Goal: Task Accomplishment & Management: Manage account settings

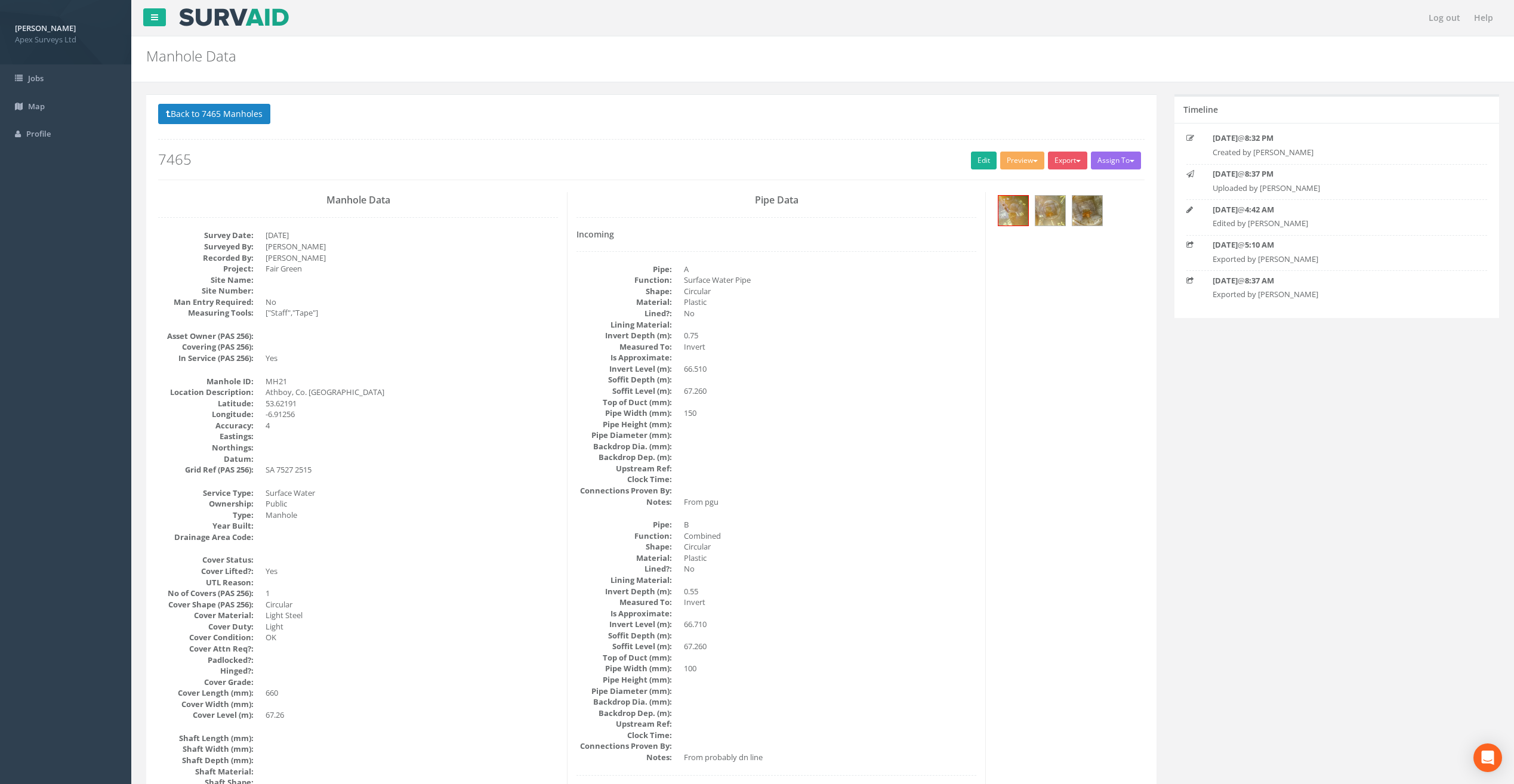
select select "100"
click at [237, 116] on button "Back to 7465 Manholes" at bounding box center [214, 114] width 112 height 20
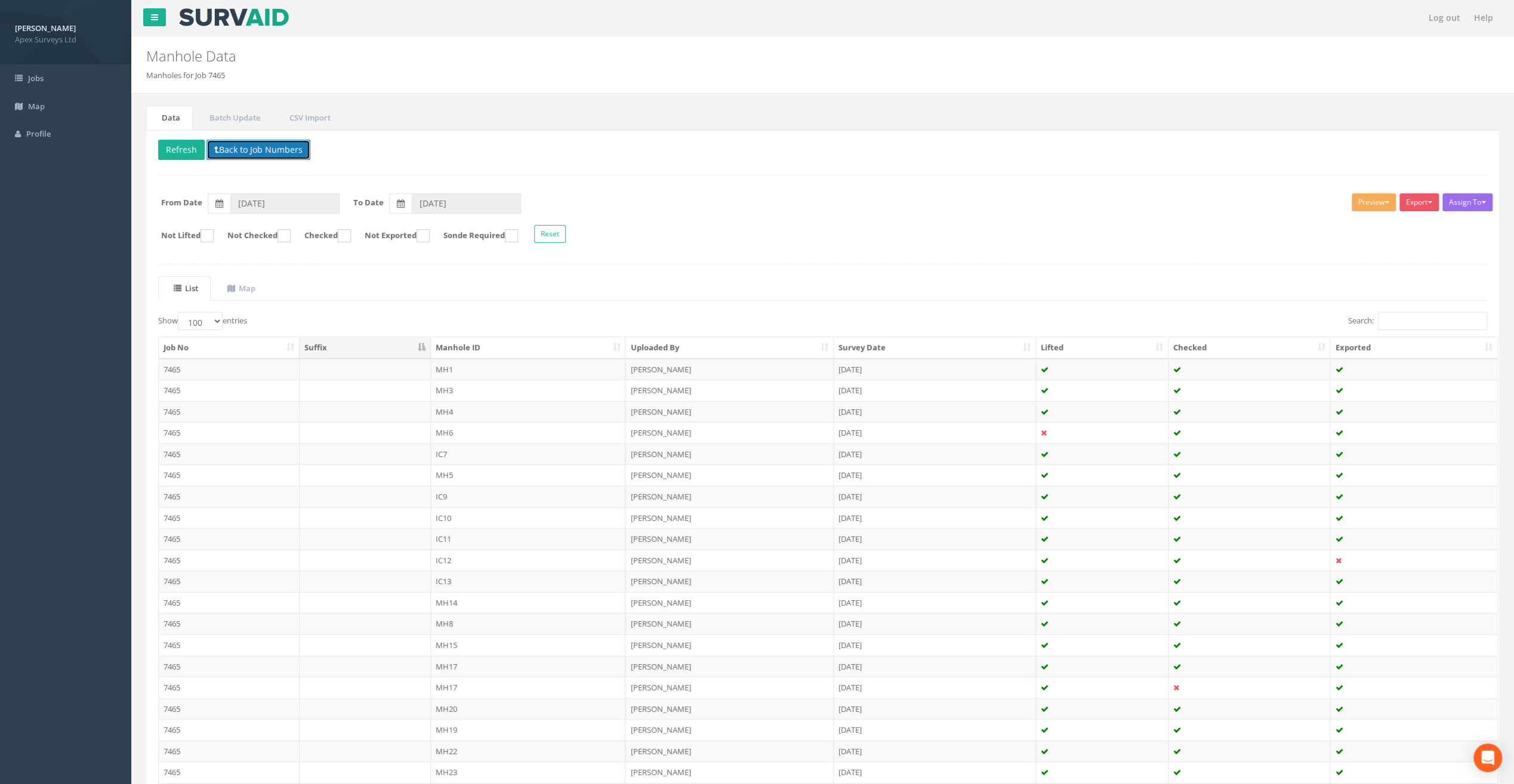
click at [241, 146] on button "Back to Job Numbers" at bounding box center [259, 150] width 104 height 20
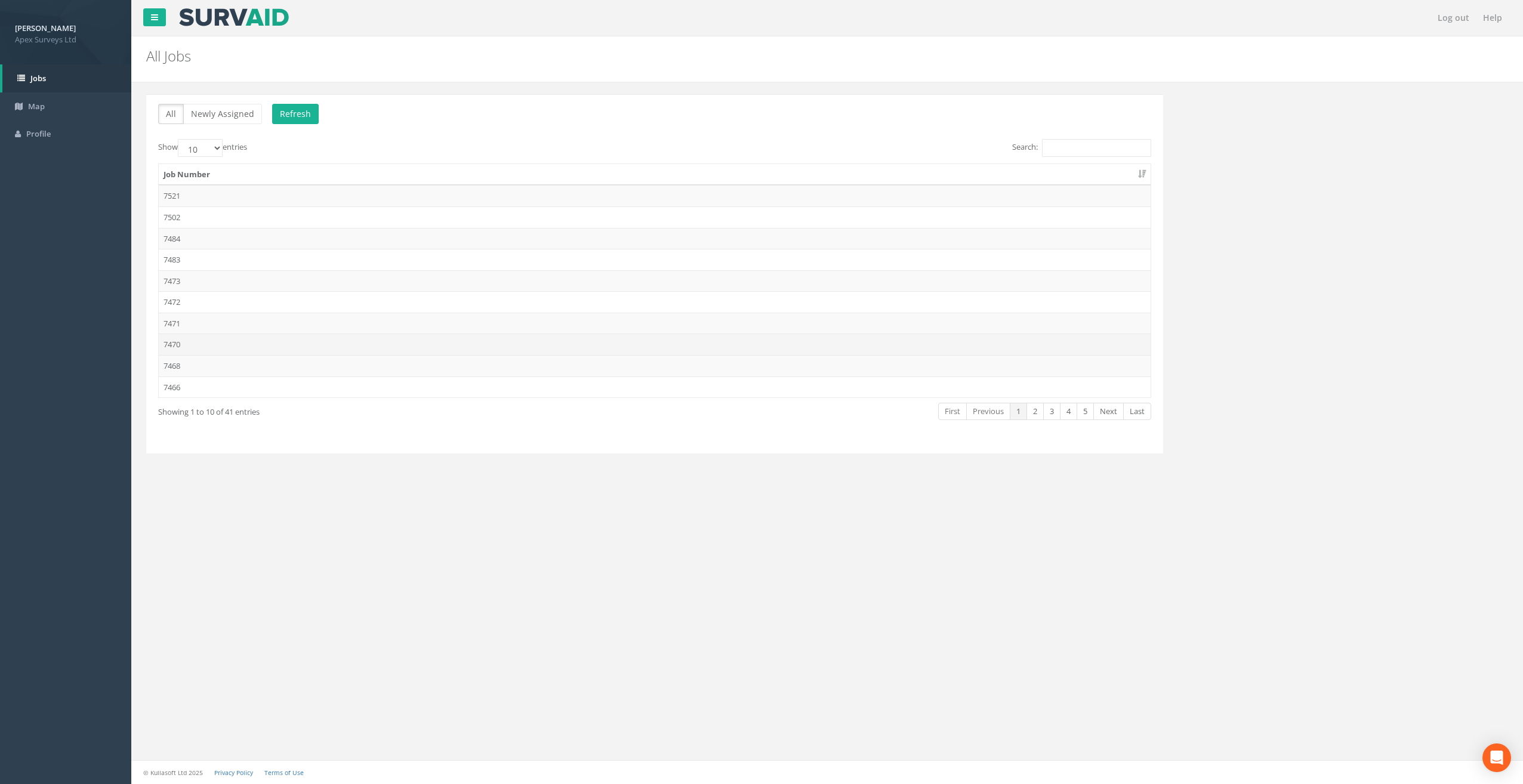
click at [183, 343] on td "7470" at bounding box center [655, 345] width 992 height 22
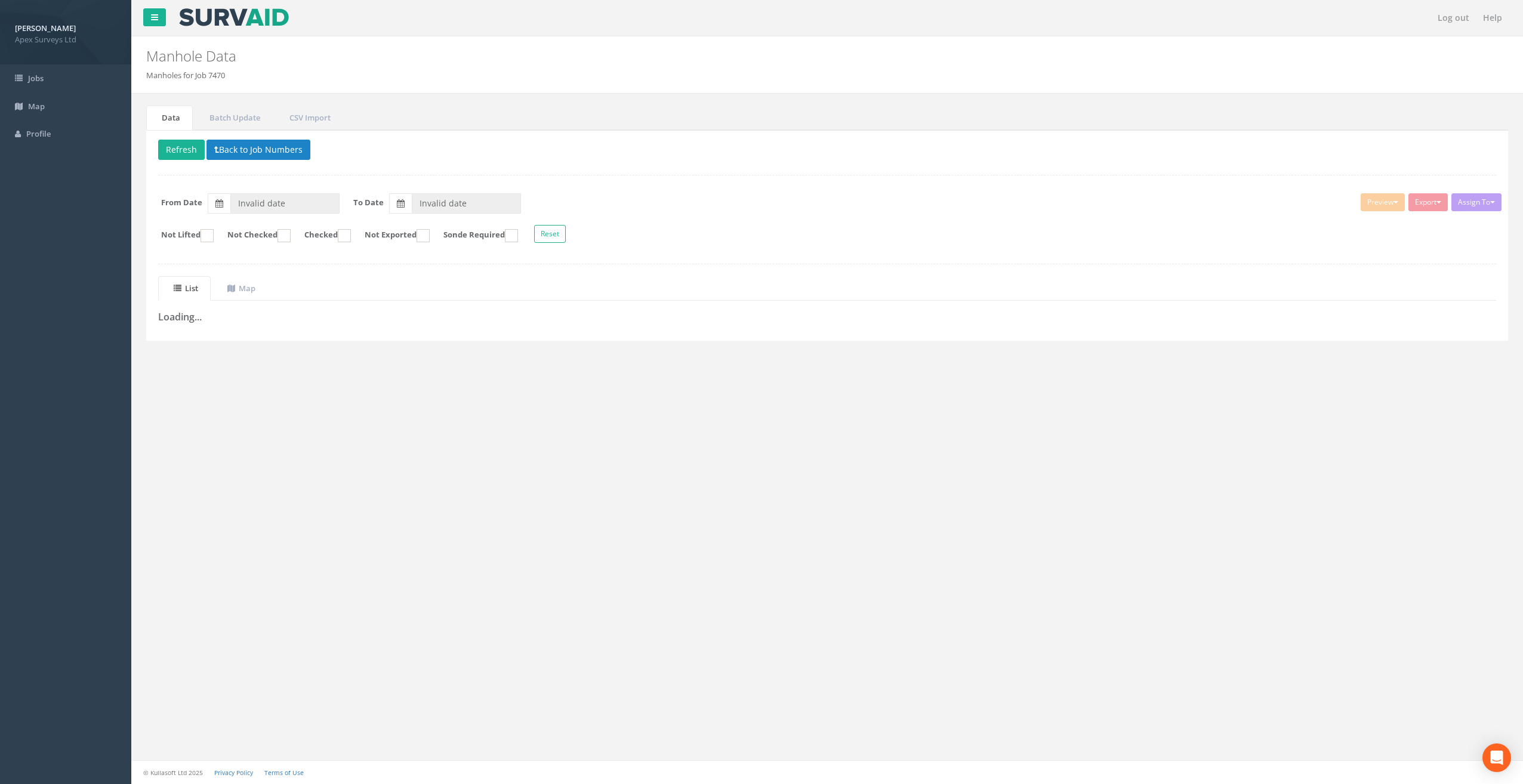
type input "[DATE]"
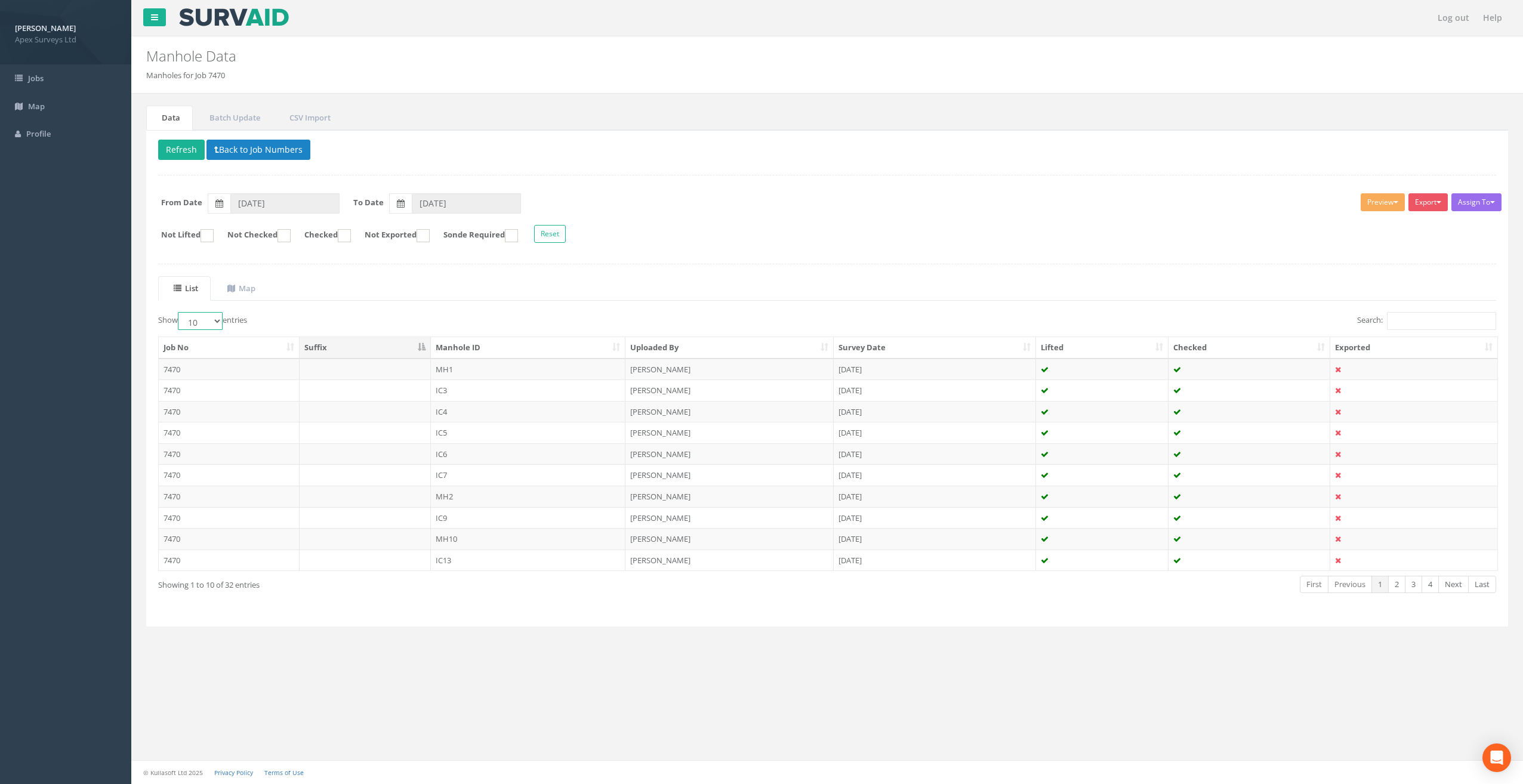
click at [221, 319] on select "10 25 50 100" at bounding box center [200, 321] width 45 height 18
select select "50"
click at [180, 312] on select "10 25 50 100" at bounding box center [200, 321] width 45 height 18
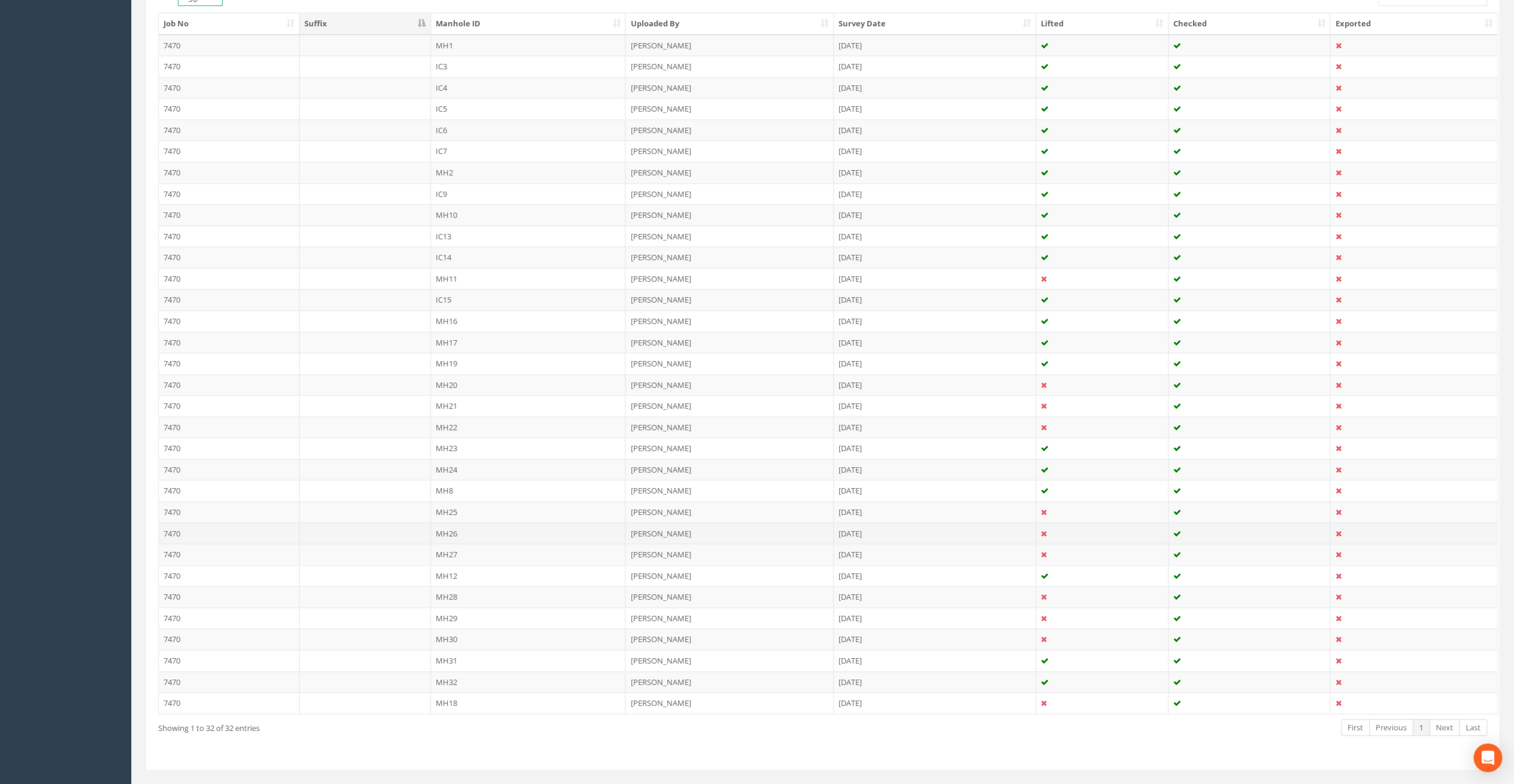
scroll to position [339, 0]
click at [451, 682] on td "MH18" at bounding box center [529, 689] width 195 height 22
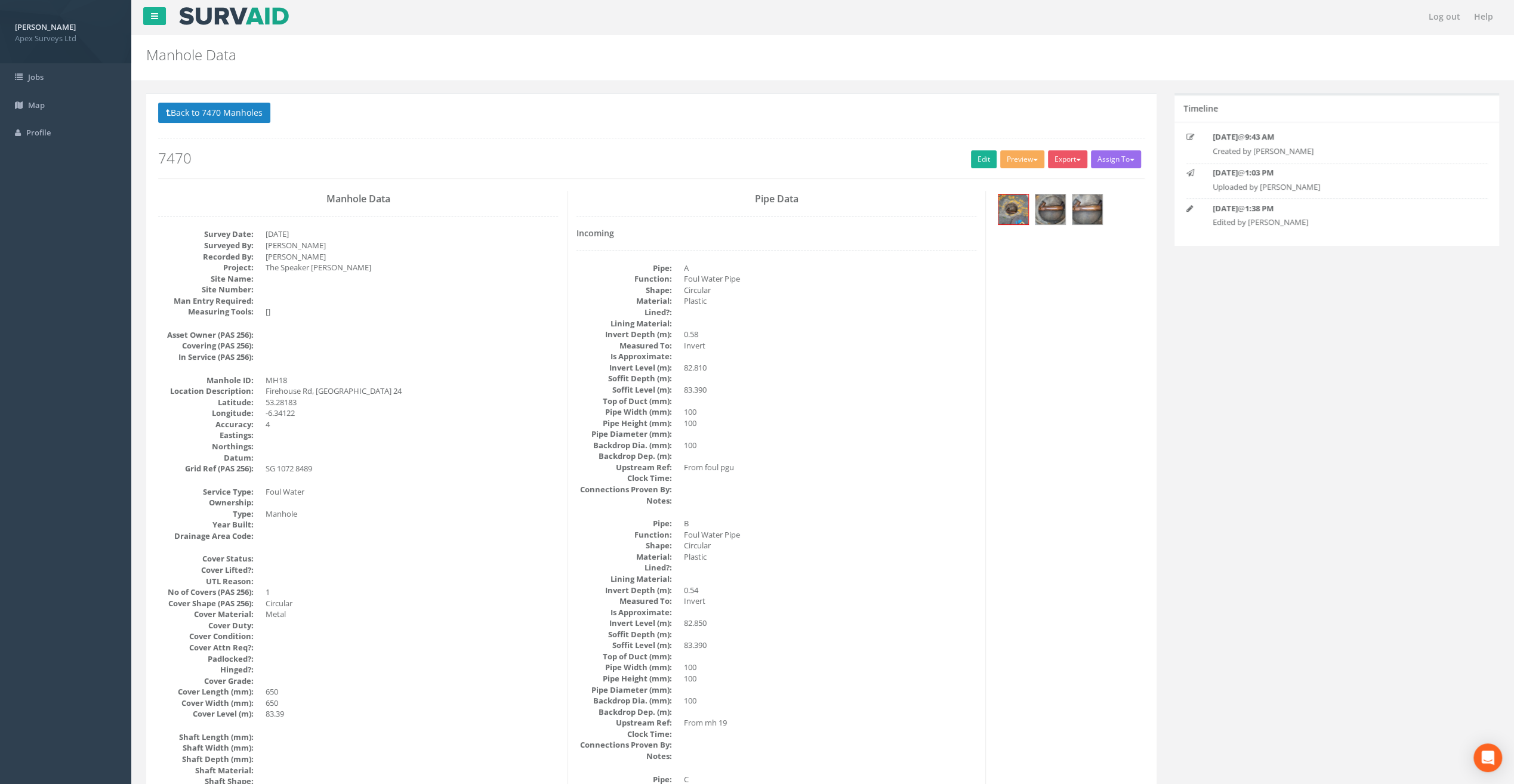
scroll to position [0, 0]
click at [233, 111] on button "Back to 7470 Manholes" at bounding box center [214, 114] width 112 height 20
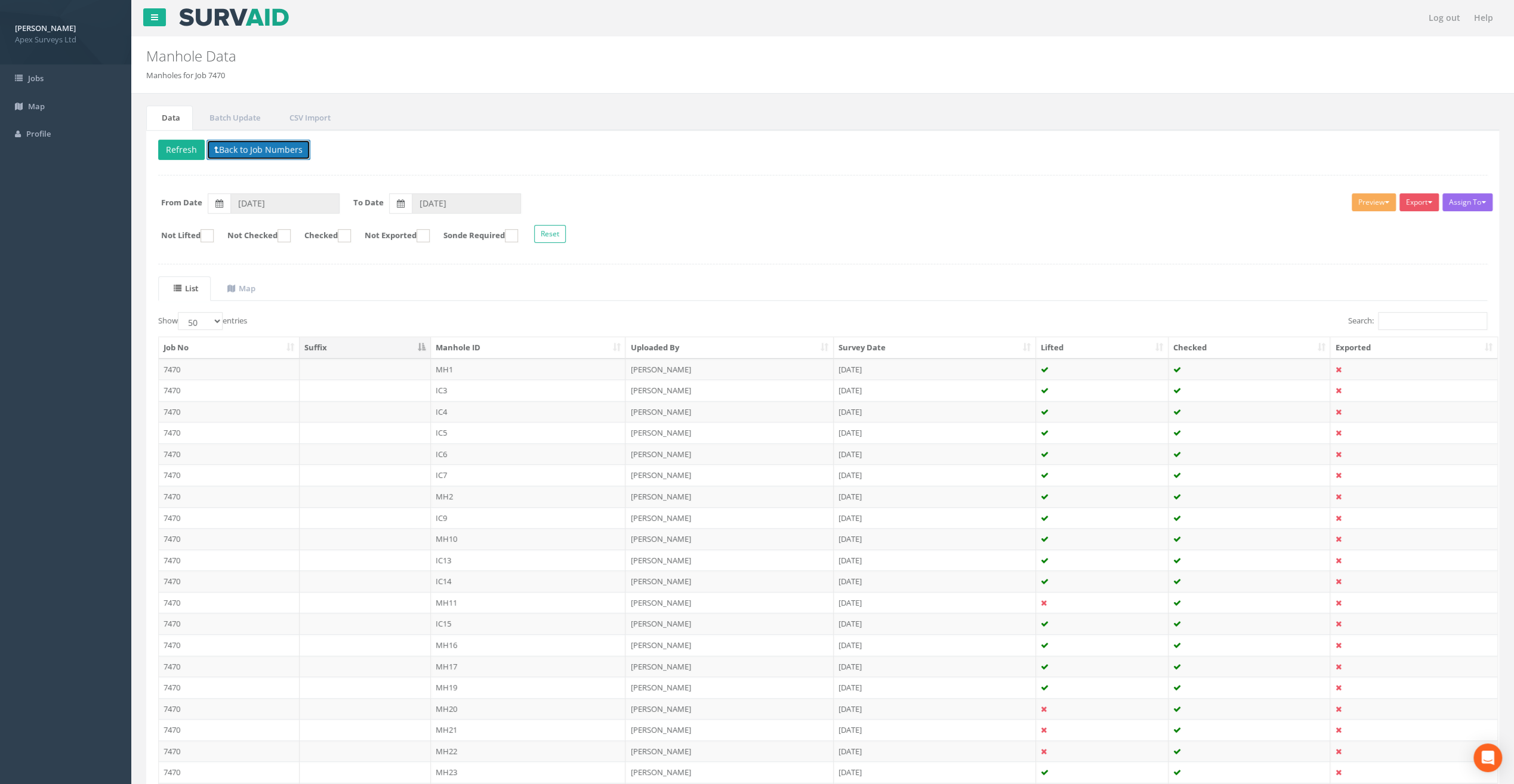
click at [247, 148] on button "Back to Job Numbers" at bounding box center [259, 150] width 104 height 20
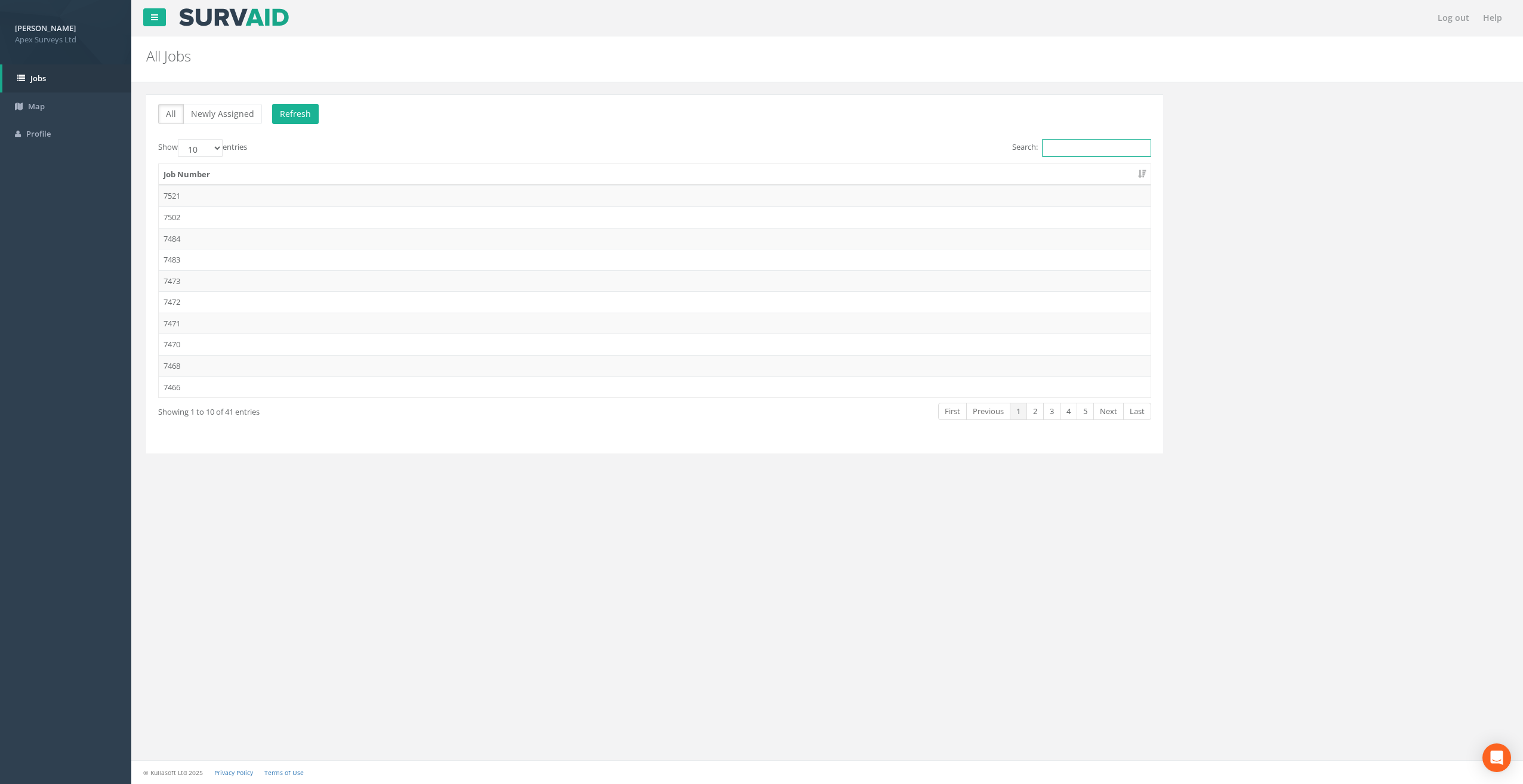
click at [1102, 139] on input "Search:" at bounding box center [1096, 148] width 109 height 18
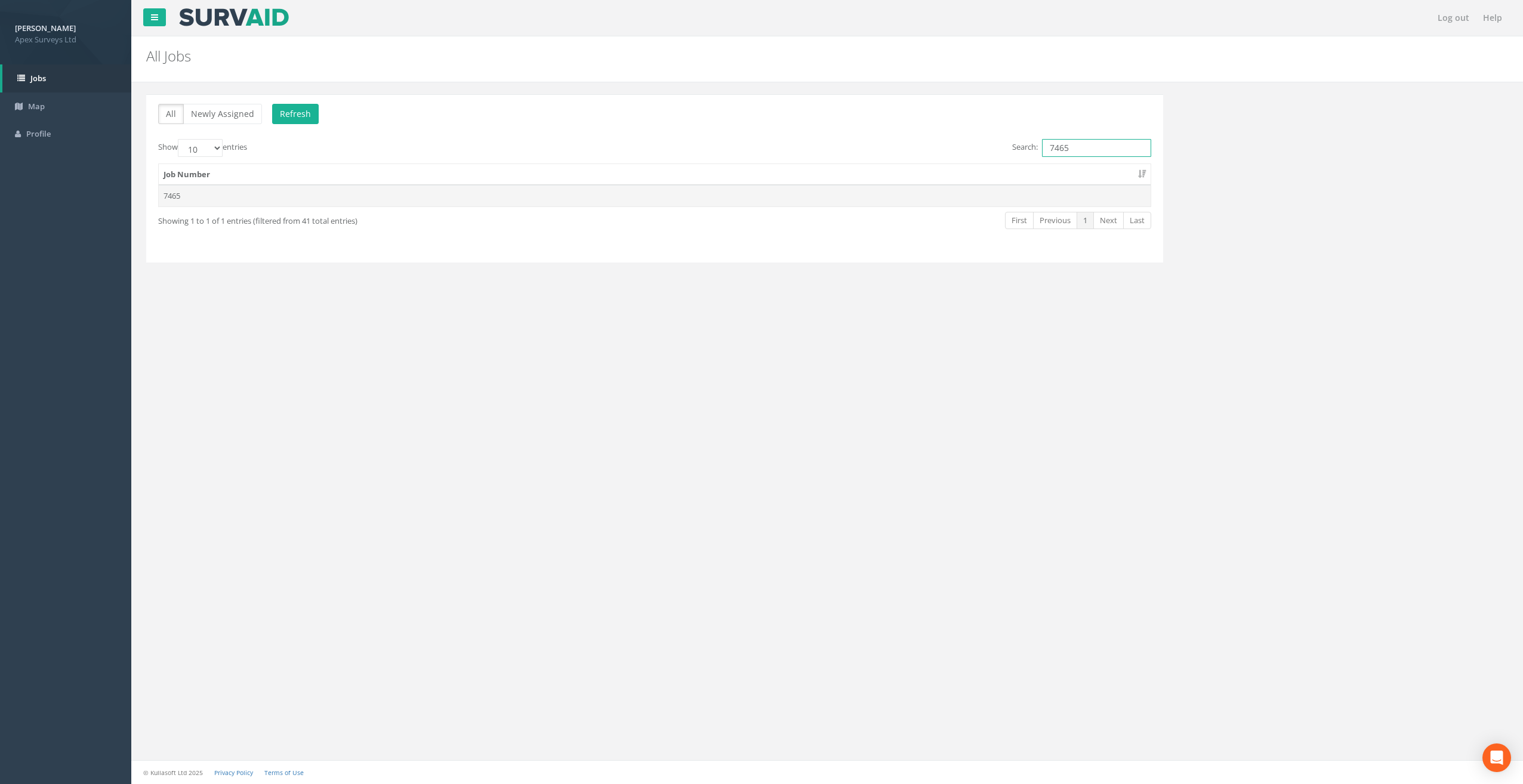
type input "7465"
click at [169, 193] on td "7465" at bounding box center [655, 196] width 992 height 22
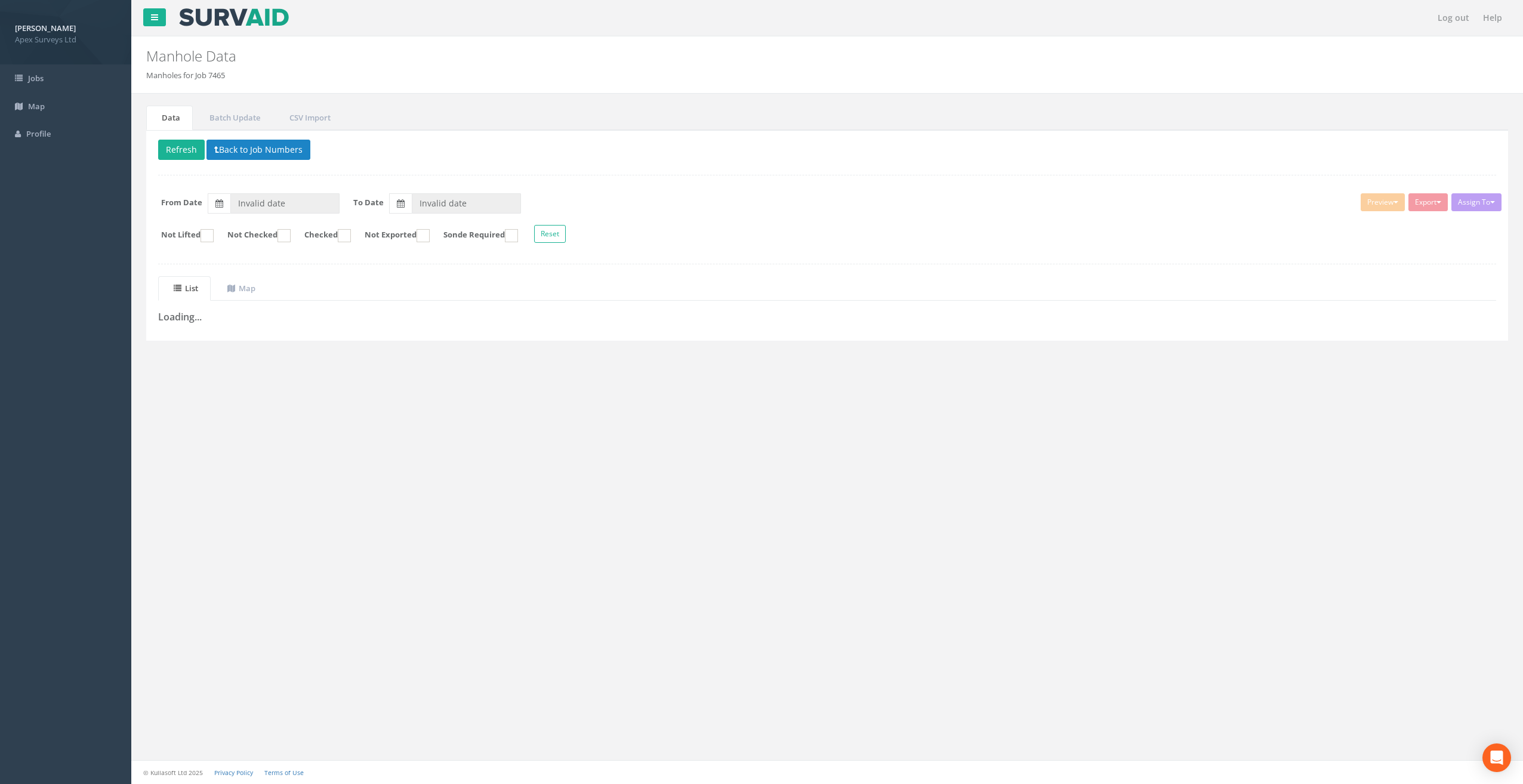
type input "[DATE]"
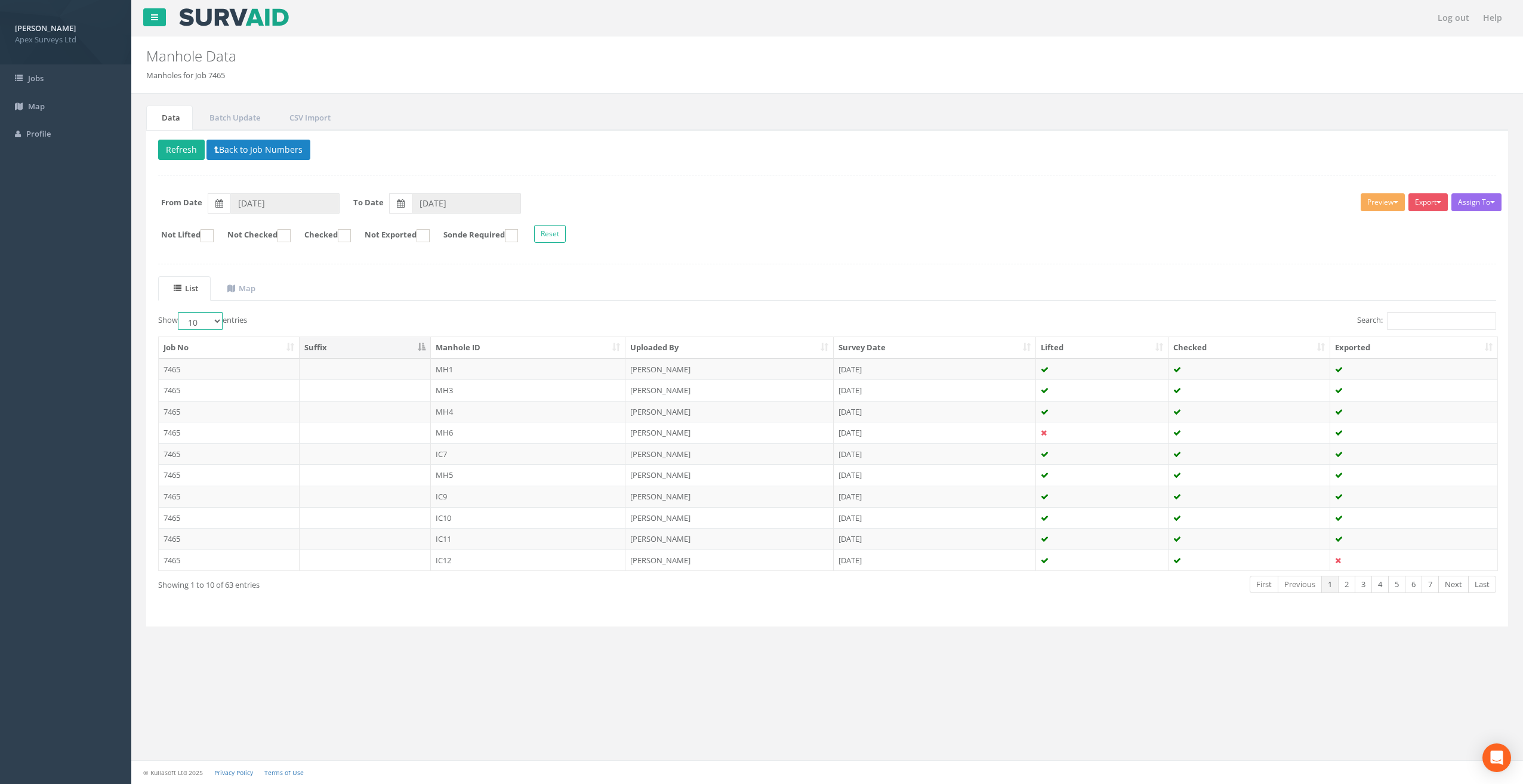
click at [219, 320] on select "10 25 50 100" at bounding box center [200, 321] width 45 height 18
select select "100"
click at [180, 312] on select "10 25 50 100" at bounding box center [200, 321] width 45 height 18
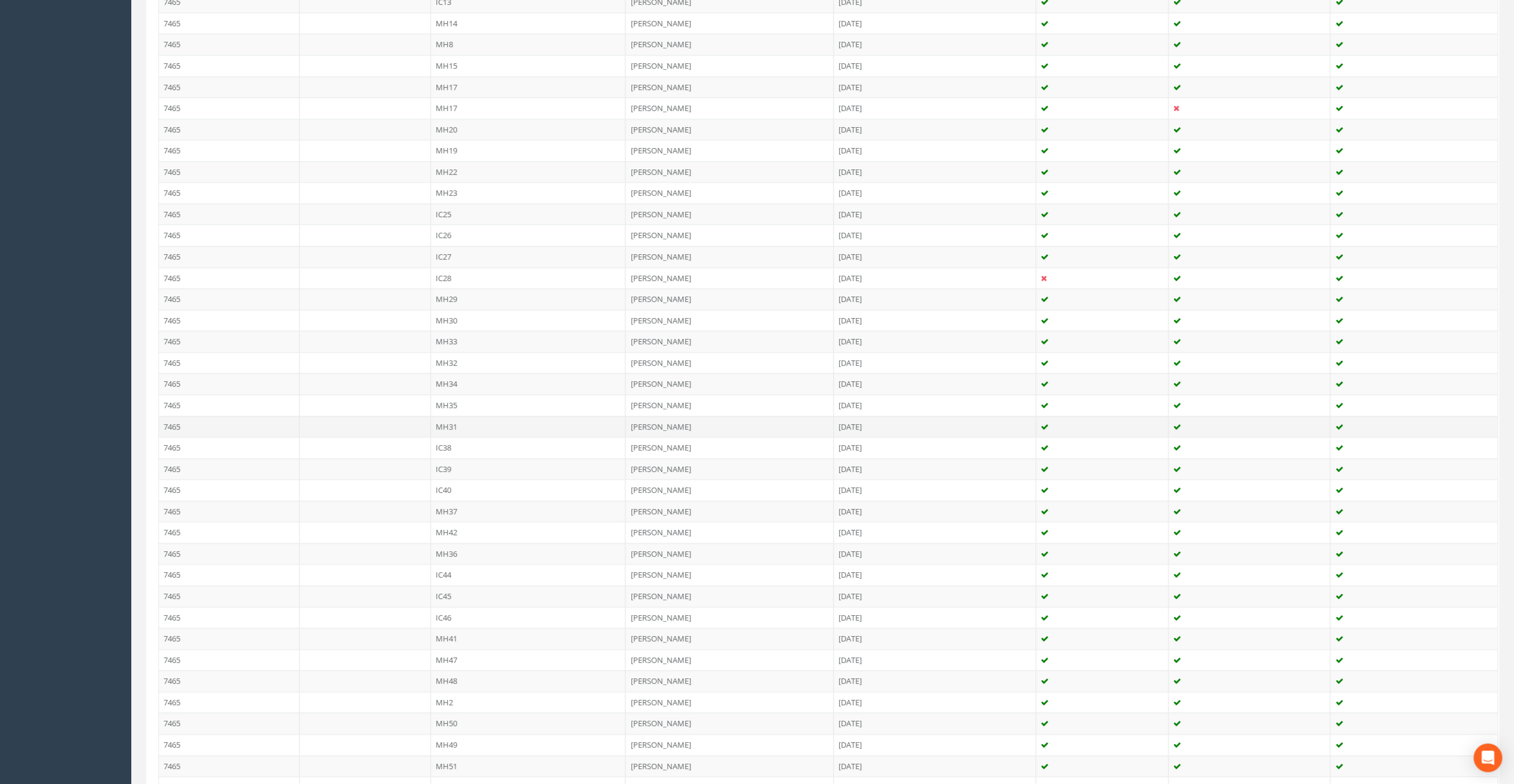
scroll to position [597, 0]
click at [442, 568] on td "IC45" at bounding box center [529, 579] width 195 height 22
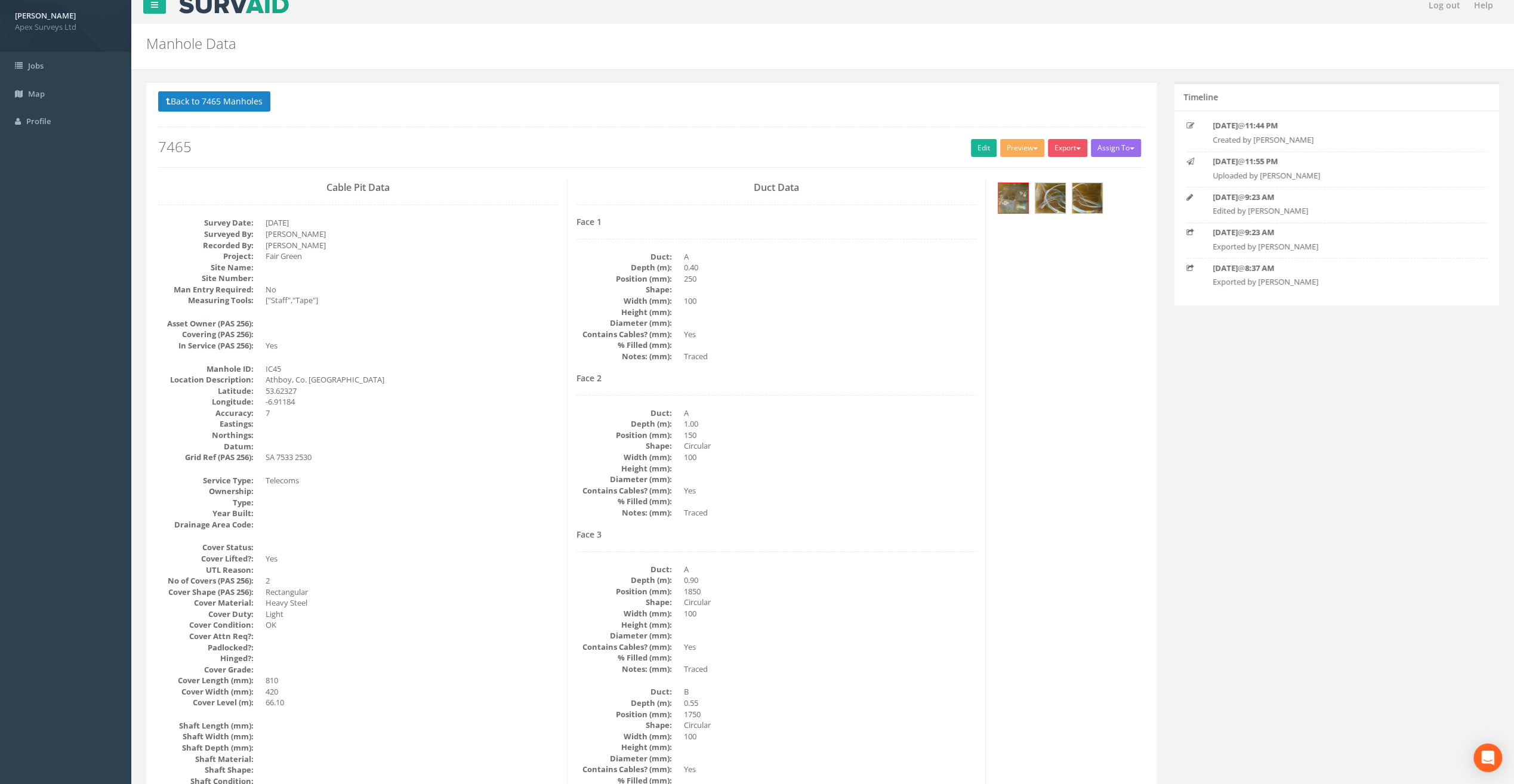
scroll to position [0, 0]
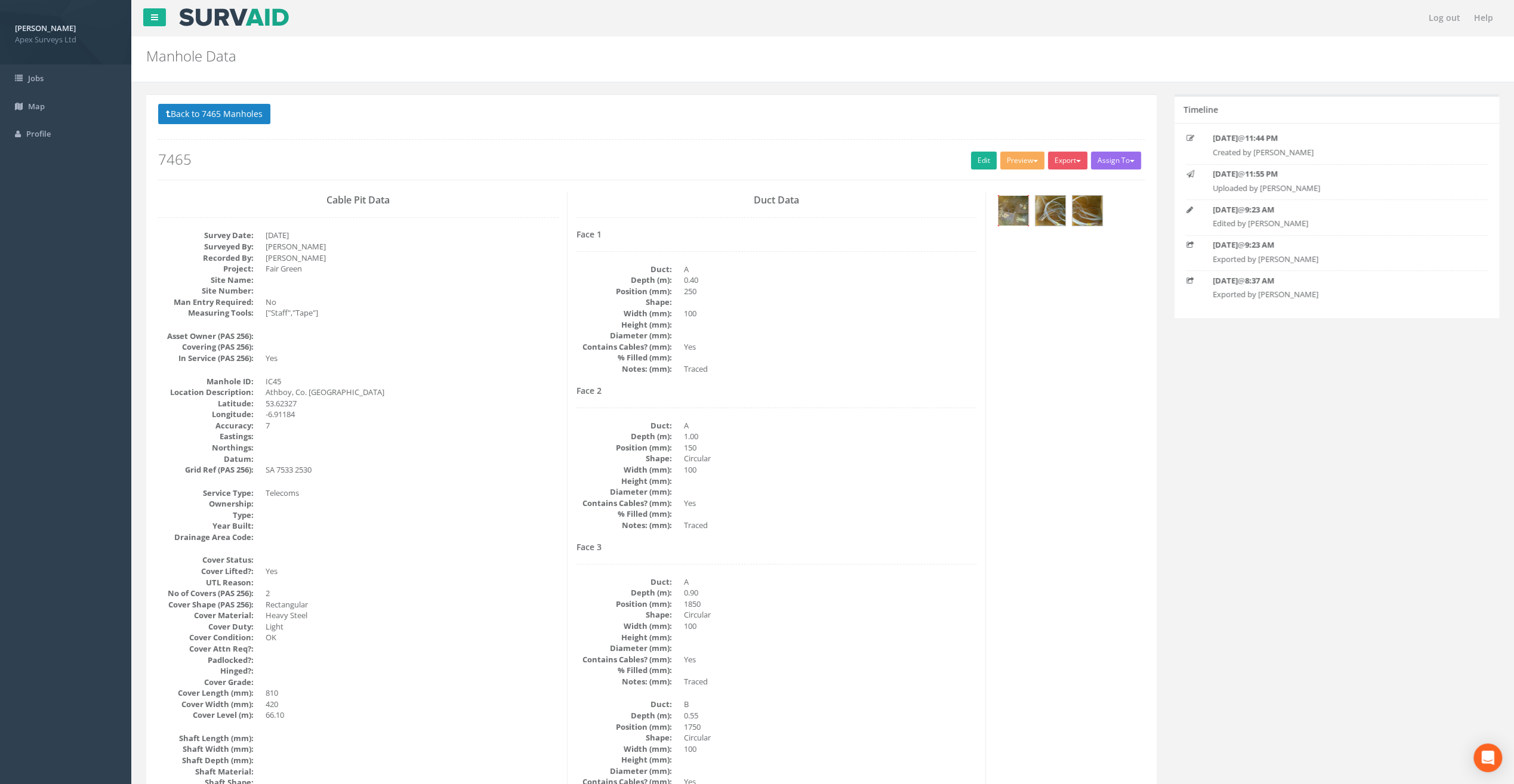
click at [1022, 210] on img at bounding box center [1014, 211] width 30 height 30
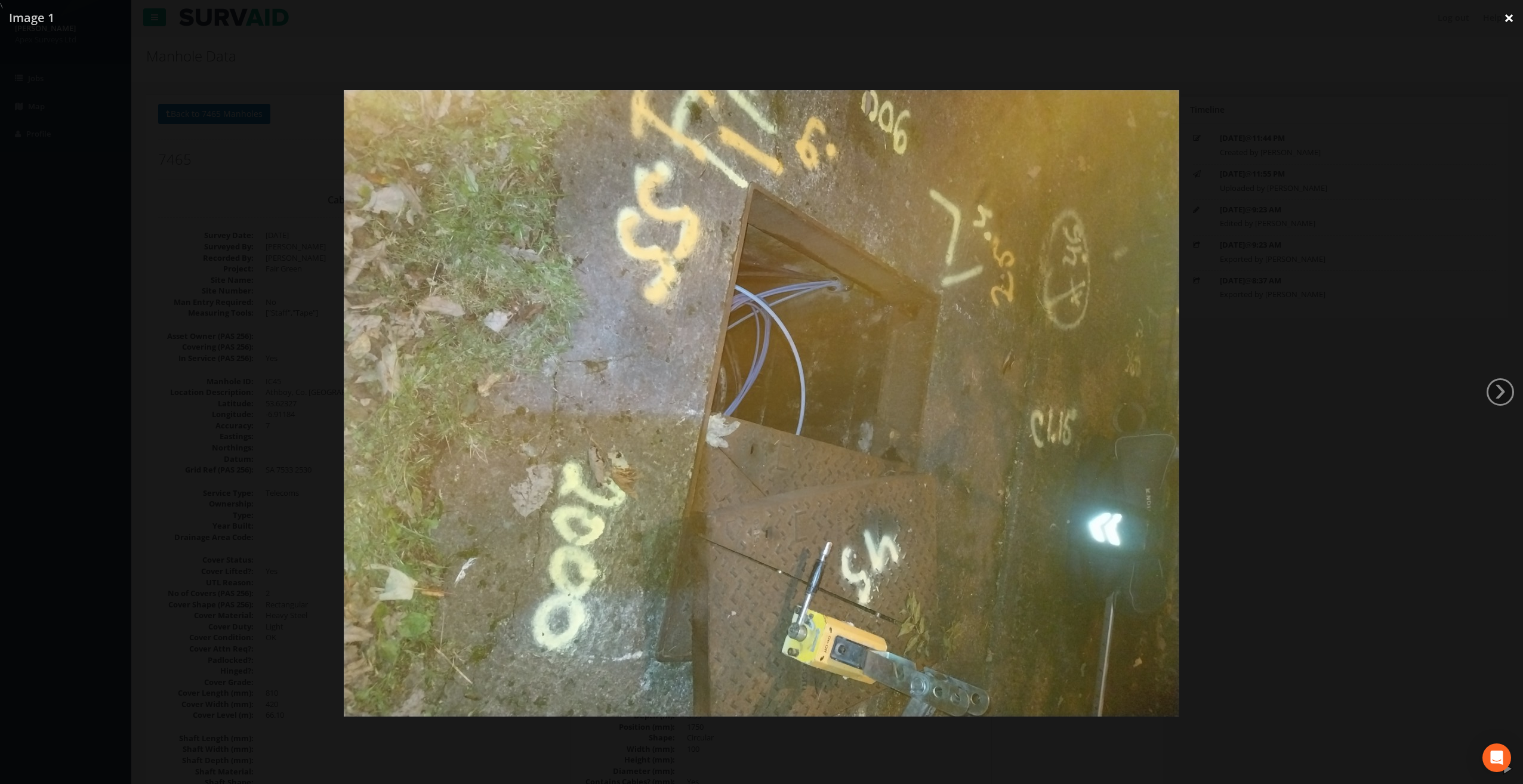
click at [1509, 17] on link "×" at bounding box center [1509, 17] width 28 height 36
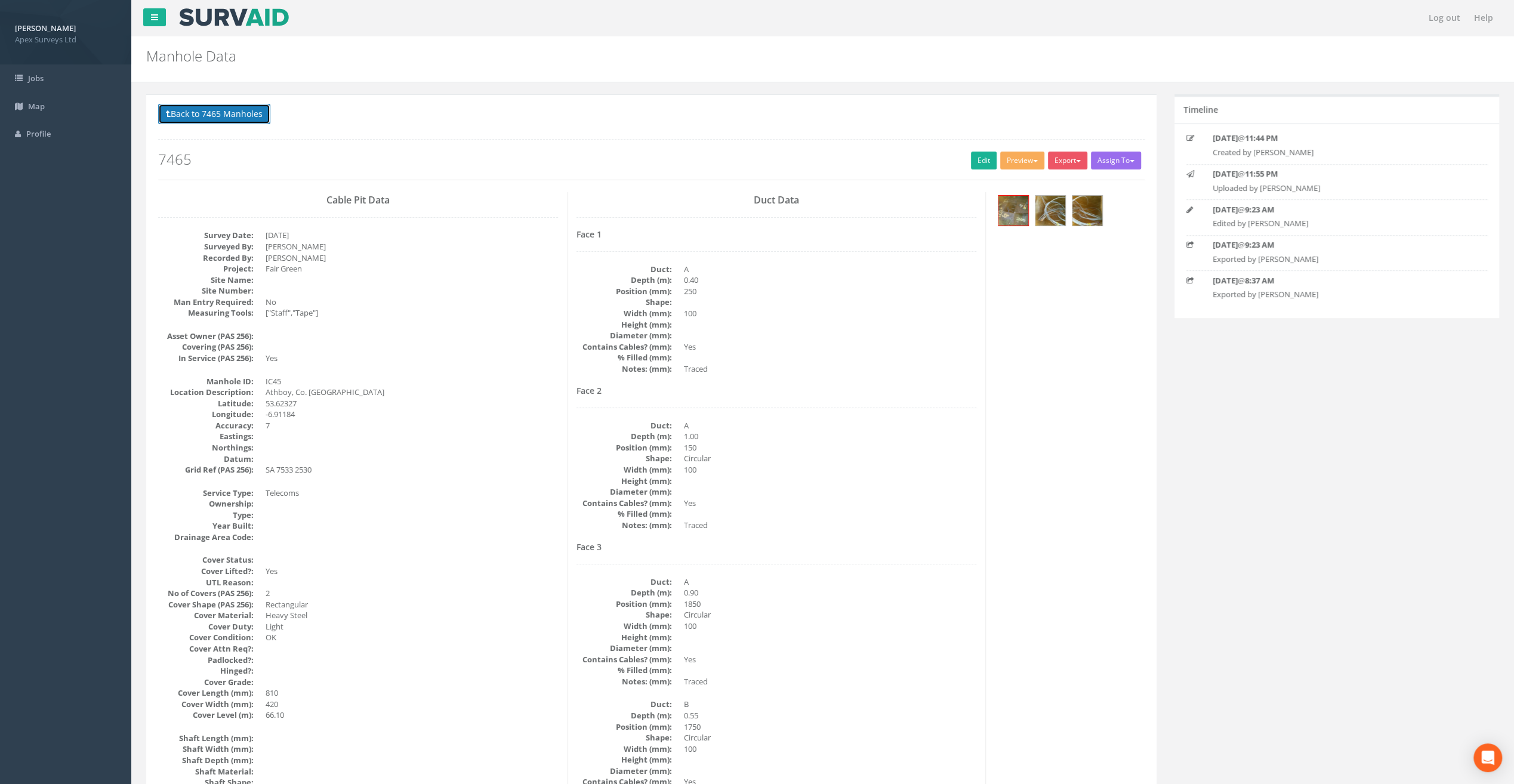
click at [201, 113] on button "Back to 7465 Manholes" at bounding box center [214, 114] width 112 height 20
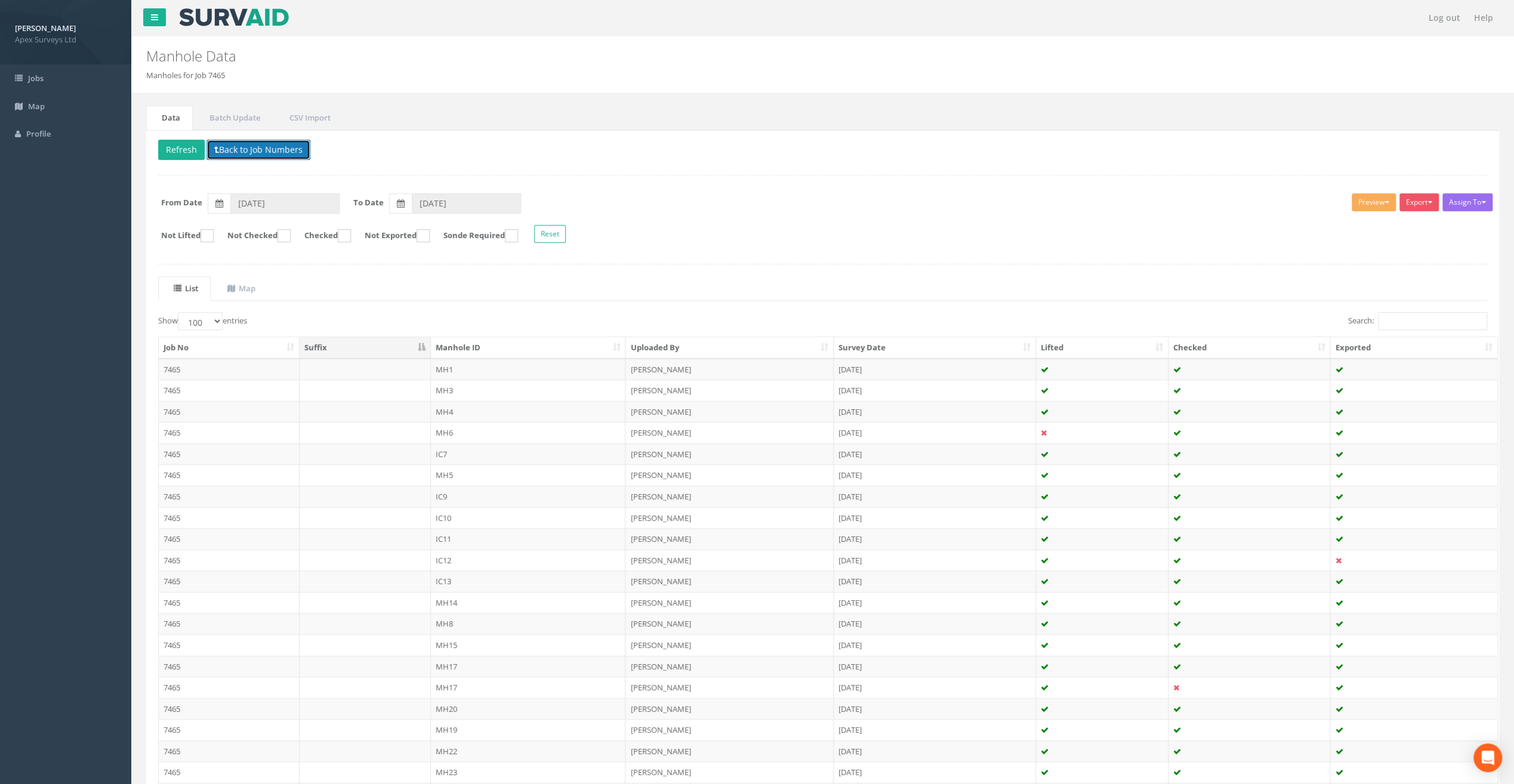
click at [261, 145] on button "Back to Job Numbers" at bounding box center [259, 150] width 104 height 20
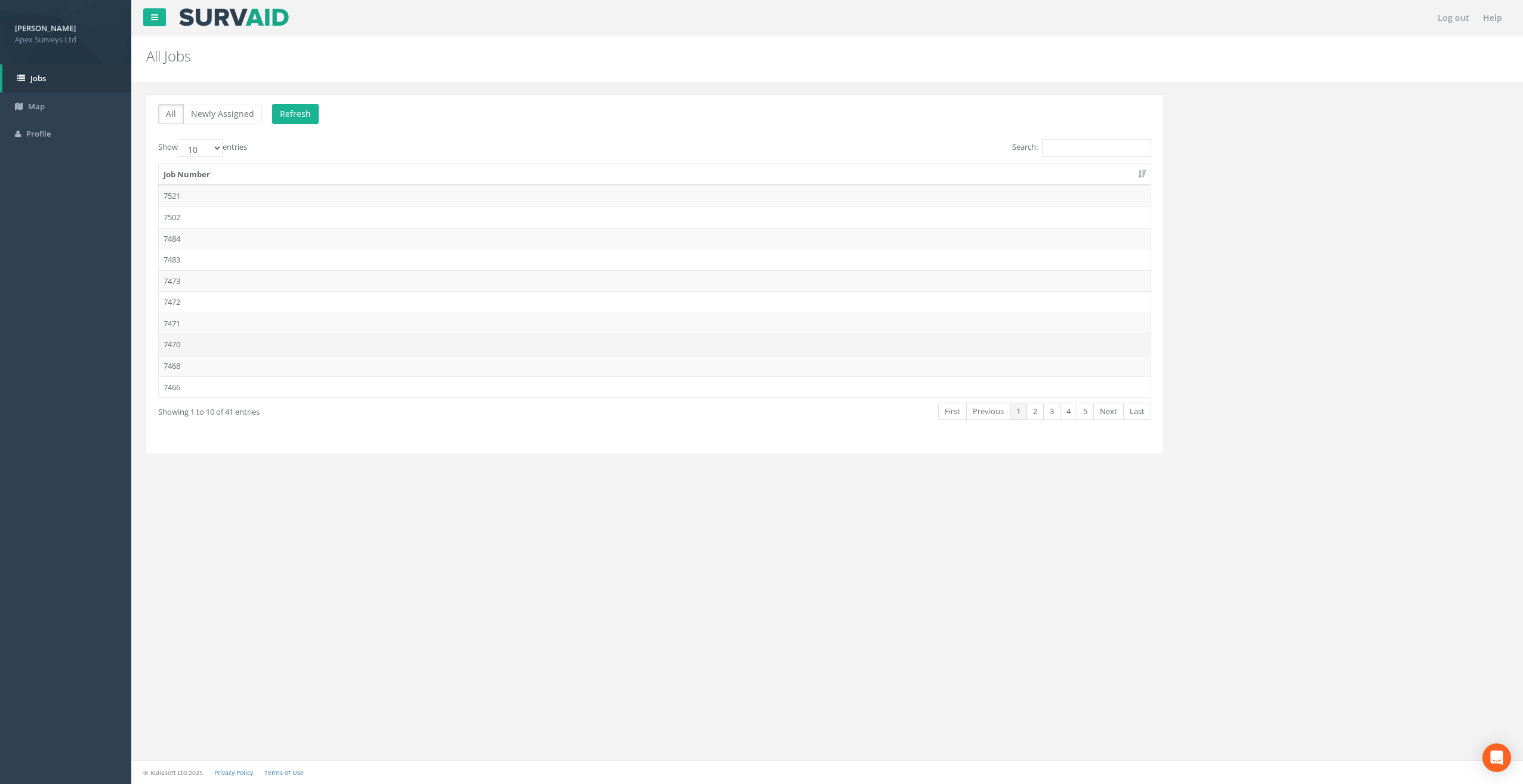
click at [190, 340] on td "7470" at bounding box center [655, 345] width 992 height 22
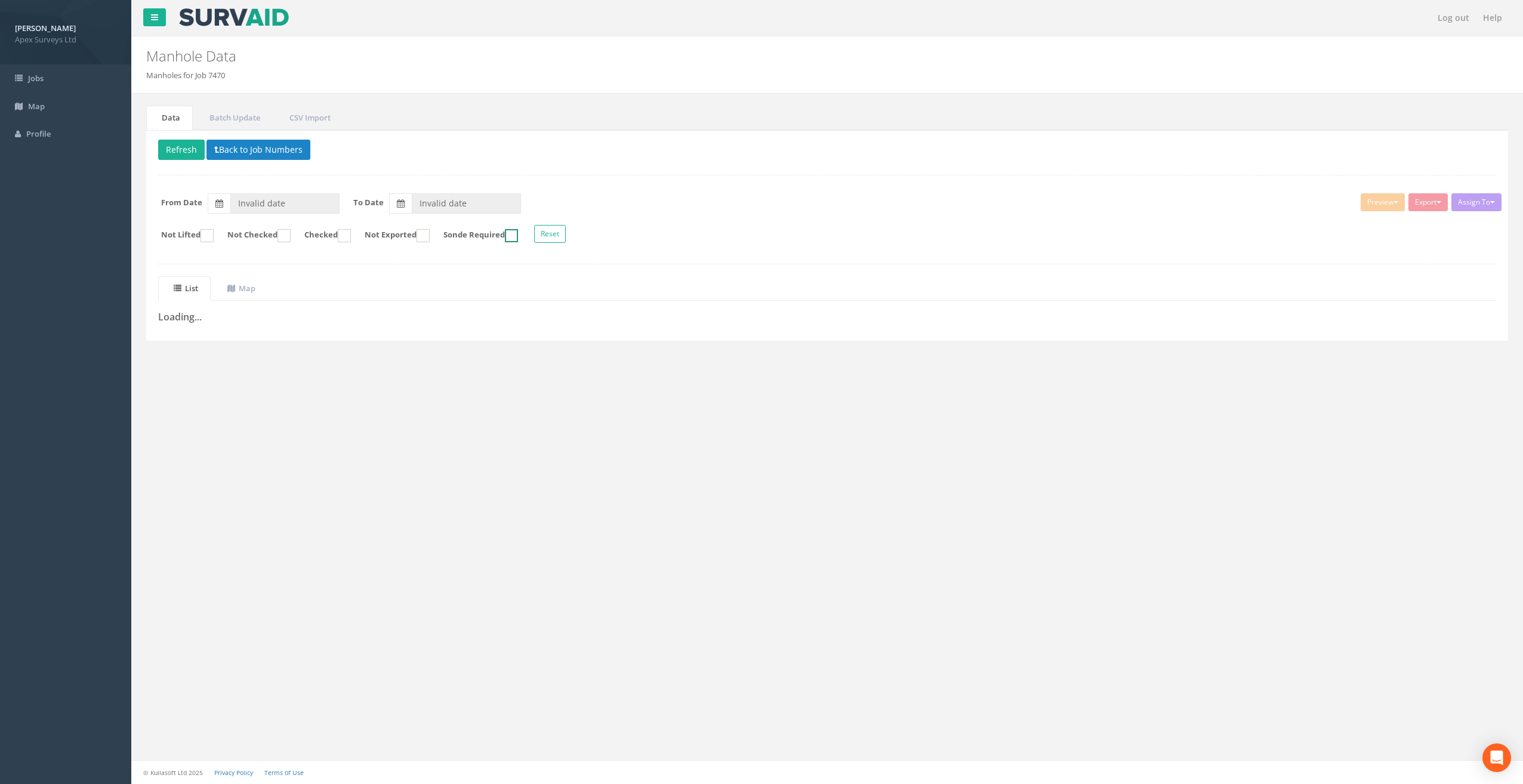
type input "[DATE]"
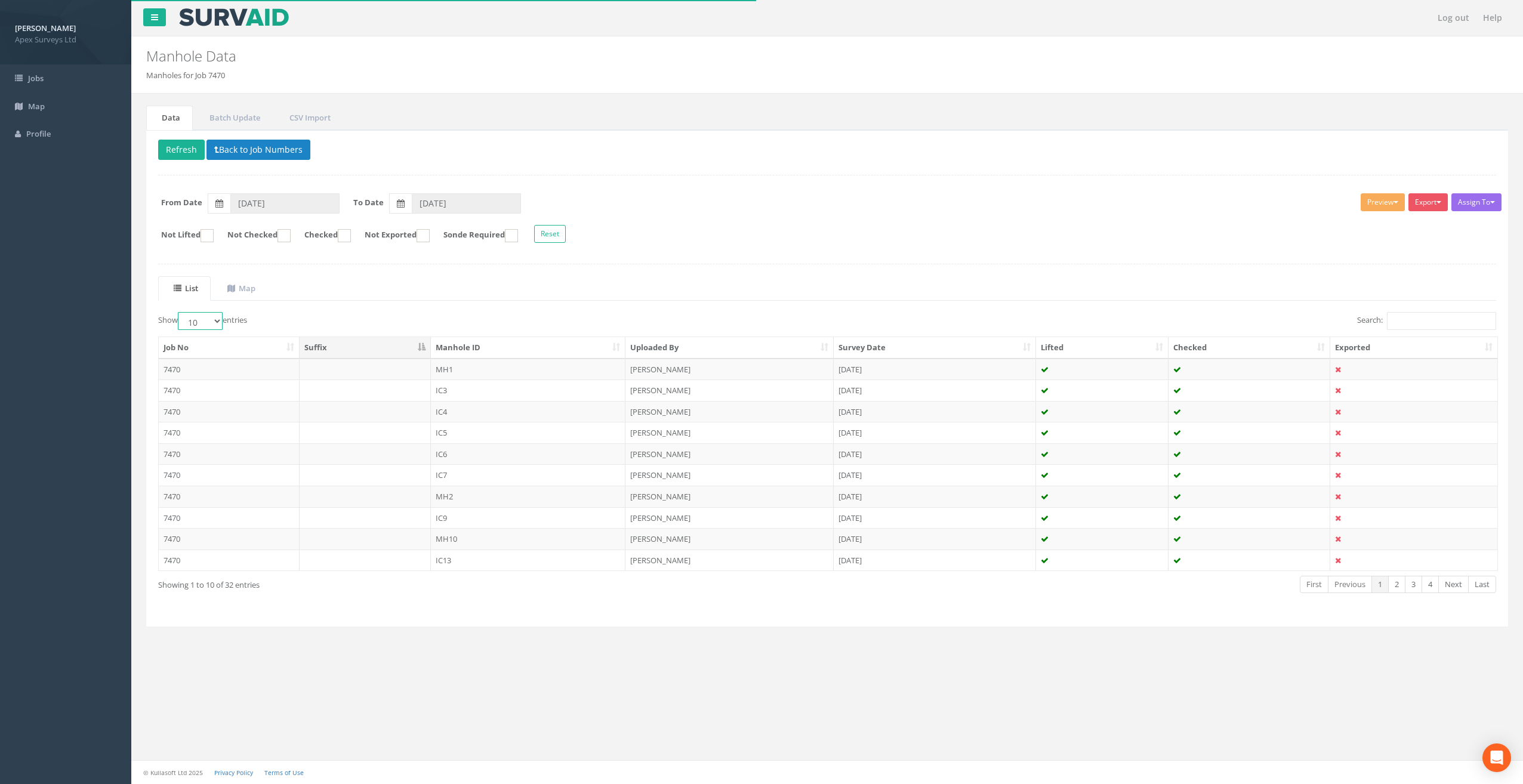
click at [216, 319] on select "10 25 50 100" at bounding box center [200, 321] width 45 height 18
select select "50"
click at [180, 312] on select "10 25 50 100" at bounding box center [200, 321] width 45 height 18
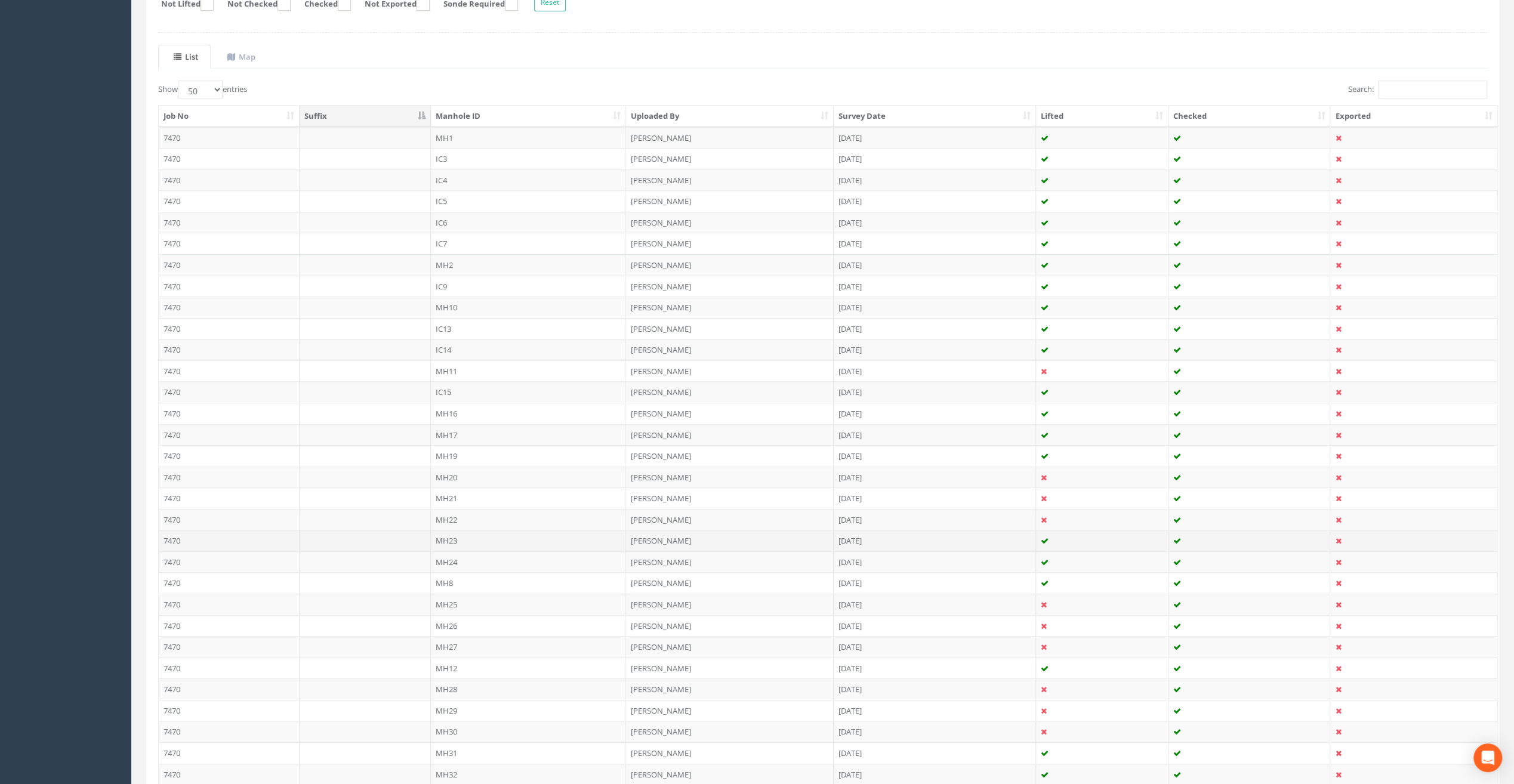
scroll to position [339, 0]
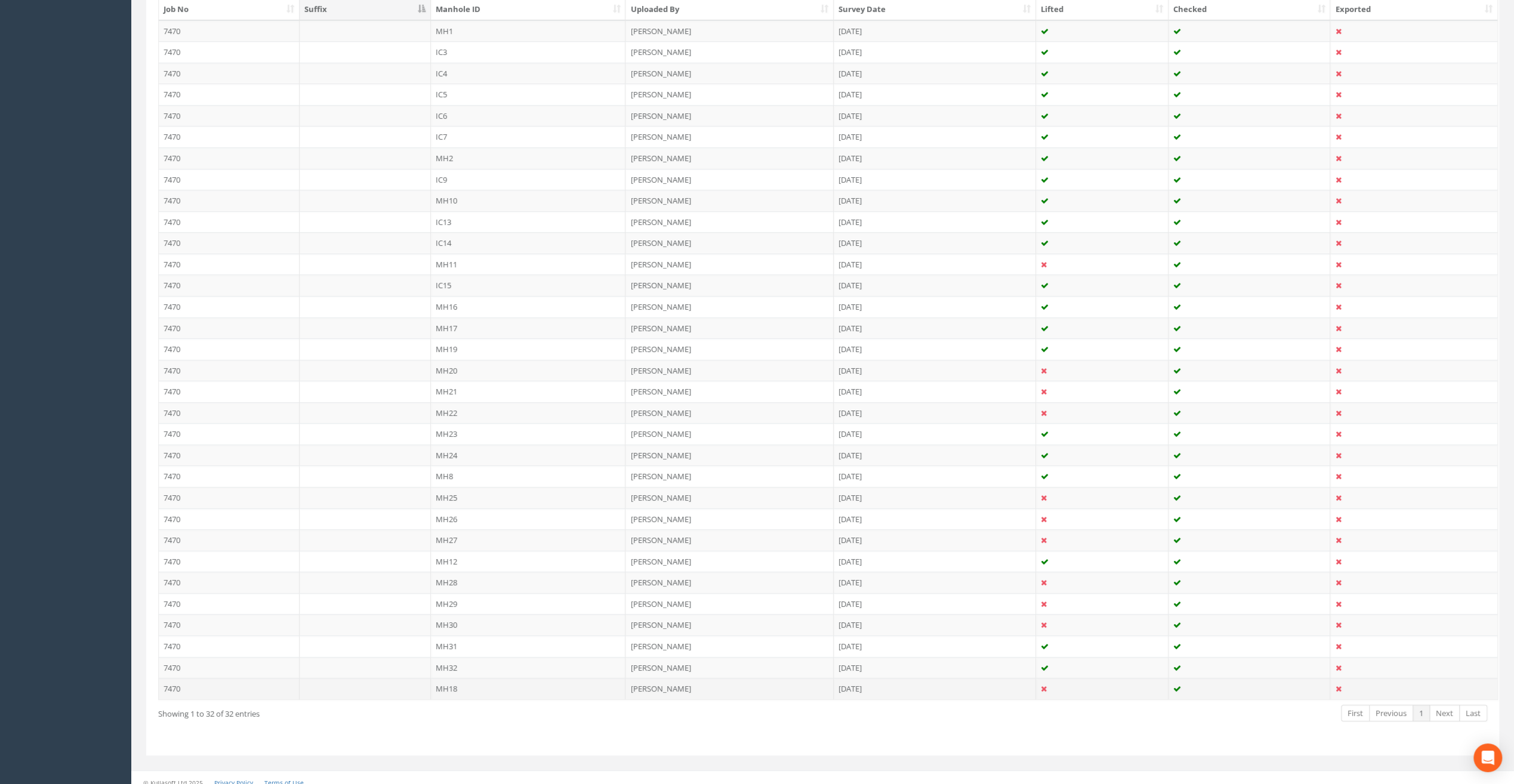
click at [450, 680] on td "MH18" at bounding box center [529, 689] width 195 height 22
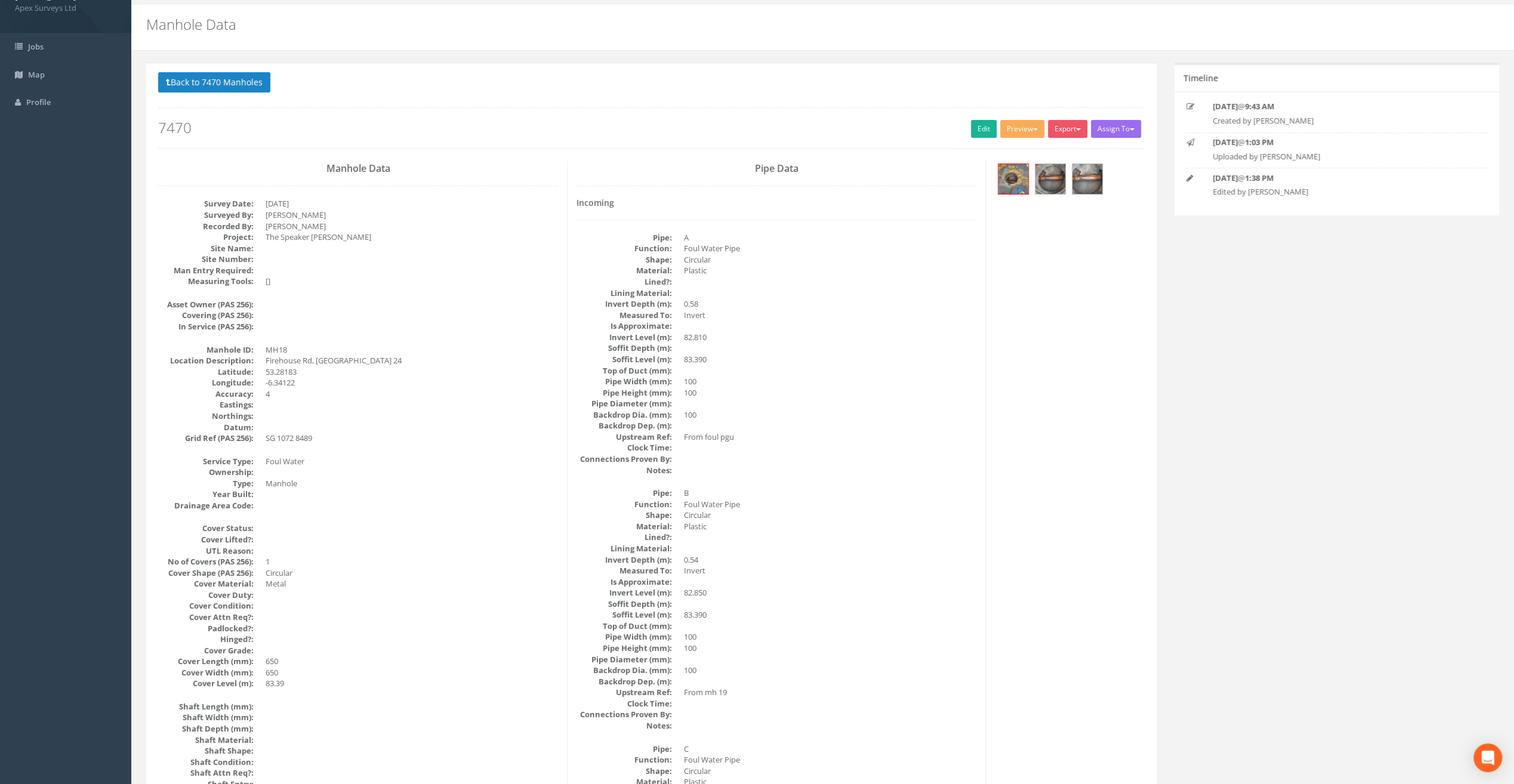
scroll to position [0, 0]
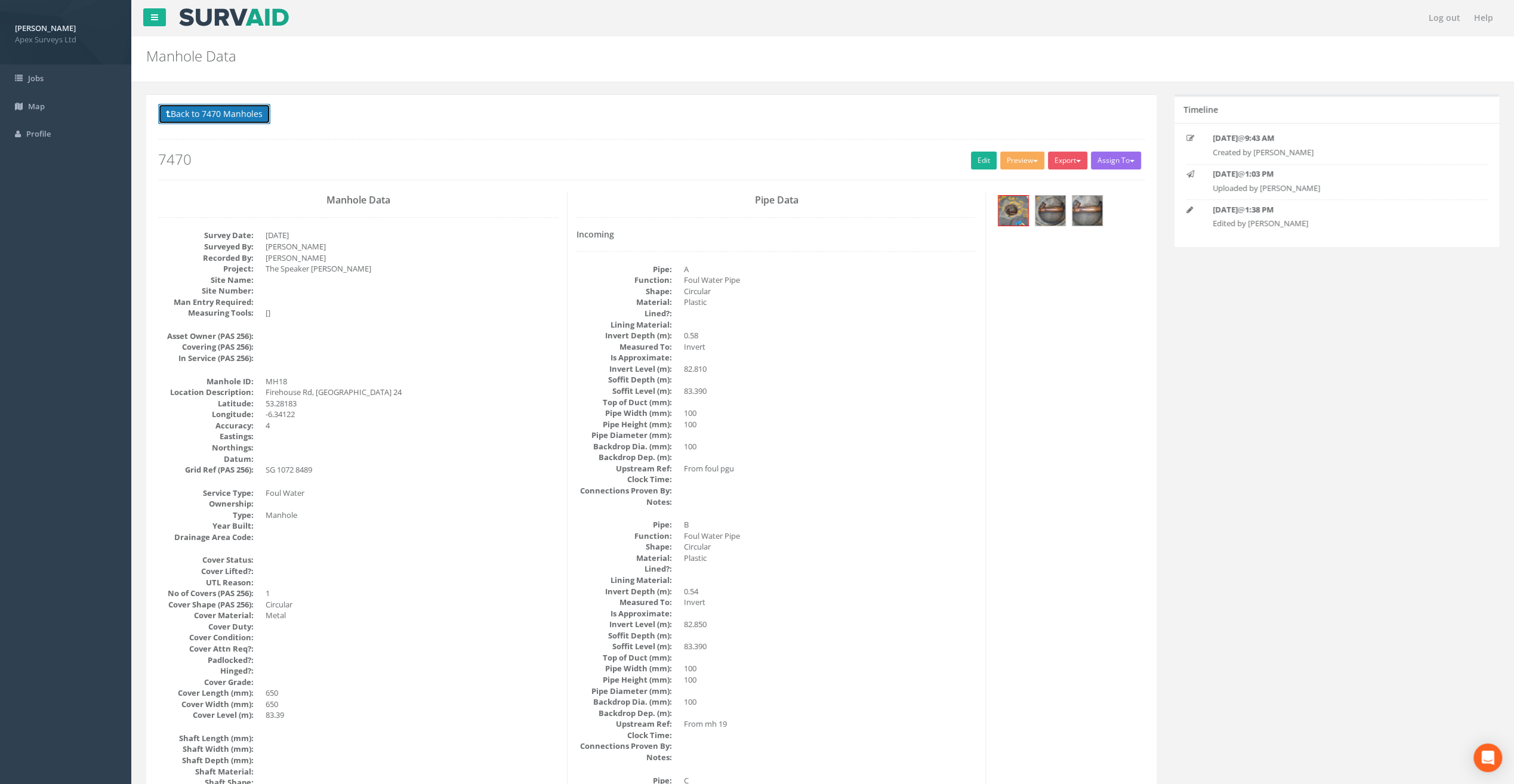
click at [236, 118] on button "Back to 7470 Manholes" at bounding box center [214, 114] width 112 height 20
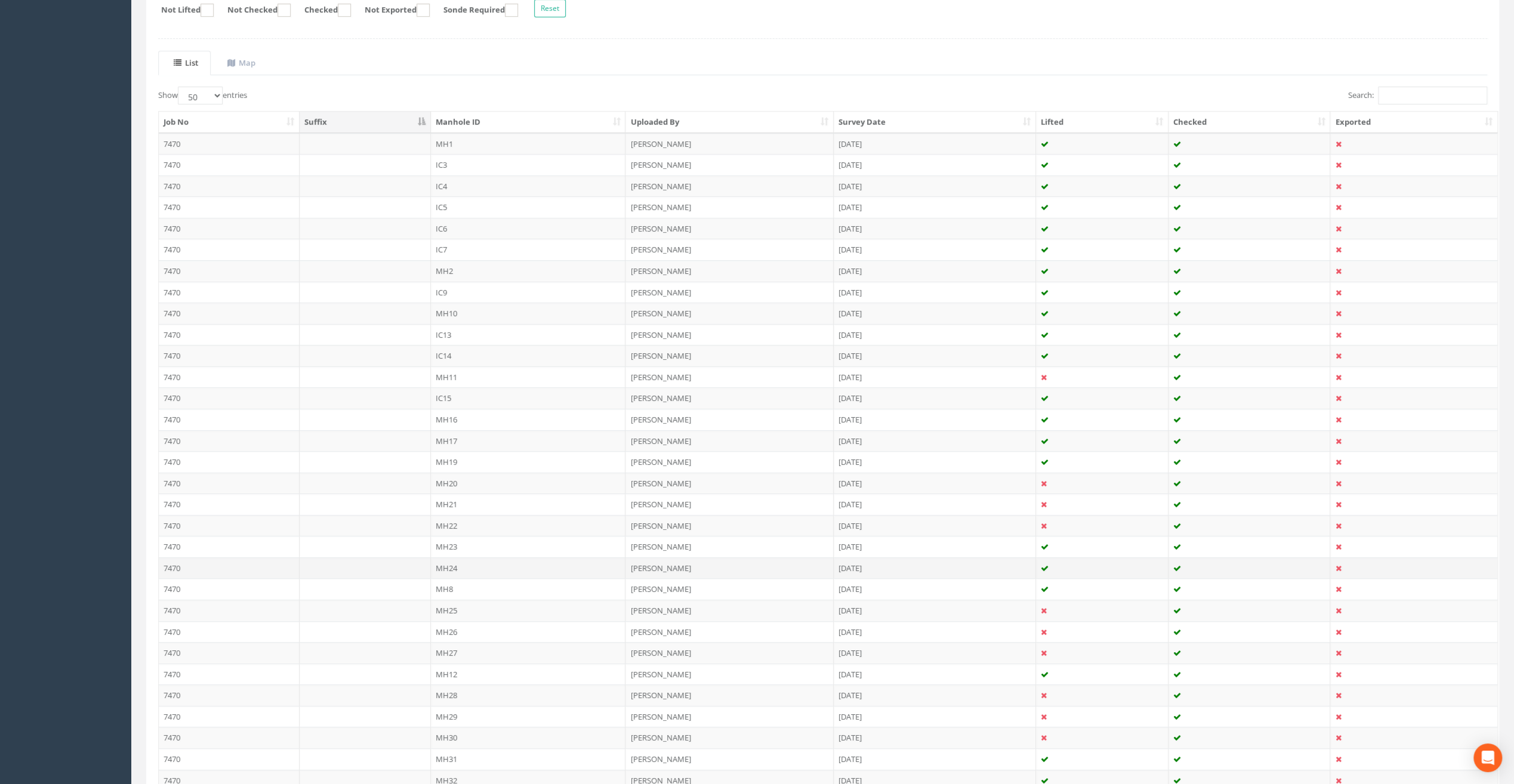
scroll to position [239, 0]
click at [463, 443] on td "MH19" at bounding box center [529, 449] width 195 height 22
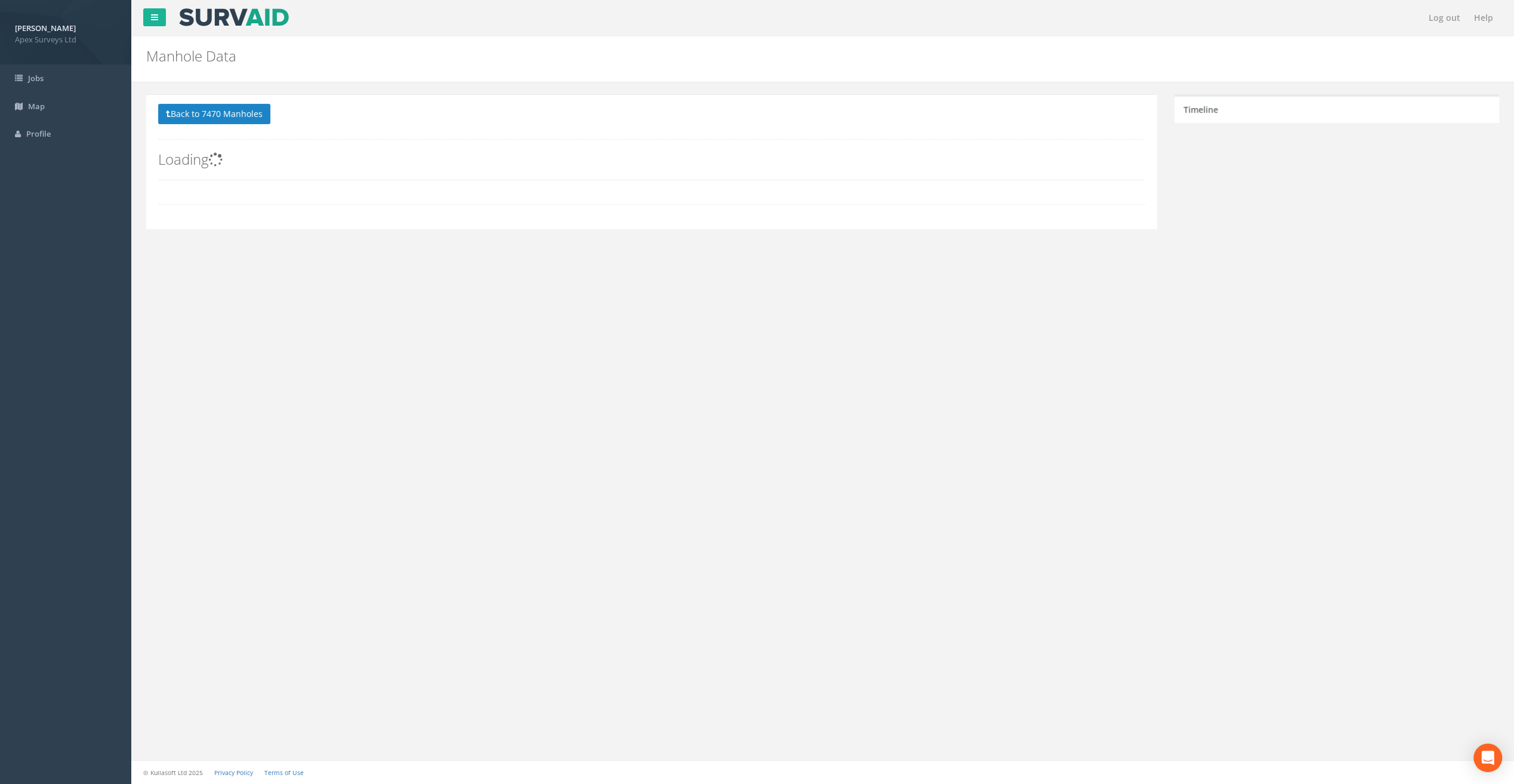
scroll to position [0, 0]
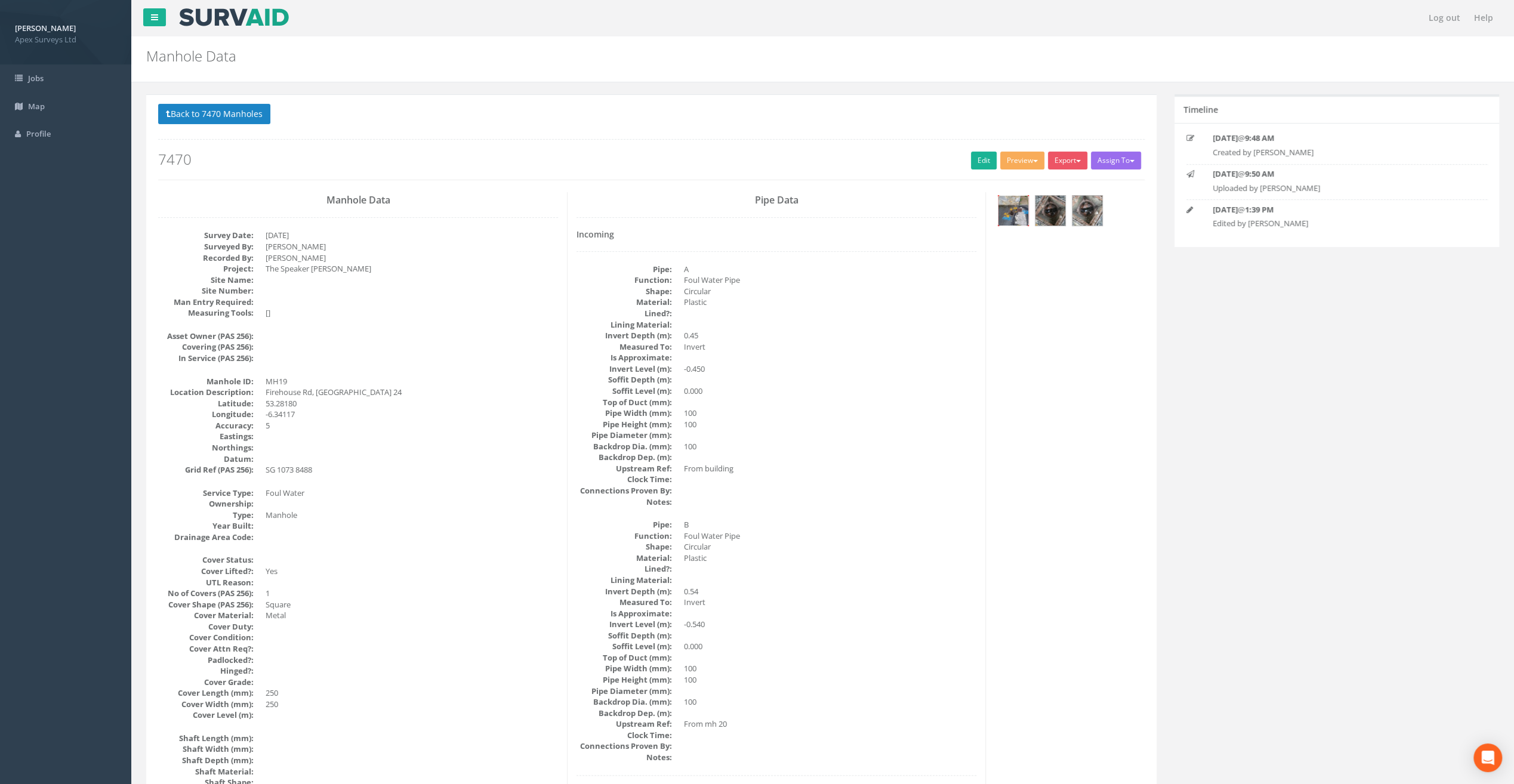
click at [1008, 209] on img at bounding box center [1014, 211] width 30 height 30
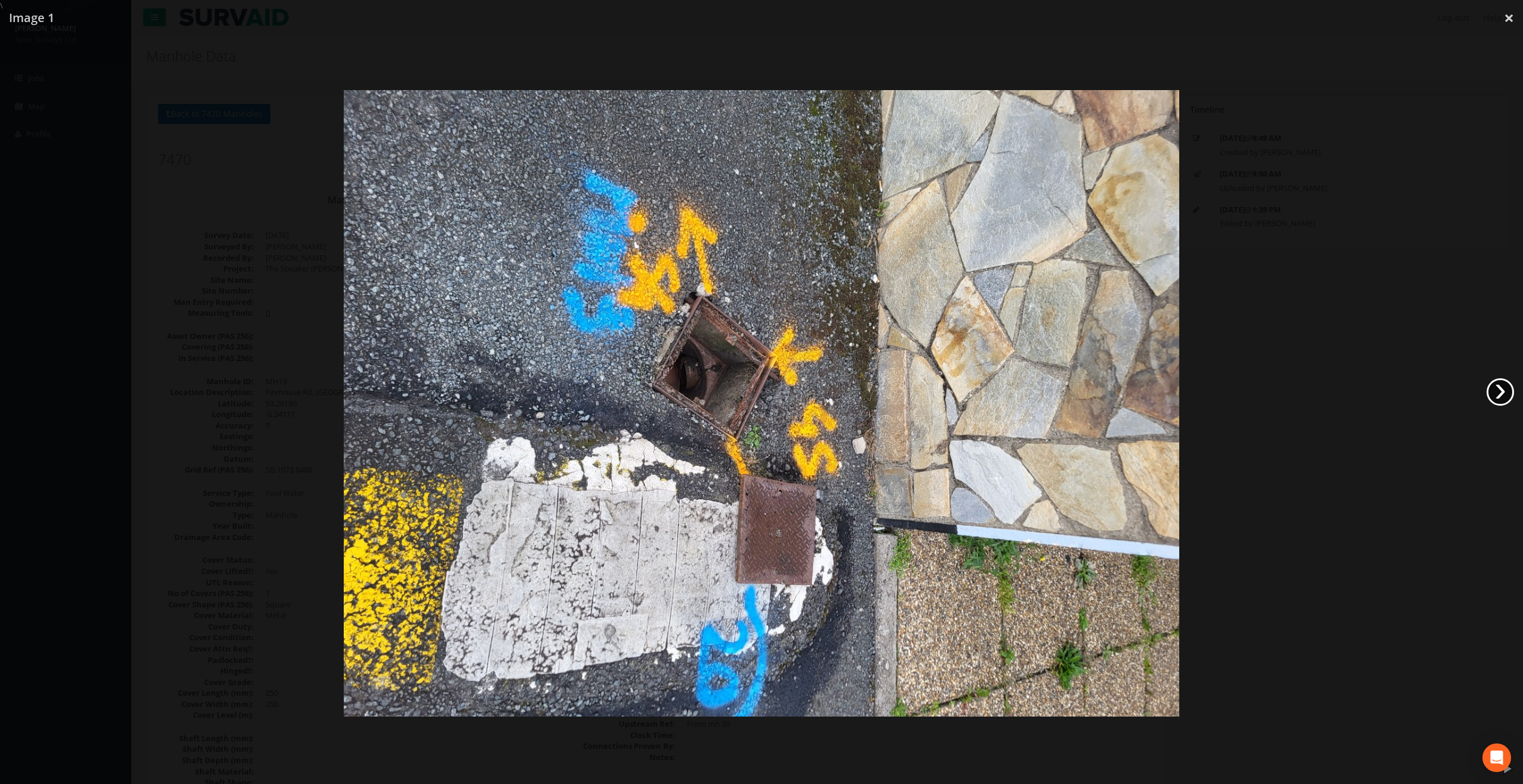
click at [1500, 397] on link "›" at bounding box center [1501, 392] width 28 height 28
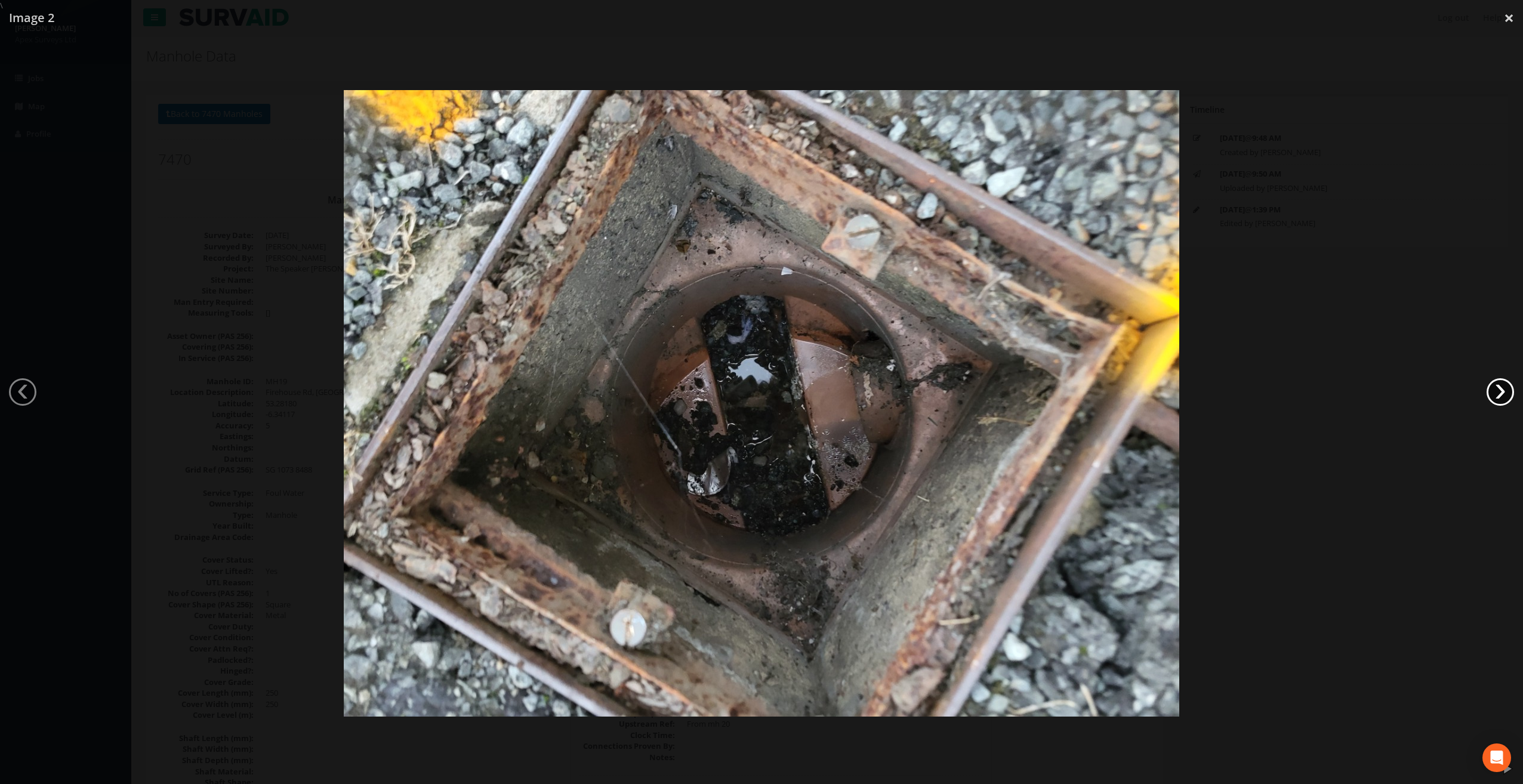
click at [1500, 397] on link "›" at bounding box center [1501, 392] width 28 height 28
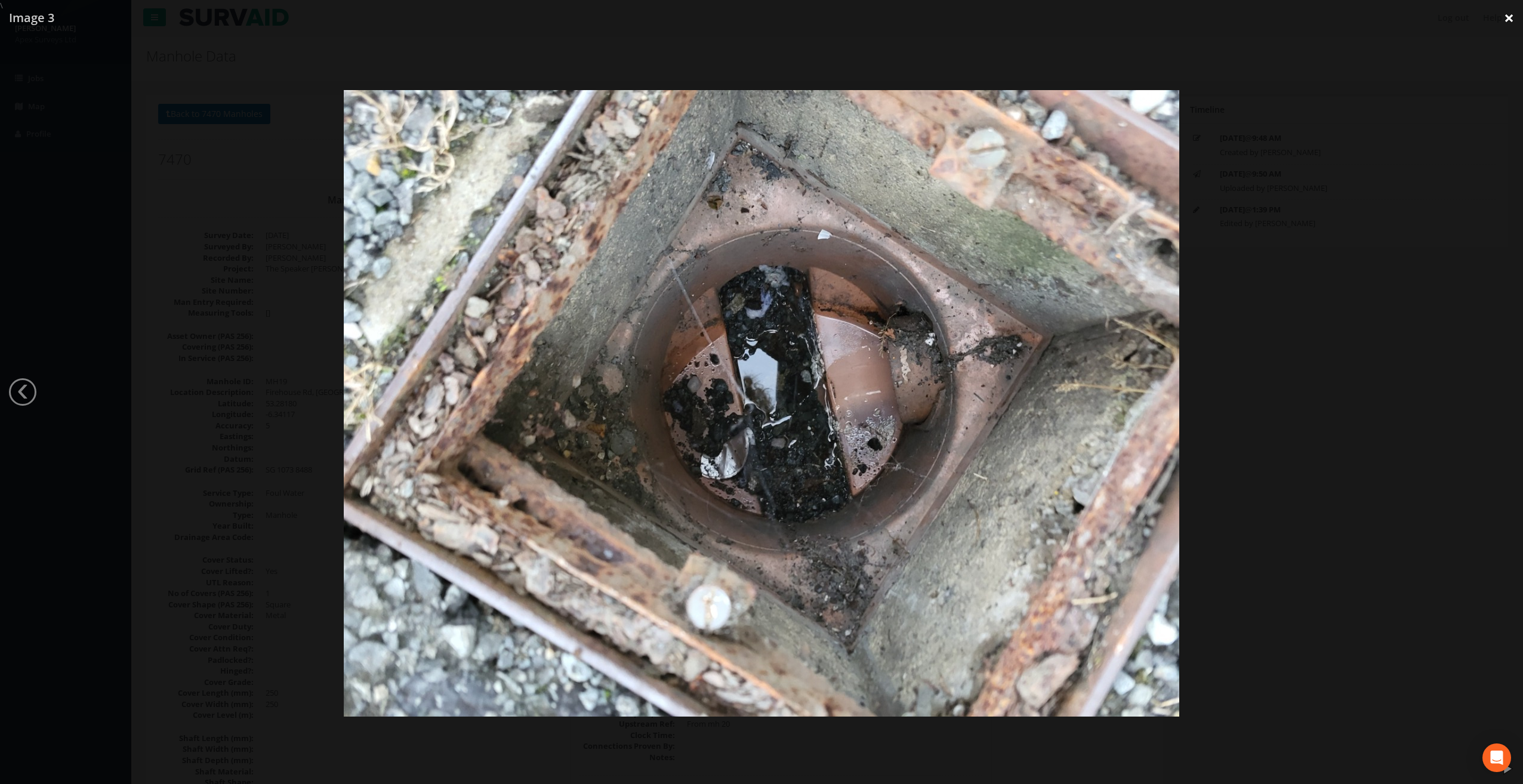
click at [1507, 17] on link "×" at bounding box center [1509, 17] width 28 height 36
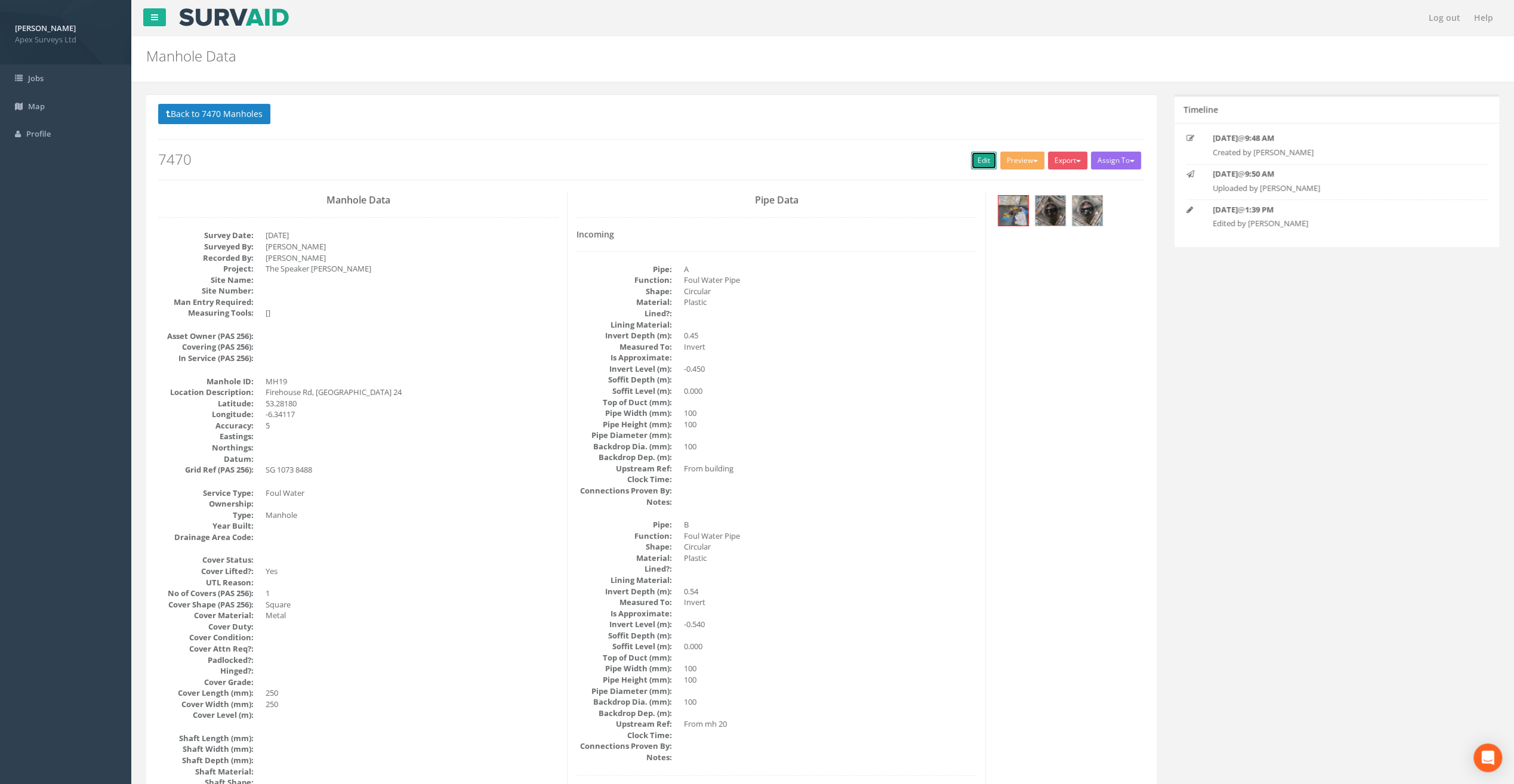
click at [978, 155] on link "Edit" at bounding box center [984, 161] width 26 height 18
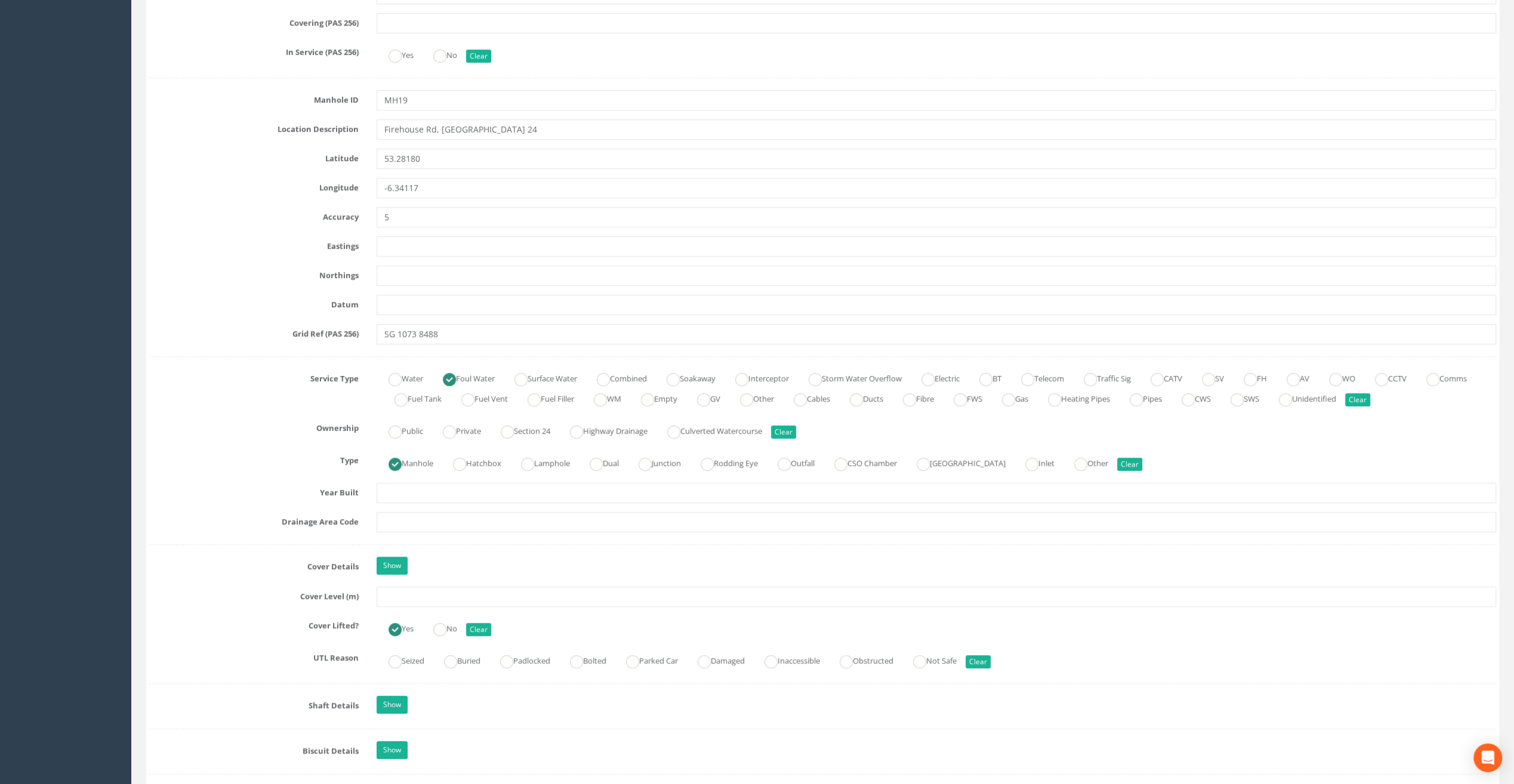
scroll to position [537, 0]
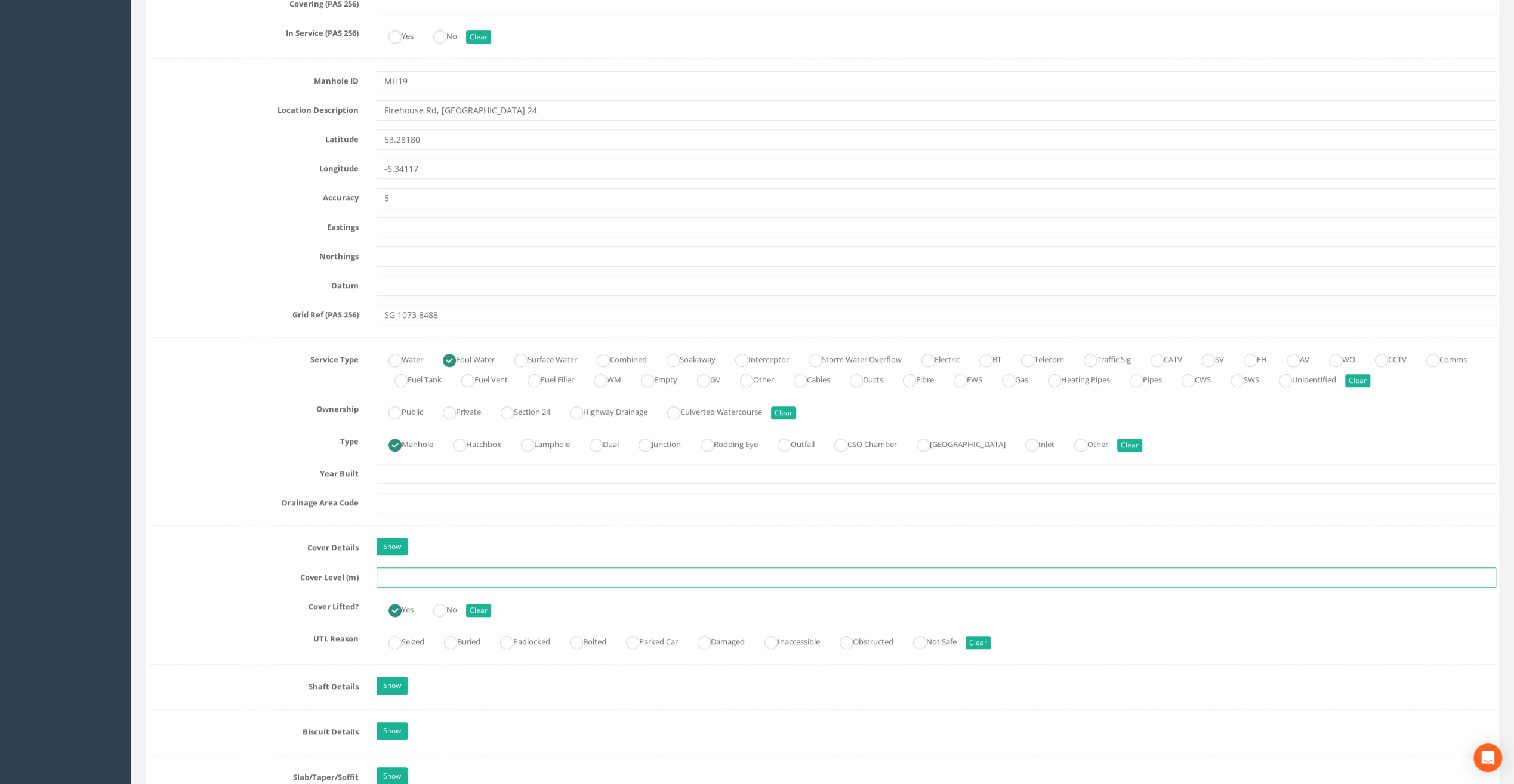
click at [403, 579] on input "text" at bounding box center [937, 578] width 1120 height 20
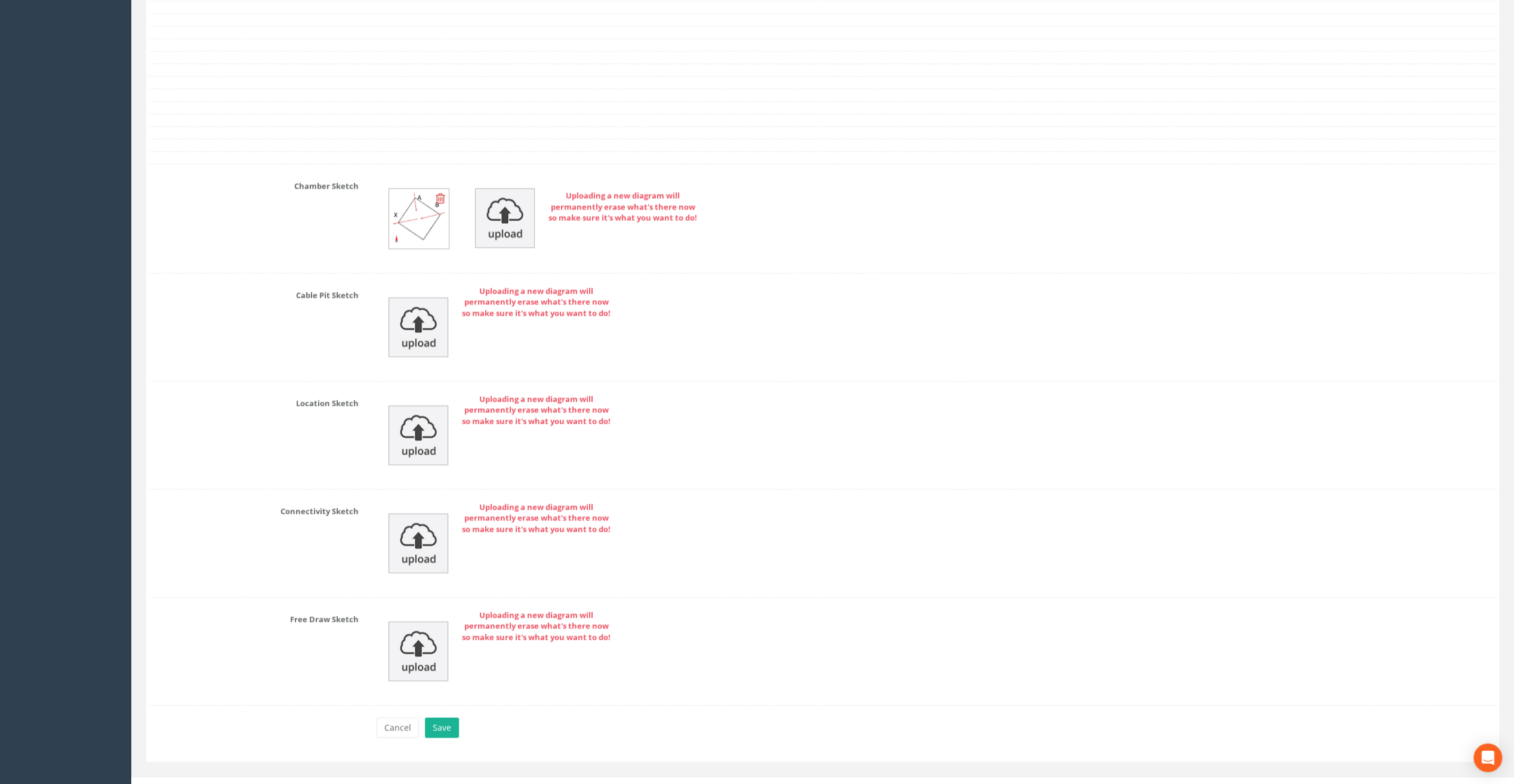
scroll to position [2342, 0]
type input "83.50"
click at [444, 714] on button "Save" at bounding box center [442, 724] width 34 height 20
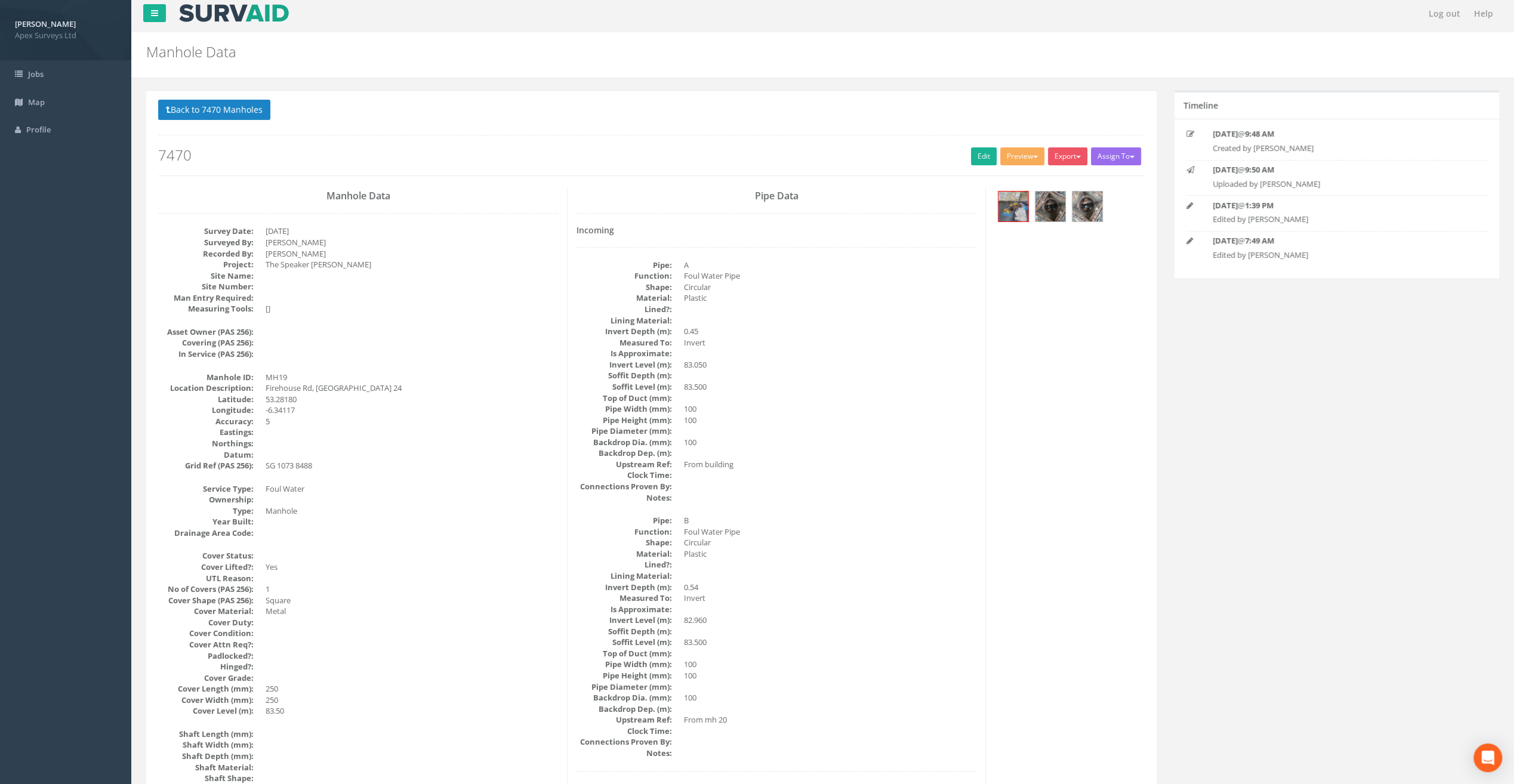
scroll to position [0, 0]
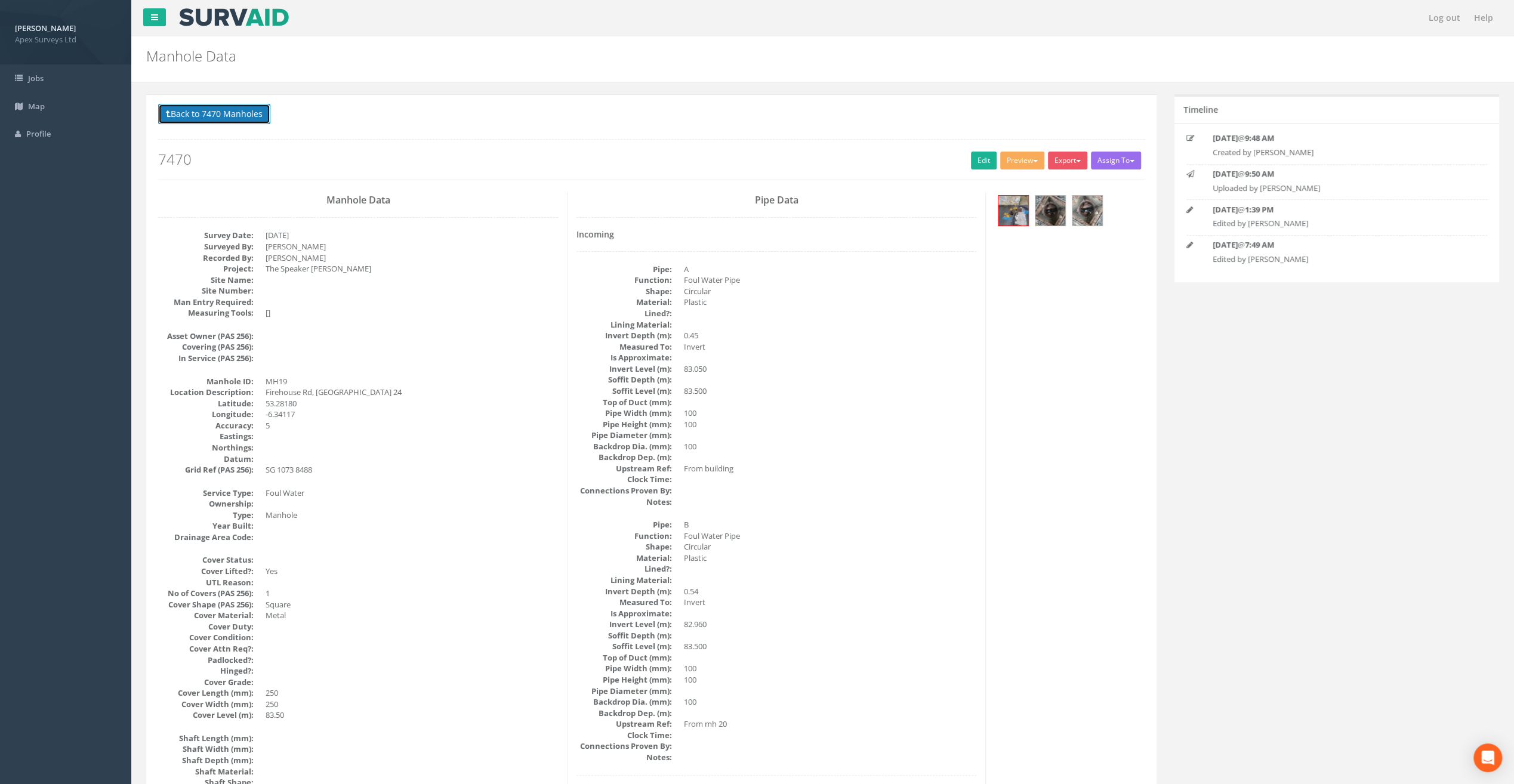
click at [197, 110] on button "Back to 7470 Manholes" at bounding box center [214, 114] width 112 height 20
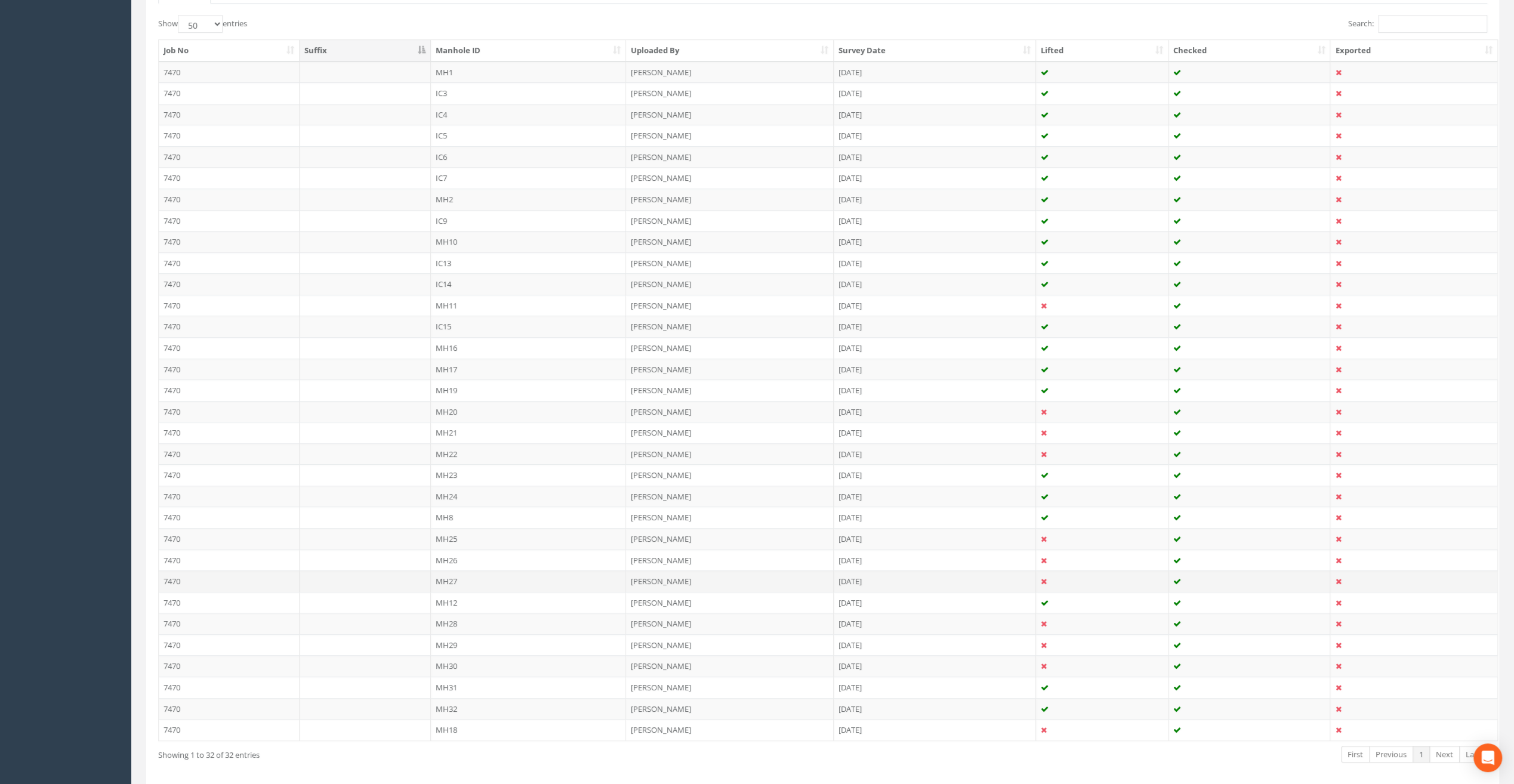
scroll to position [339, 0]
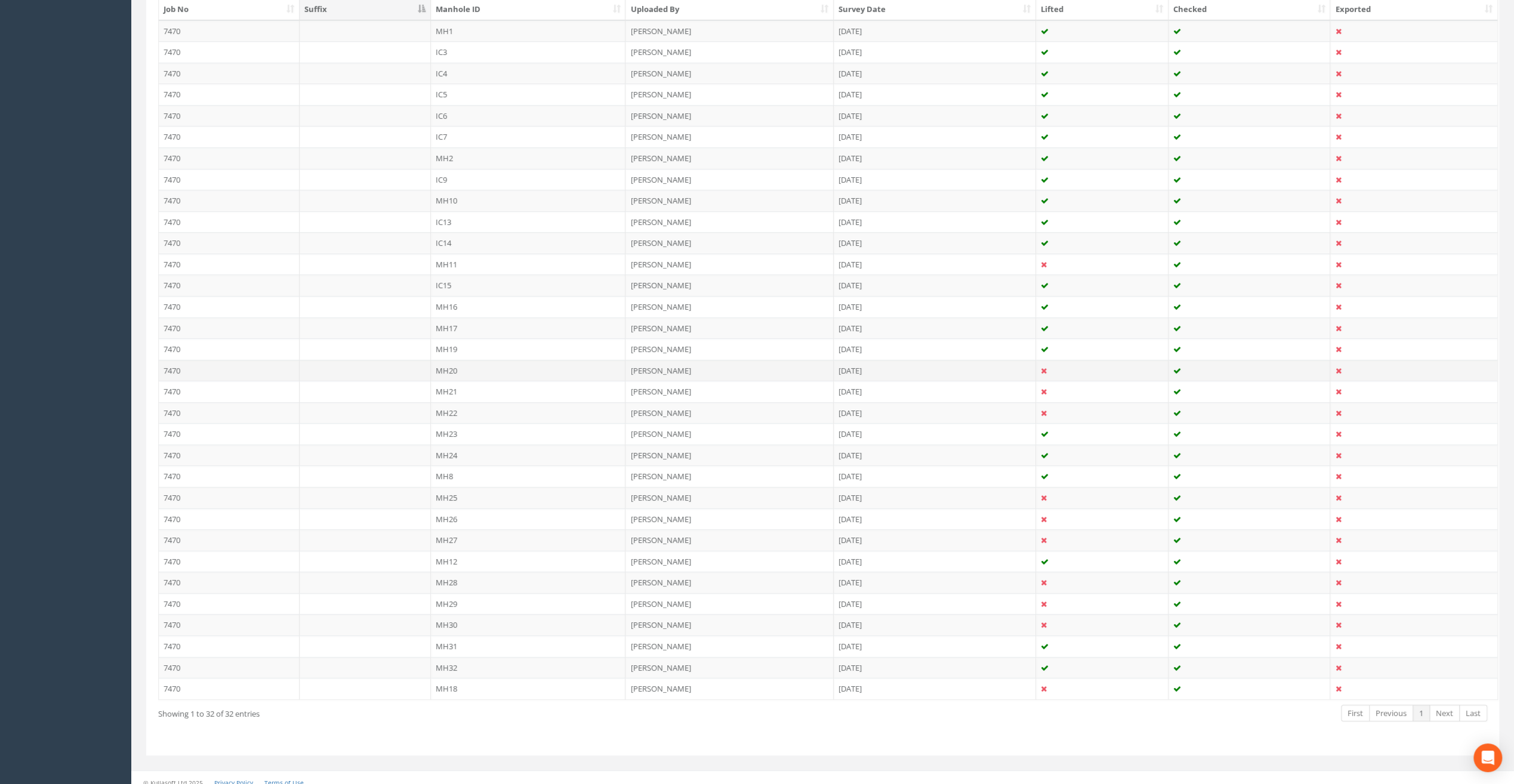
click at [447, 369] on td "MH20" at bounding box center [529, 371] width 195 height 22
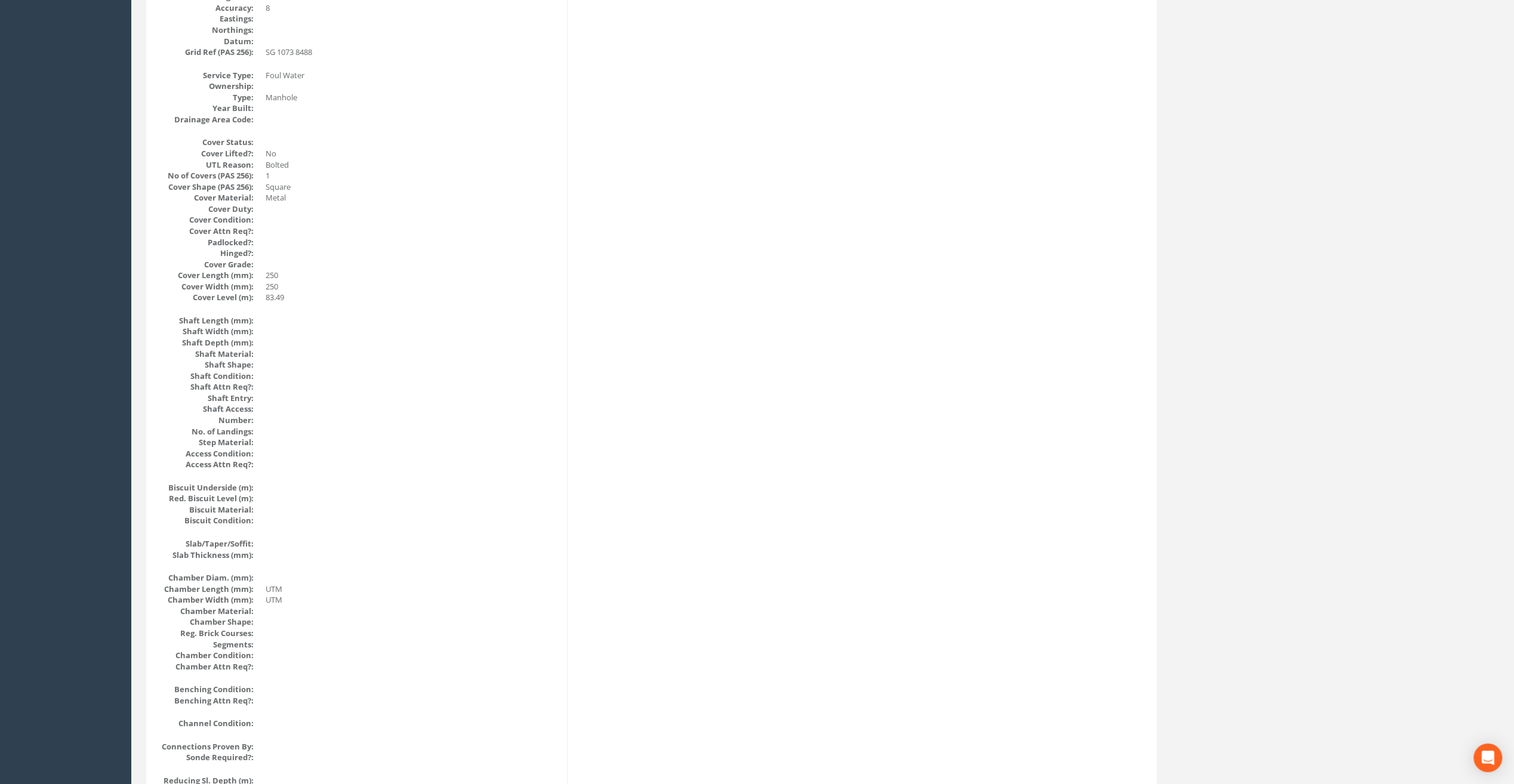
scroll to position [0, 0]
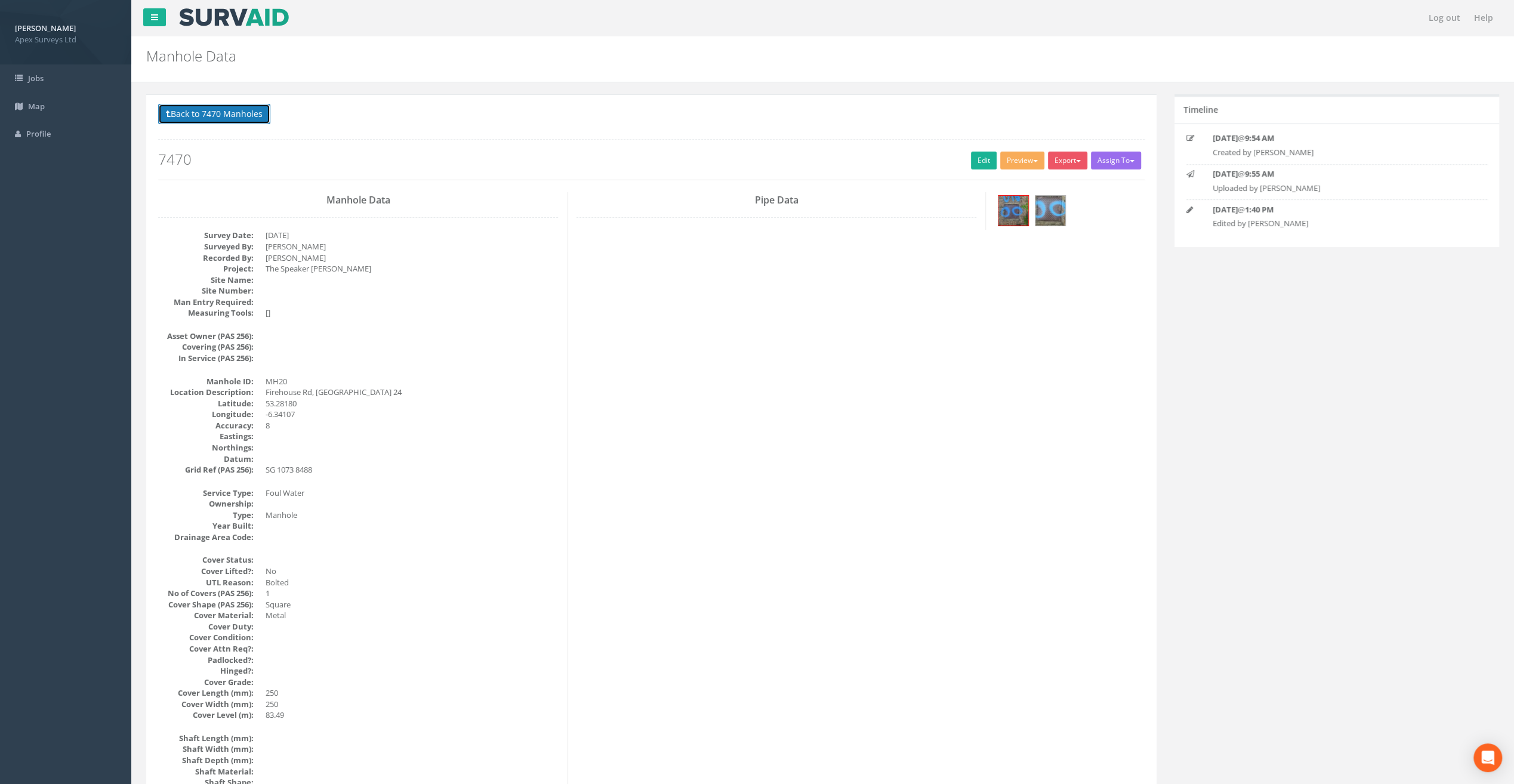
click at [204, 114] on button "Back to 7470 Manholes" at bounding box center [214, 114] width 112 height 20
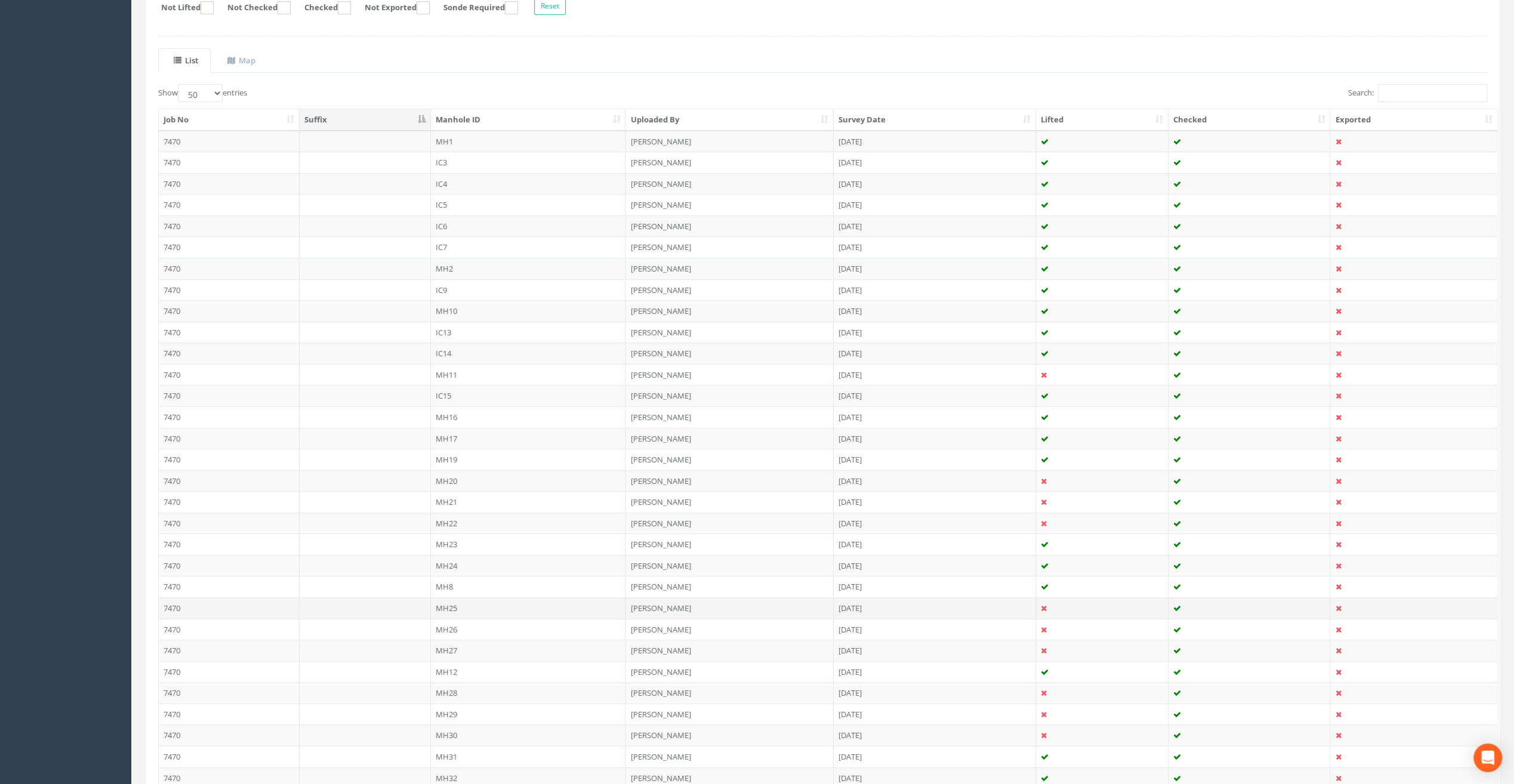
scroll to position [239, 0]
click at [445, 483] on td "MH21" at bounding box center [529, 491] width 195 height 22
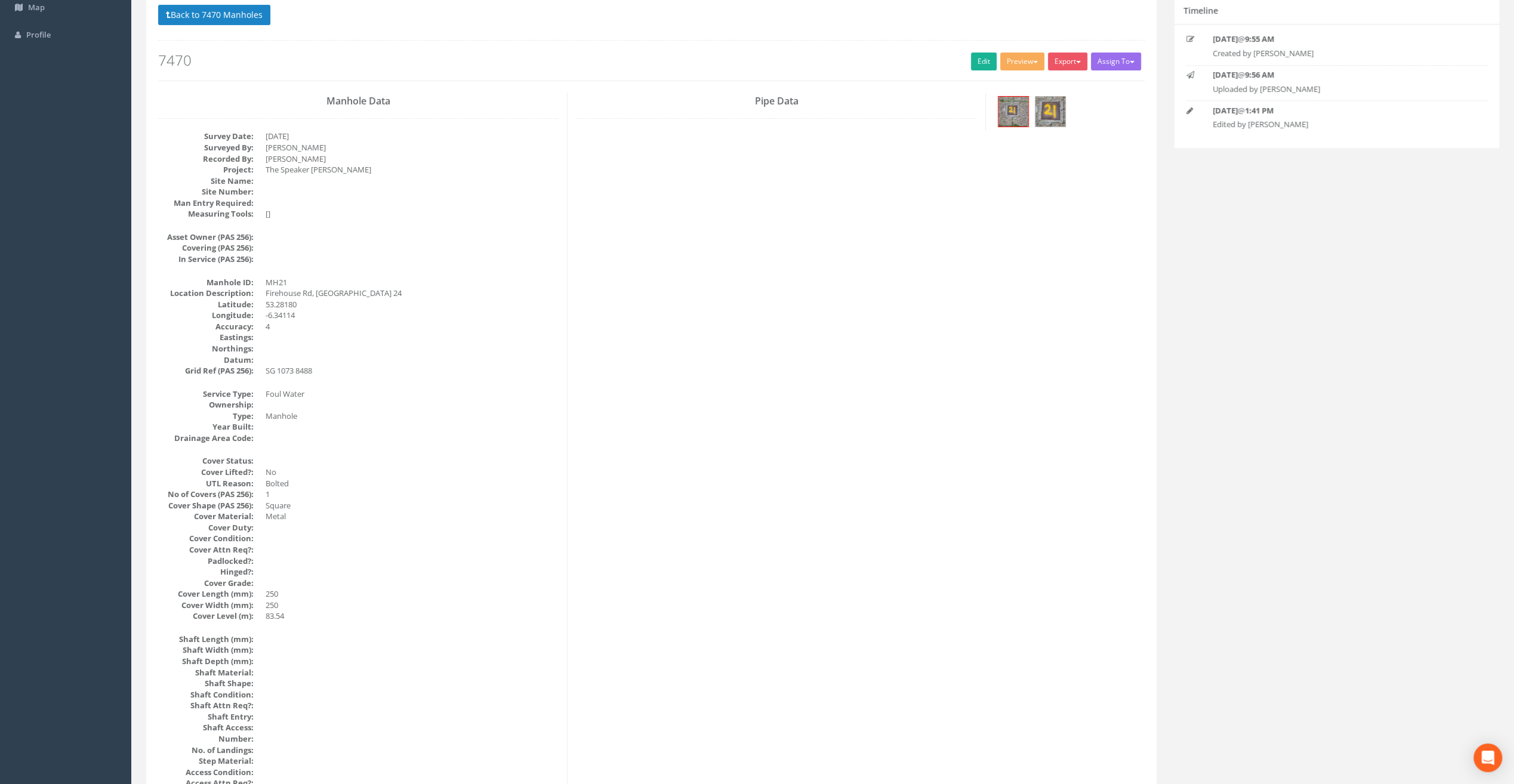
scroll to position [0, 0]
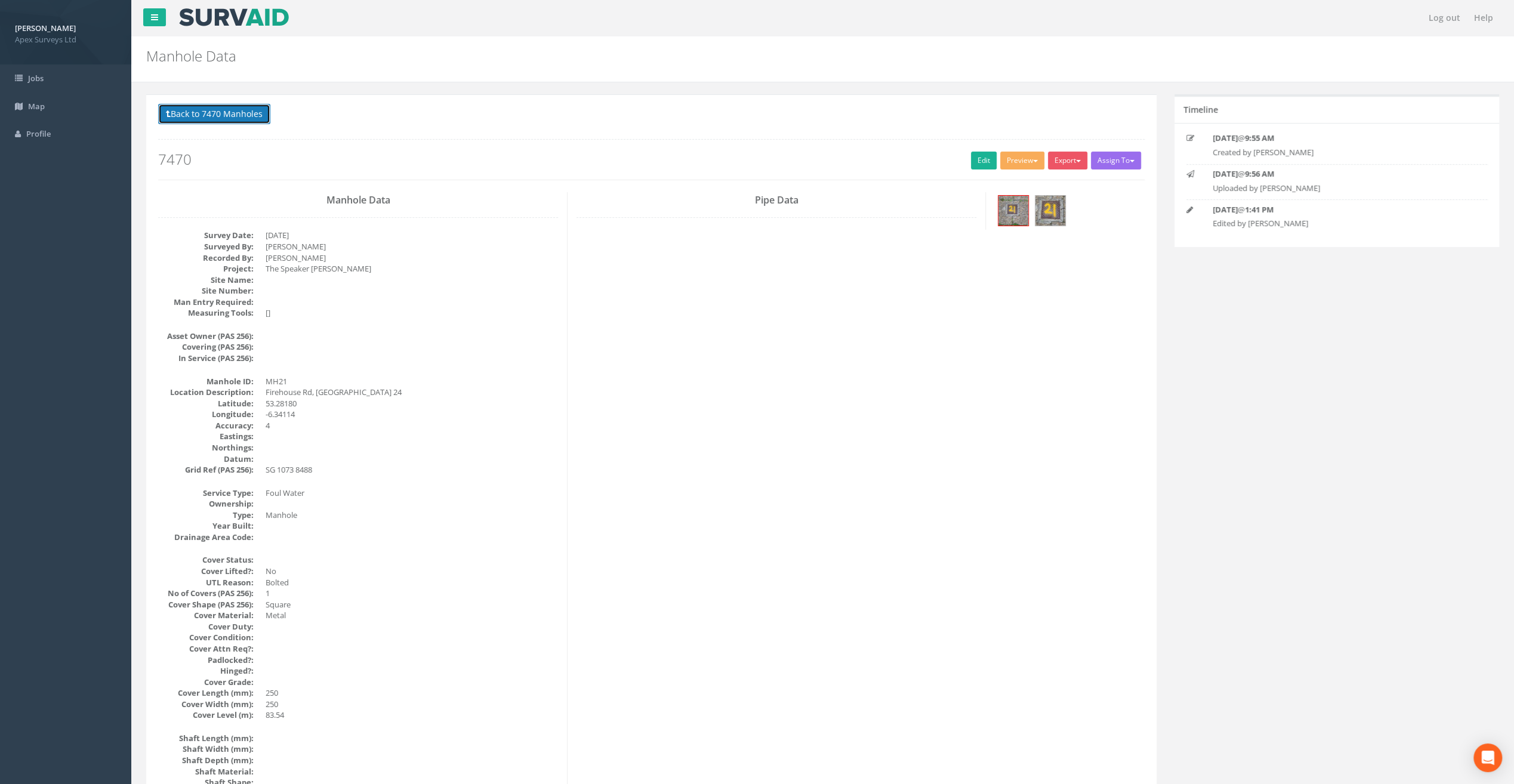
drag, startPoint x: 210, startPoint y: 104, endPoint x: 263, endPoint y: 152, distance: 71.5
click at [210, 104] on button "Back to 7470 Manholes" at bounding box center [214, 114] width 112 height 20
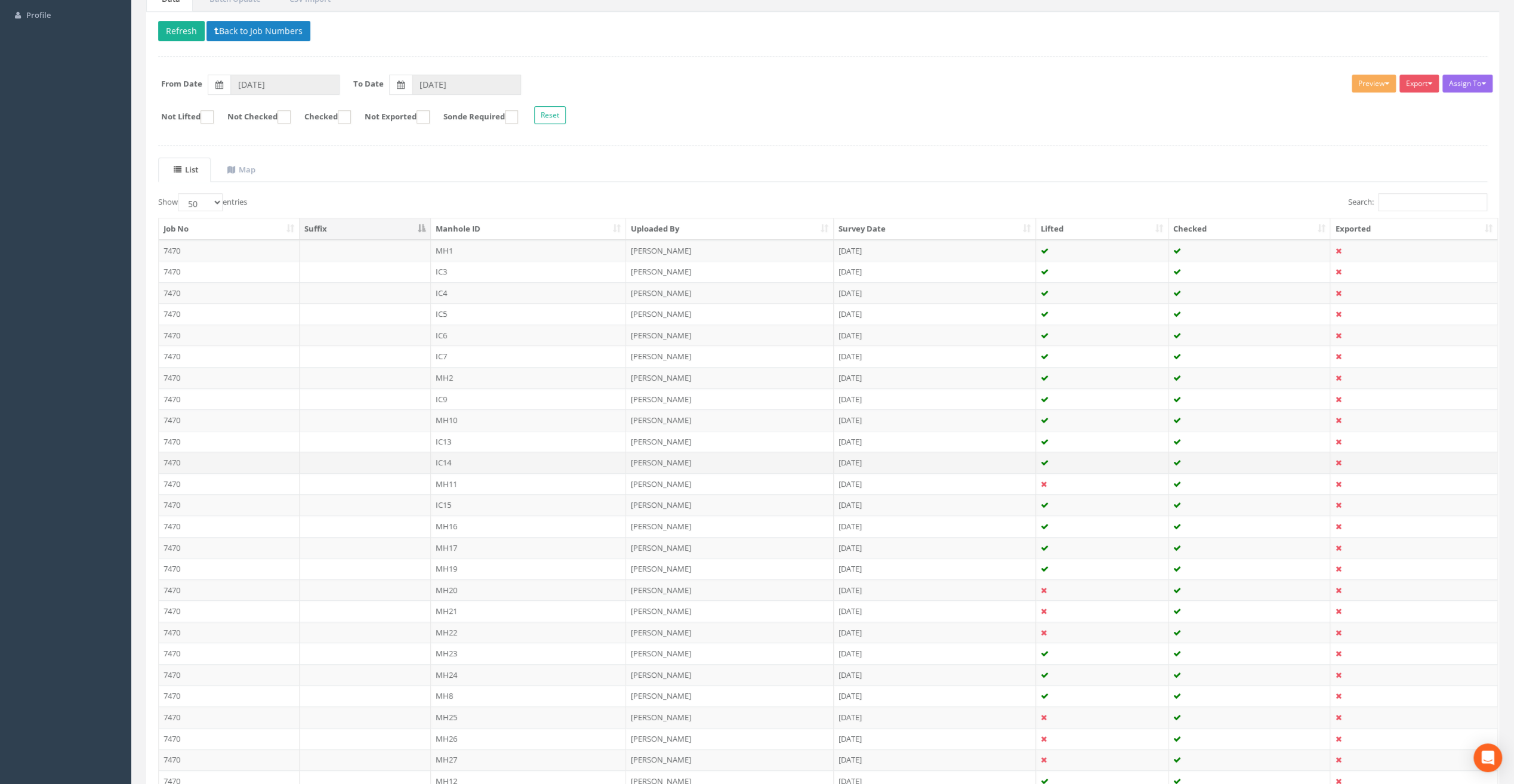
scroll to position [119, 0]
click at [445, 626] on td "MH22" at bounding box center [529, 632] width 195 height 22
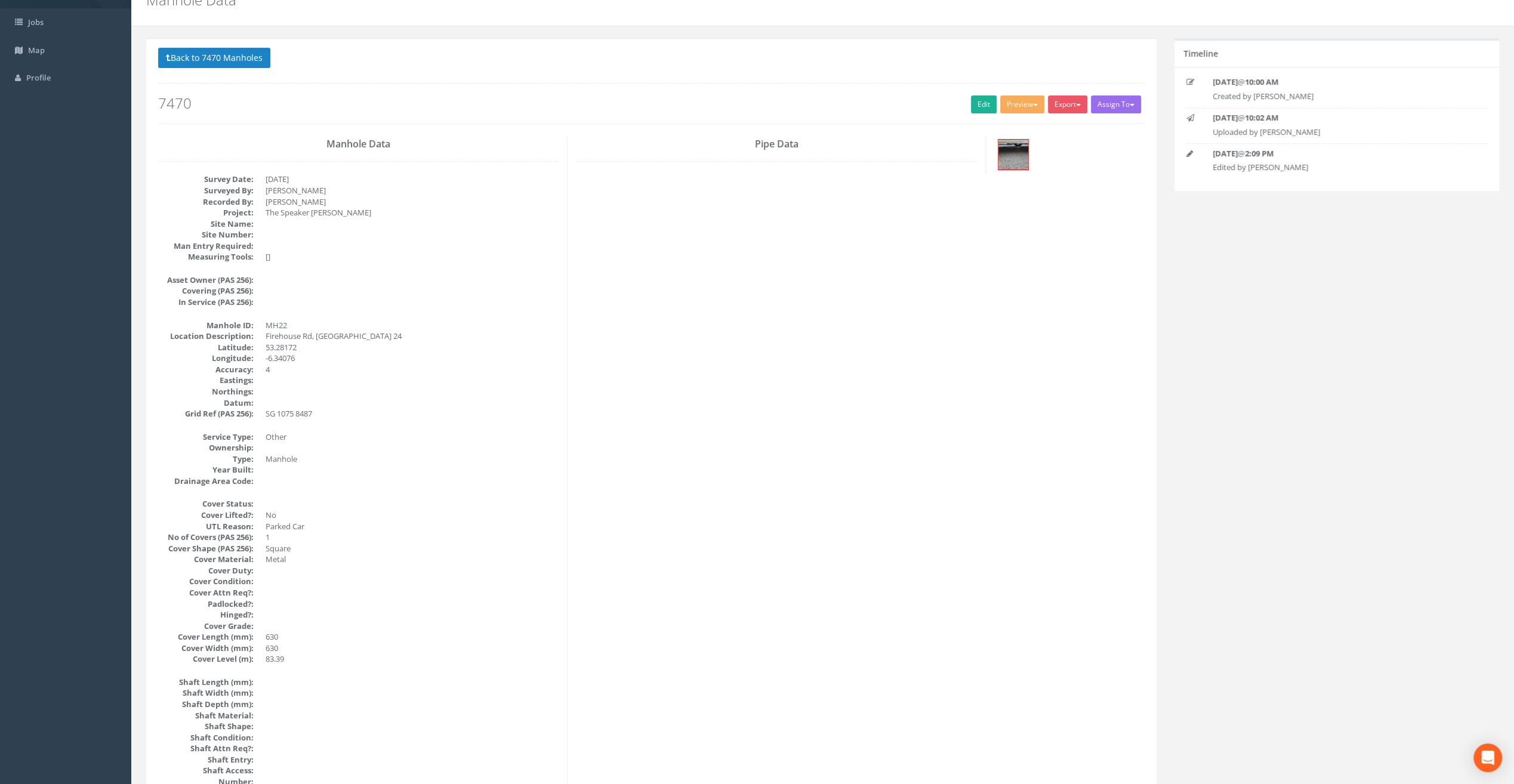
scroll to position [0, 0]
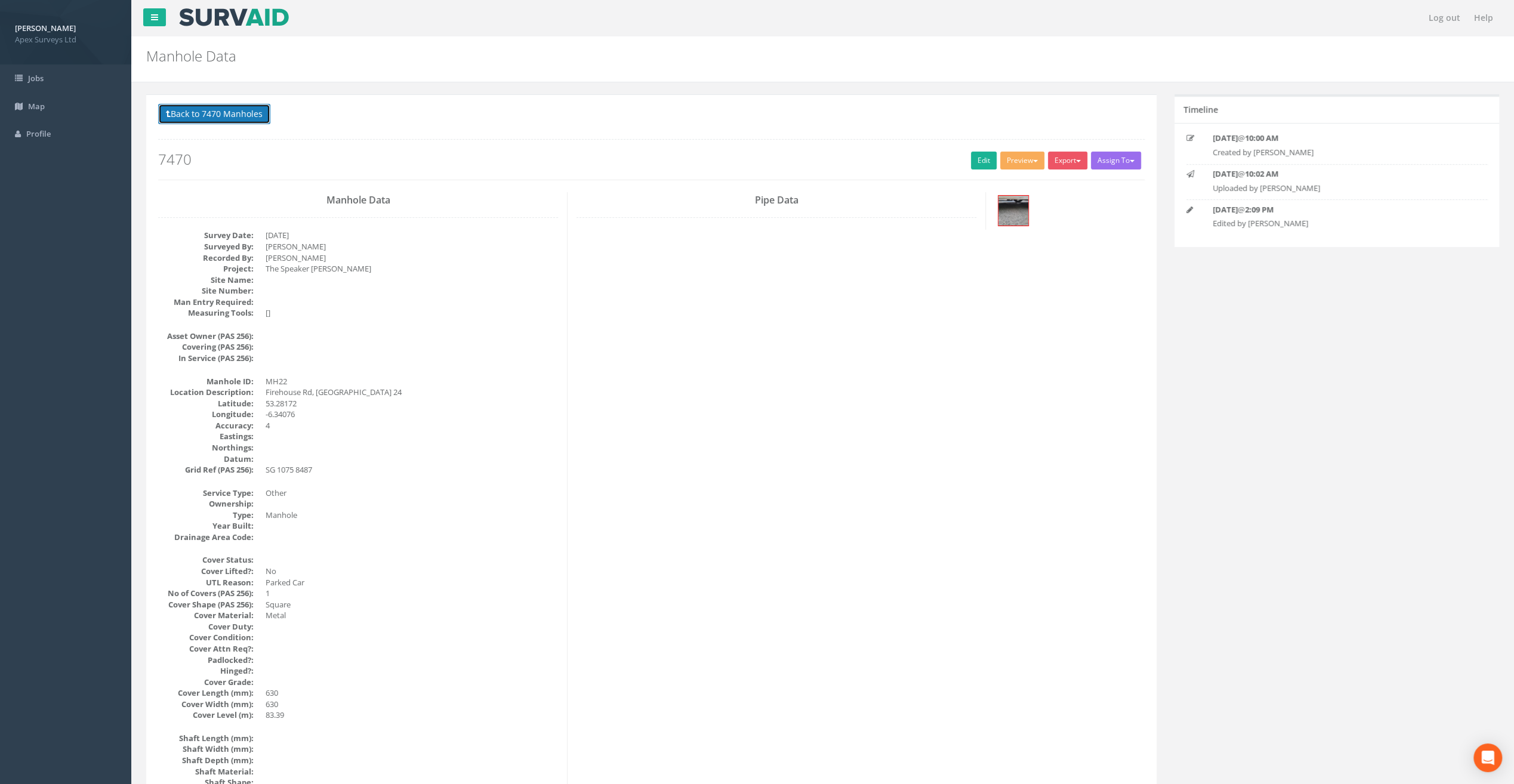
click at [230, 117] on button "Back to 7470 Manholes" at bounding box center [214, 114] width 112 height 20
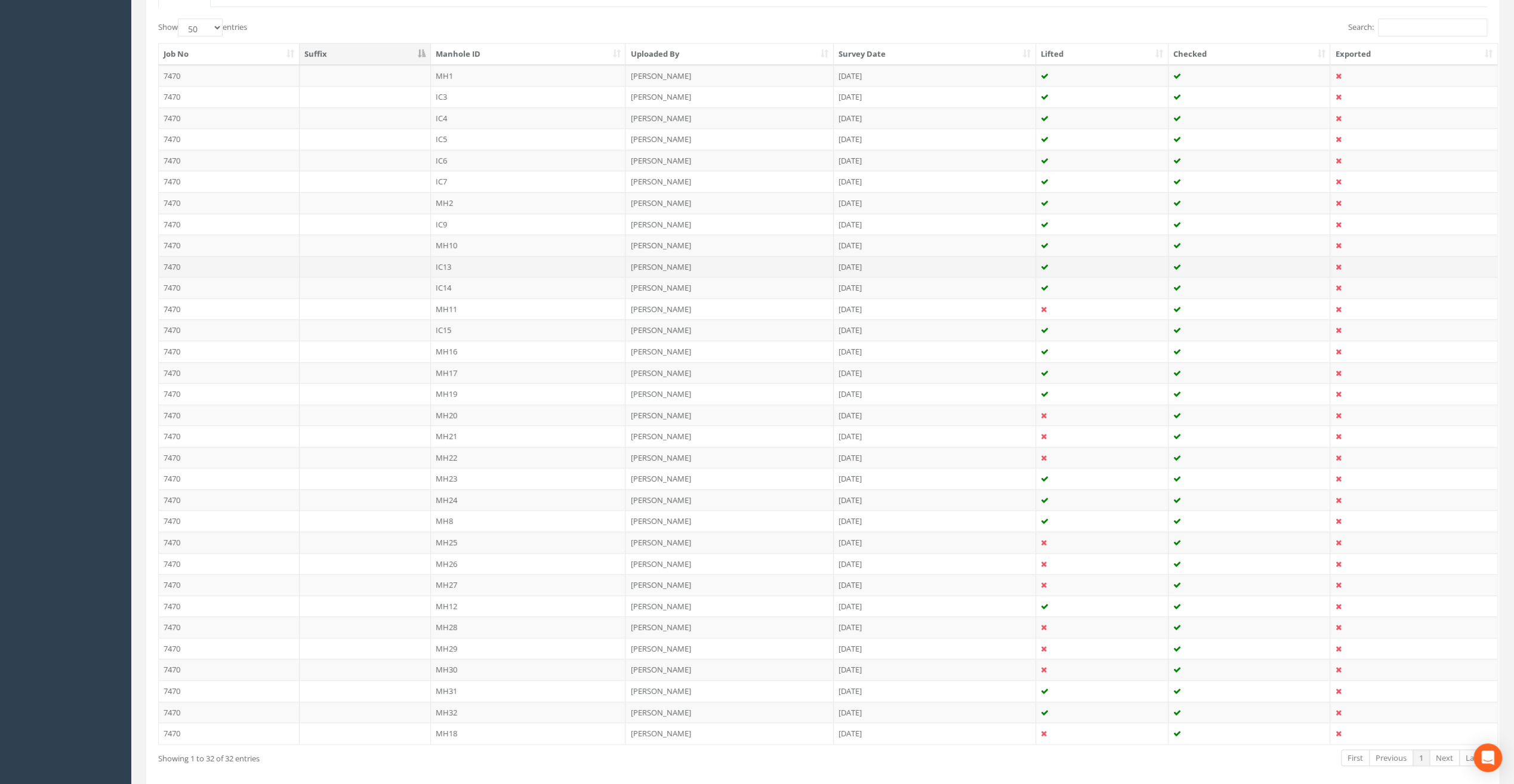
scroll to position [339, 0]
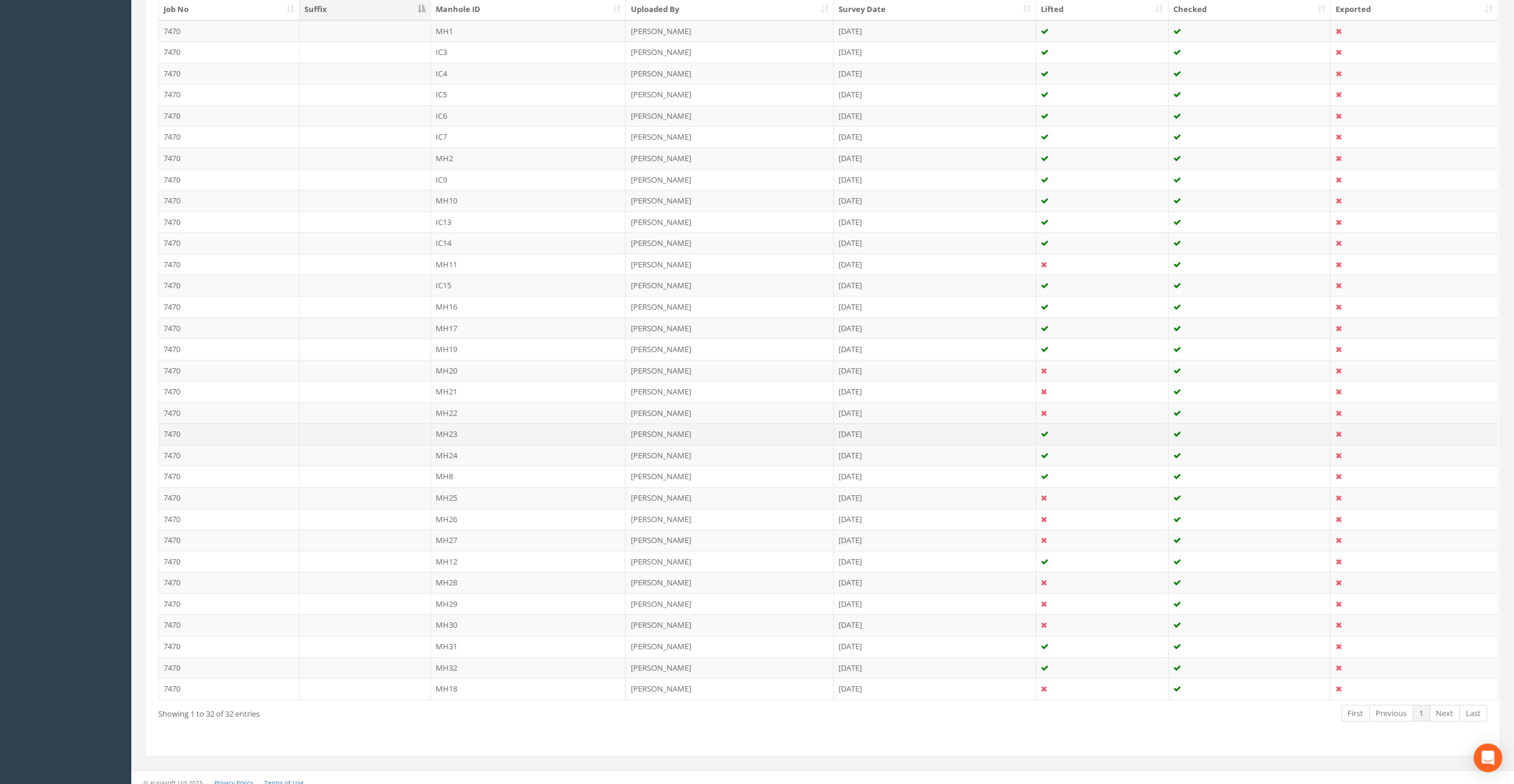
click at [444, 429] on td "MH23" at bounding box center [529, 434] width 195 height 22
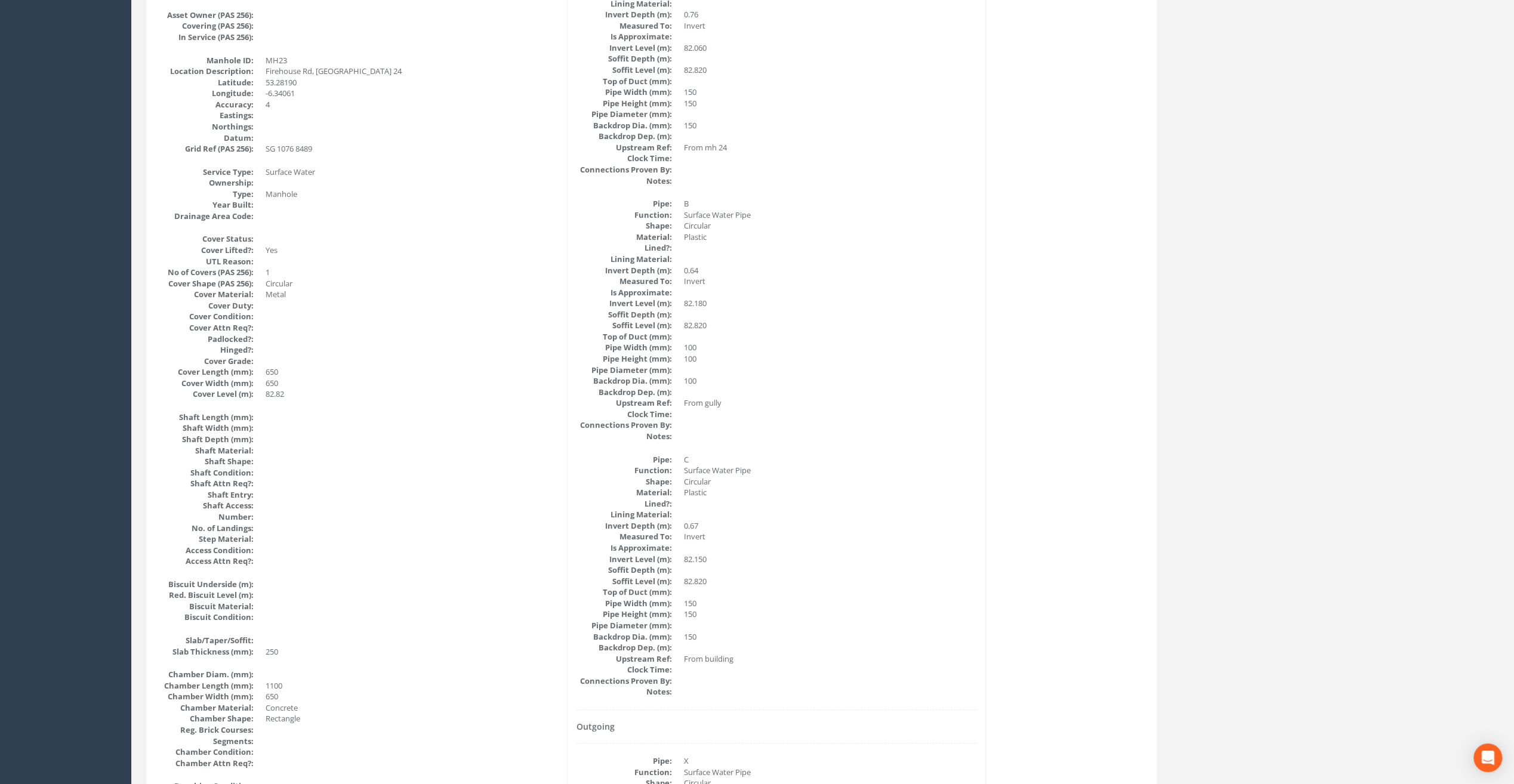
scroll to position [40, 0]
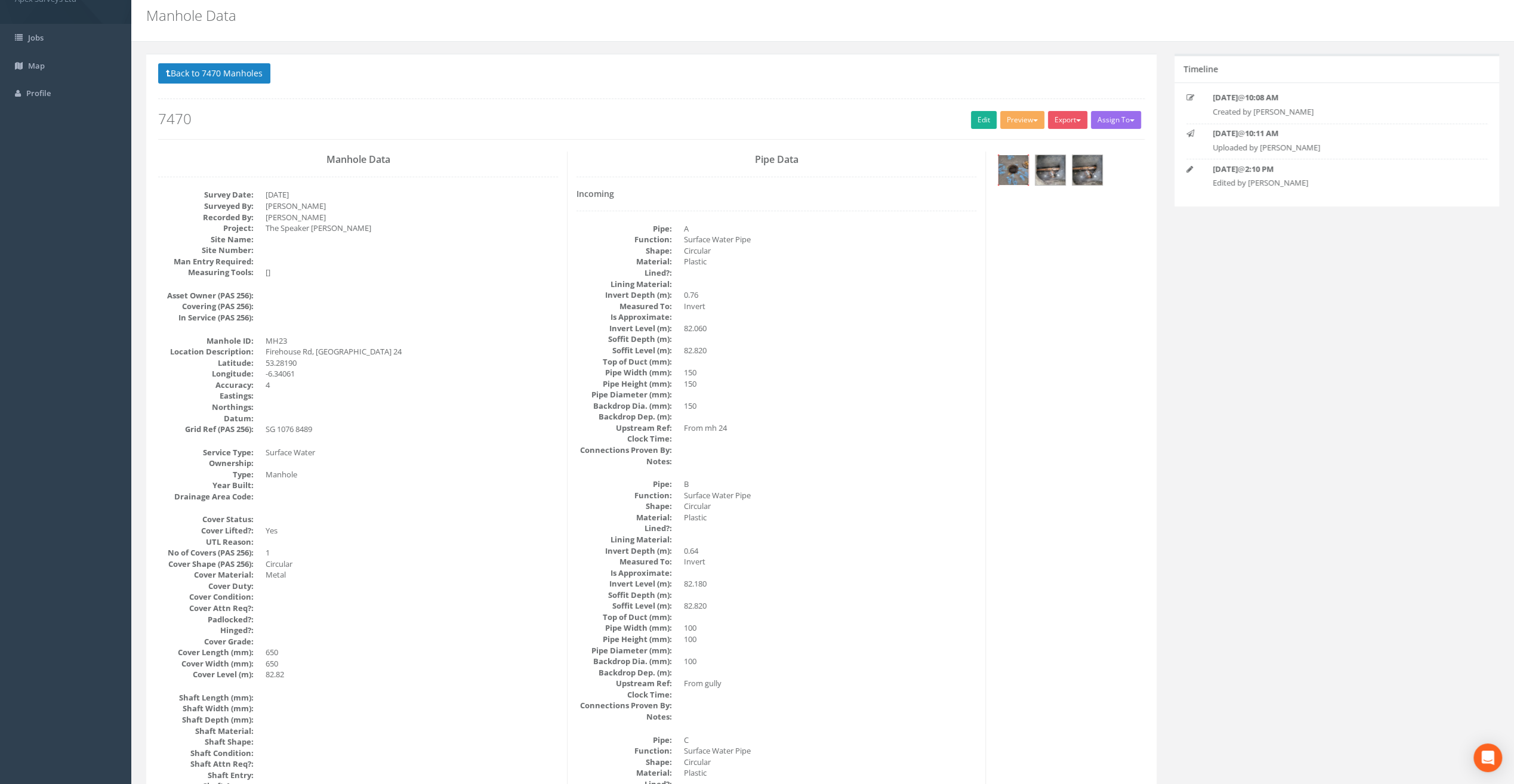
click at [1023, 175] on img at bounding box center [1014, 170] width 30 height 30
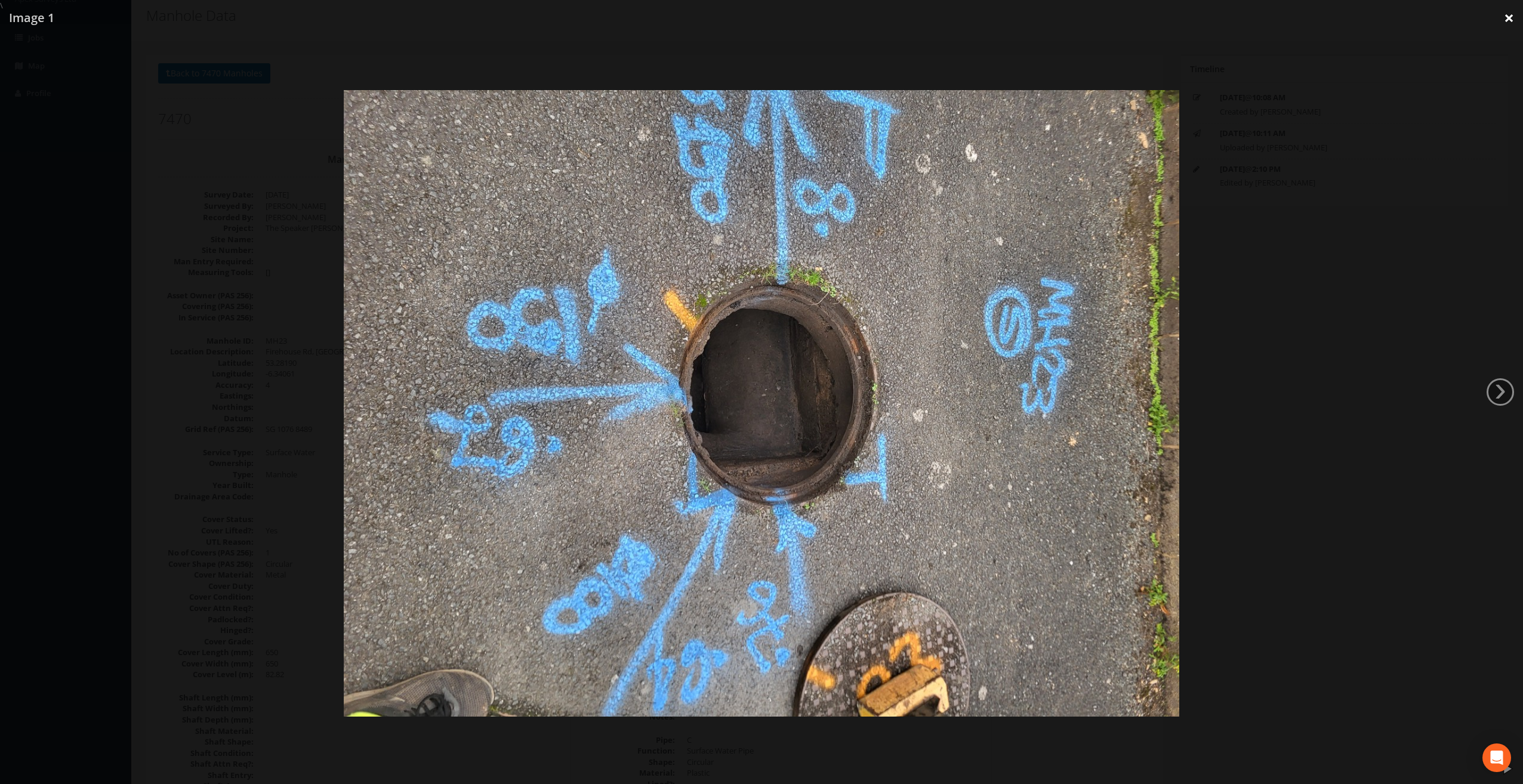
drag, startPoint x: 1514, startPoint y: 19, endPoint x: 1504, endPoint y: 24, distance: 11.2
click at [1514, 18] on link "×" at bounding box center [1509, 17] width 28 height 36
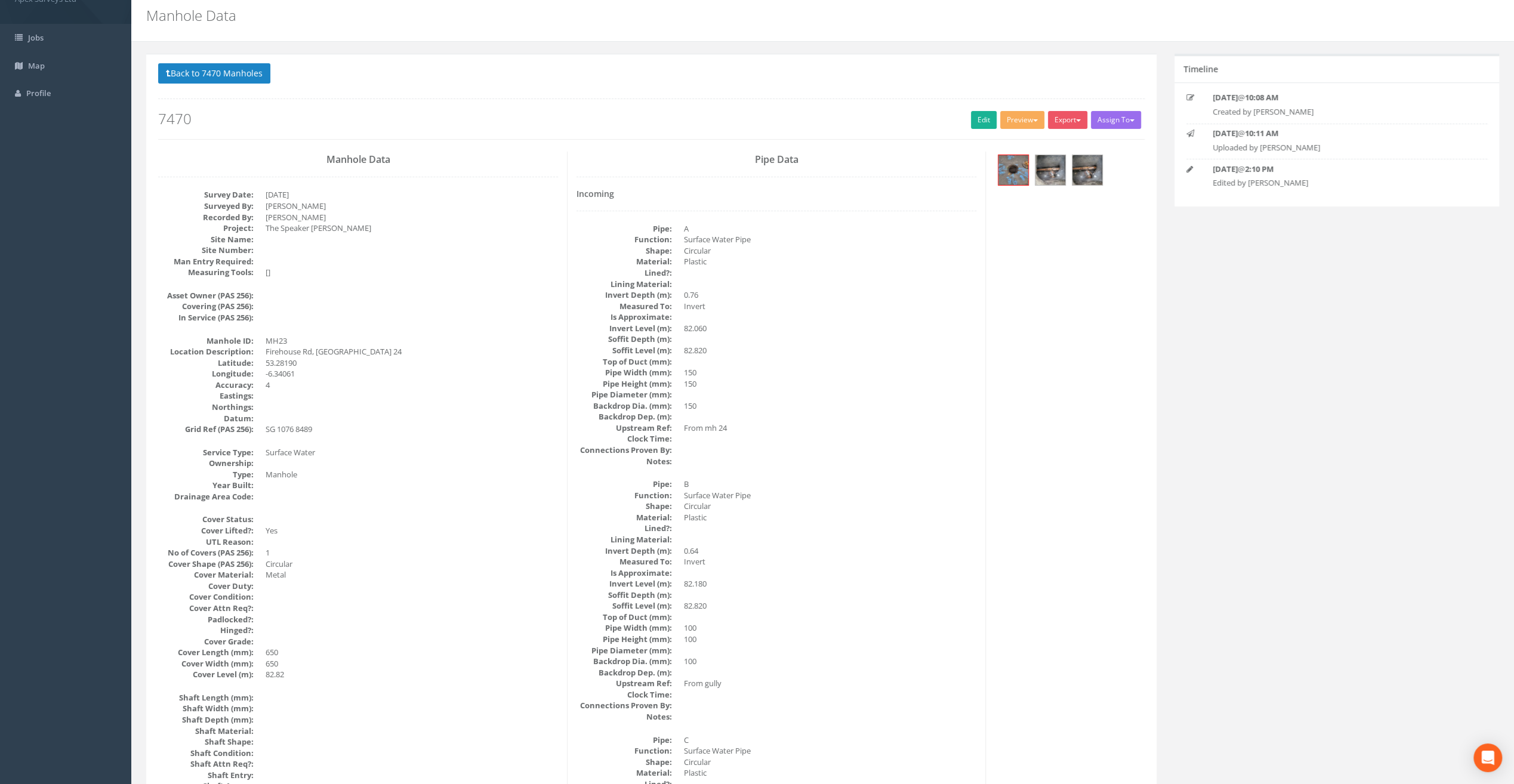
scroll to position [60, 0]
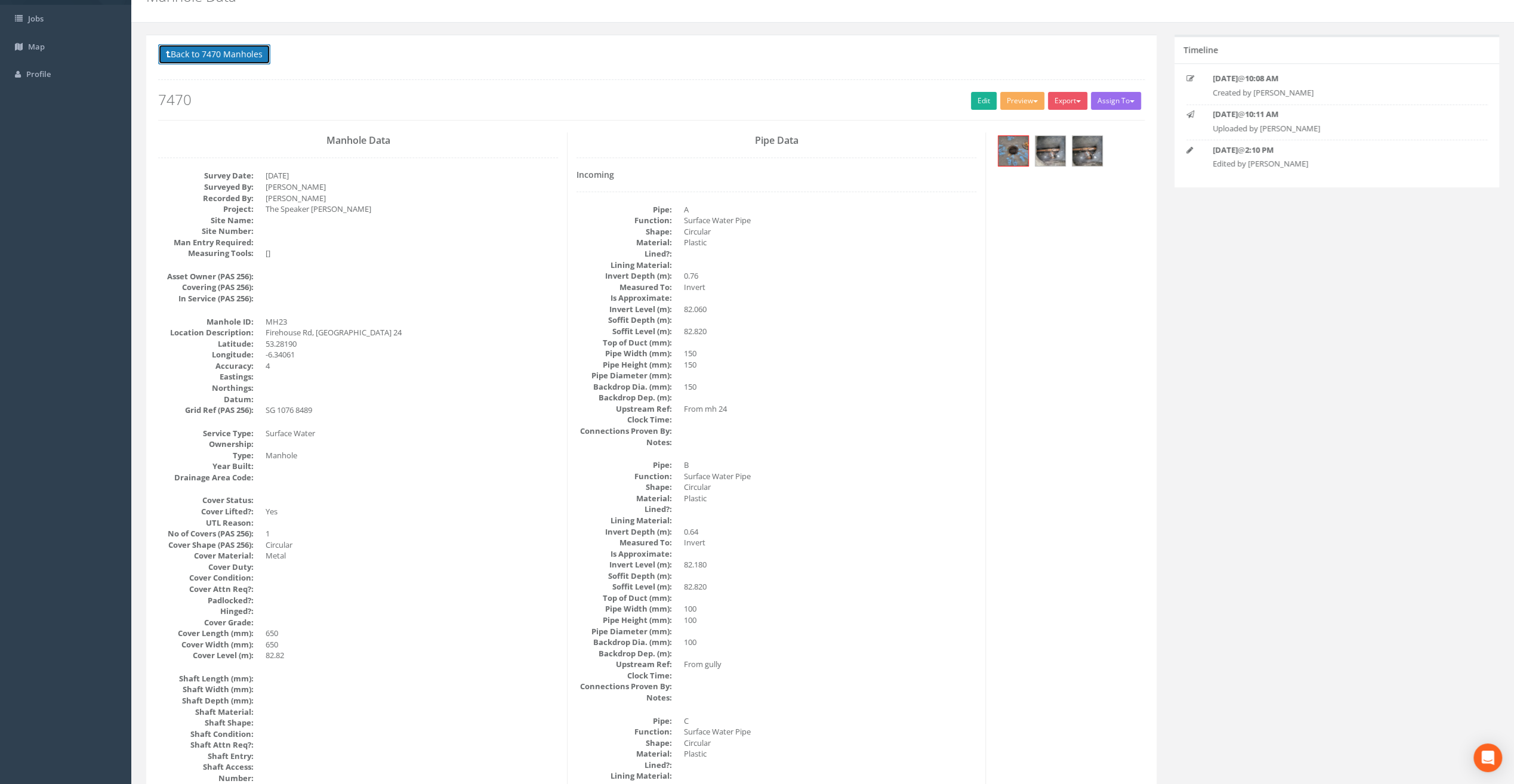
click at [210, 52] on button "Back to 7470 Manholes" at bounding box center [214, 54] width 112 height 20
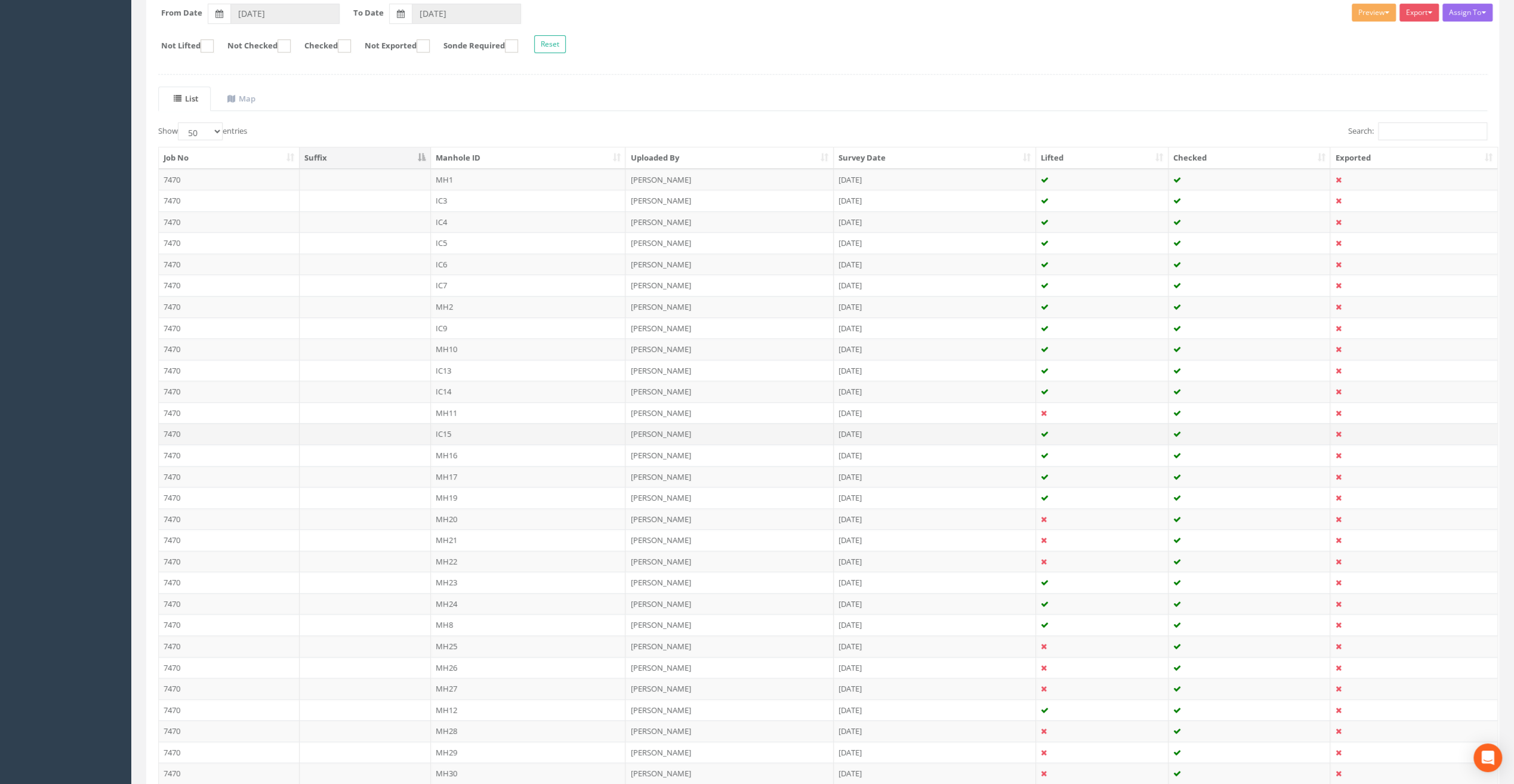
scroll to position [339, 0]
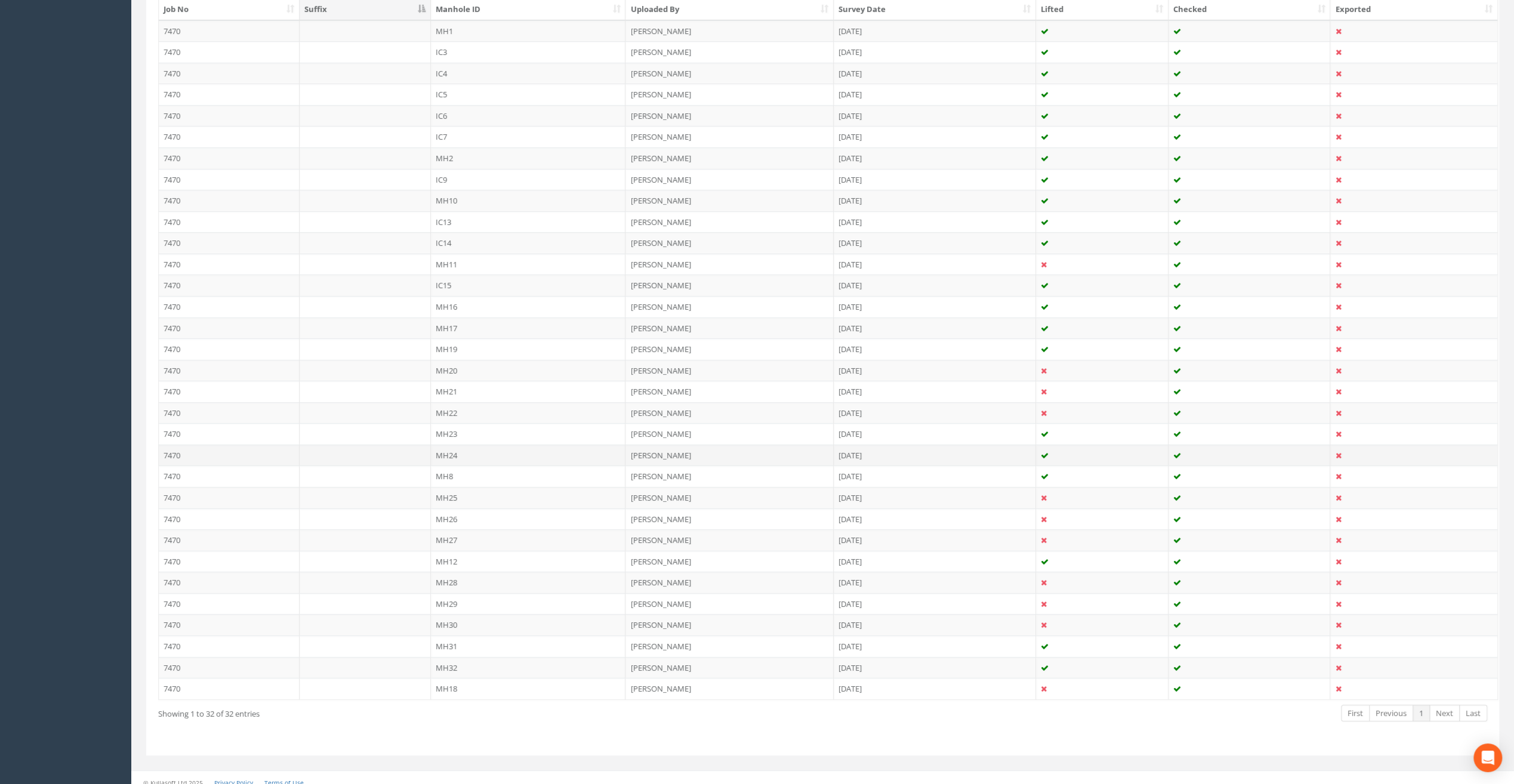
click at [435, 447] on td "MH24" at bounding box center [529, 456] width 195 height 22
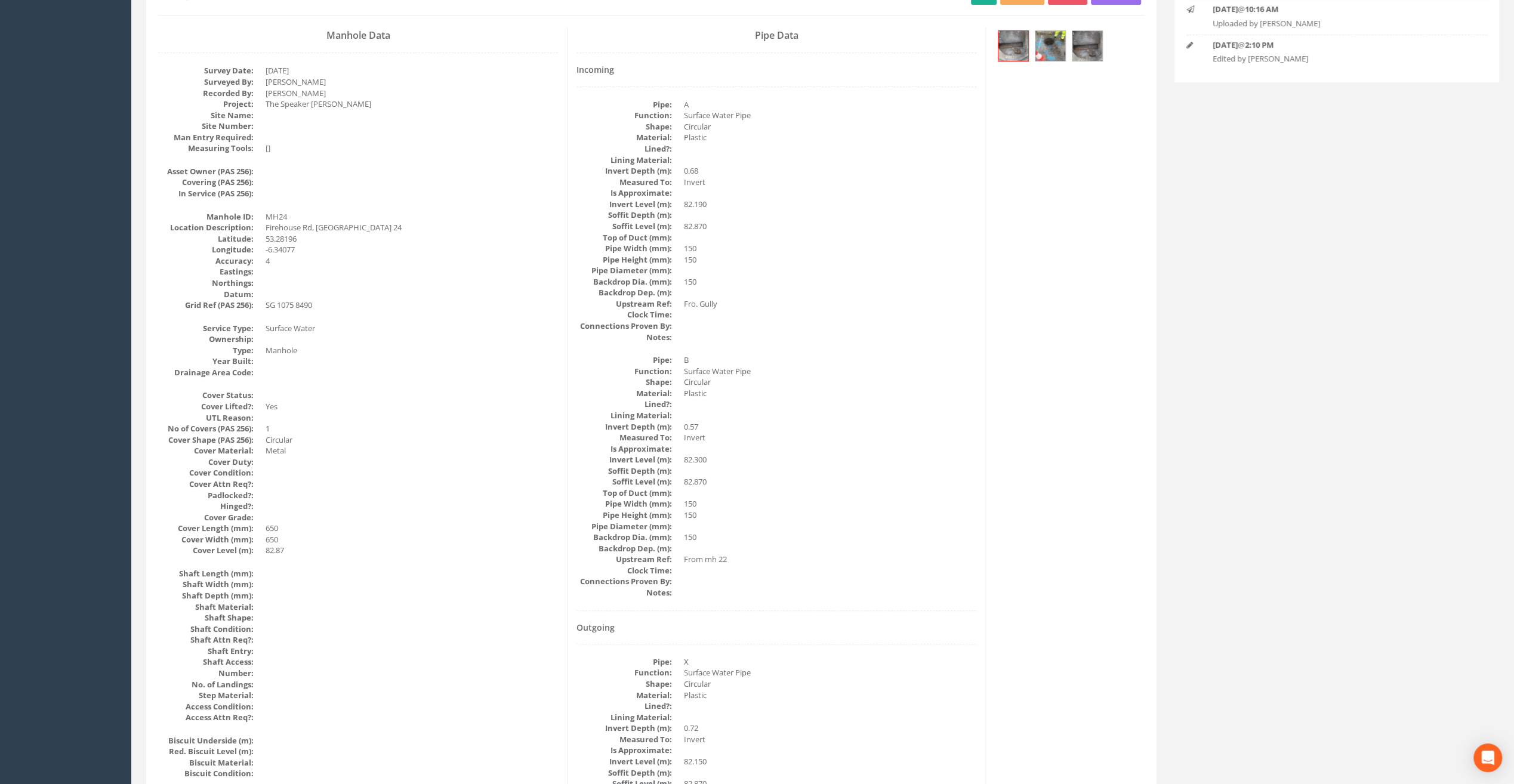
scroll to position [40, 0]
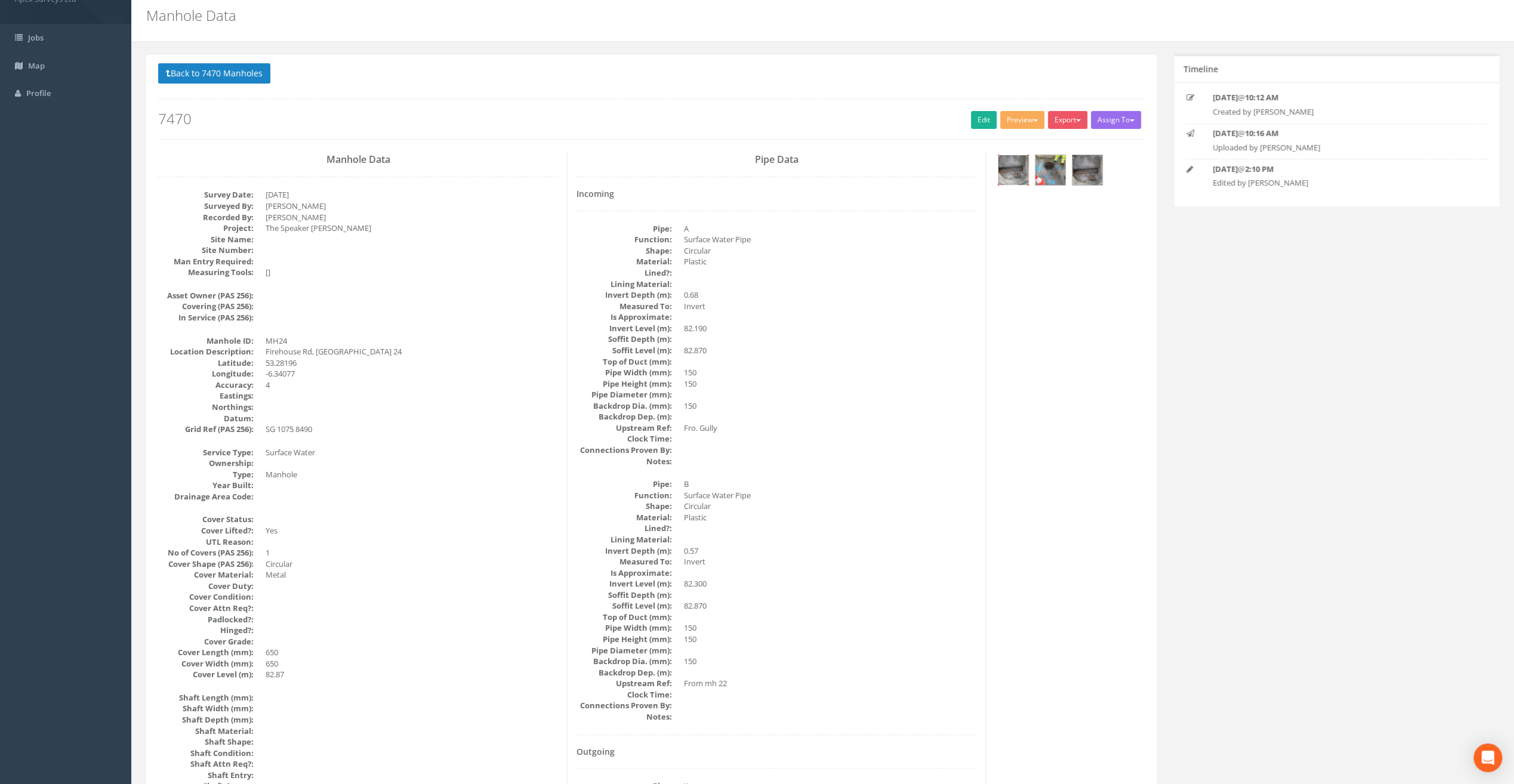
click at [1015, 174] on img at bounding box center [1014, 170] width 30 height 30
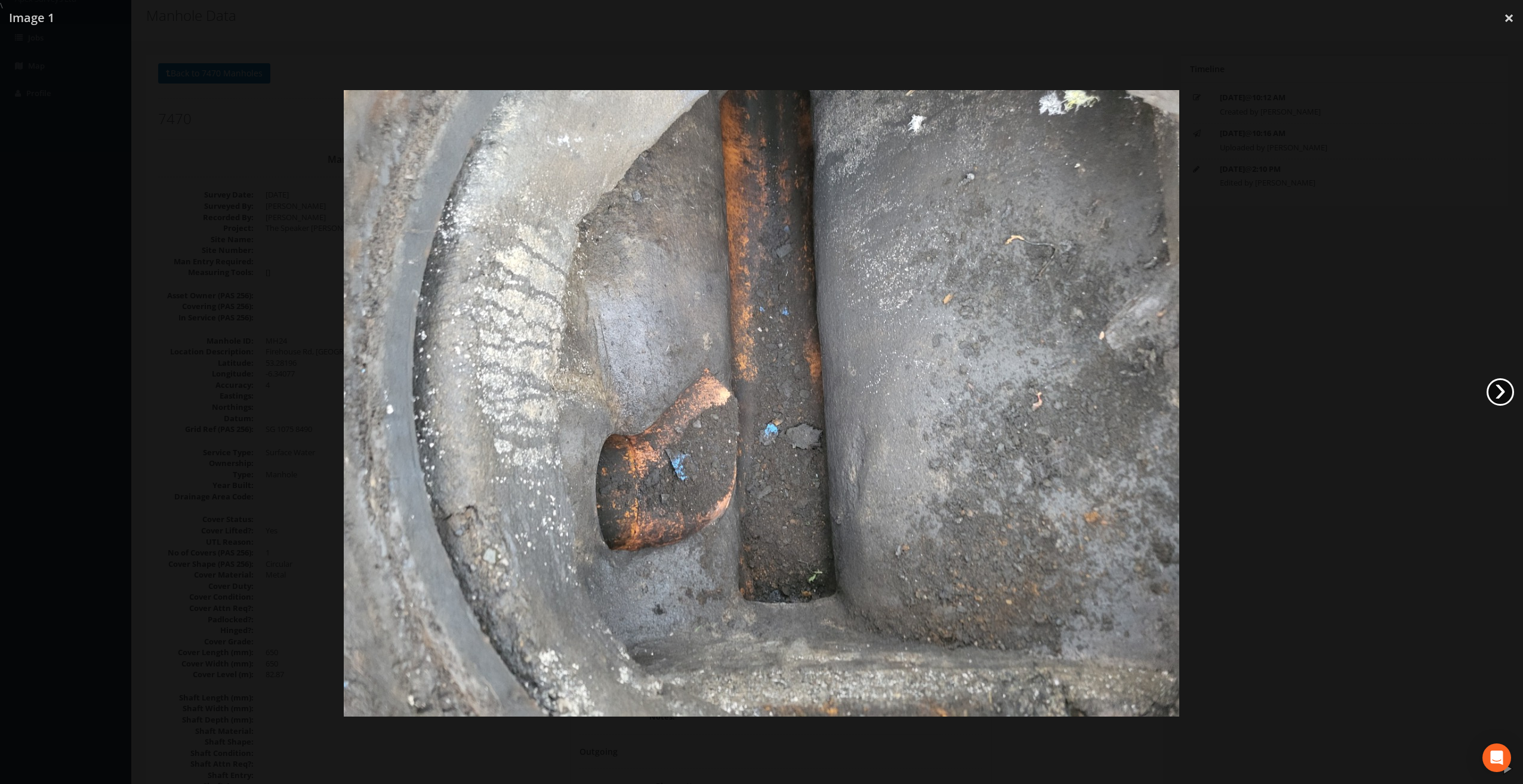
click at [1500, 395] on link "›" at bounding box center [1501, 392] width 28 height 28
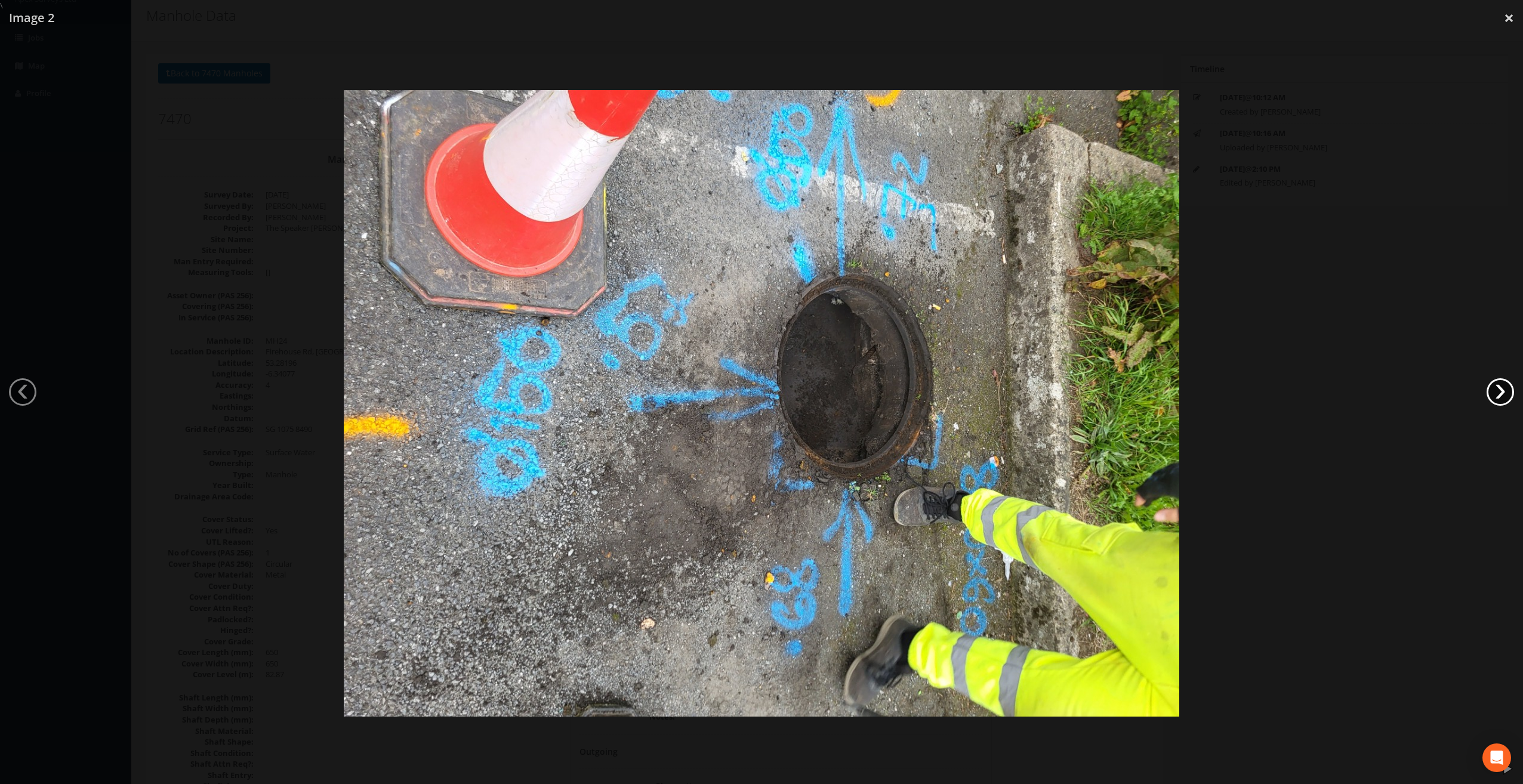
click at [1500, 395] on link "›" at bounding box center [1501, 392] width 28 height 28
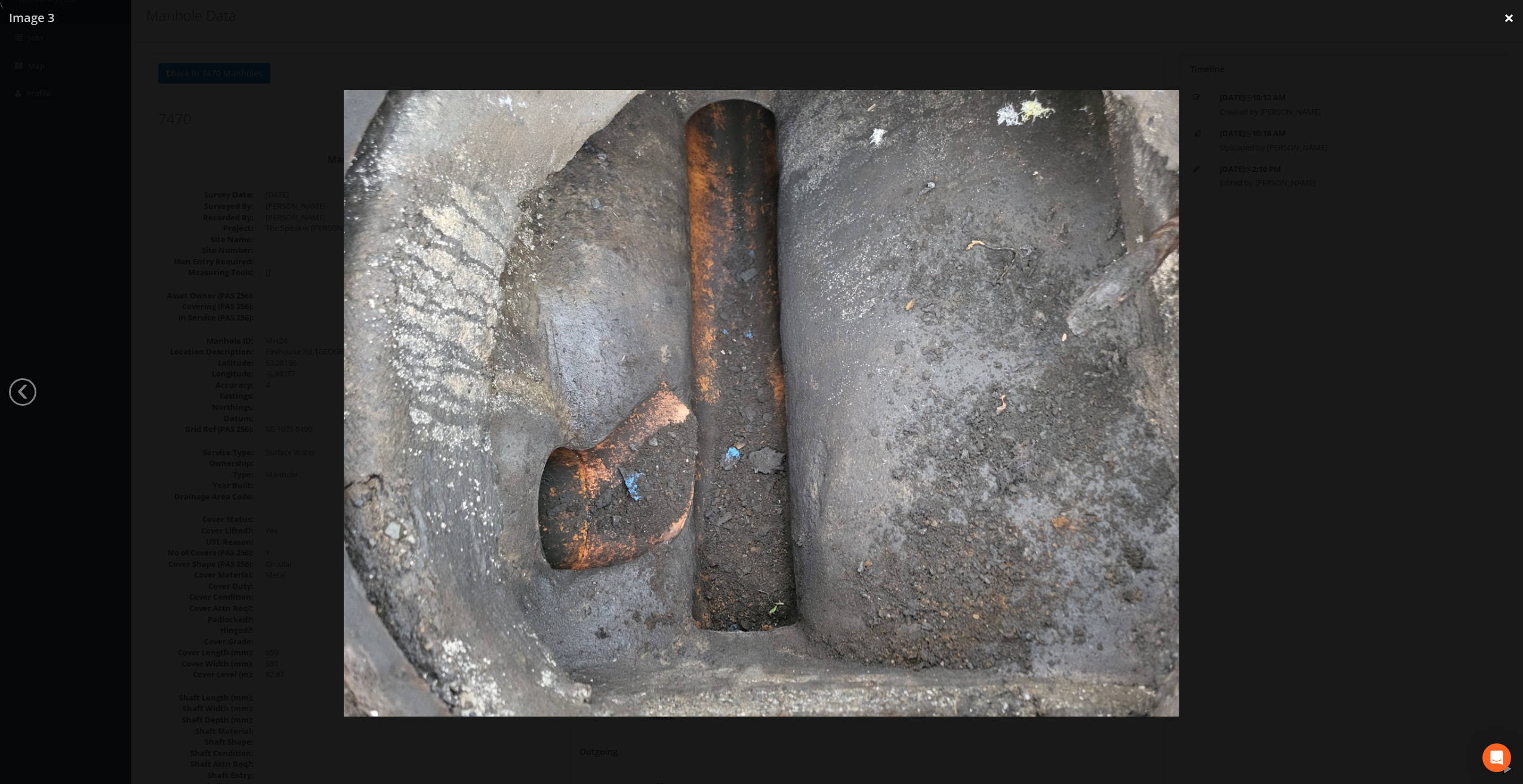
click at [1509, 20] on link "×" at bounding box center [1509, 17] width 28 height 36
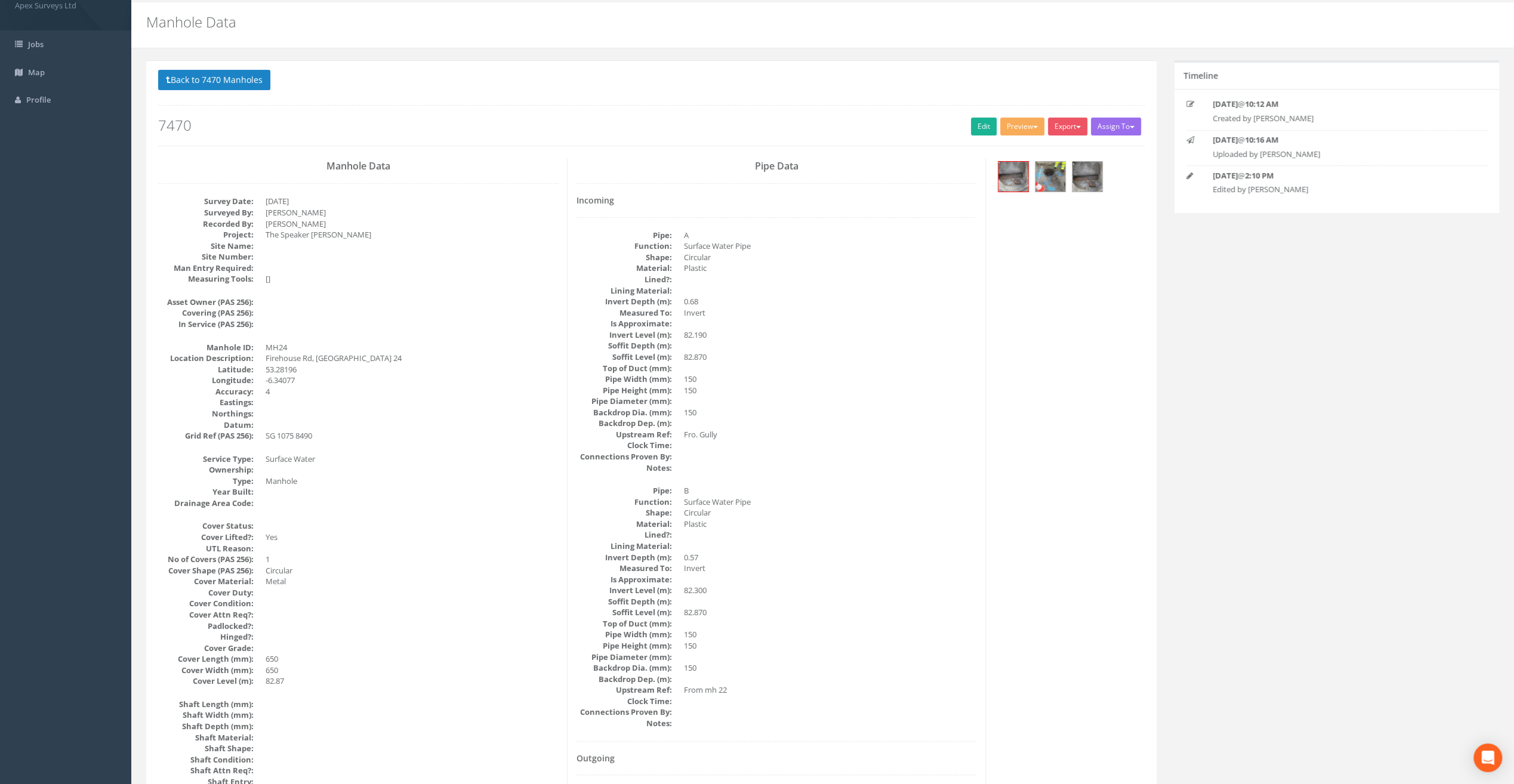
scroll to position [0, 0]
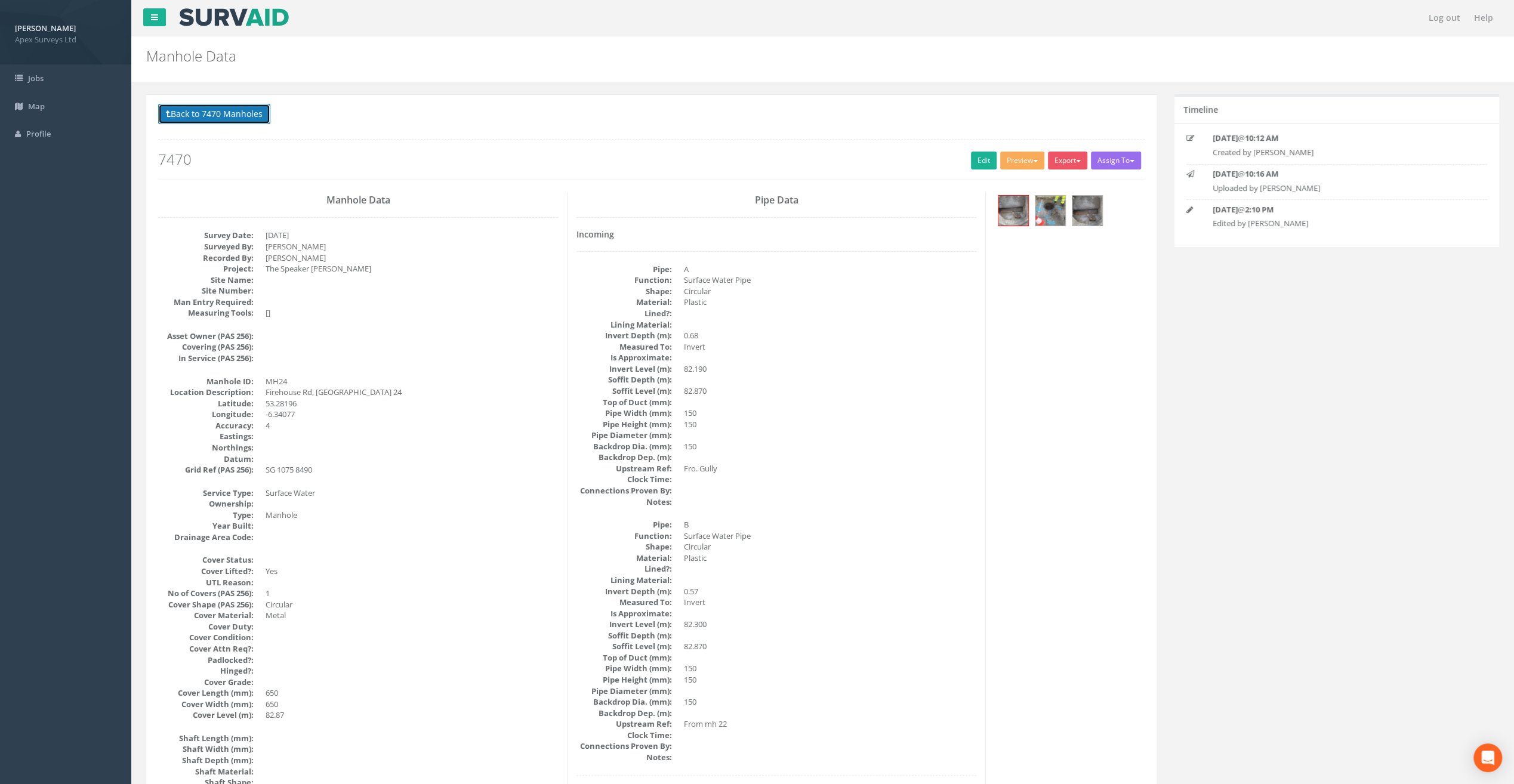
click at [219, 116] on button "Back to 7470 Manholes" at bounding box center [214, 114] width 112 height 20
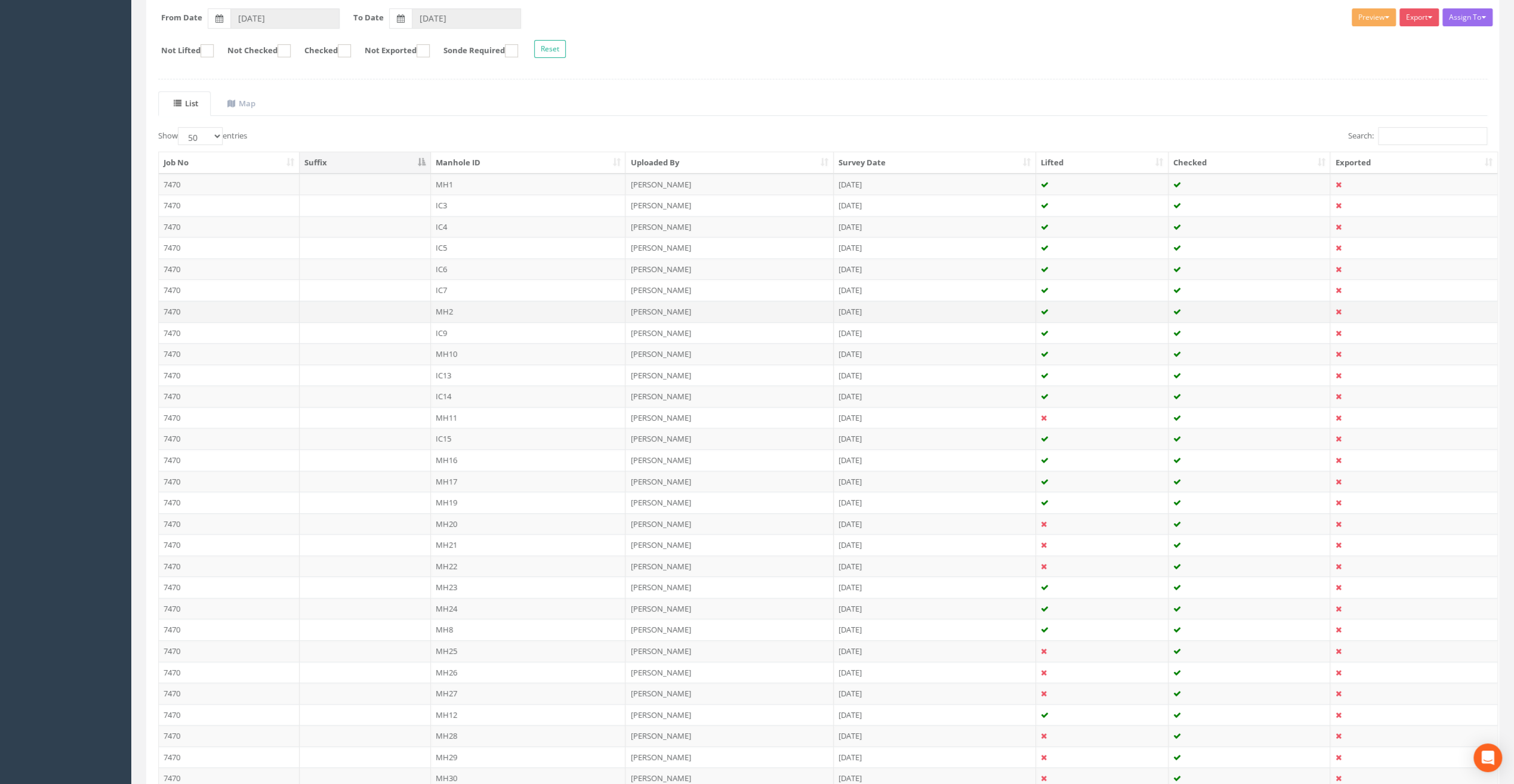
scroll to position [298, 0]
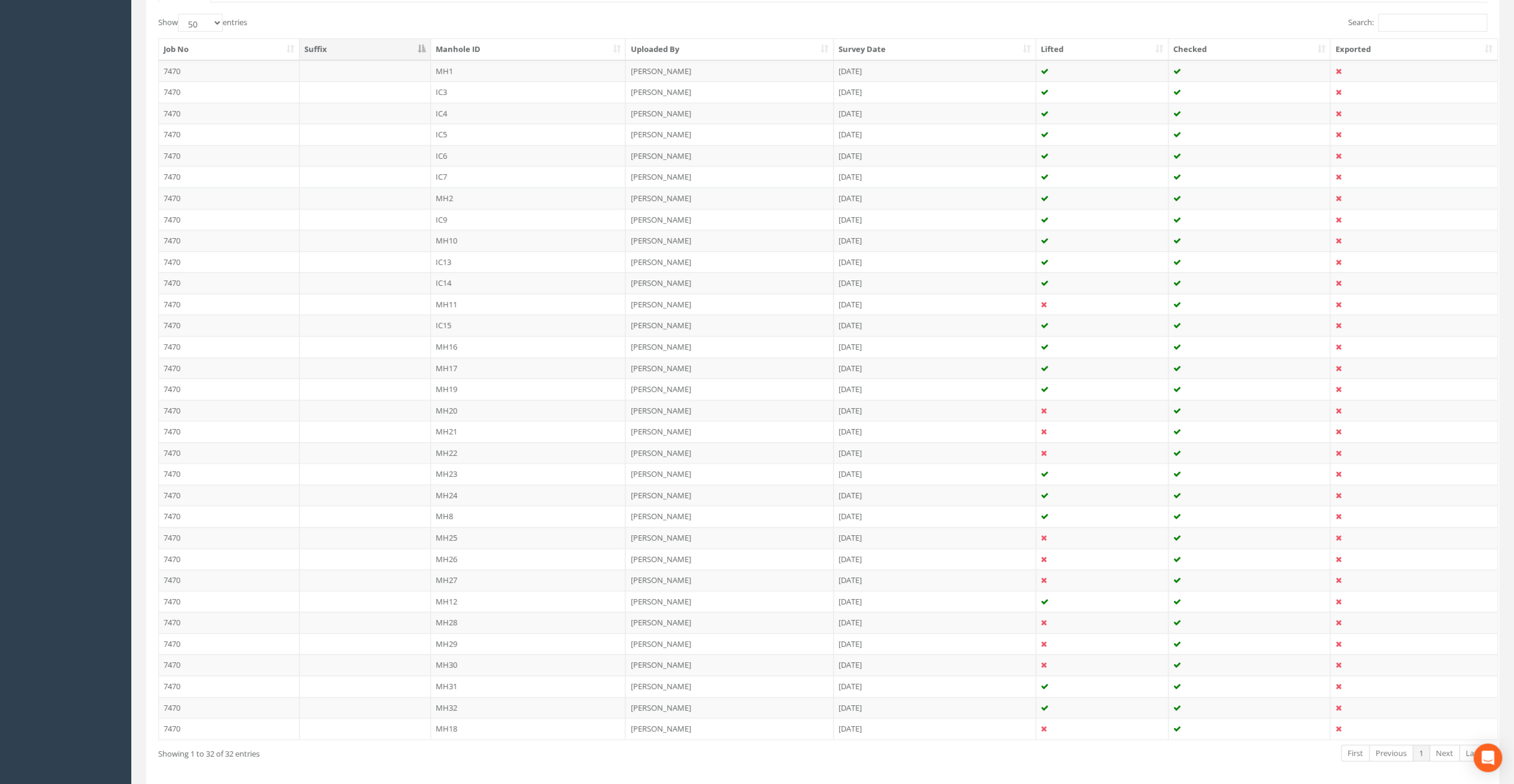
drag, startPoint x: 455, startPoint y: 530, endPoint x: 448, endPoint y: 530, distance: 7.0
click at [455, 530] on td "MH25" at bounding box center [529, 538] width 195 height 22
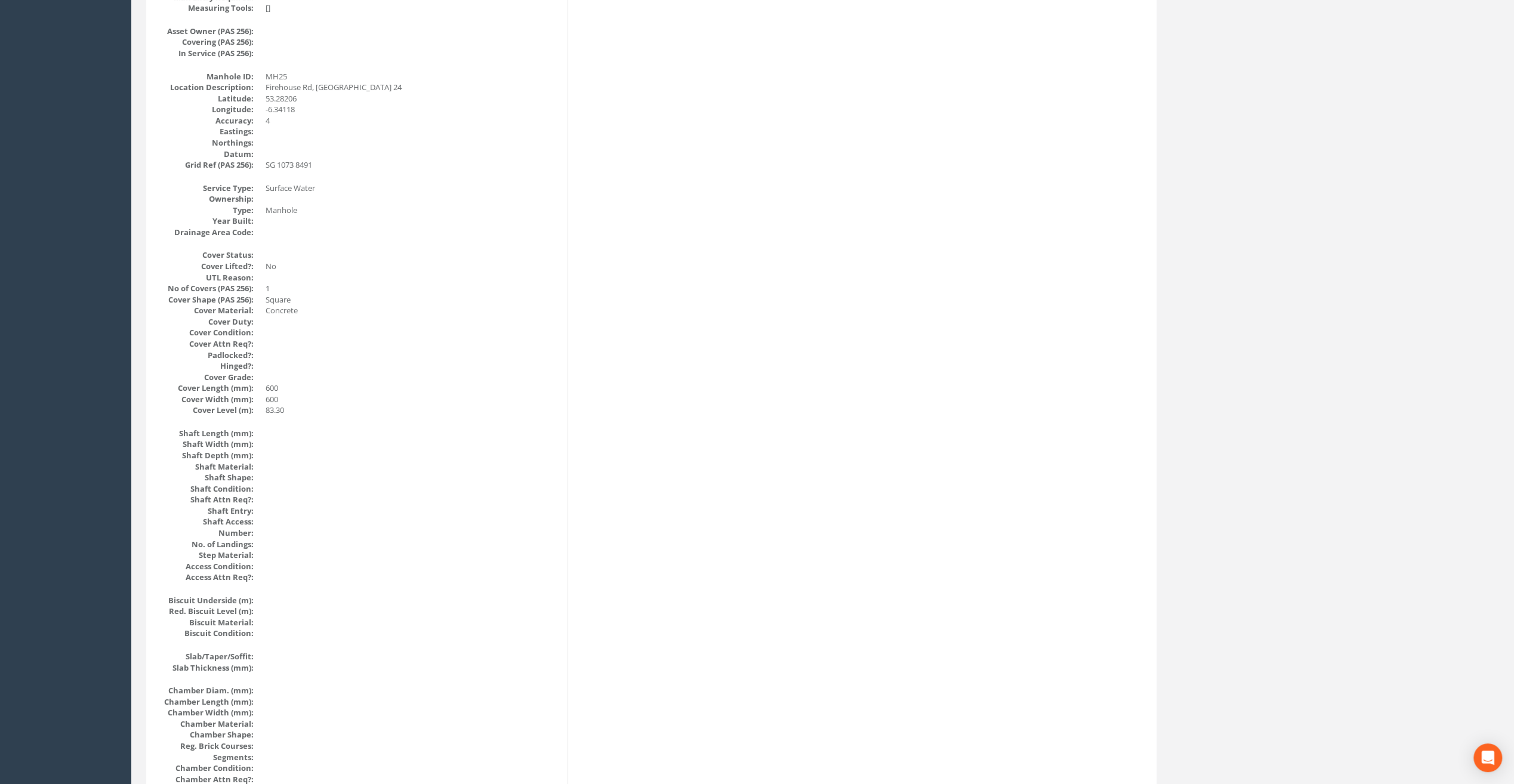
scroll to position [46, 0]
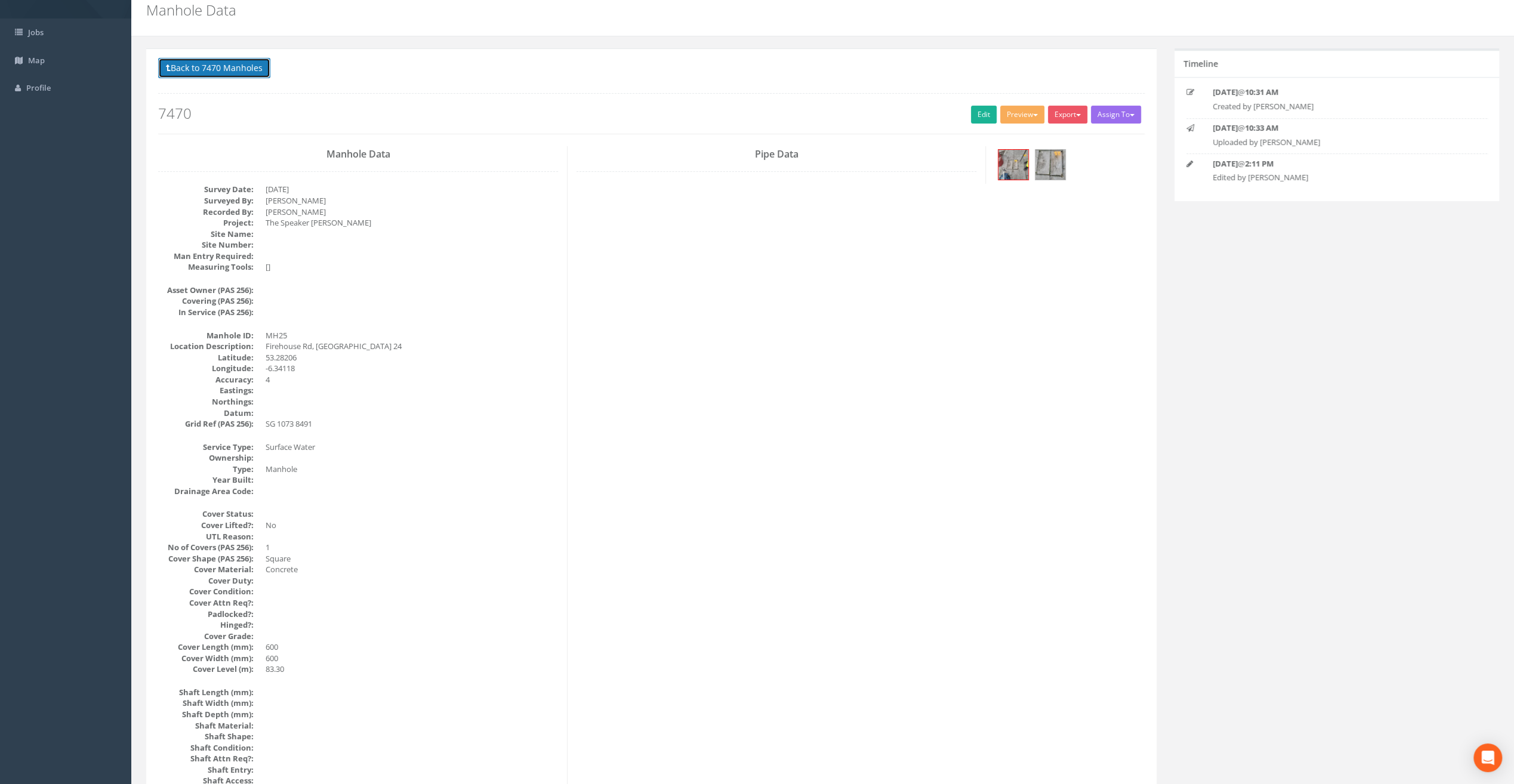
click at [230, 63] on button "Back to 7470 Manholes" at bounding box center [214, 68] width 112 height 20
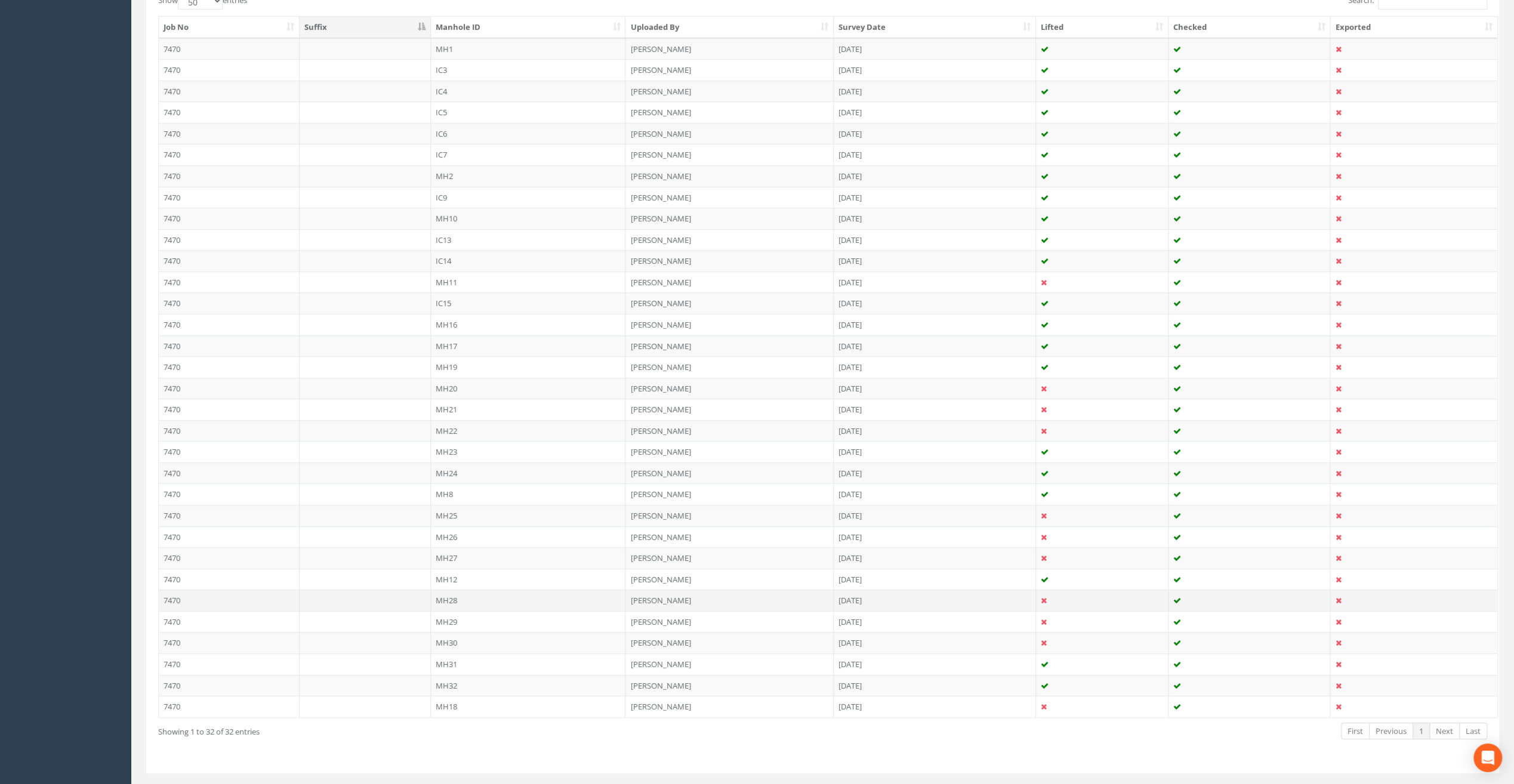
scroll to position [339, 0]
click at [455, 509] on td "MH26" at bounding box center [529, 519] width 195 height 22
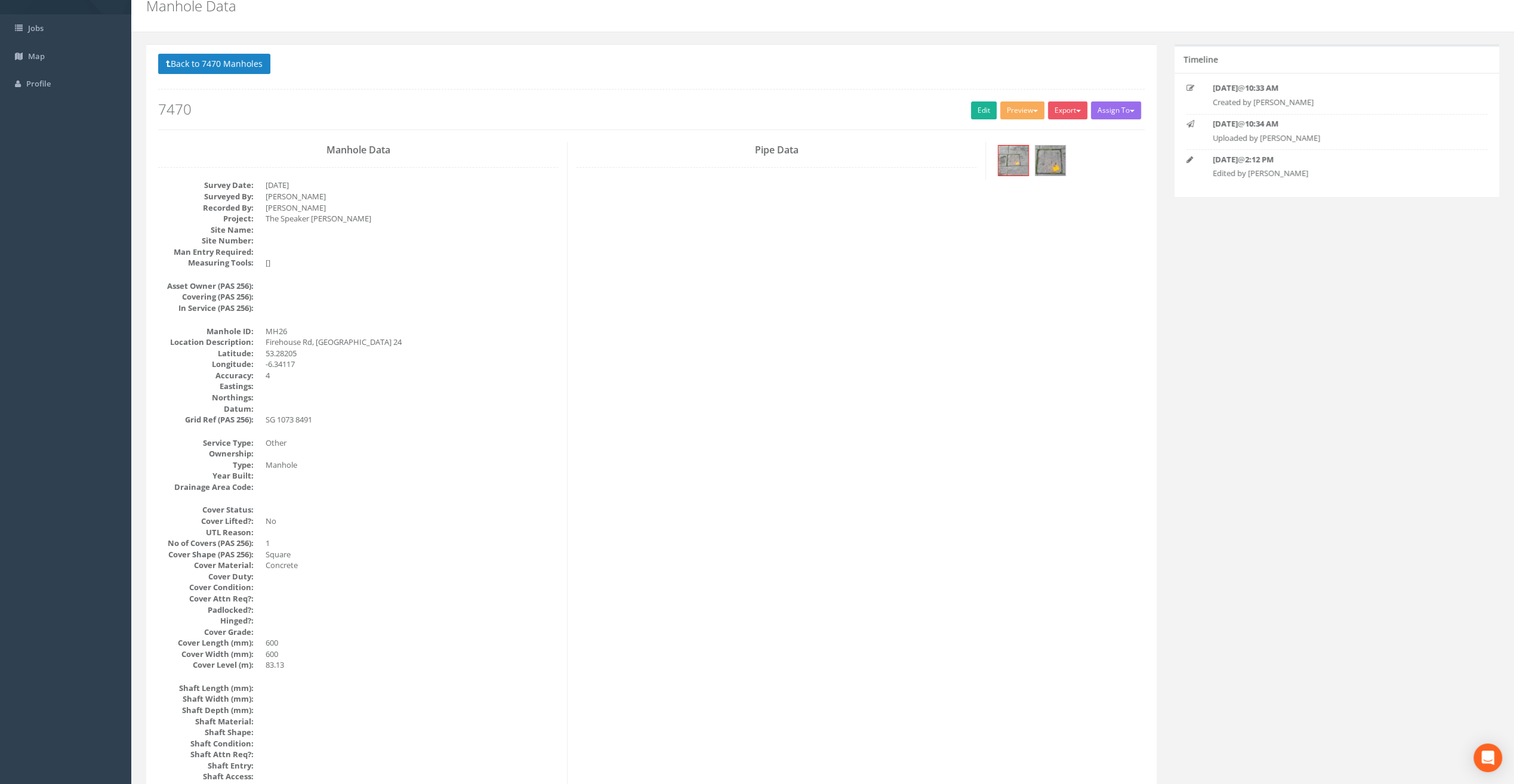
scroll to position [0, 0]
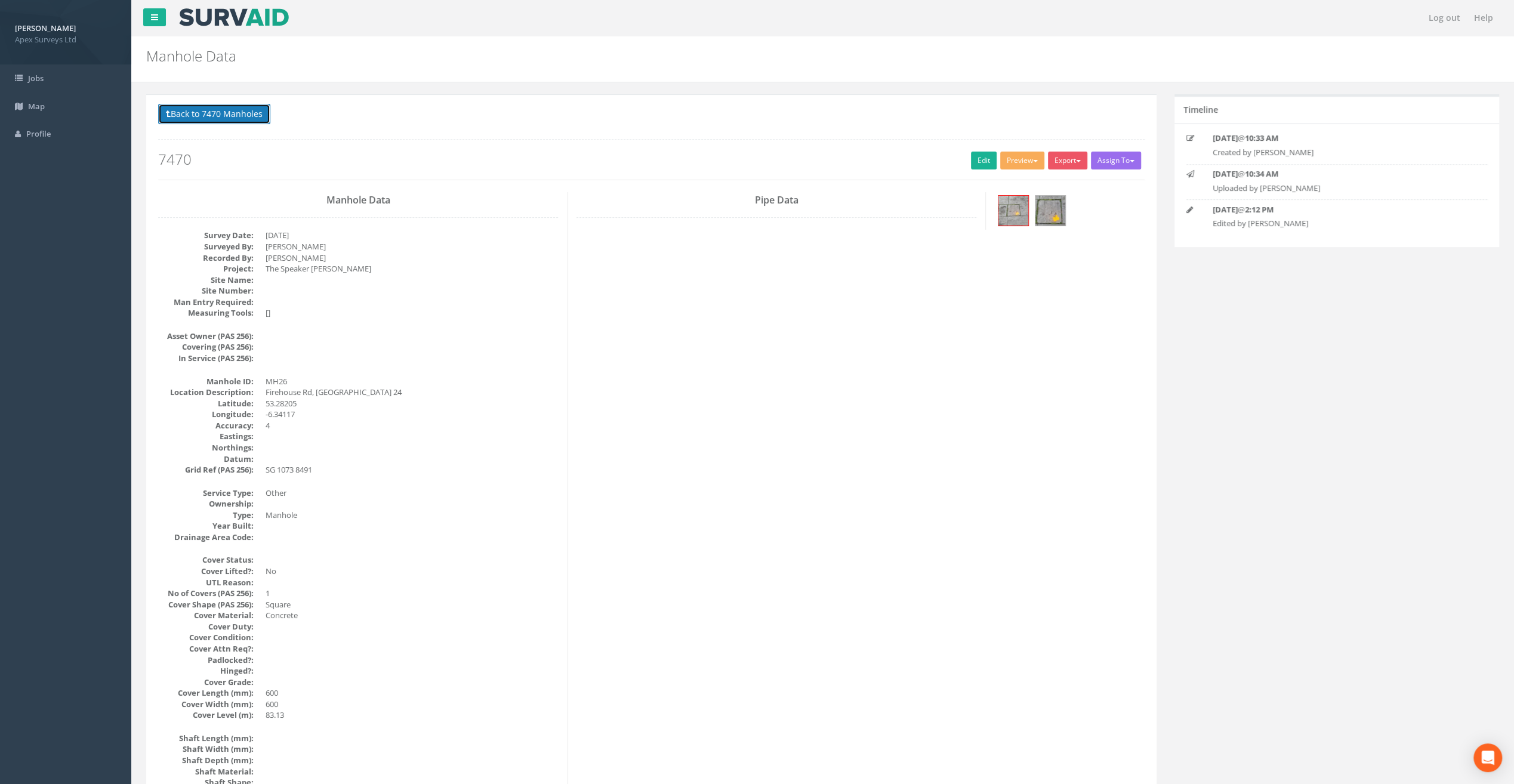
click at [209, 109] on button "Back to 7470 Manholes" at bounding box center [214, 114] width 112 height 20
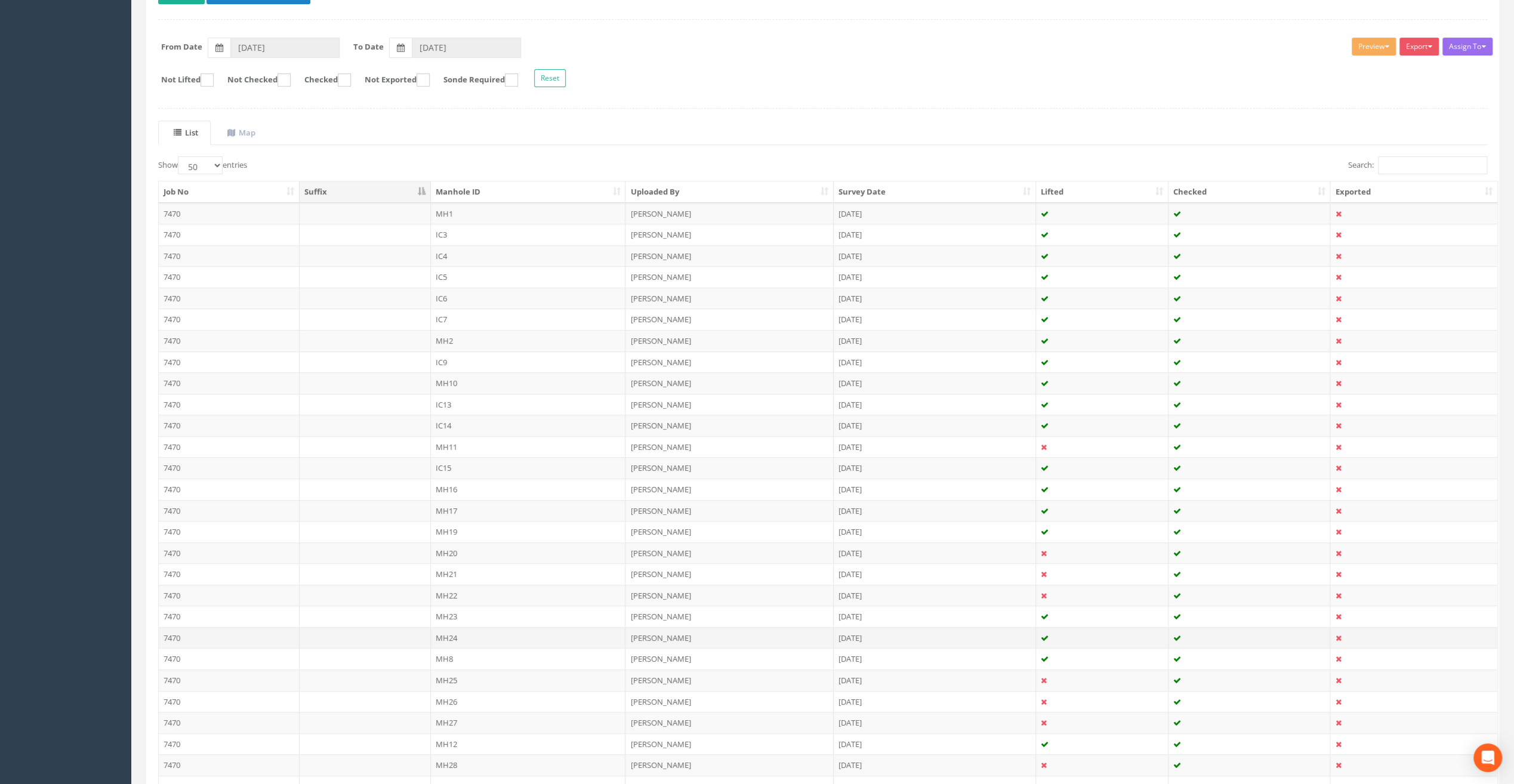
scroll to position [298, 0]
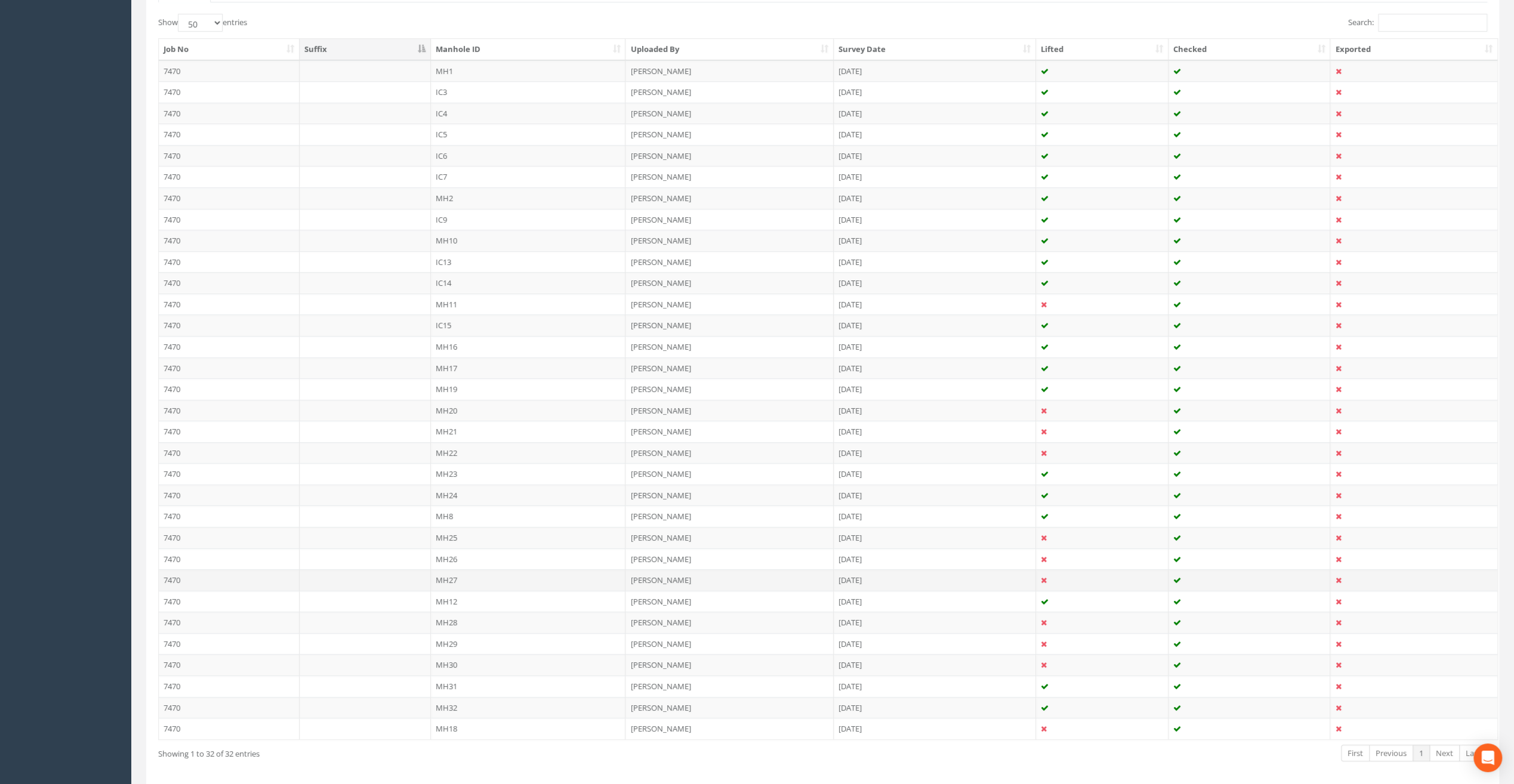
click at [457, 571] on td "MH27" at bounding box center [529, 580] width 195 height 22
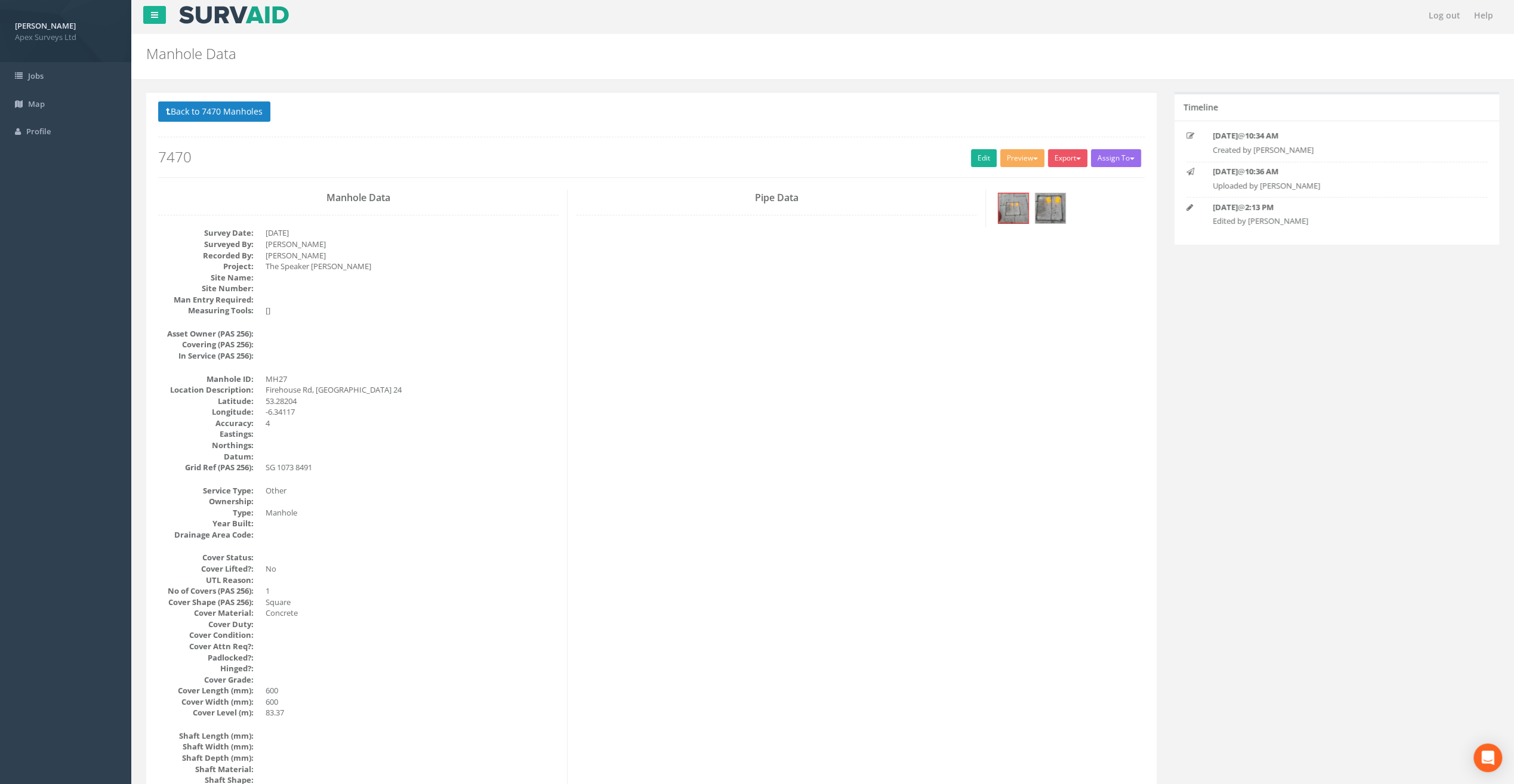
scroll to position [0, 0]
click at [197, 108] on button "Back to 7470 Manholes" at bounding box center [214, 114] width 112 height 20
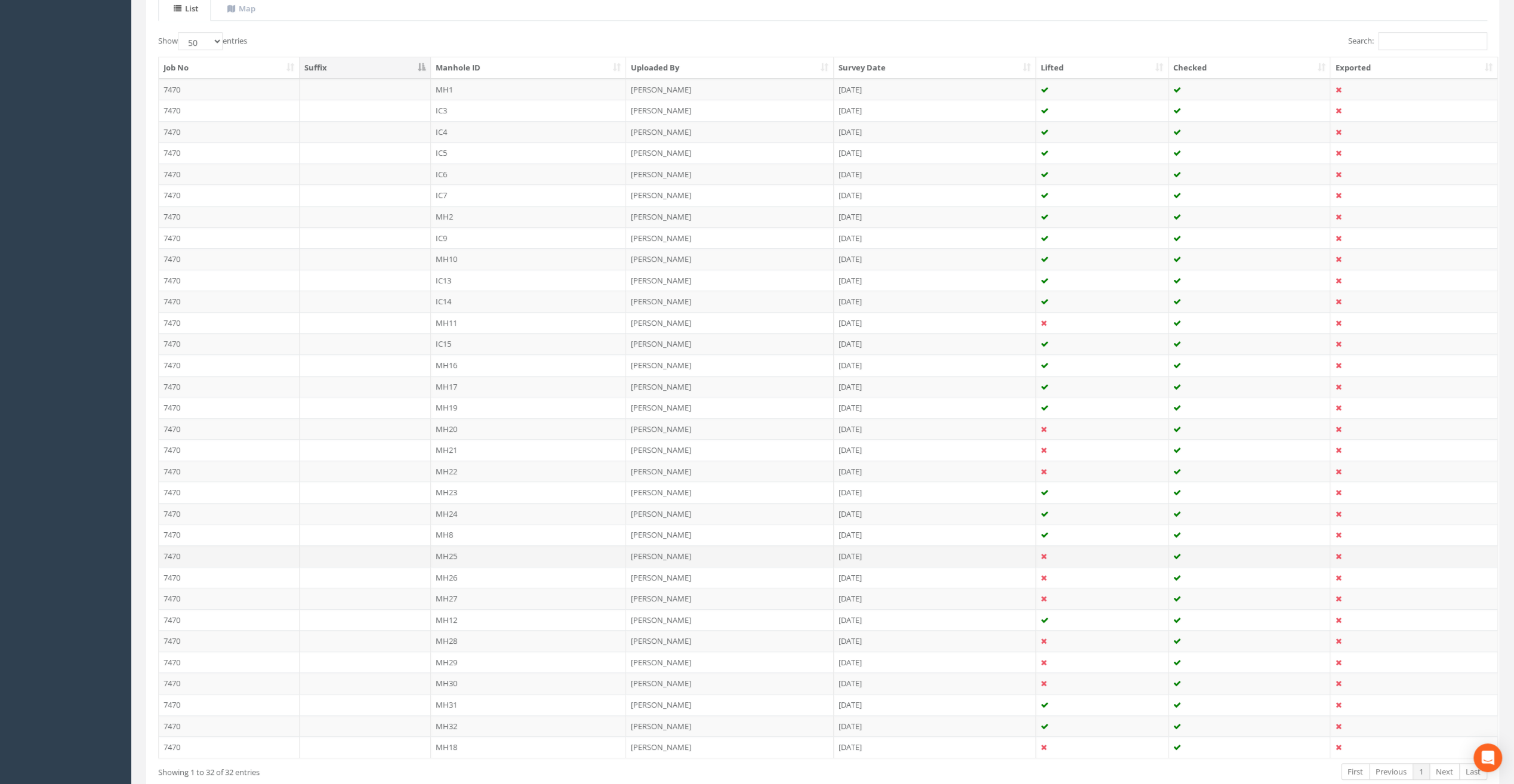
scroll to position [339, 0]
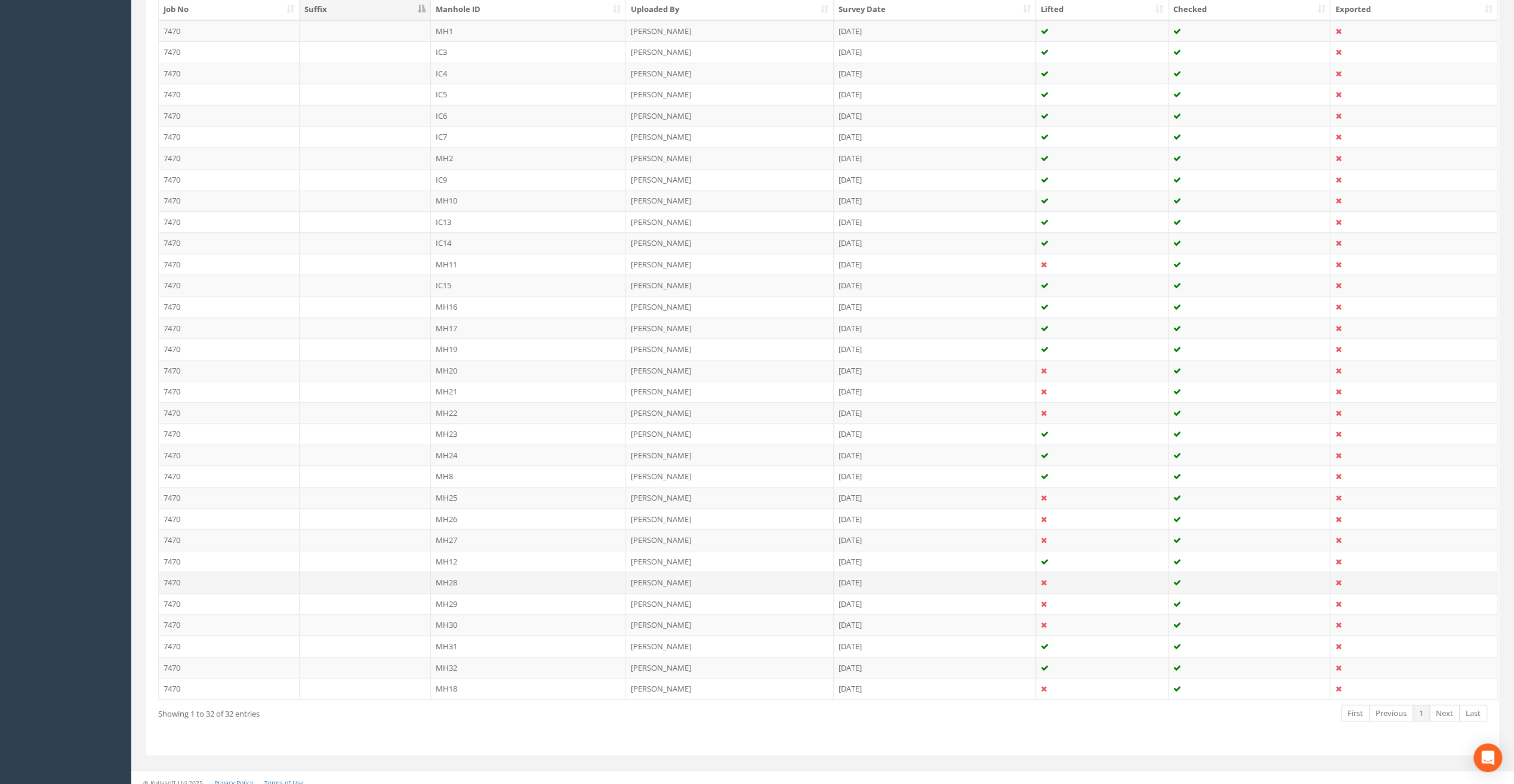
click at [450, 575] on td "MH28" at bounding box center [529, 583] width 195 height 22
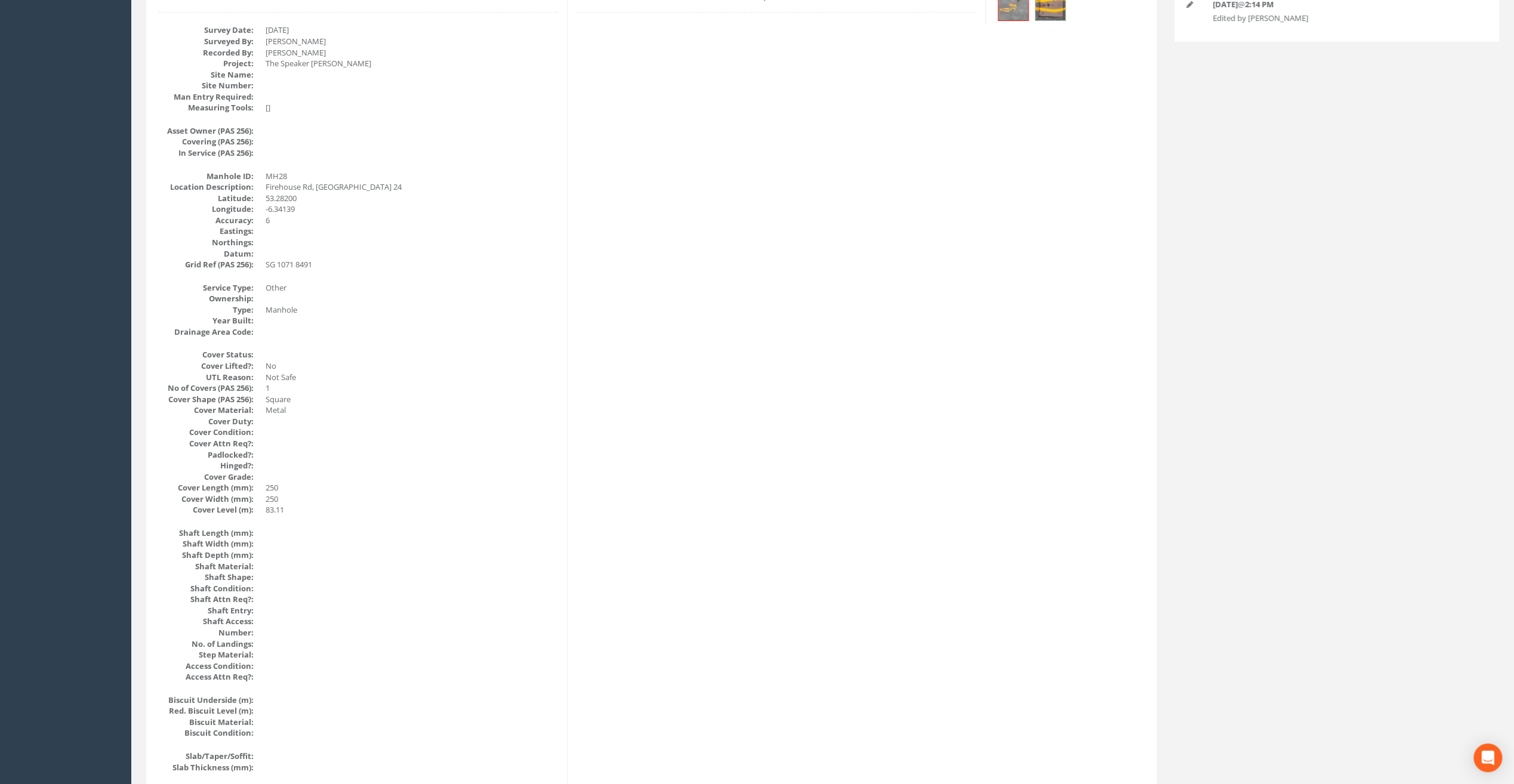
scroll to position [0, 0]
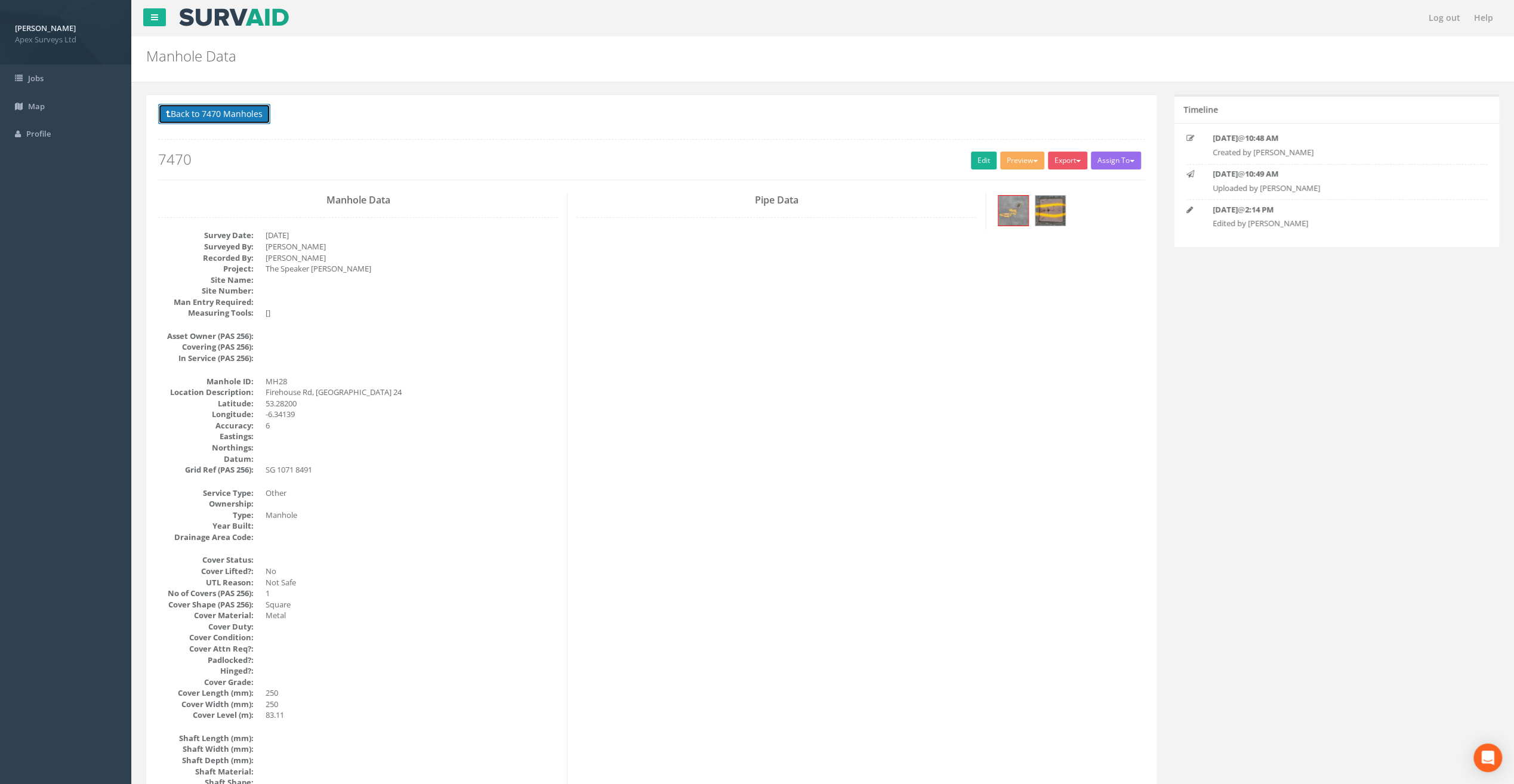
click at [239, 119] on button "Back to 7470 Manholes" at bounding box center [214, 114] width 112 height 20
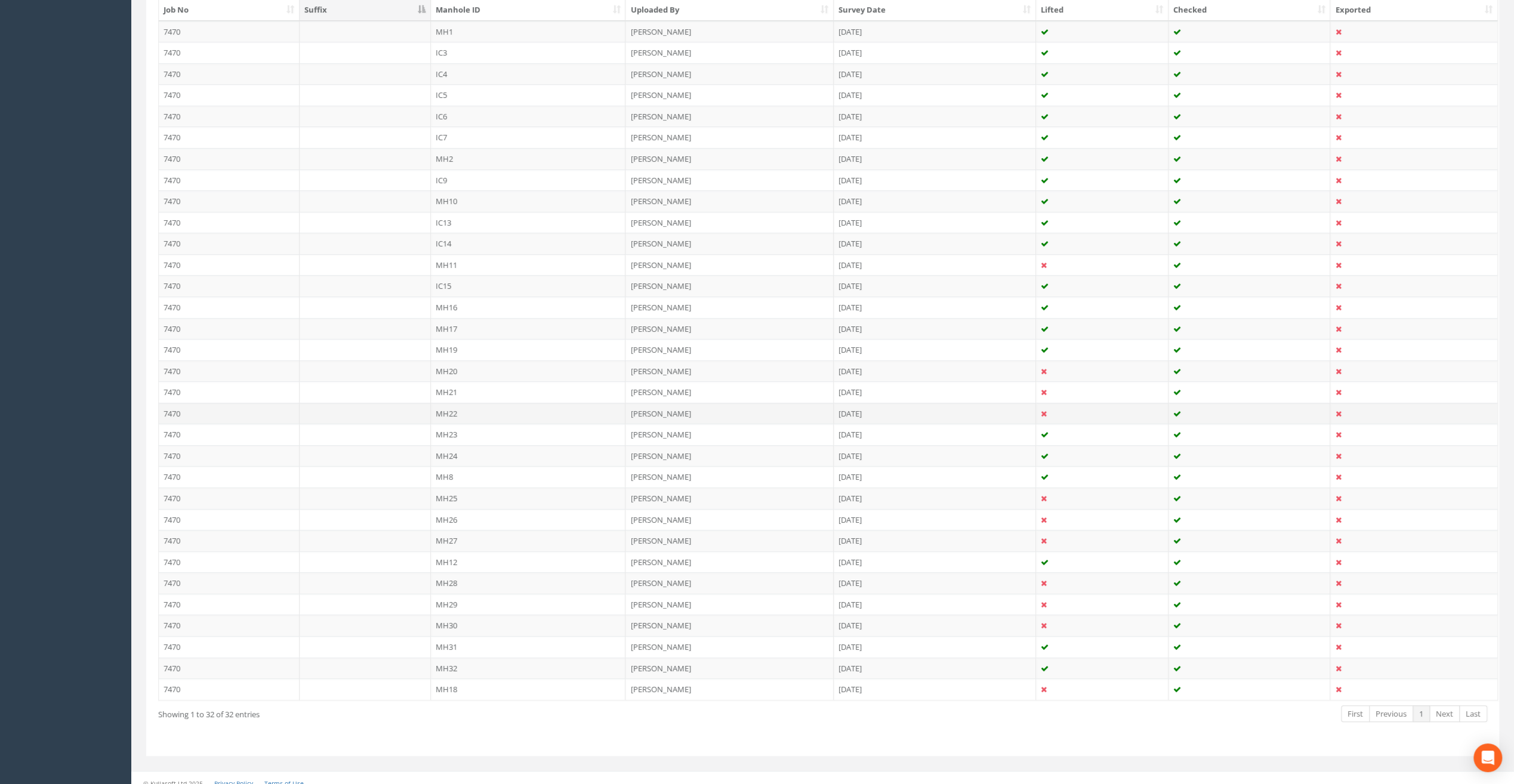
scroll to position [339, 0]
click at [451, 596] on td "MH29" at bounding box center [529, 604] width 195 height 22
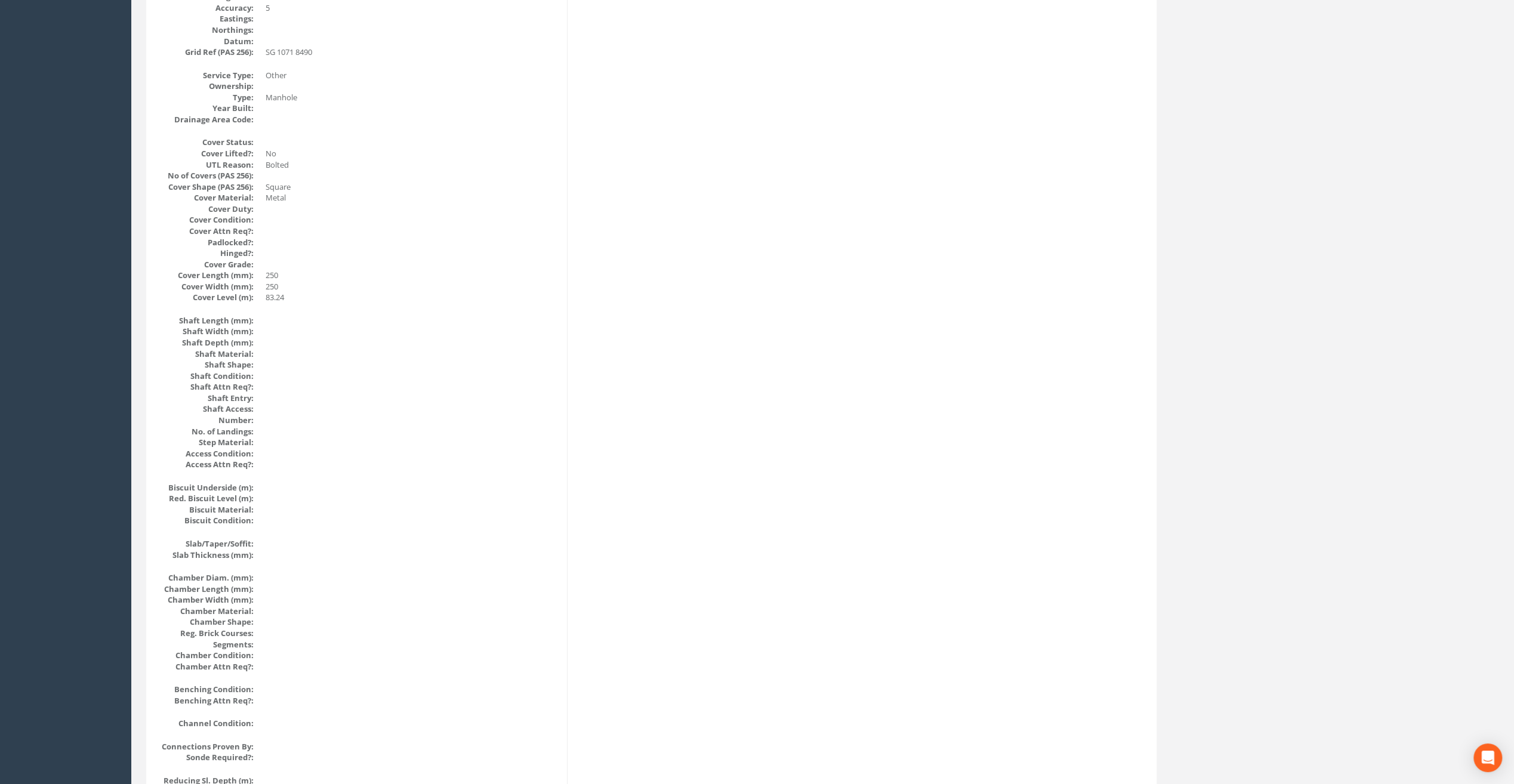
scroll to position [0, 0]
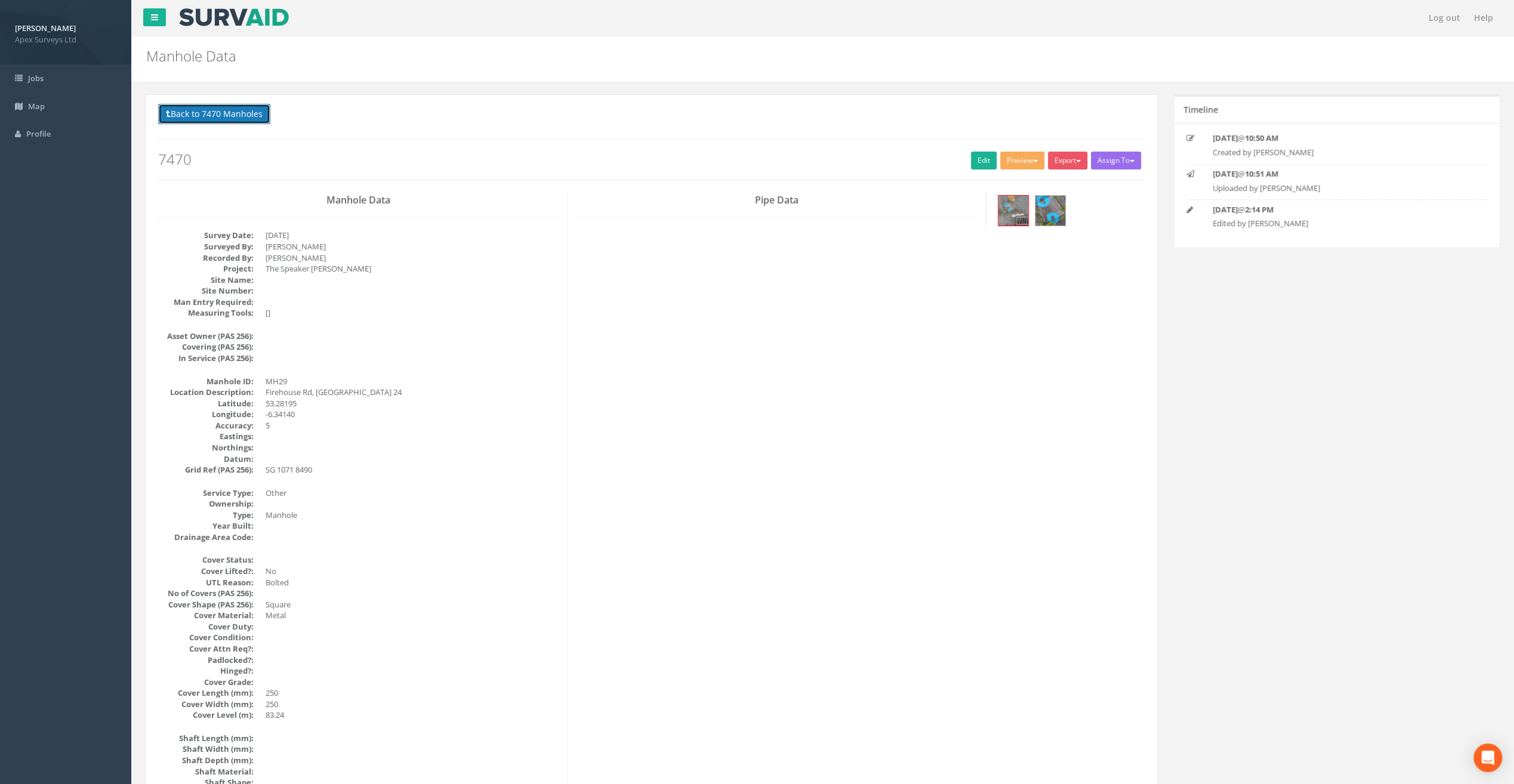
drag, startPoint x: 199, startPoint y: 108, endPoint x: 202, endPoint y: 121, distance: 13.3
click at [199, 108] on button "Back to 7470 Manholes" at bounding box center [214, 114] width 112 height 20
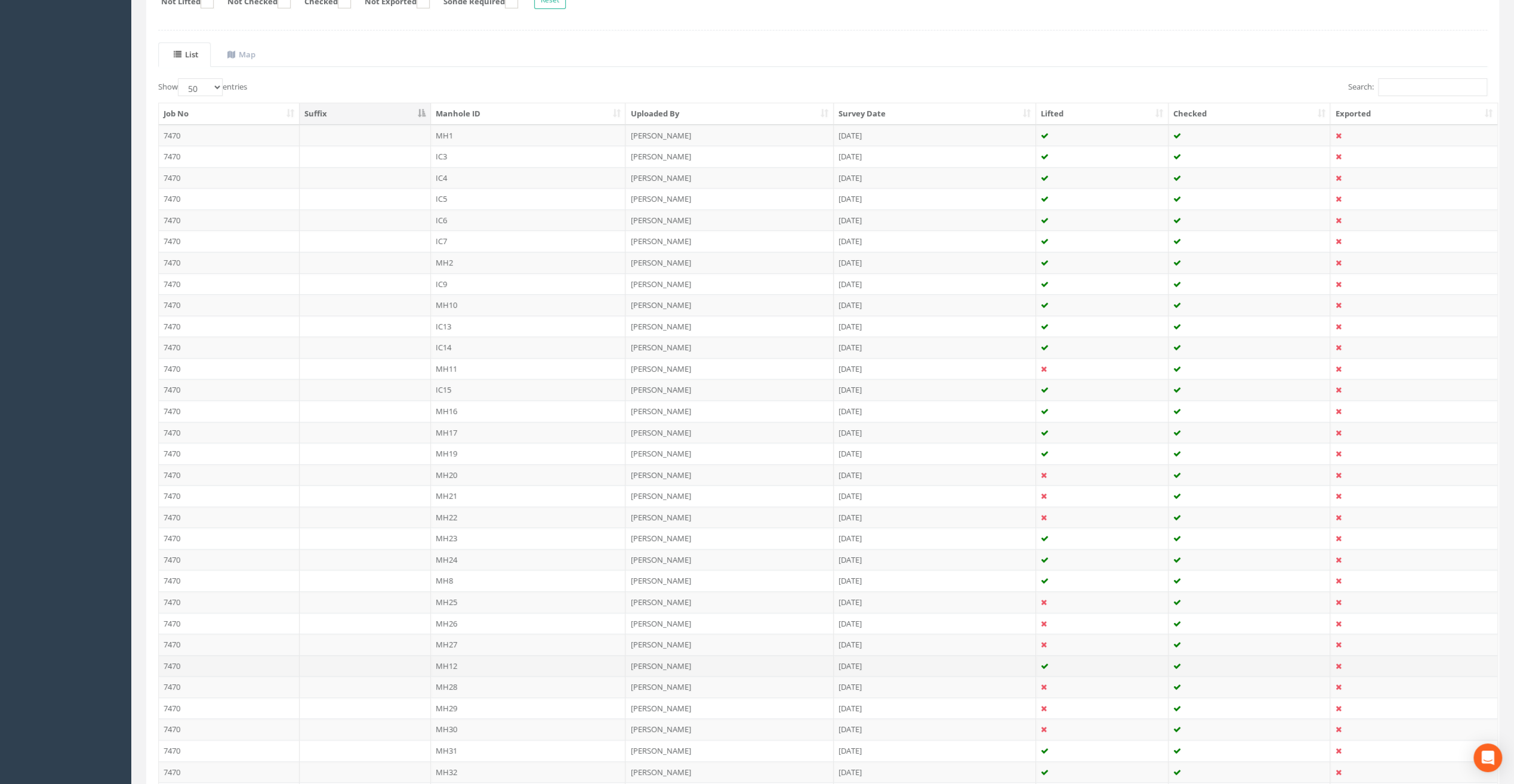
scroll to position [339, 0]
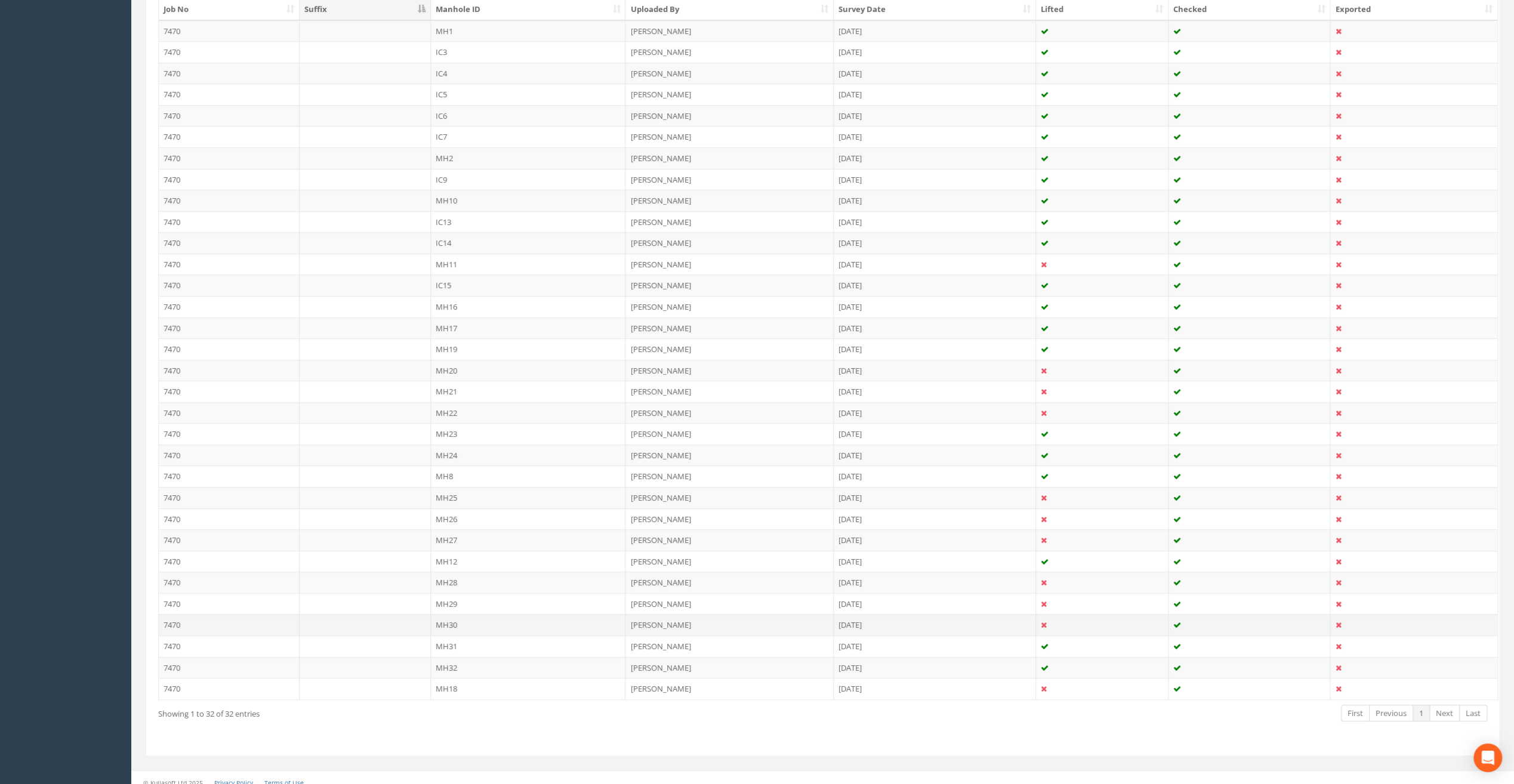
click at [449, 615] on td "MH30" at bounding box center [529, 625] width 195 height 22
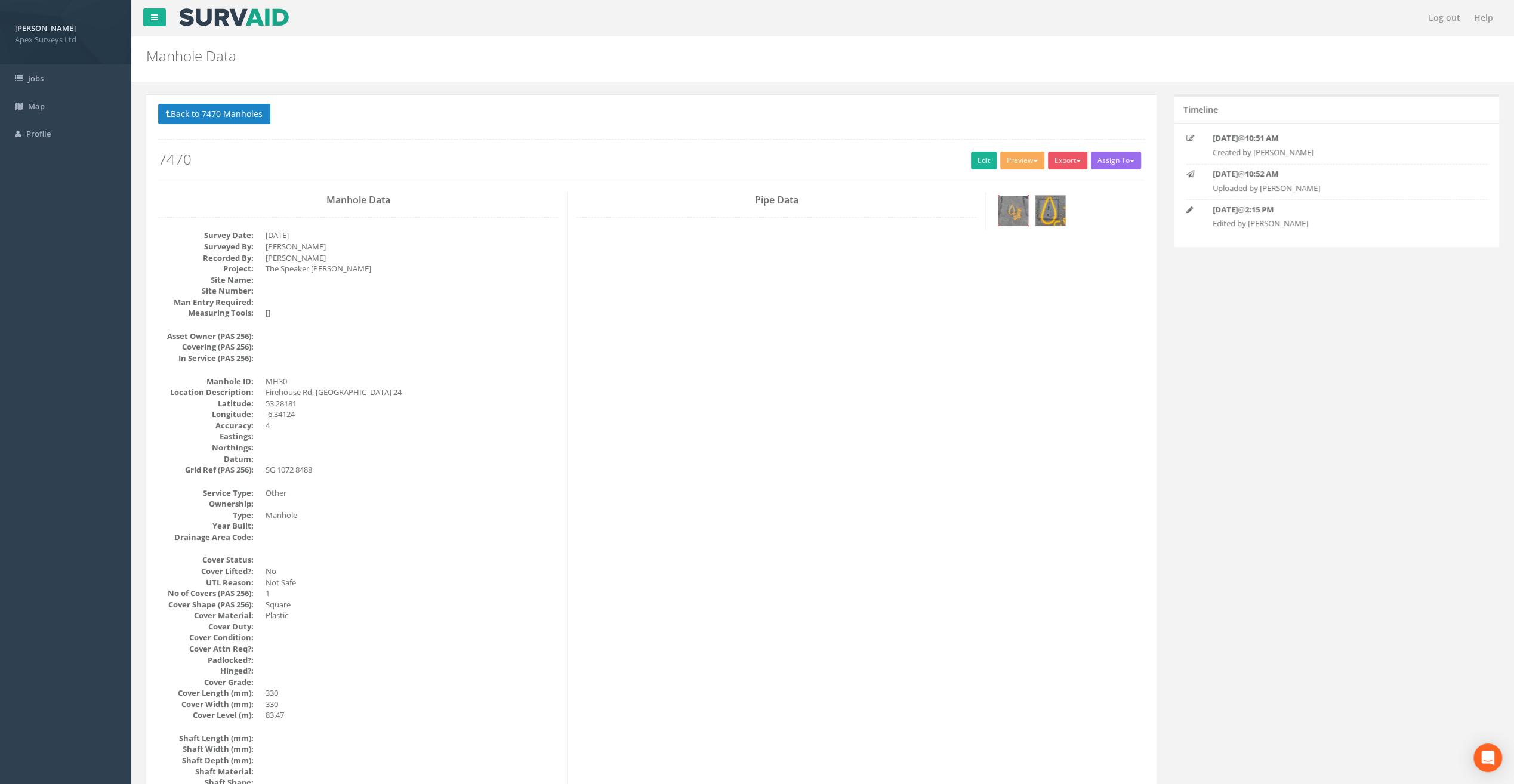
click at [1011, 209] on img at bounding box center [1014, 211] width 30 height 30
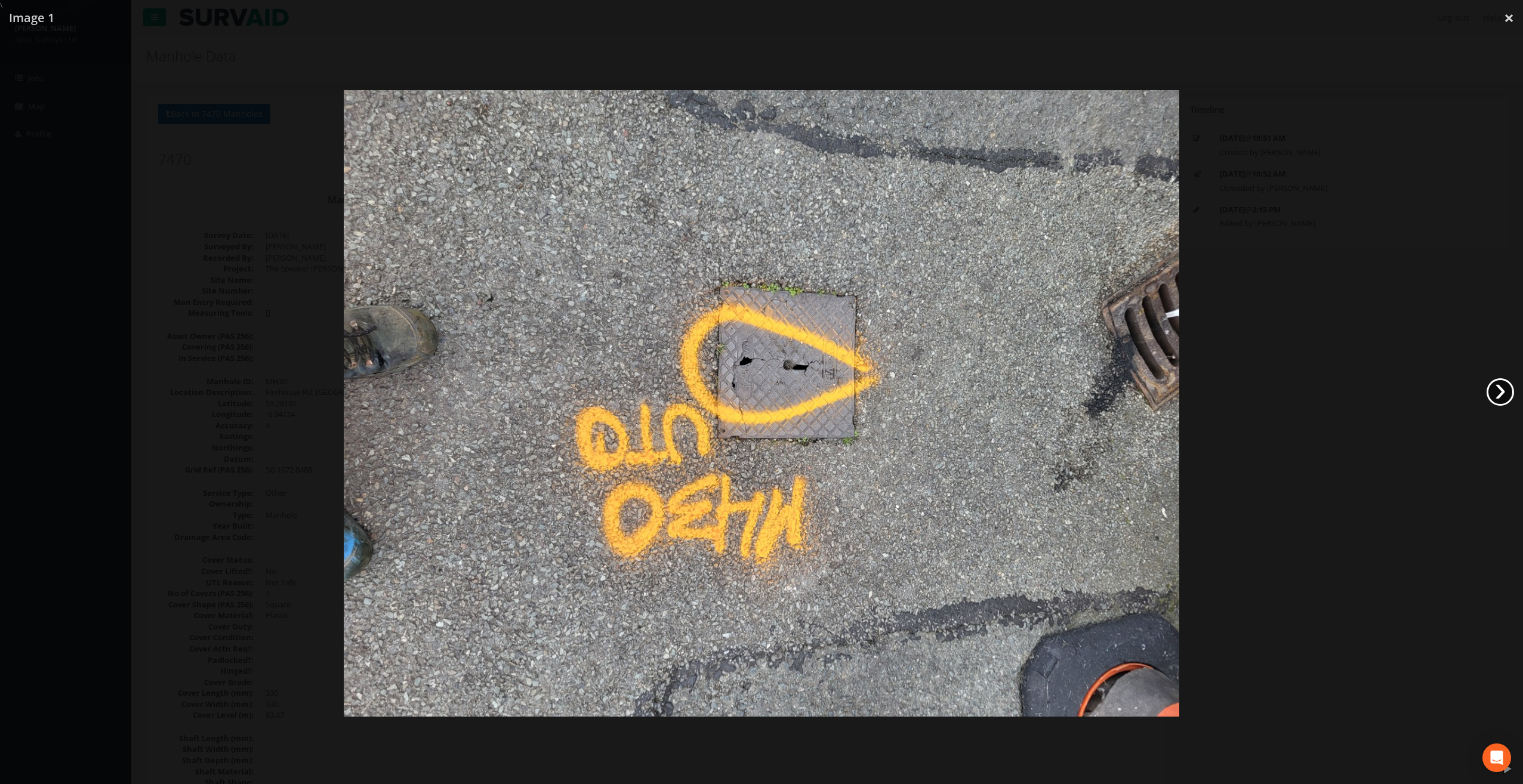
click at [1501, 389] on link "›" at bounding box center [1501, 392] width 28 height 28
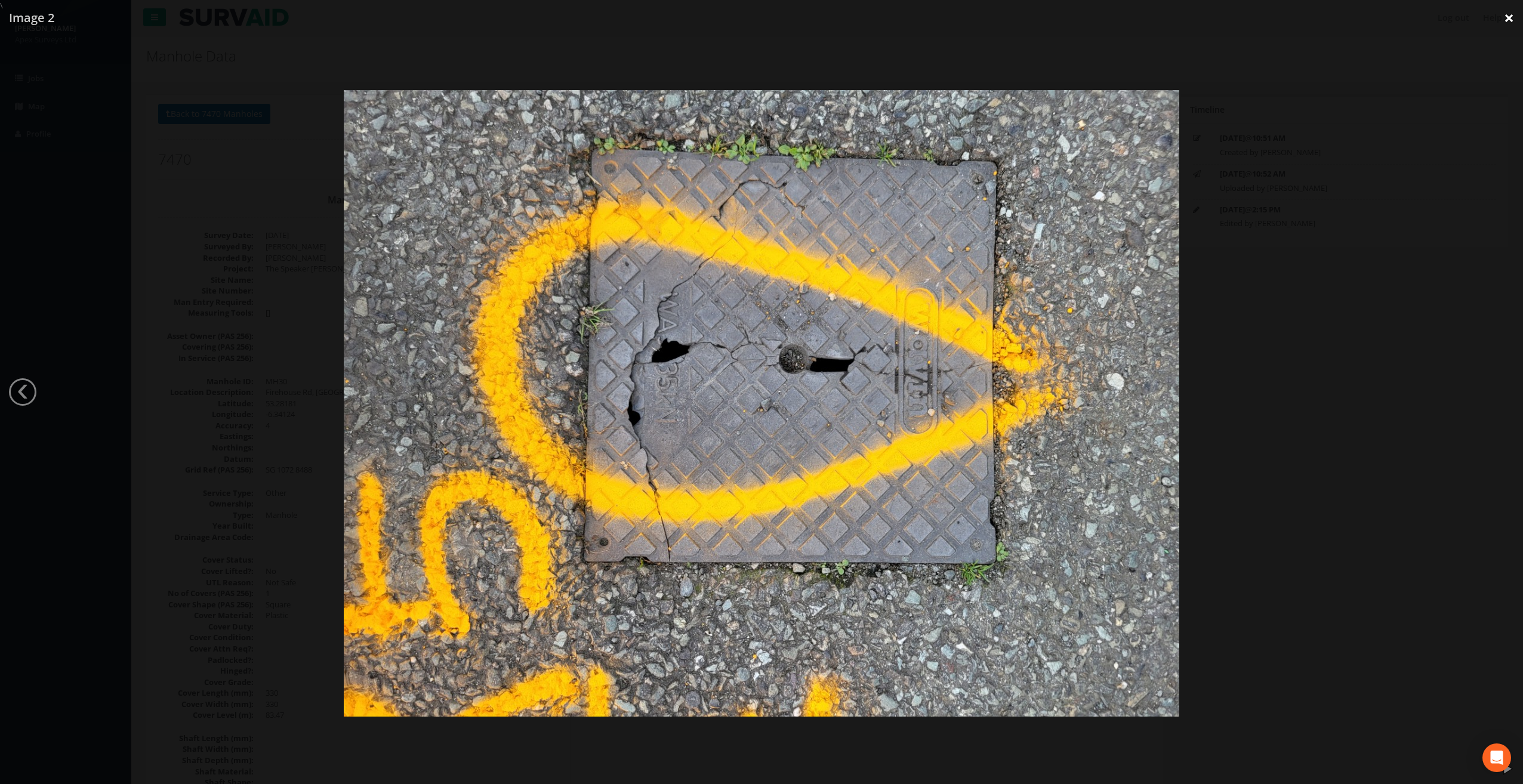
click at [1502, 28] on link "×" at bounding box center [1509, 17] width 28 height 36
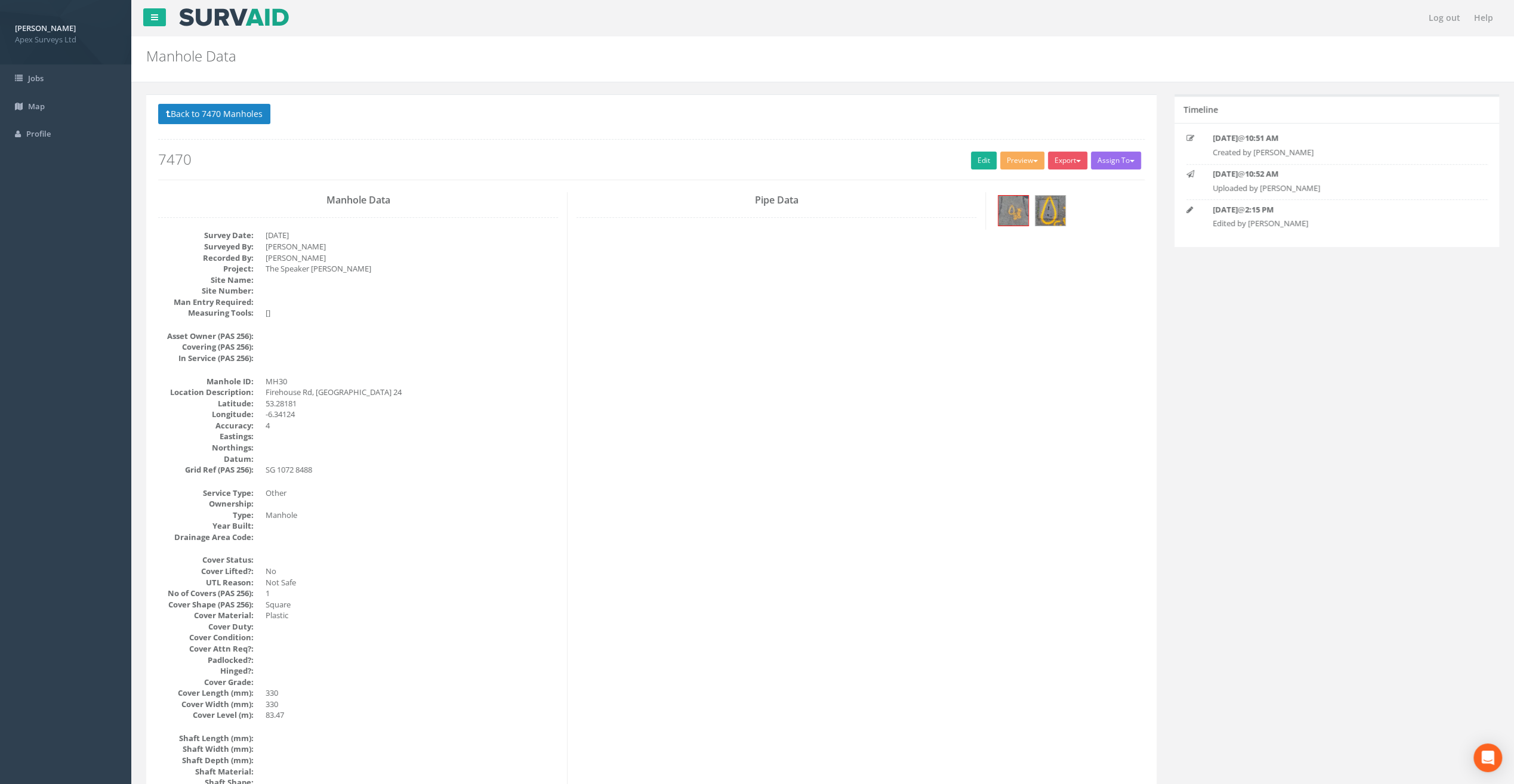
click at [978, 150] on div "Back to 7470 Manholes Back to Map Assign To No Companies Added Export Heathrow …" at bounding box center [651, 142] width 987 height 76
click at [973, 162] on link "Edit" at bounding box center [984, 161] width 26 height 18
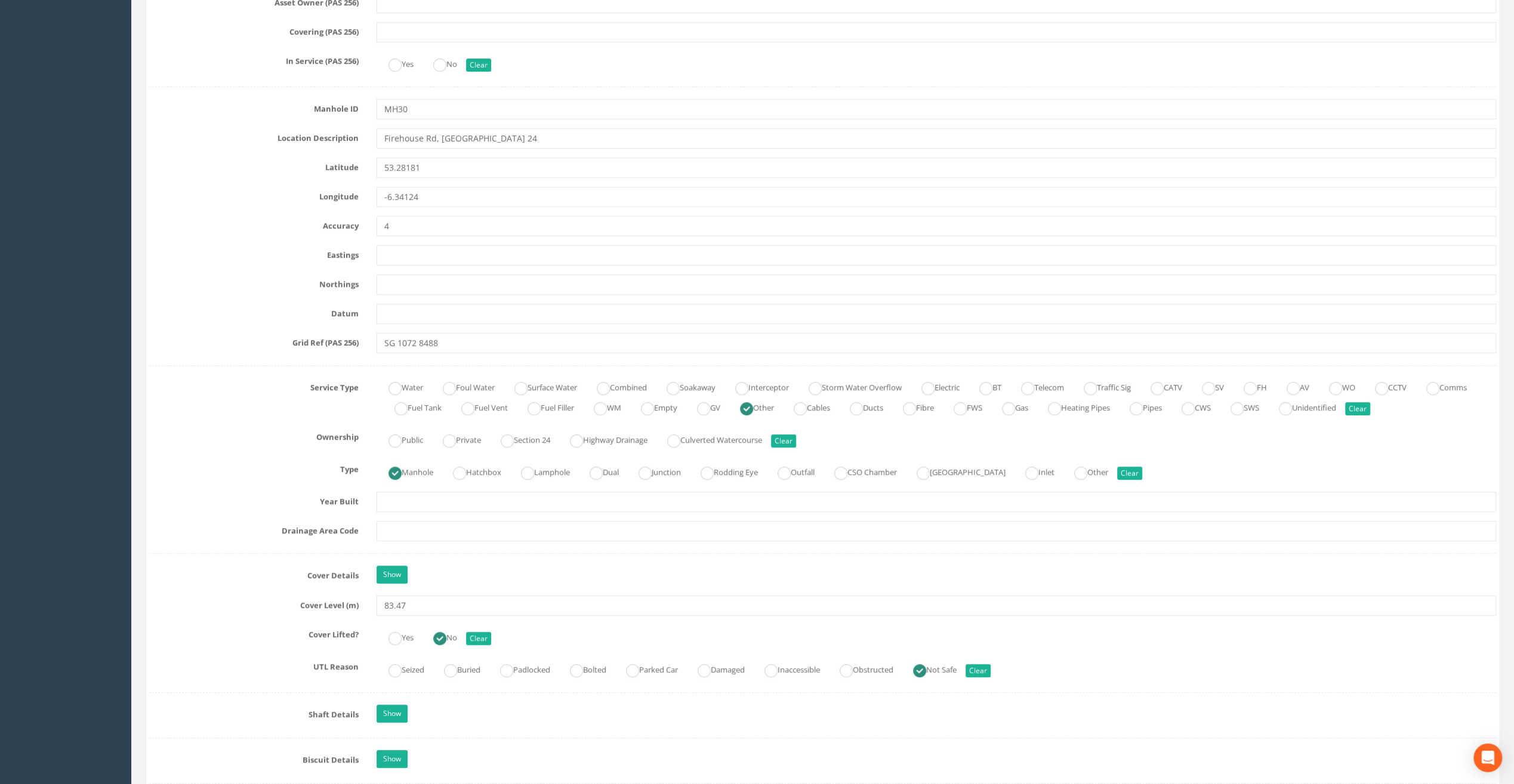
scroll to position [537, 0]
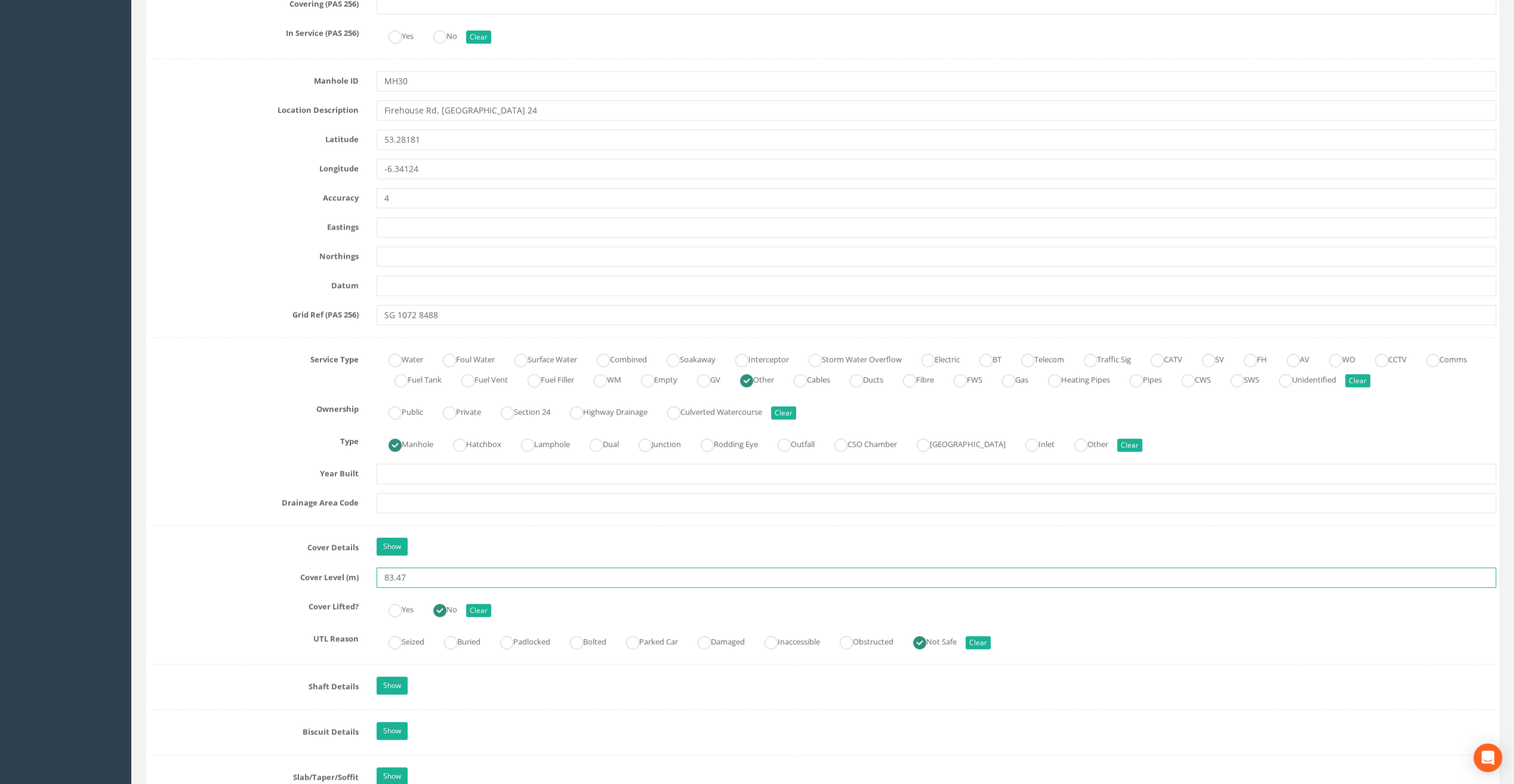
click at [416, 576] on input "83.47" at bounding box center [937, 578] width 1120 height 20
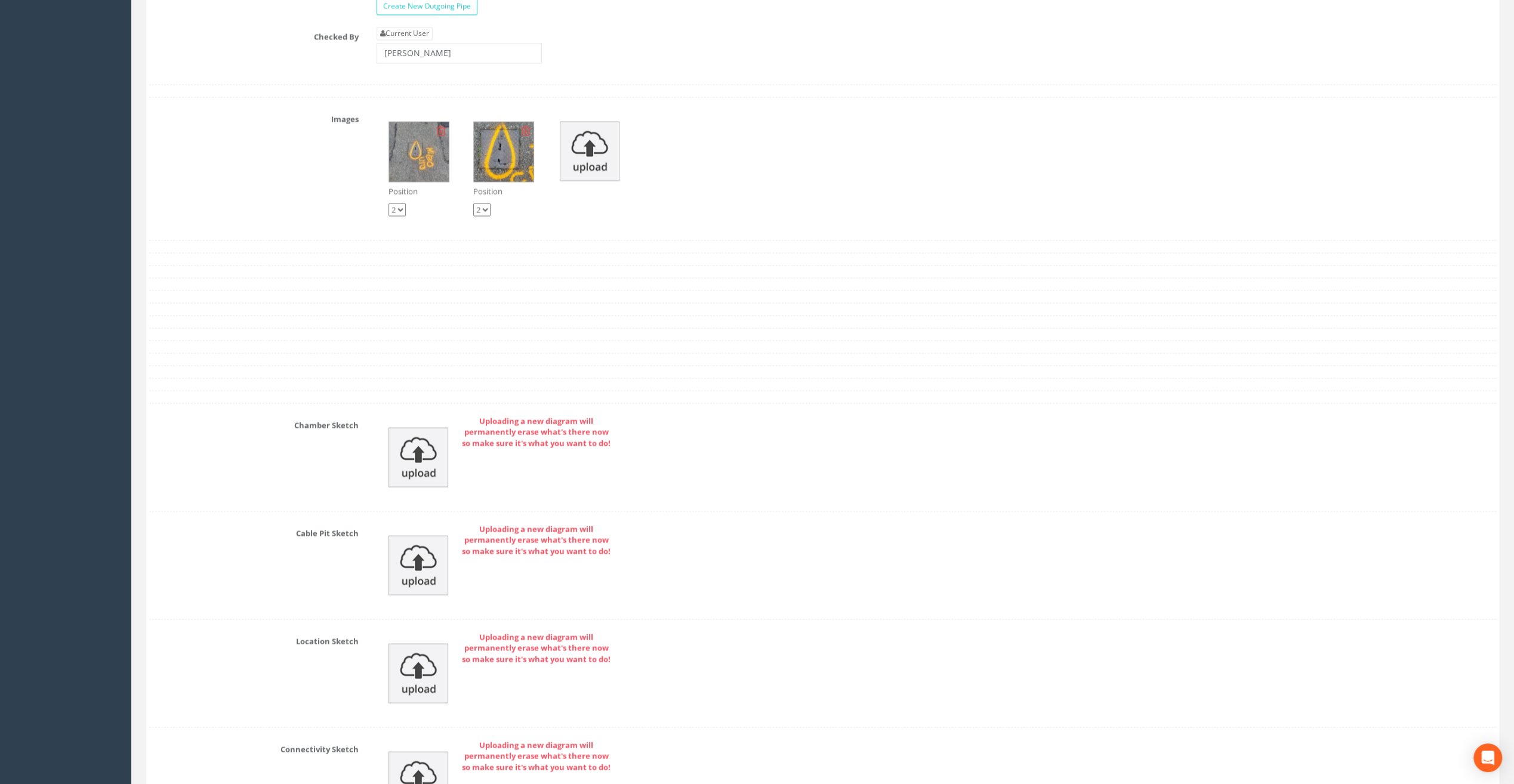
scroll to position [2222, 0]
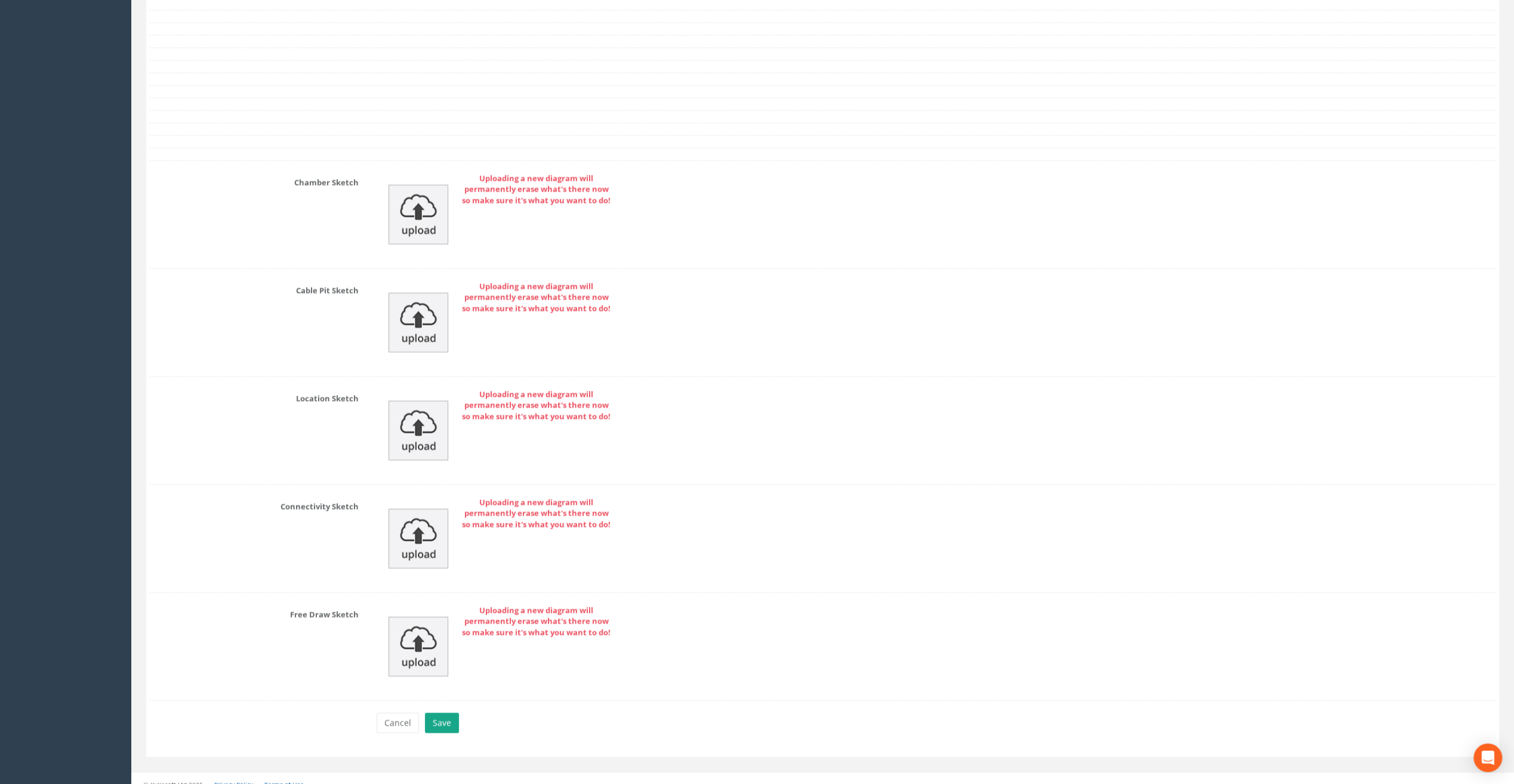
type input "83.43"
click at [444, 717] on button "Save" at bounding box center [442, 723] width 34 height 20
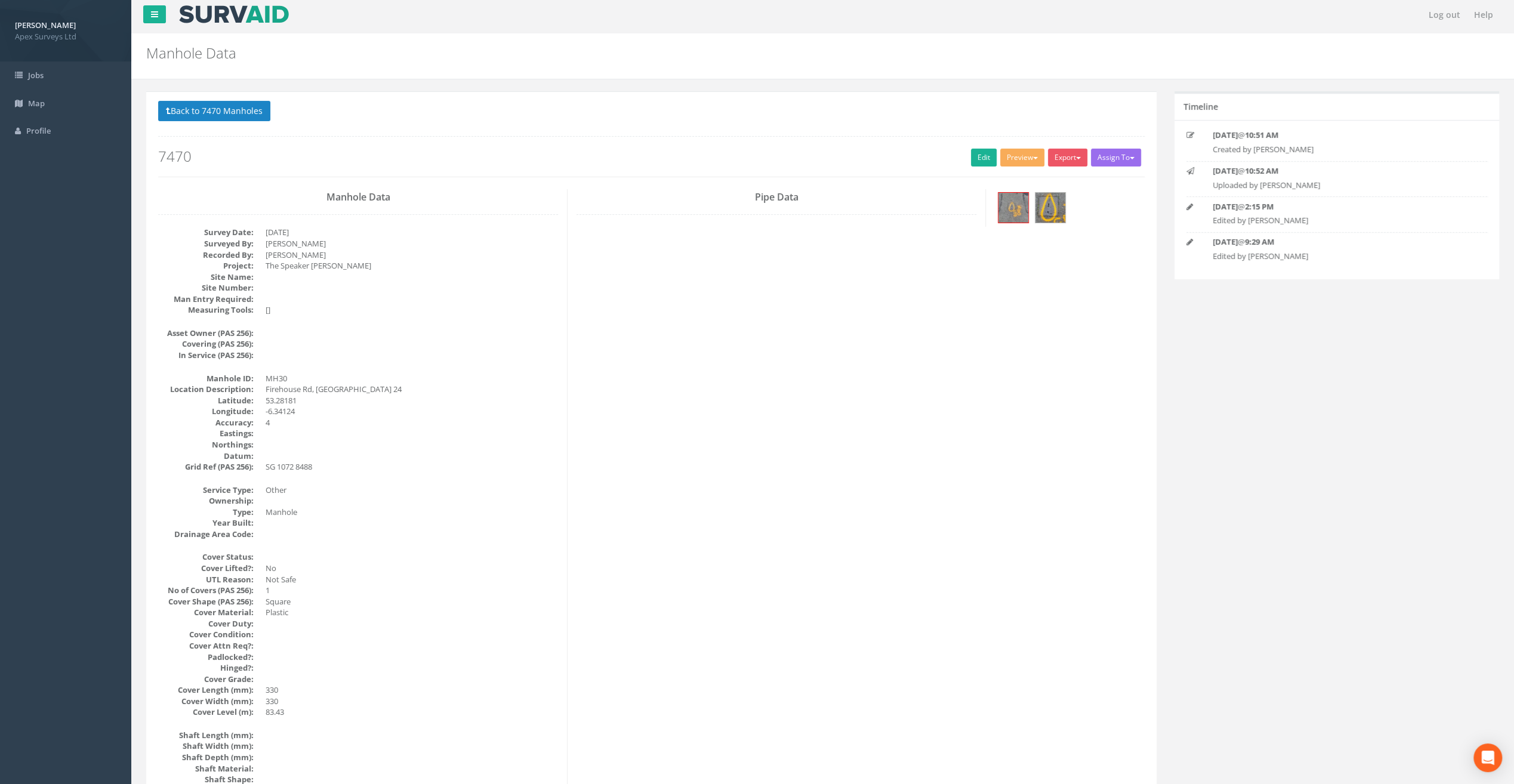
scroll to position [0, 0]
click at [233, 108] on button "Back to 7470 Manholes" at bounding box center [214, 114] width 112 height 20
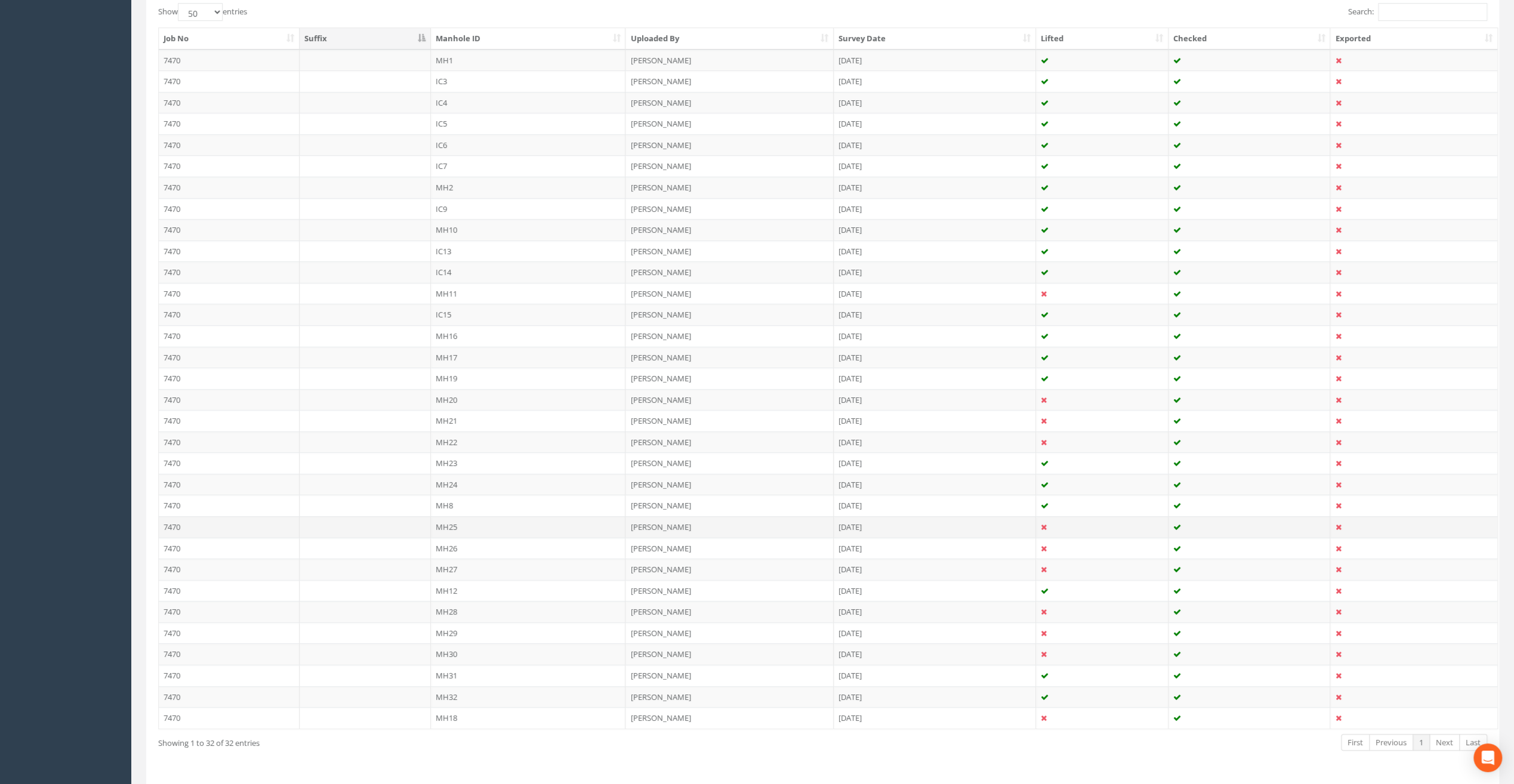
scroll to position [339, 0]
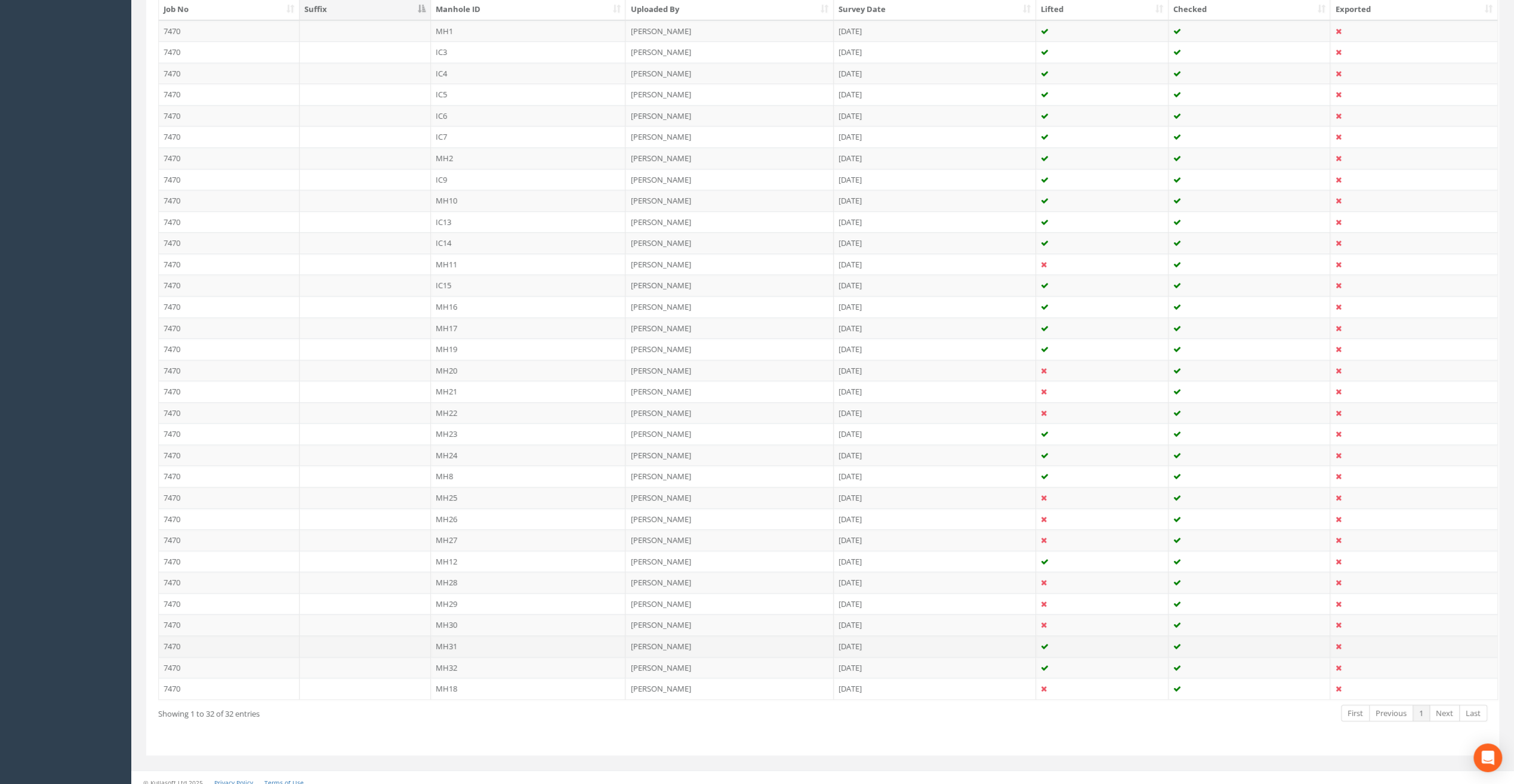
click at [448, 638] on td "MH31" at bounding box center [529, 647] width 195 height 22
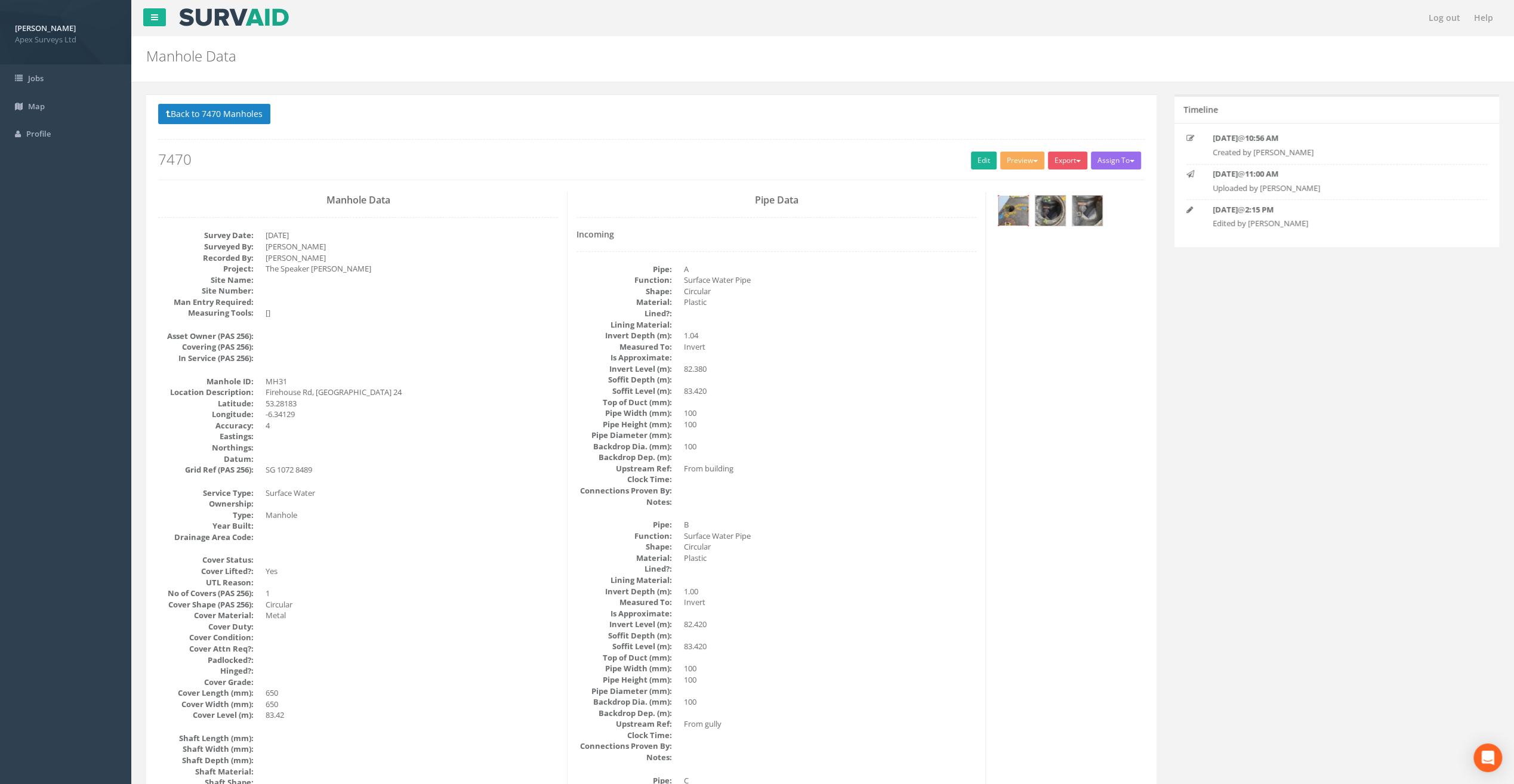
click at [1008, 209] on img at bounding box center [1014, 211] width 30 height 30
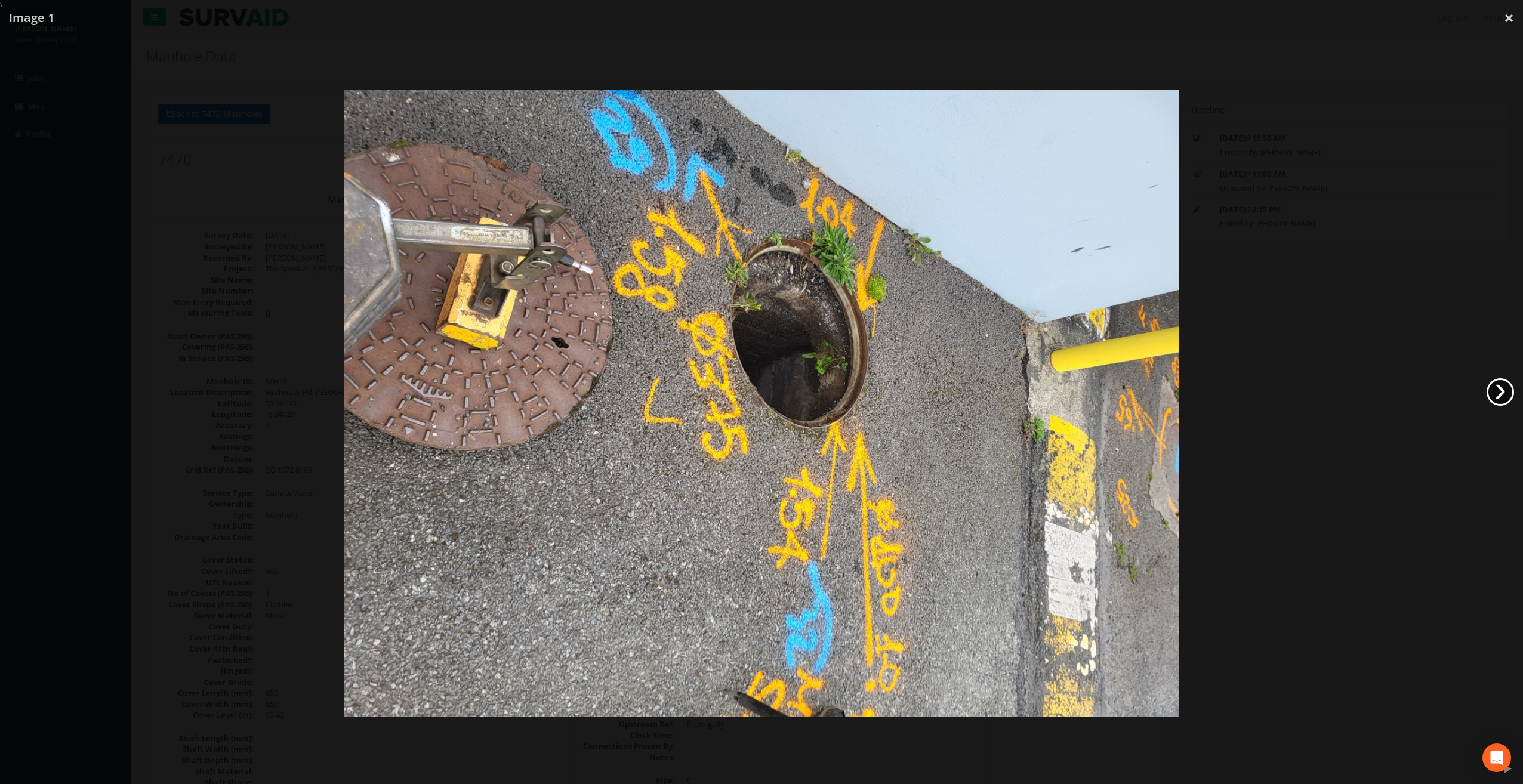
click at [1498, 390] on link "›" at bounding box center [1501, 392] width 28 height 28
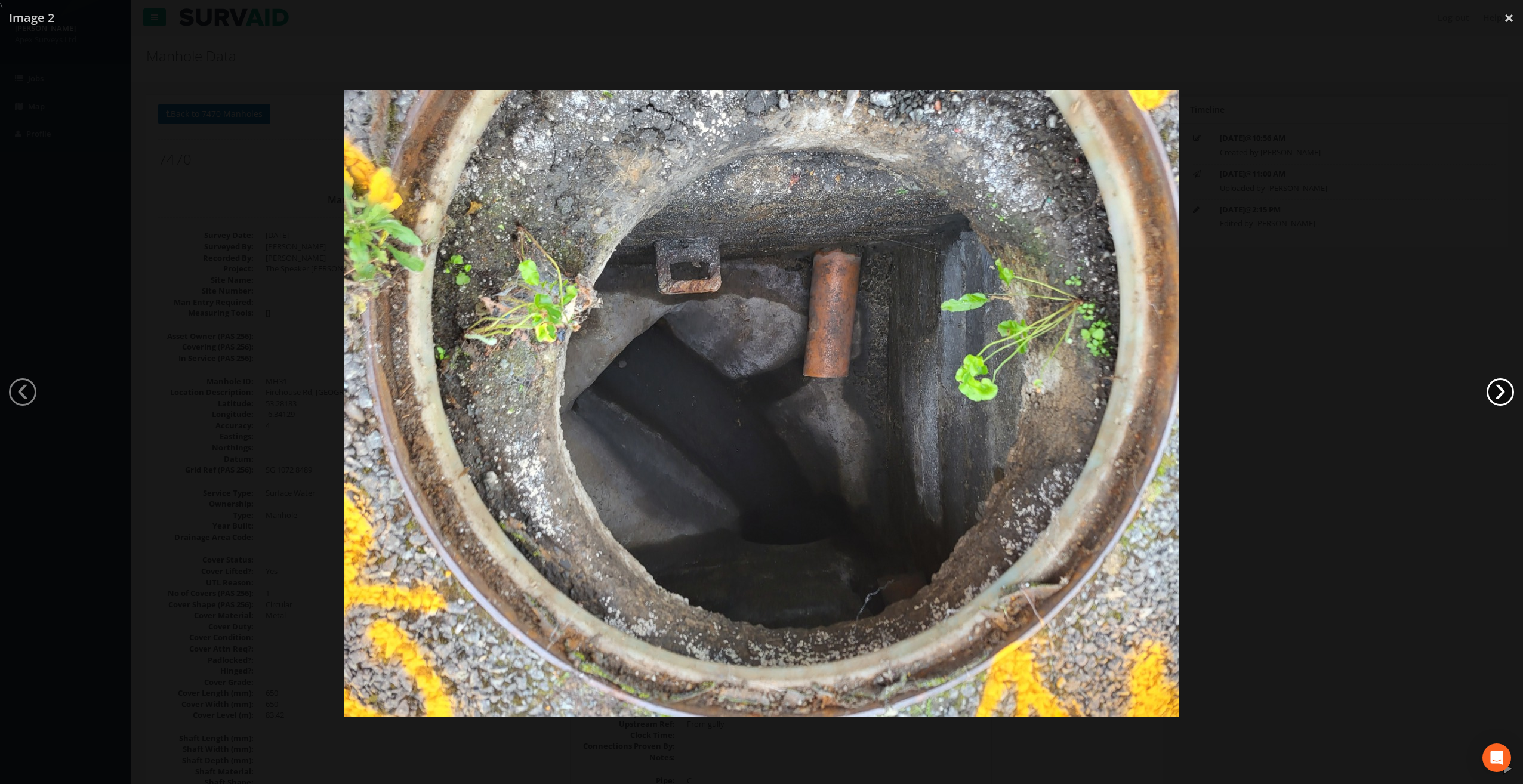
click at [1498, 390] on link "›" at bounding box center [1501, 392] width 28 height 28
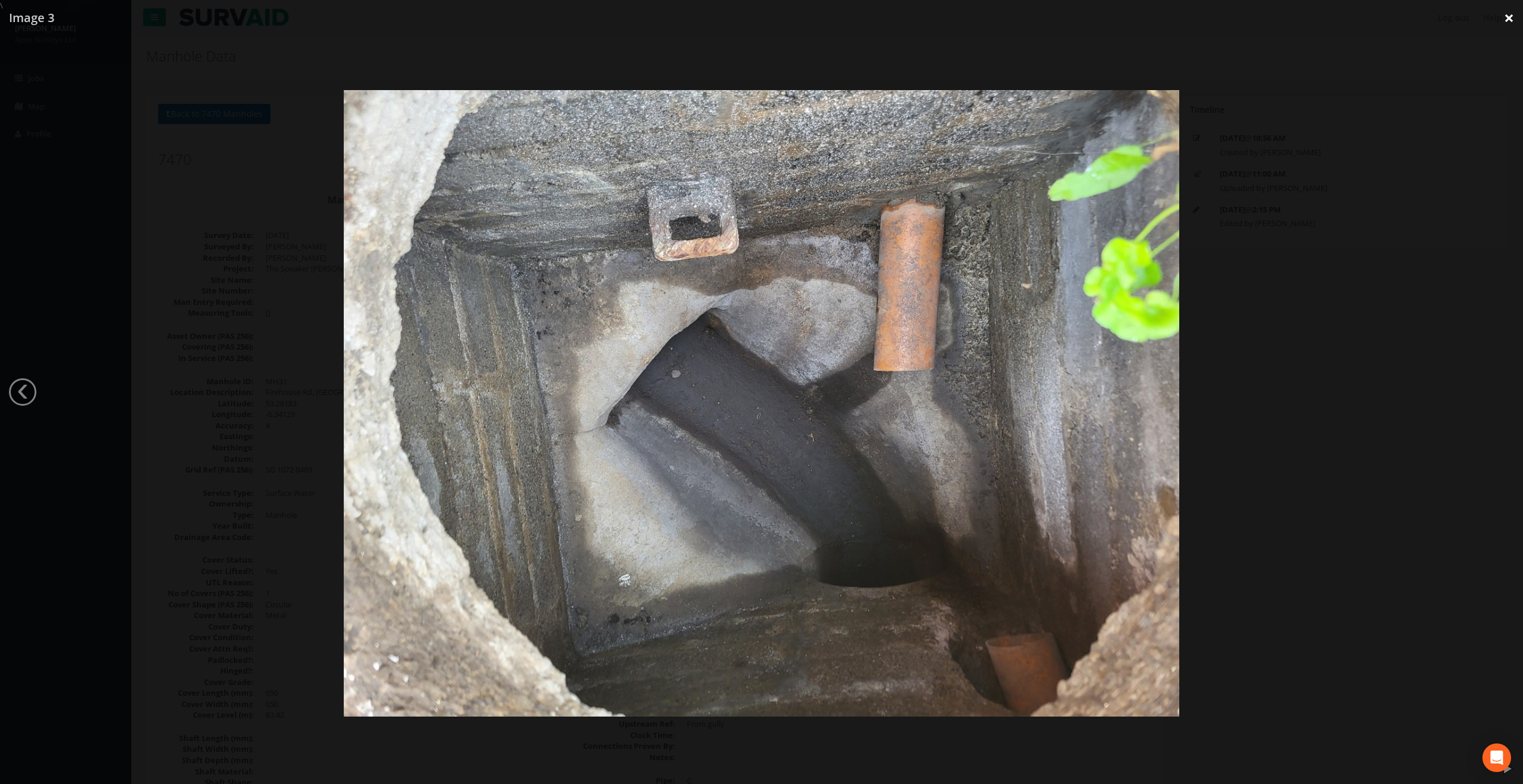
click at [1513, 12] on link "×" at bounding box center [1509, 17] width 28 height 36
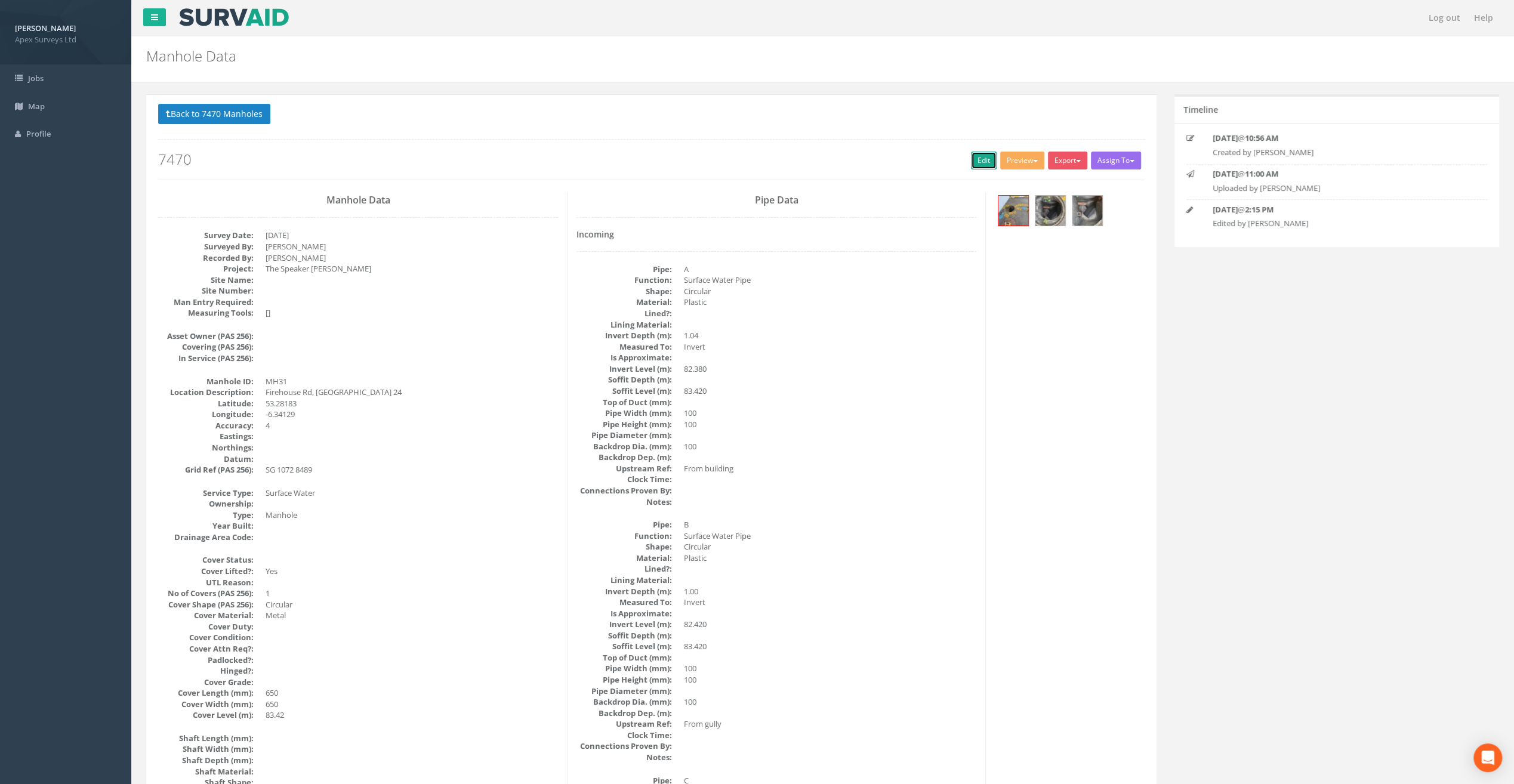
click at [978, 160] on link "Edit" at bounding box center [984, 161] width 26 height 18
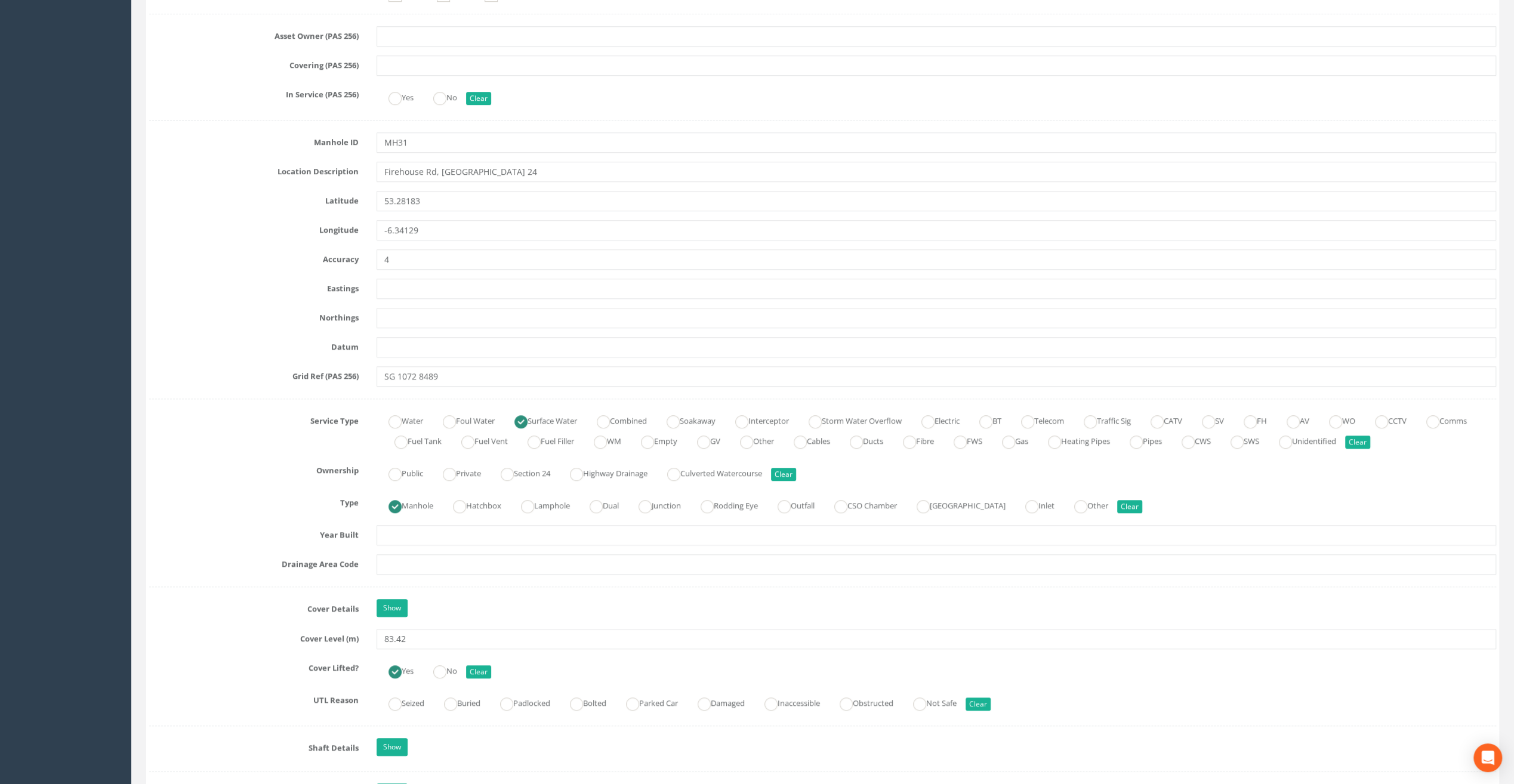
scroll to position [477, 0]
click at [421, 631] on input "83.42" at bounding box center [937, 638] width 1120 height 20
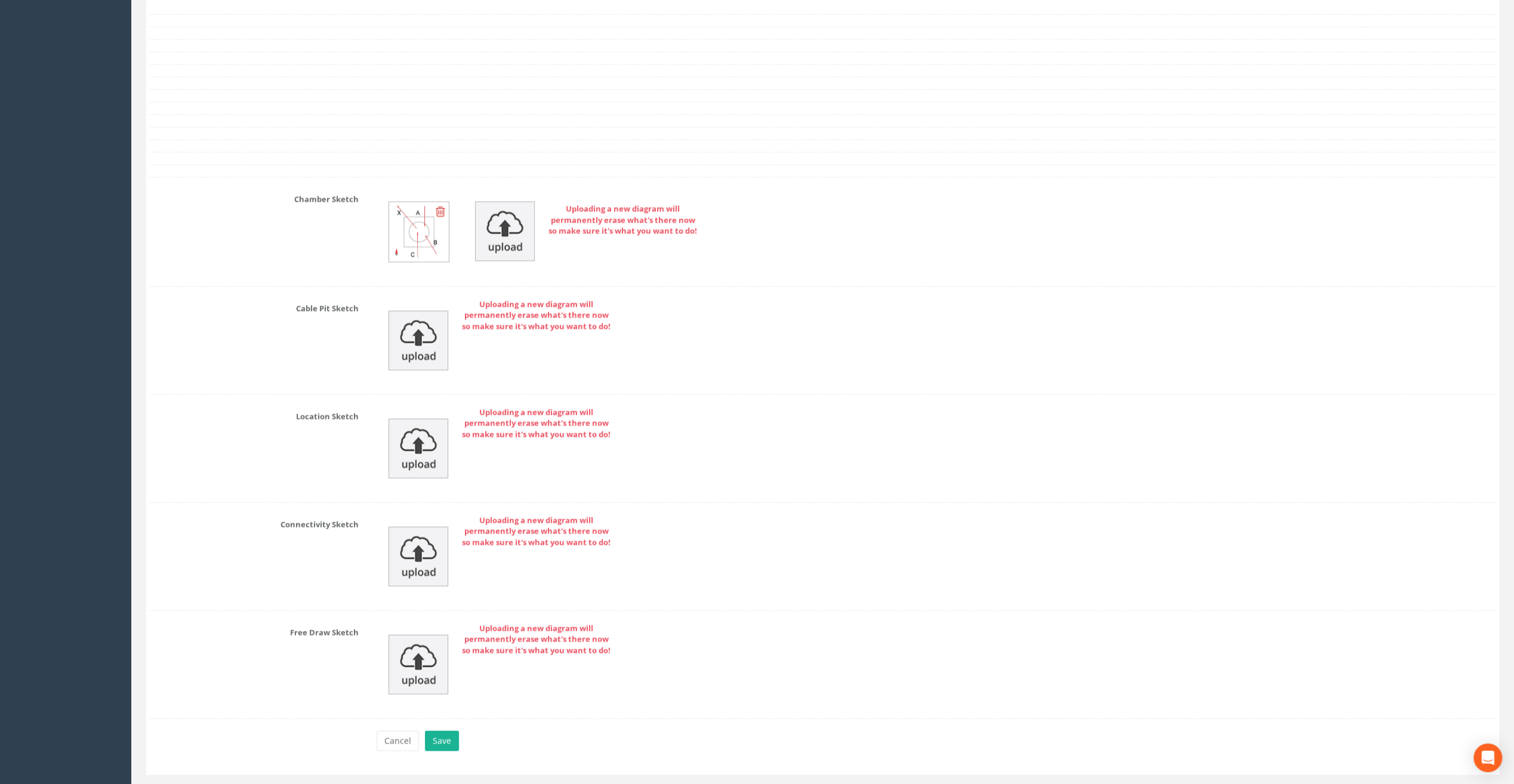
scroll to position [2387, 0]
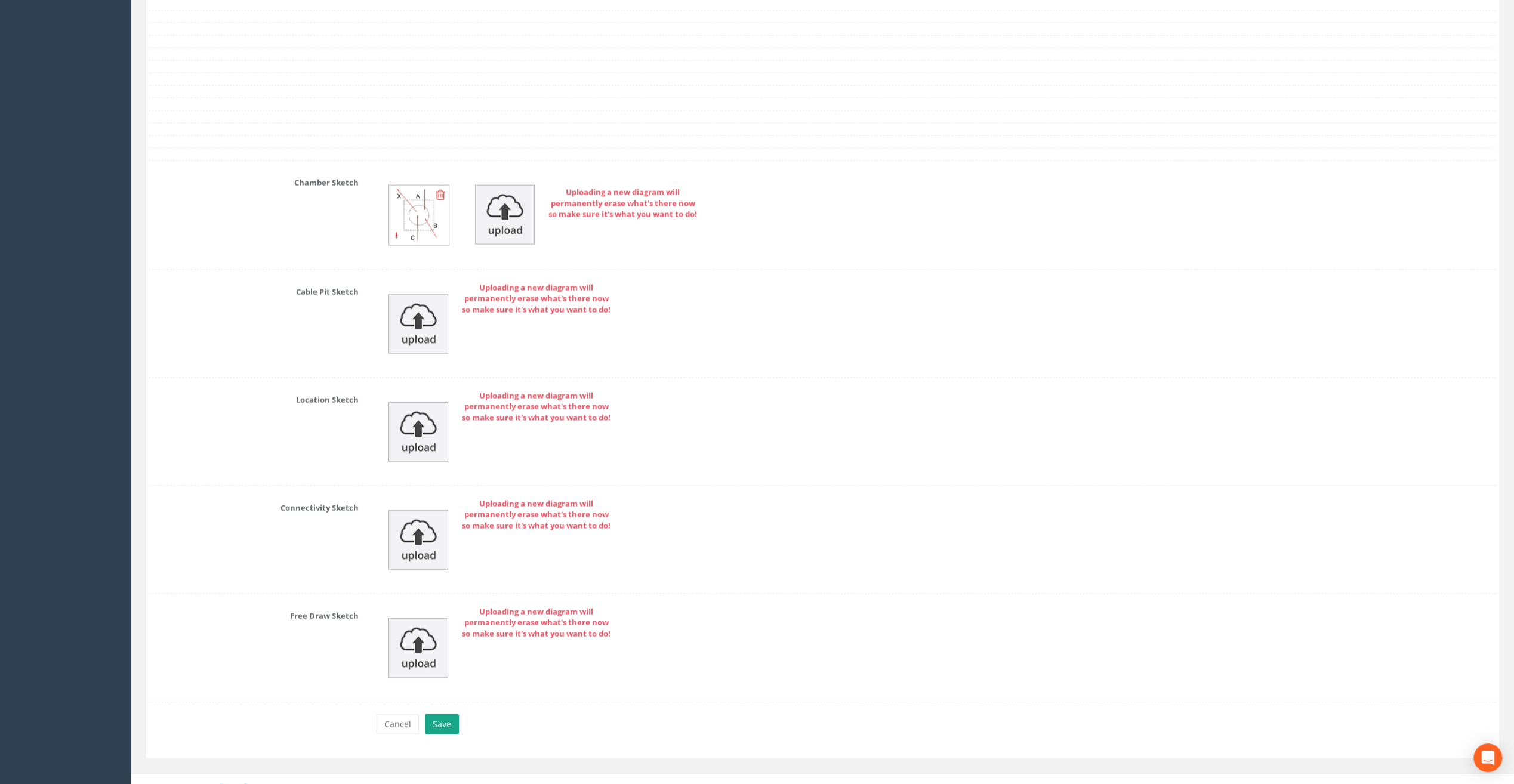
type input "83.39"
click at [446, 714] on button "Save" at bounding box center [442, 724] width 34 height 20
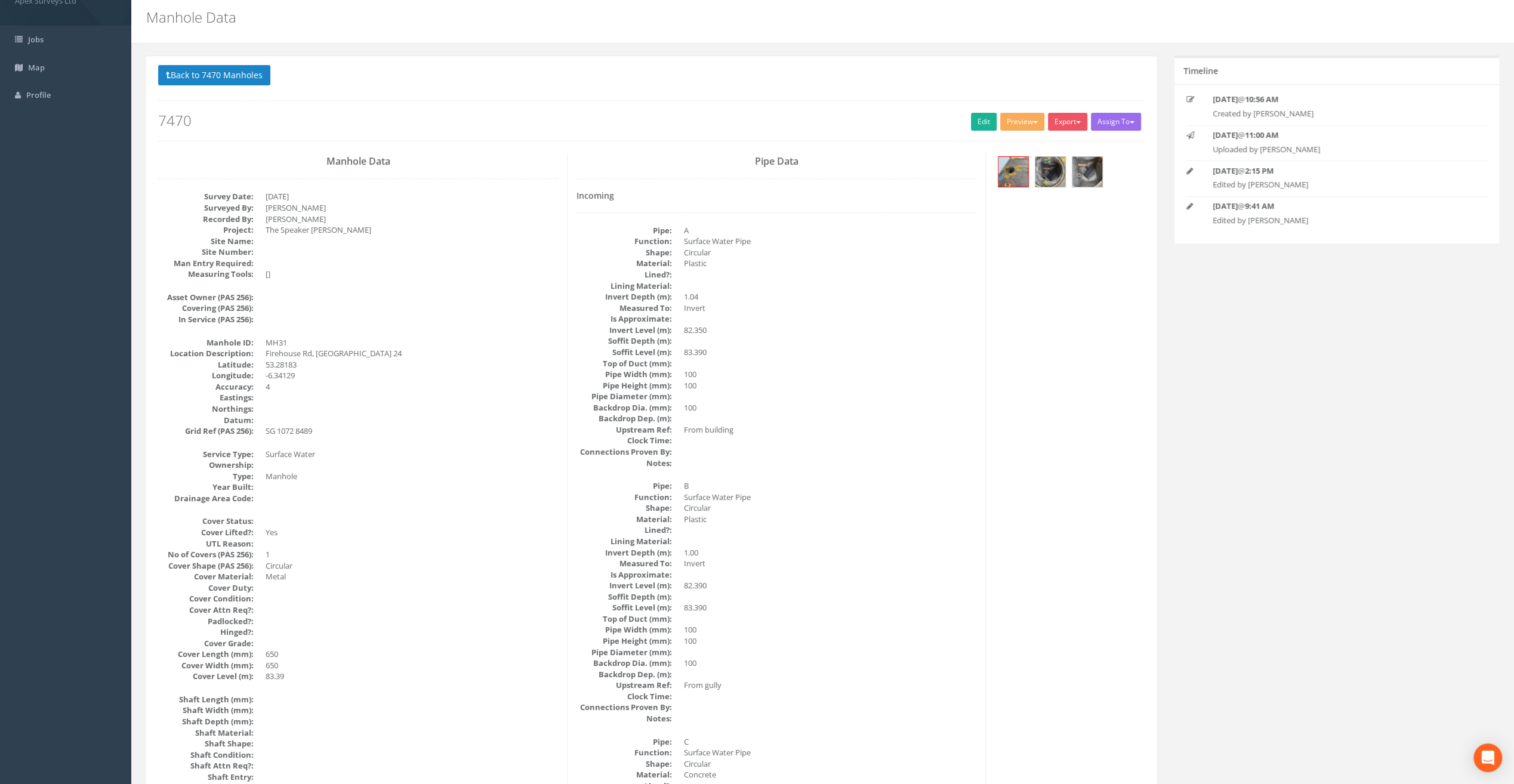
scroll to position [0, 0]
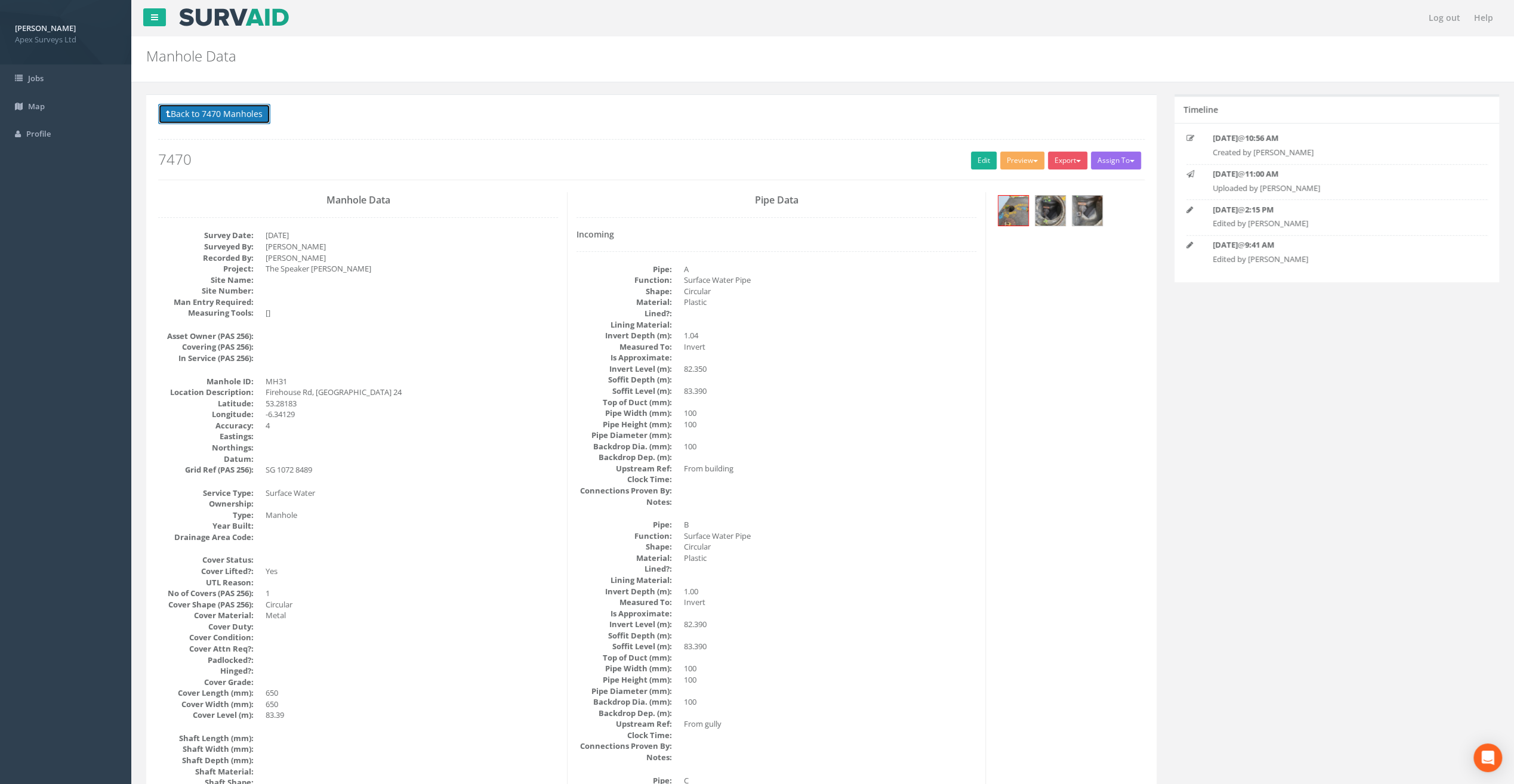
click at [243, 114] on button "Back to 7470 Manholes" at bounding box center [214, 114] width 112 height 20
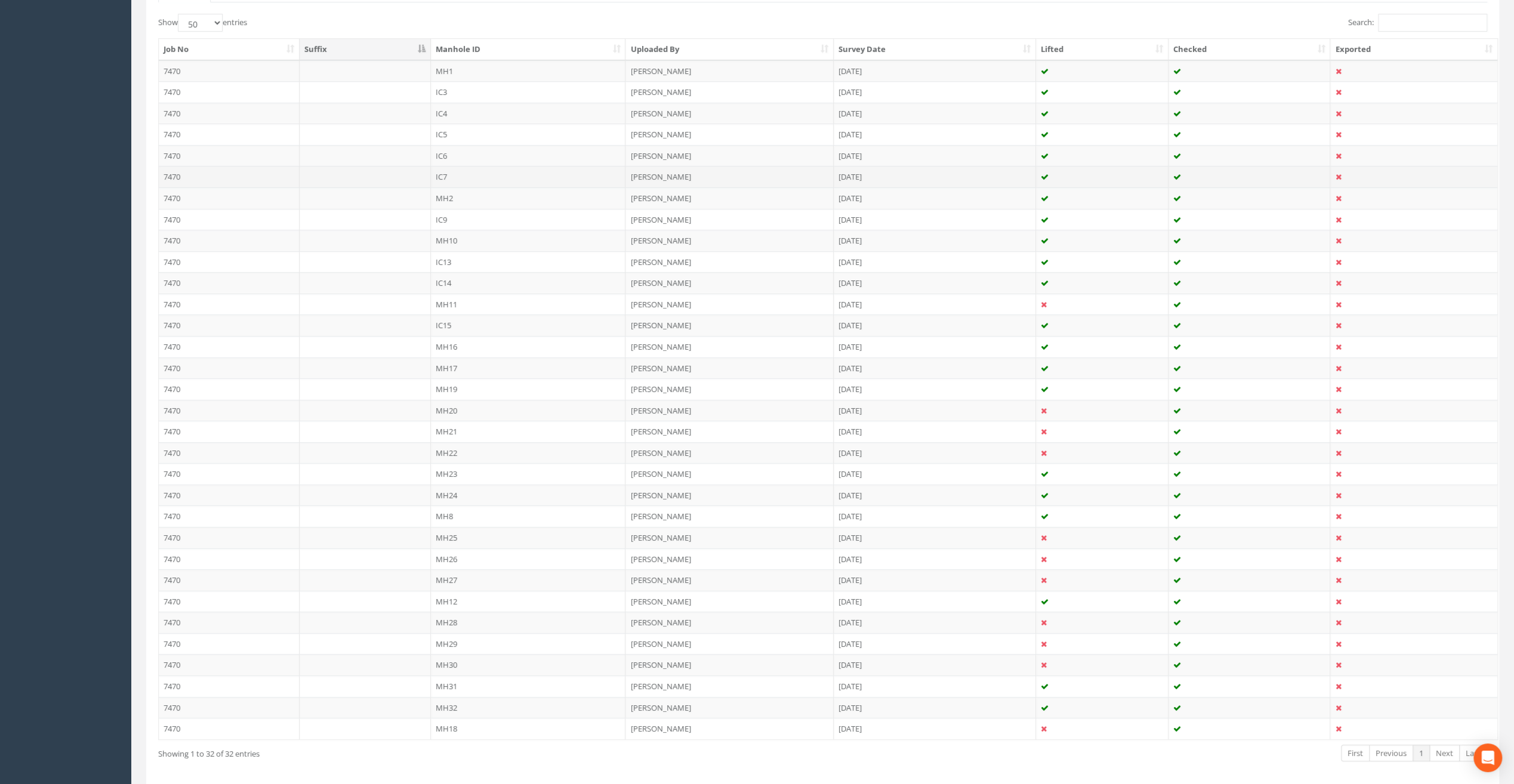
scroll to position [339, 0]
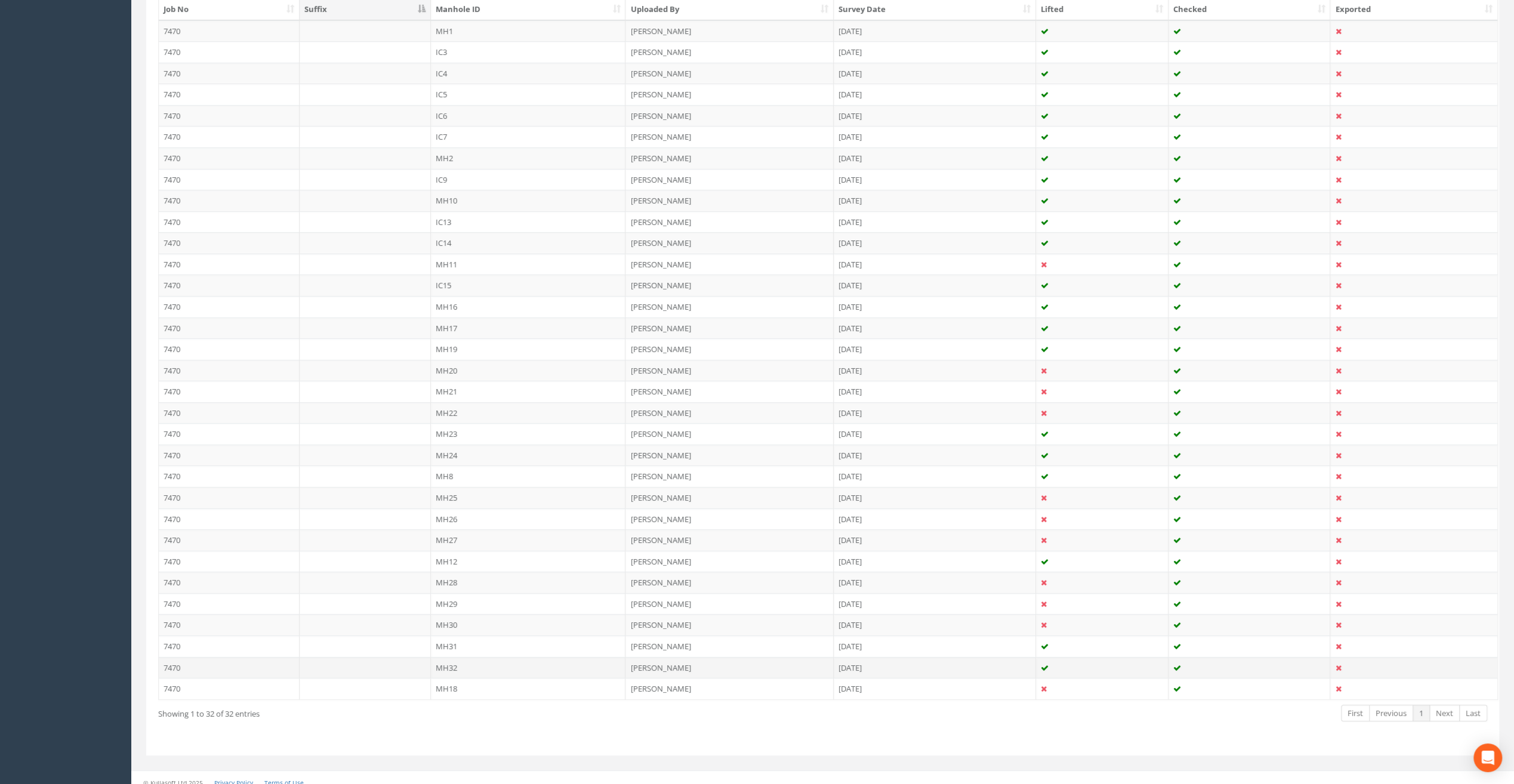
click at [444, 662] on td "MH32" at bounding box center [529, 668] width 195 height 22
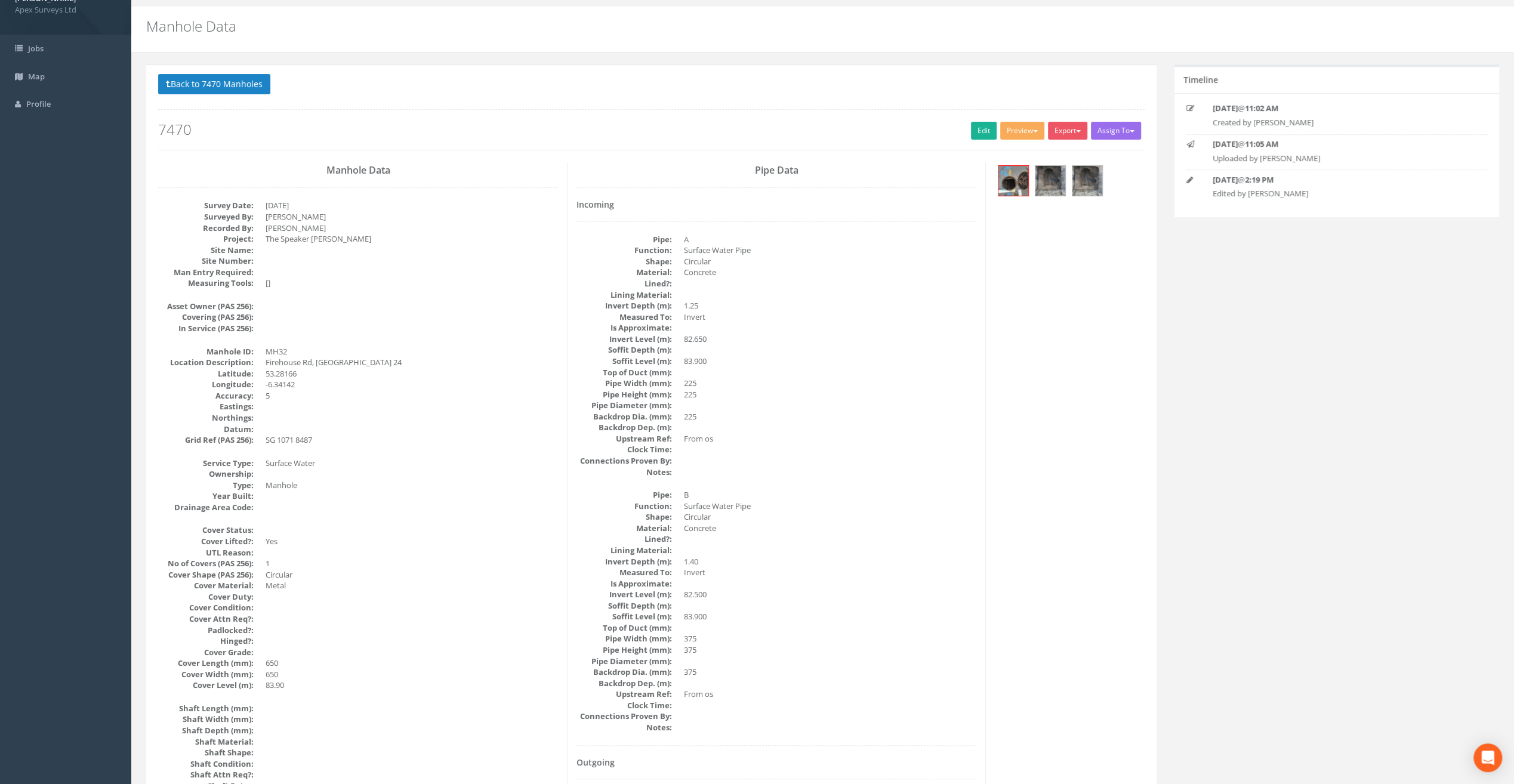
scroll to position [0, 0]
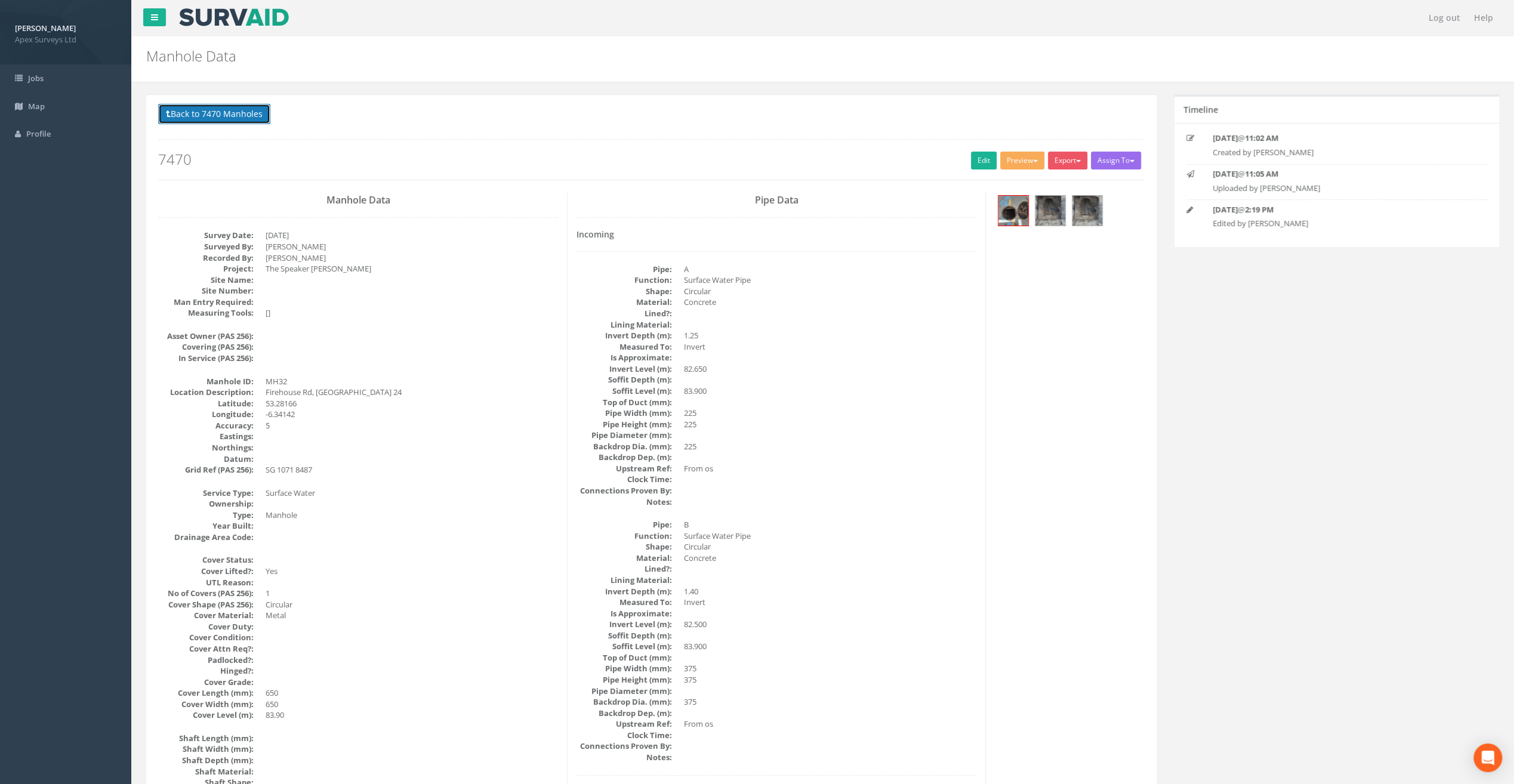
click at [212, 118] on button "Back to 7470 Manholes" at bounding box center [214, 114] width 112 height 20
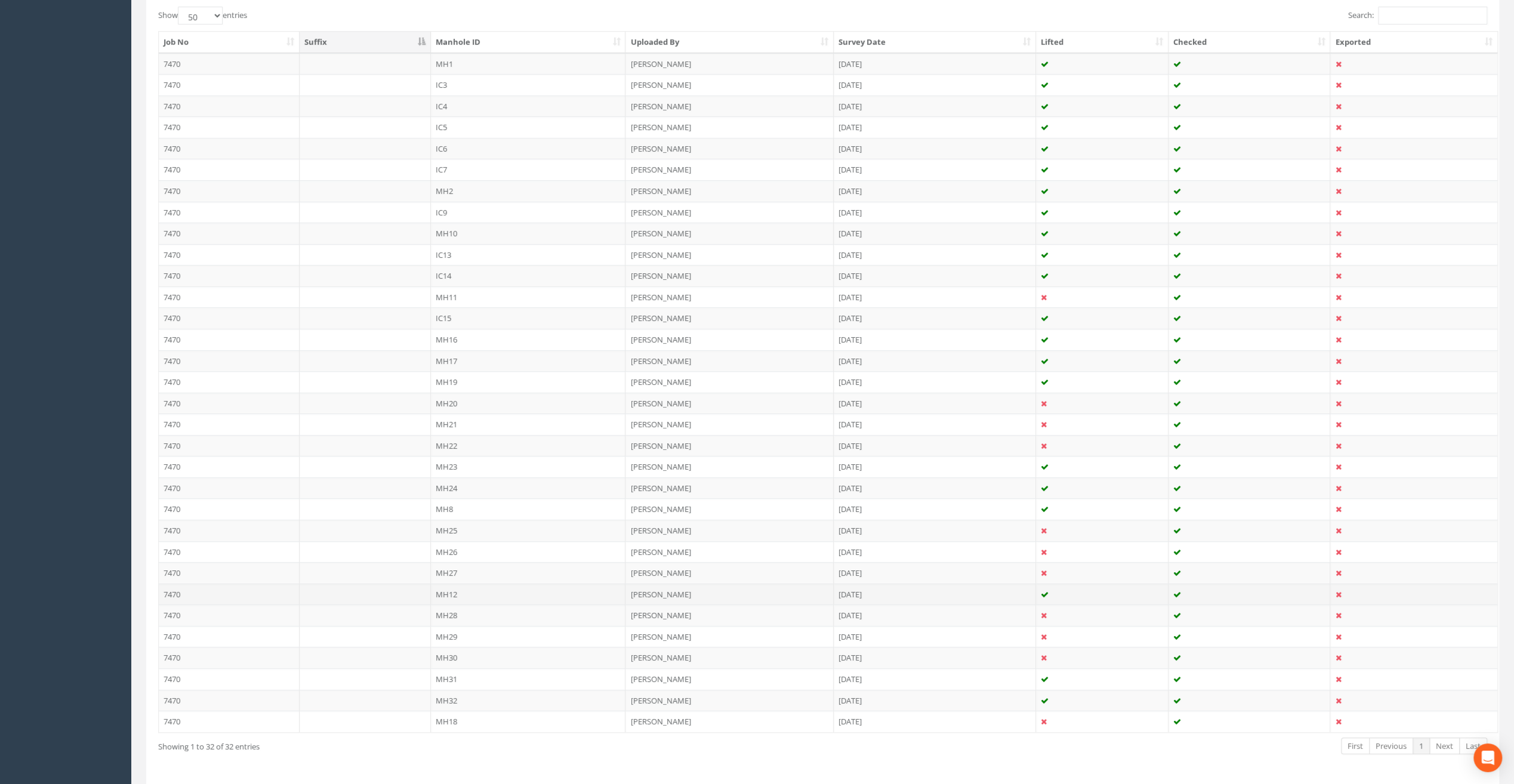
scroll to position [339, 0]
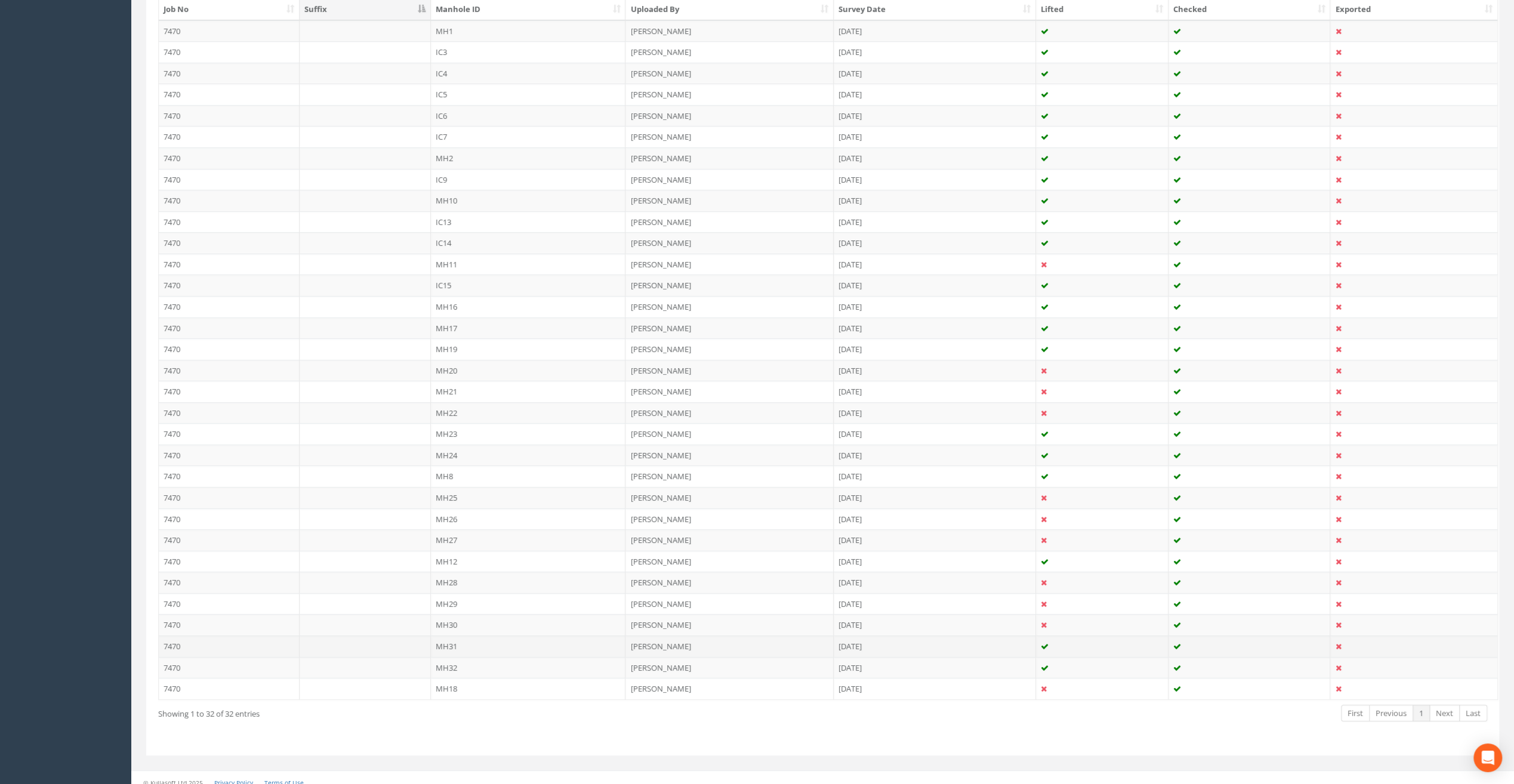
click at [448, 636] on td "MH31" at bounding box center [529, 647] width 195 height 22
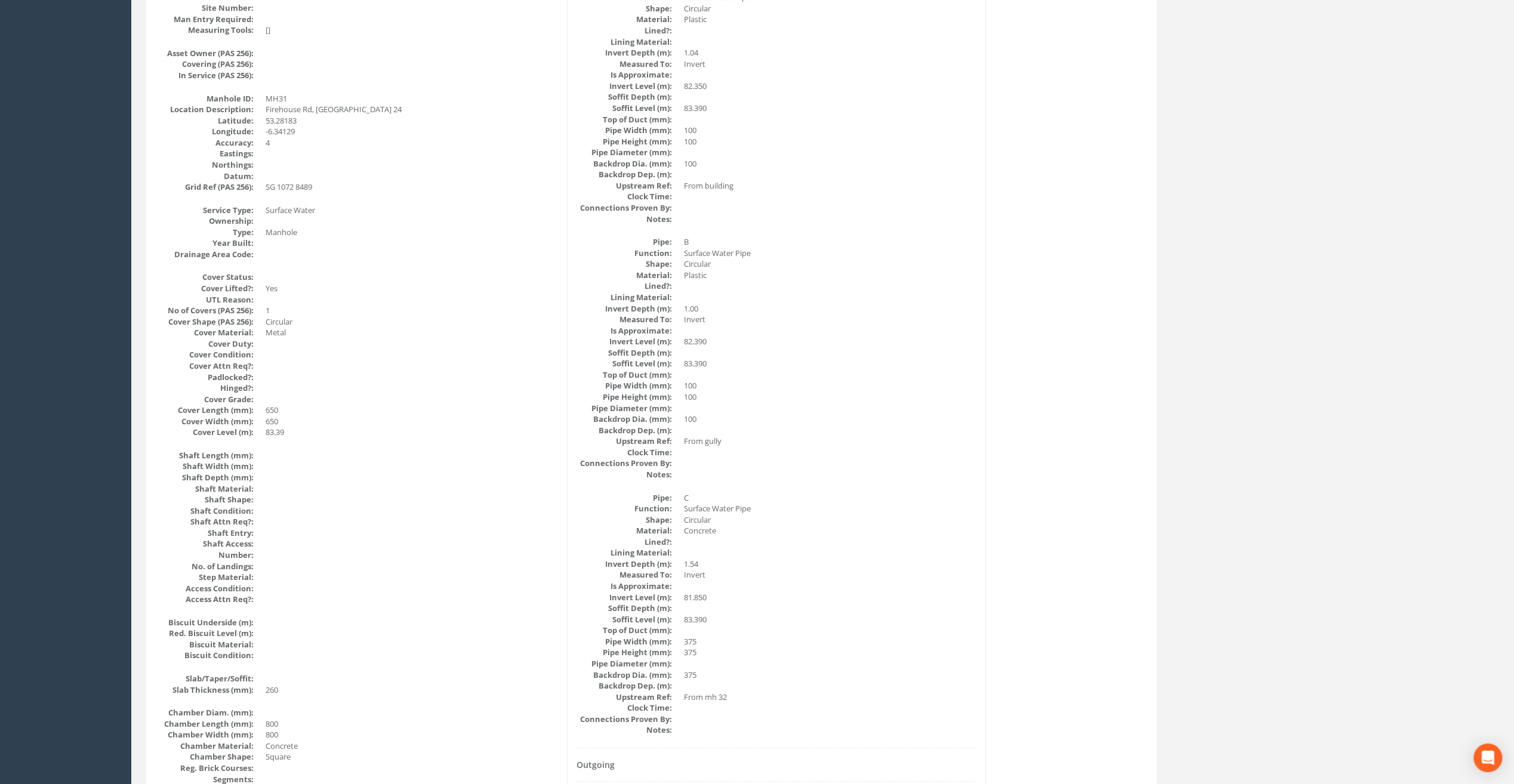
scroll to position [0, 0]
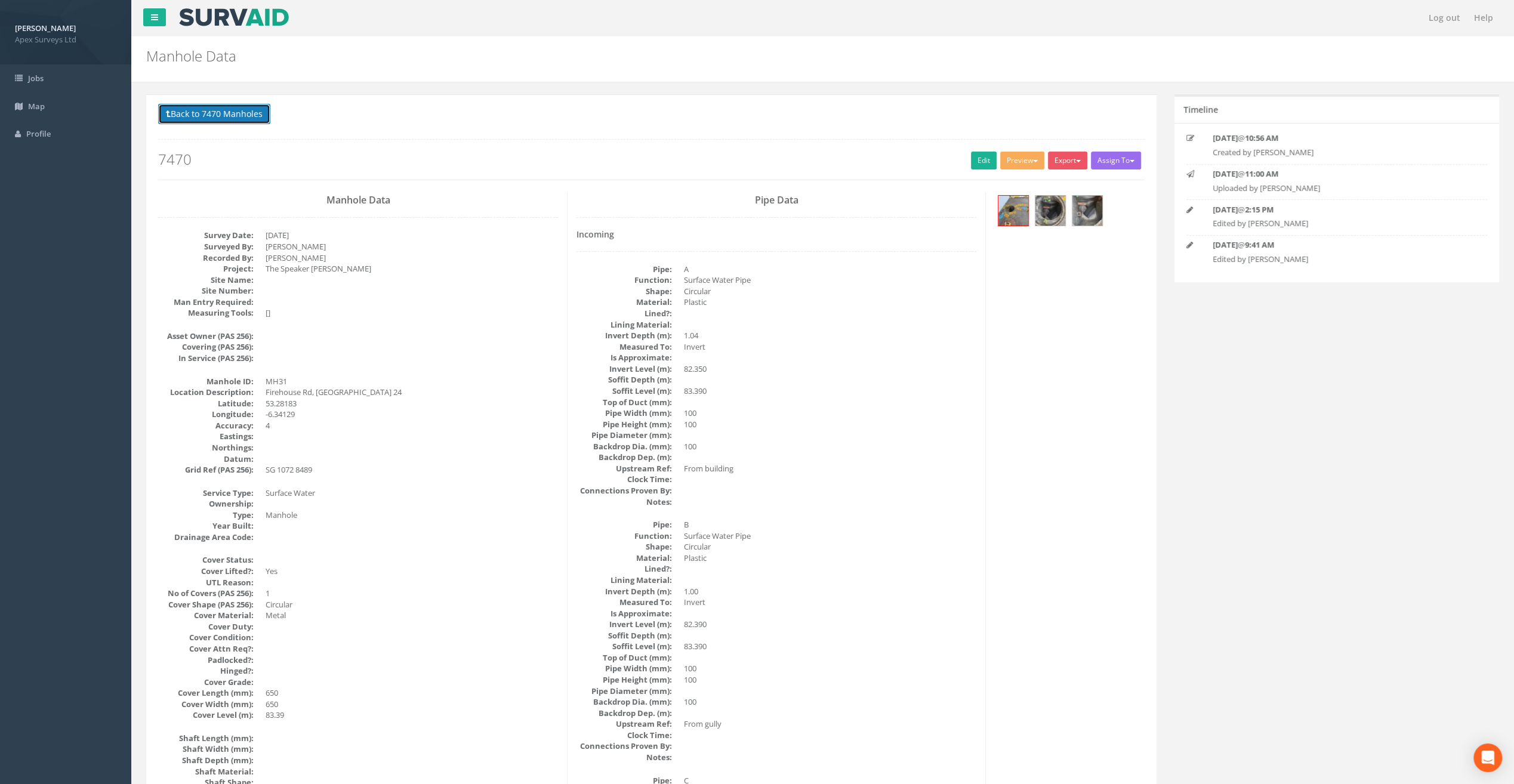
drag, startPoint x: 246, startPoint y: 107, endPoint x: 343, endPoint y: 243, distance: 167.0
click at [246, 107] on button "Back to 7470 Manholes" at bounding box center [214, 114] width 112 height 20
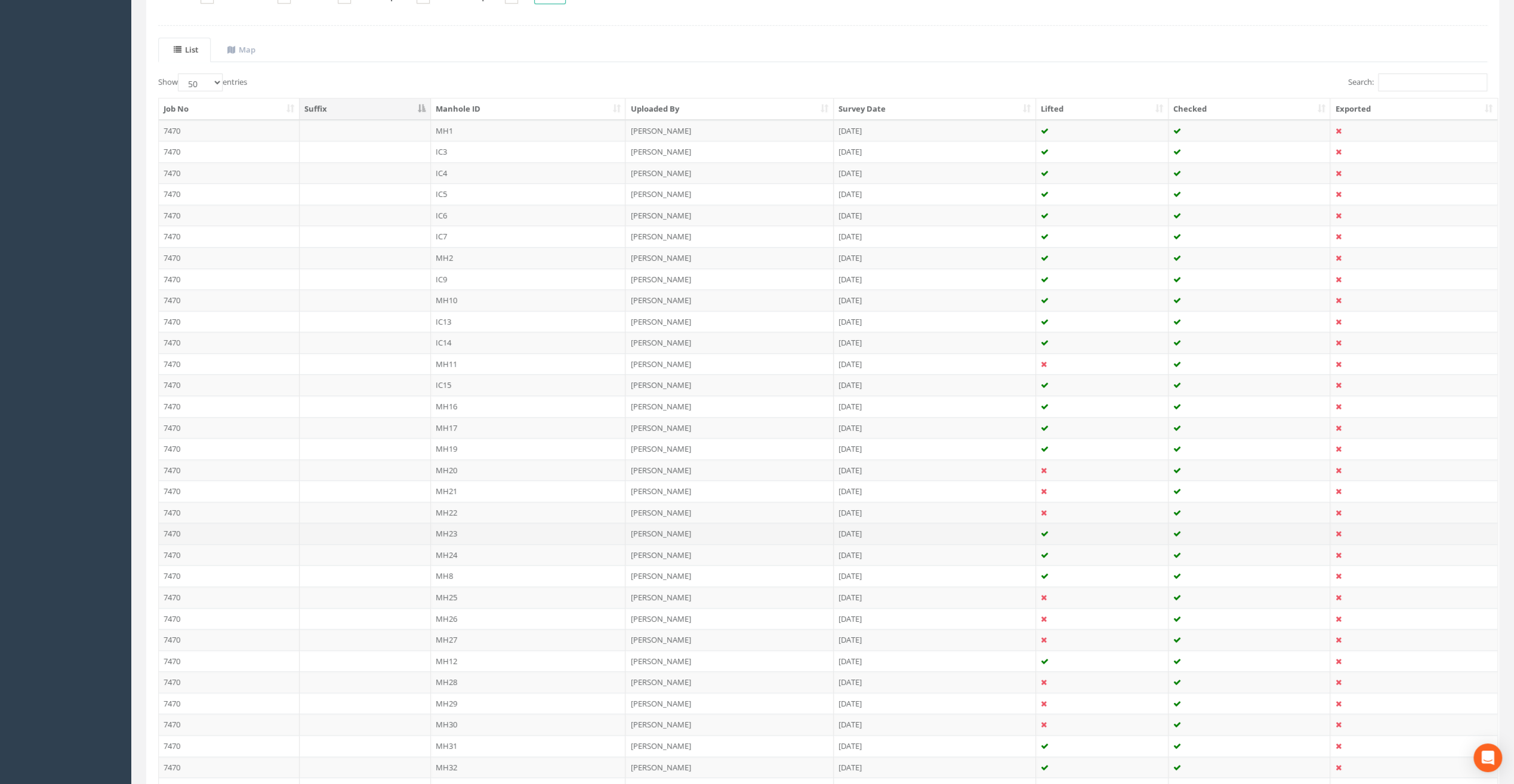
scroll to position [339, 0]
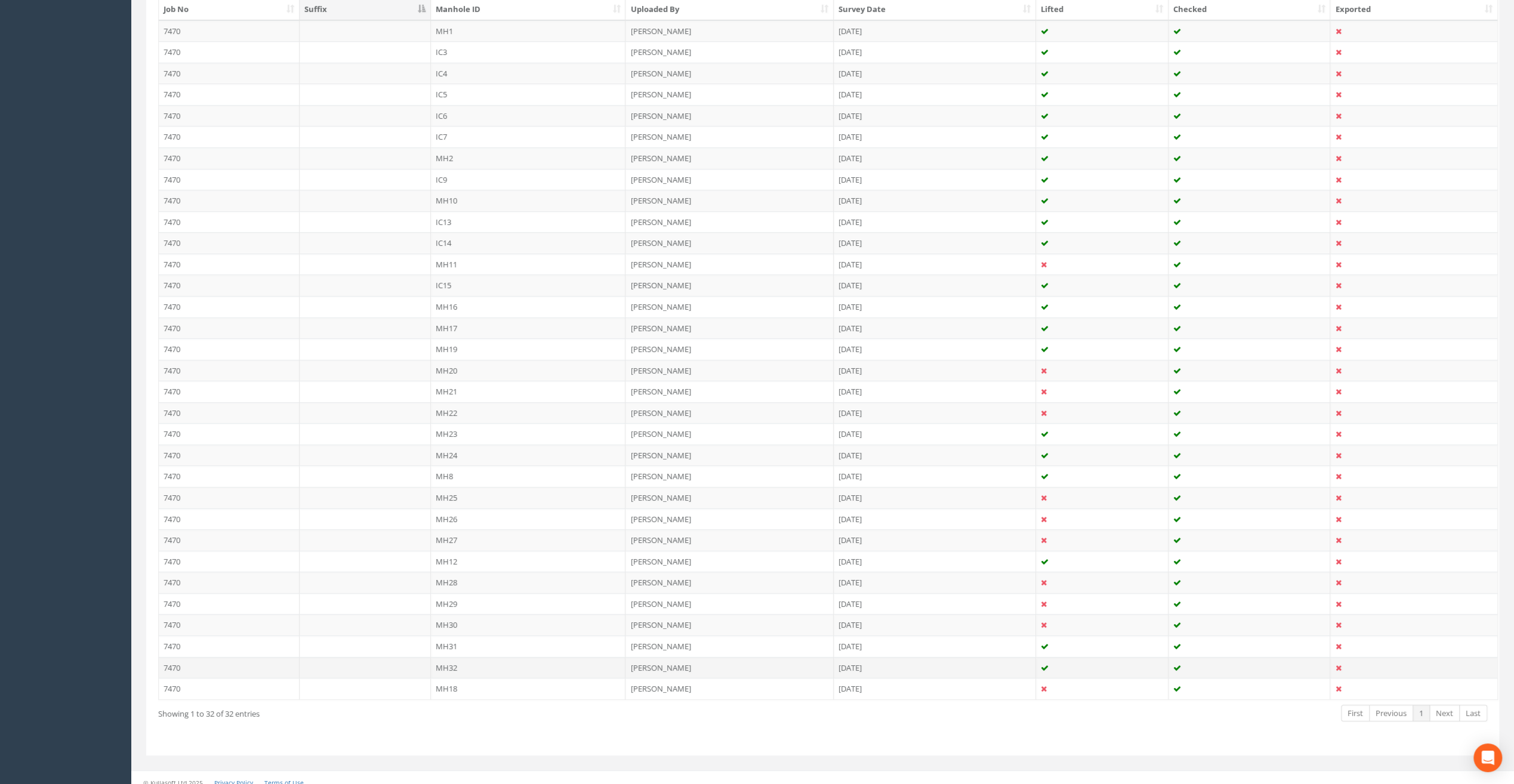
click at [448, 660] on td "MH32" at bounding box center [529, 668] width 195 height 22
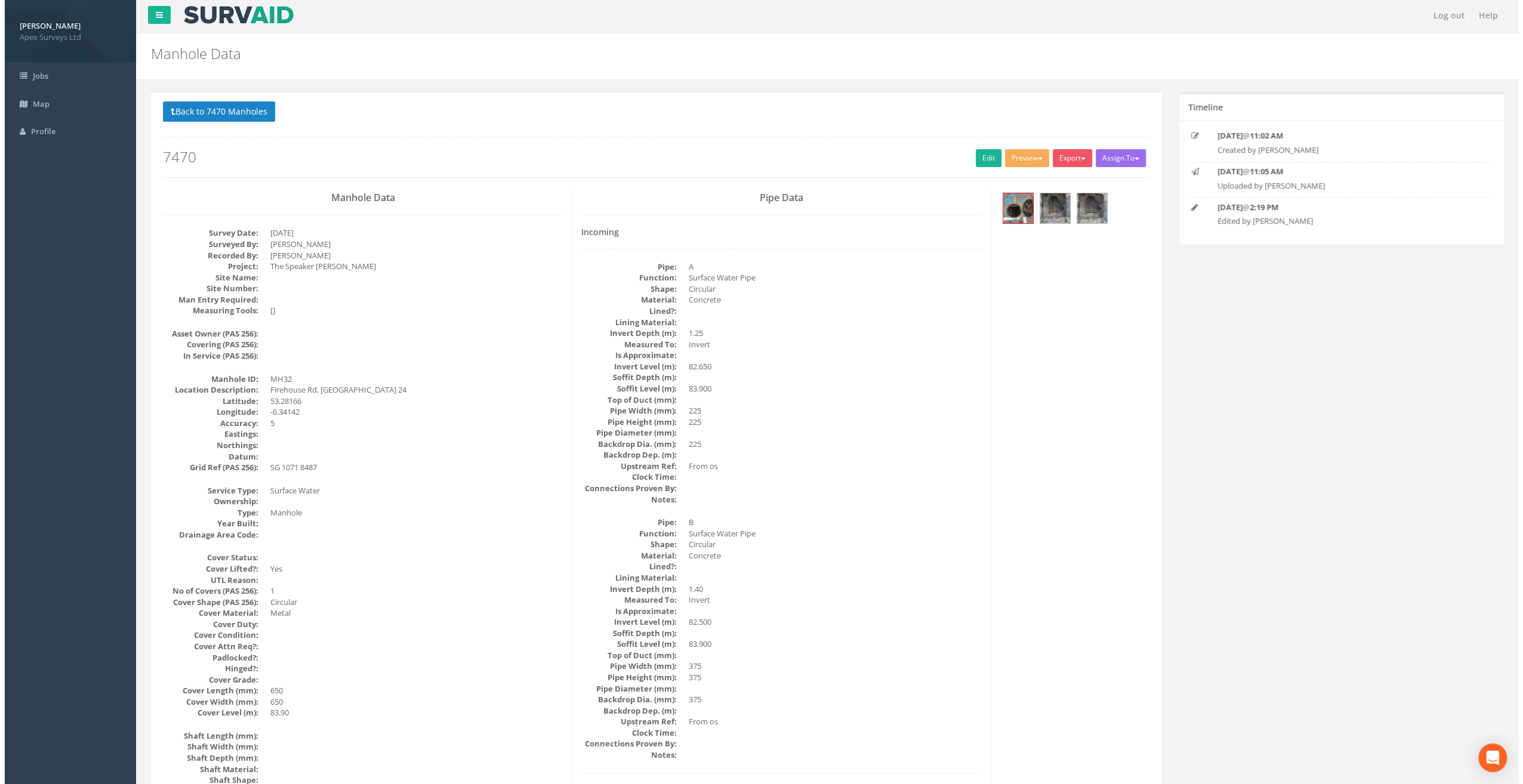
scroll to position [0, 0]
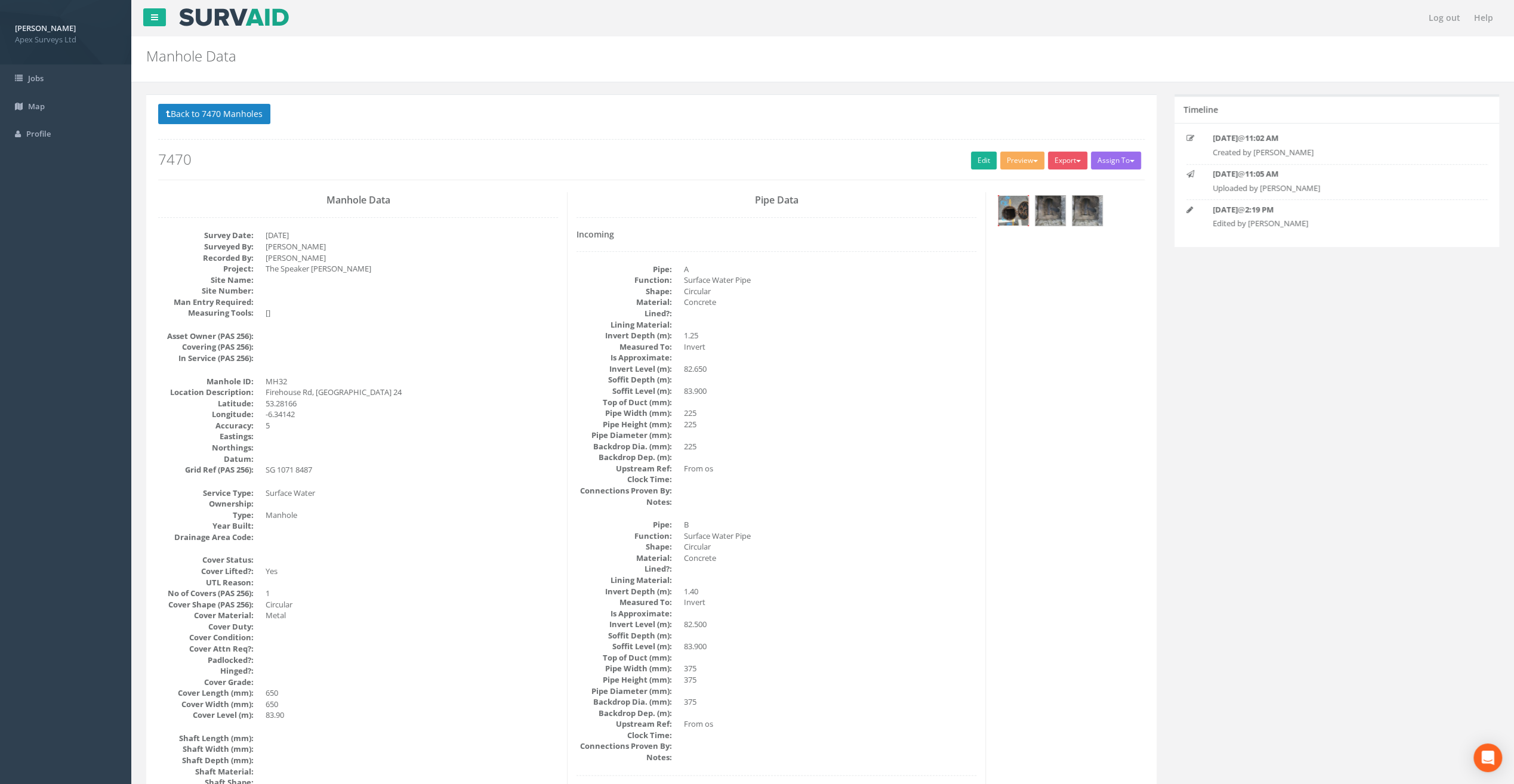
click at [1014, 209] on img at bounding box center [1014, 211] width 30 height 30
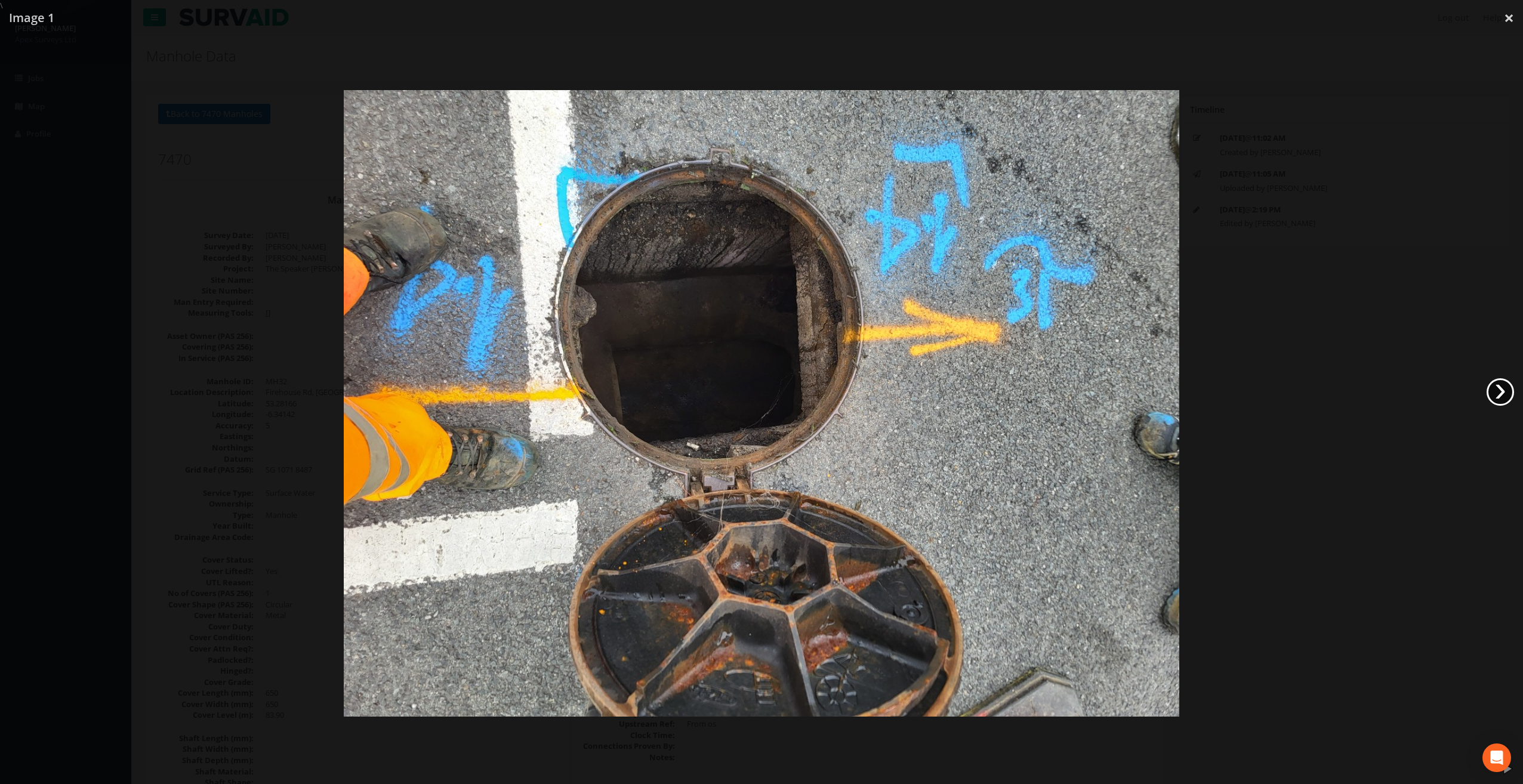
click at [1510, 398] on link "›" at bounding box center [1501, 392] width 28 height 28
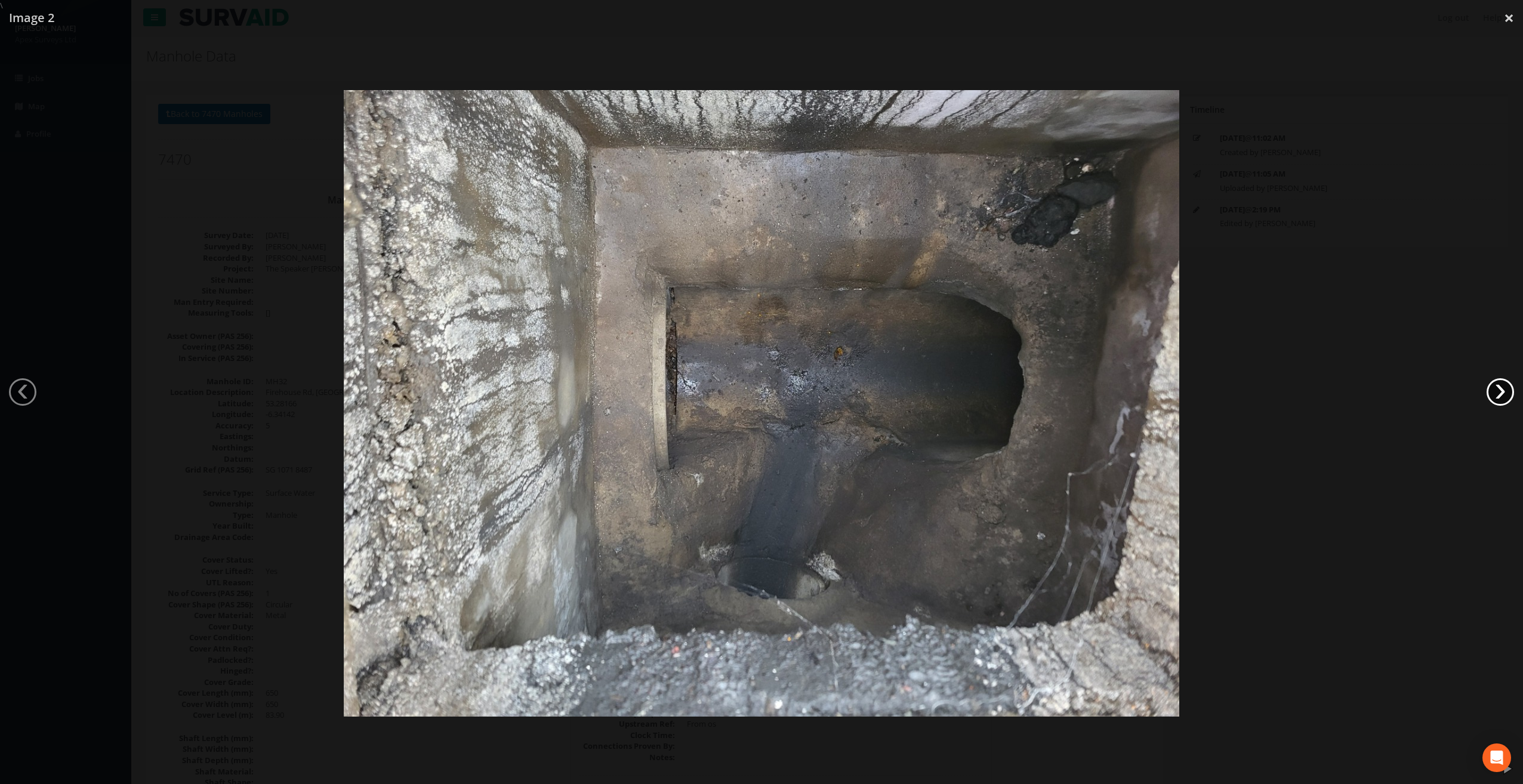
click at [1510, 398] on link "›" at bounding box center [1501, 392] width 28 height 28
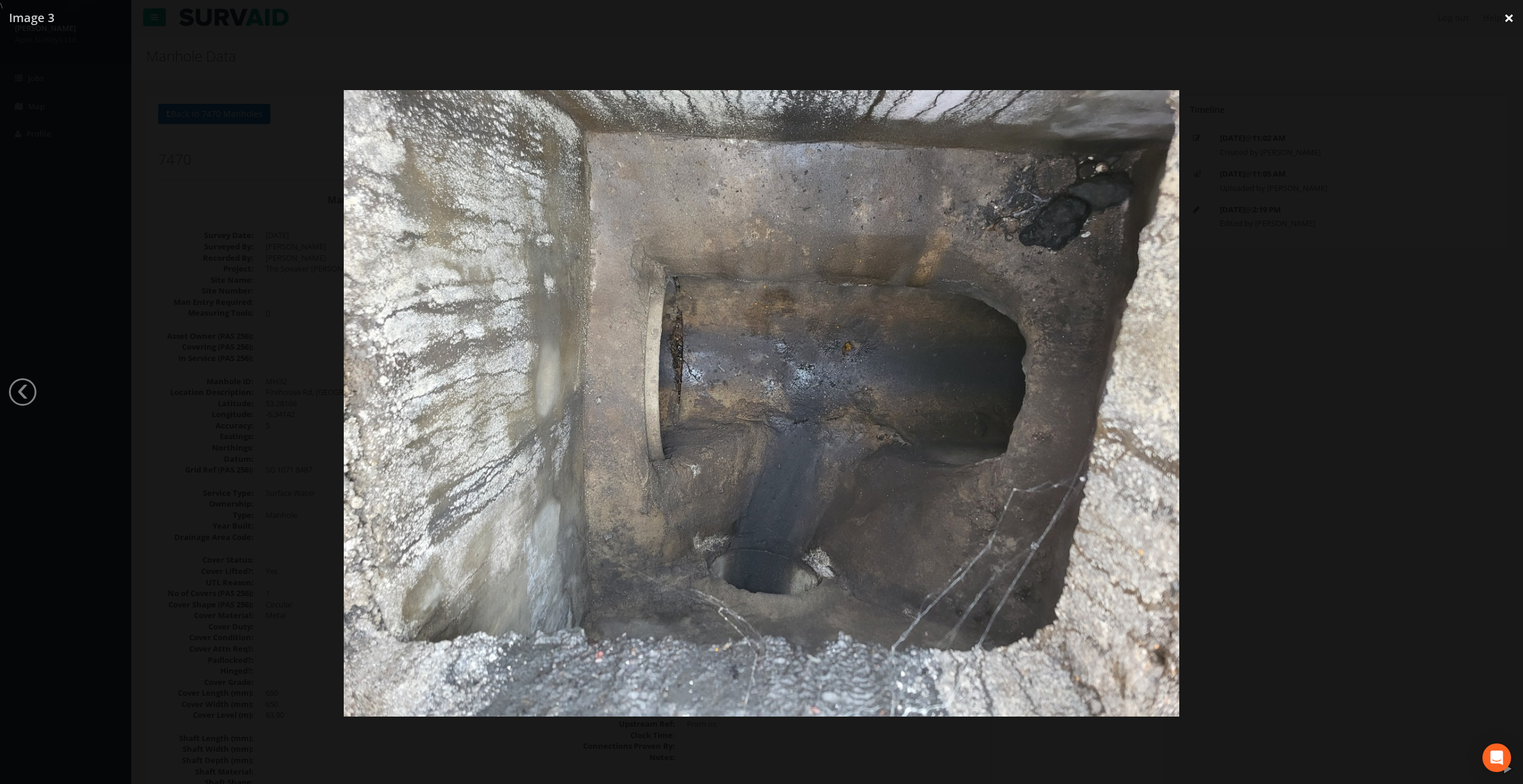
click at [1509, 12] on link "×" at bounding box center [1509, 17] width 28 height 36
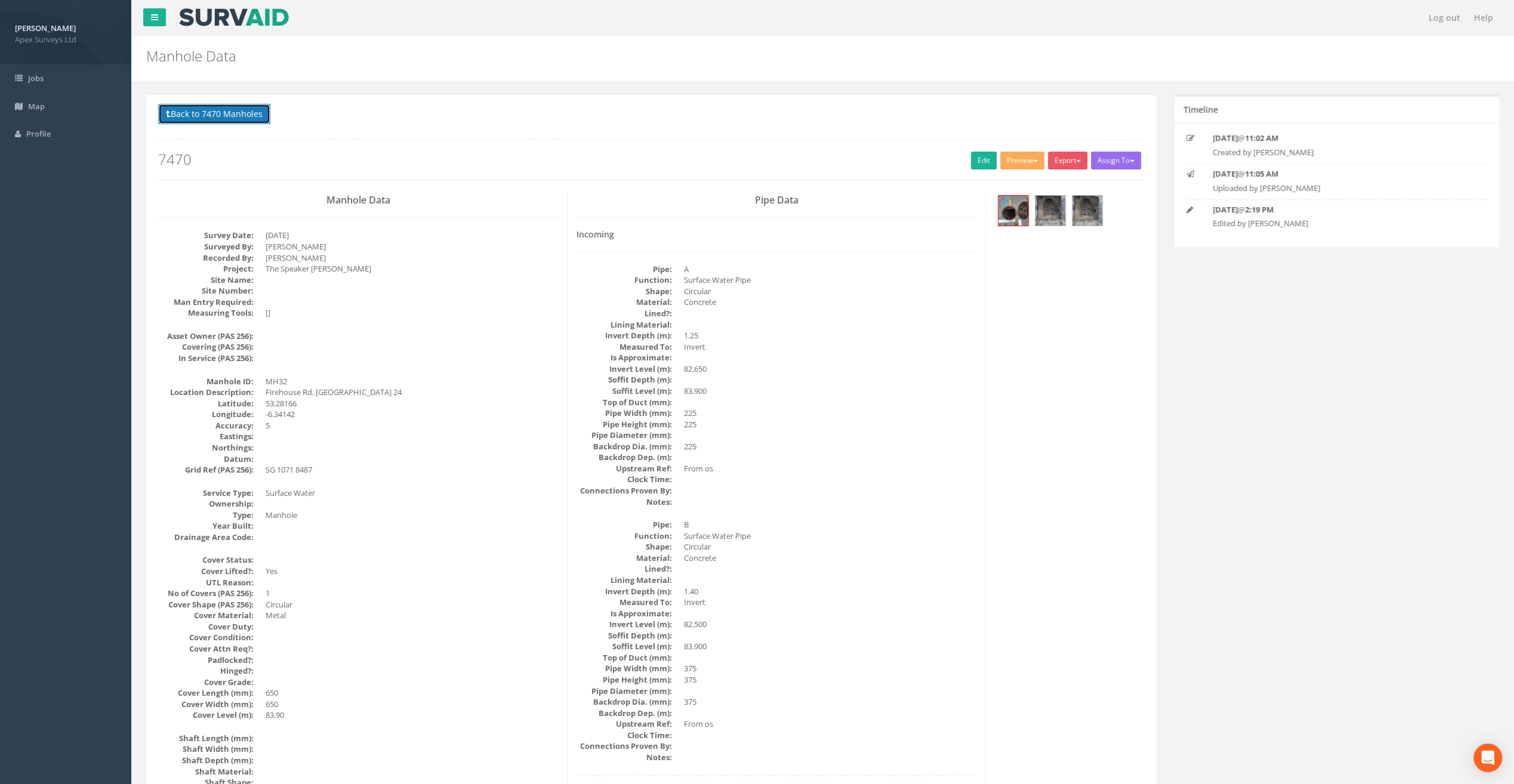
click at [215, 111] on button "Back to 7470 Manholes" at bounding box center [214, 114] width 112 height 20
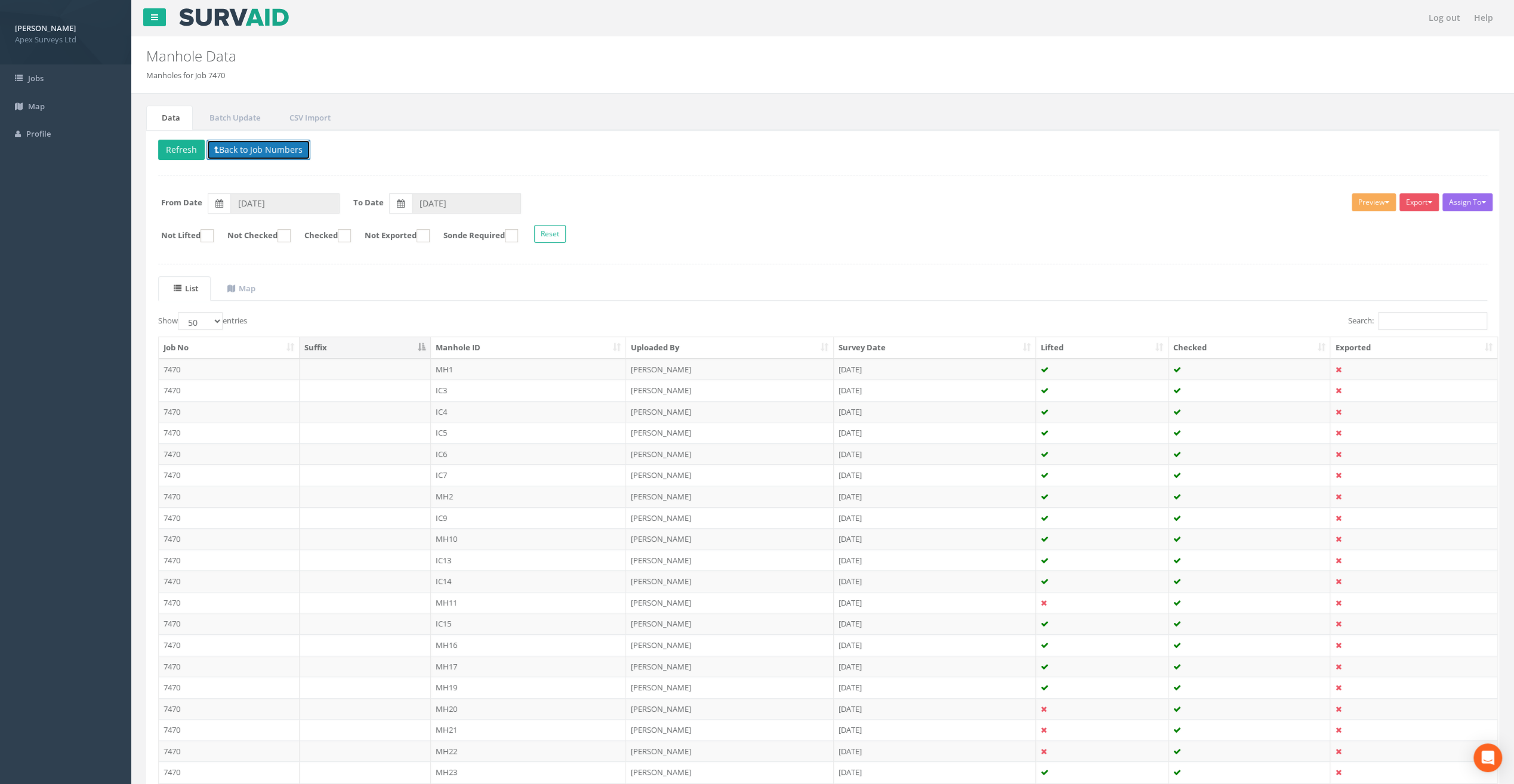
click at [245, 151] on button "Back to Job Numbers" at bounding box center [259, 150] width 104 height 20
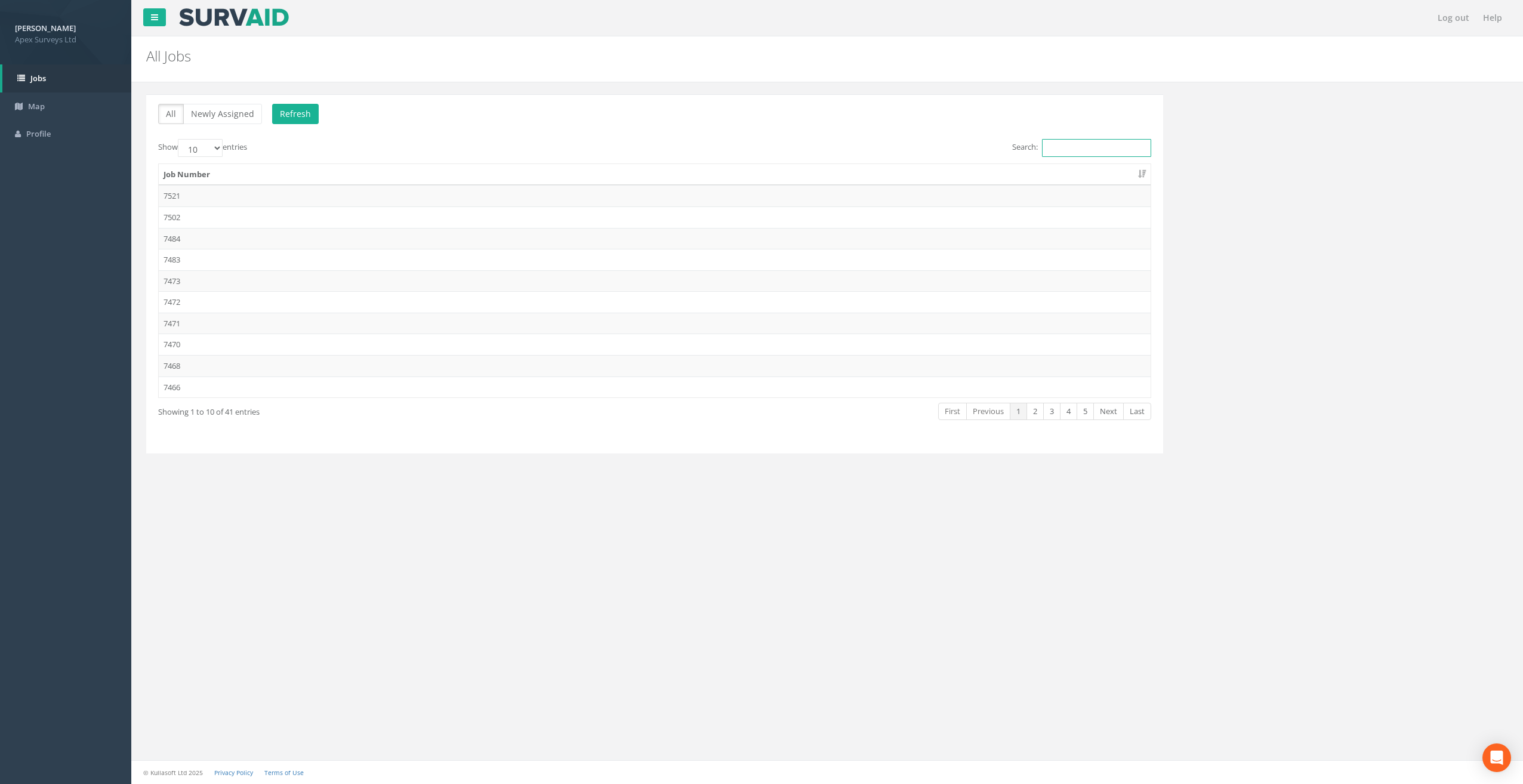
click at [1052, 146] on input "Search:" at bounding box center [1096, 148] width 109 height 18
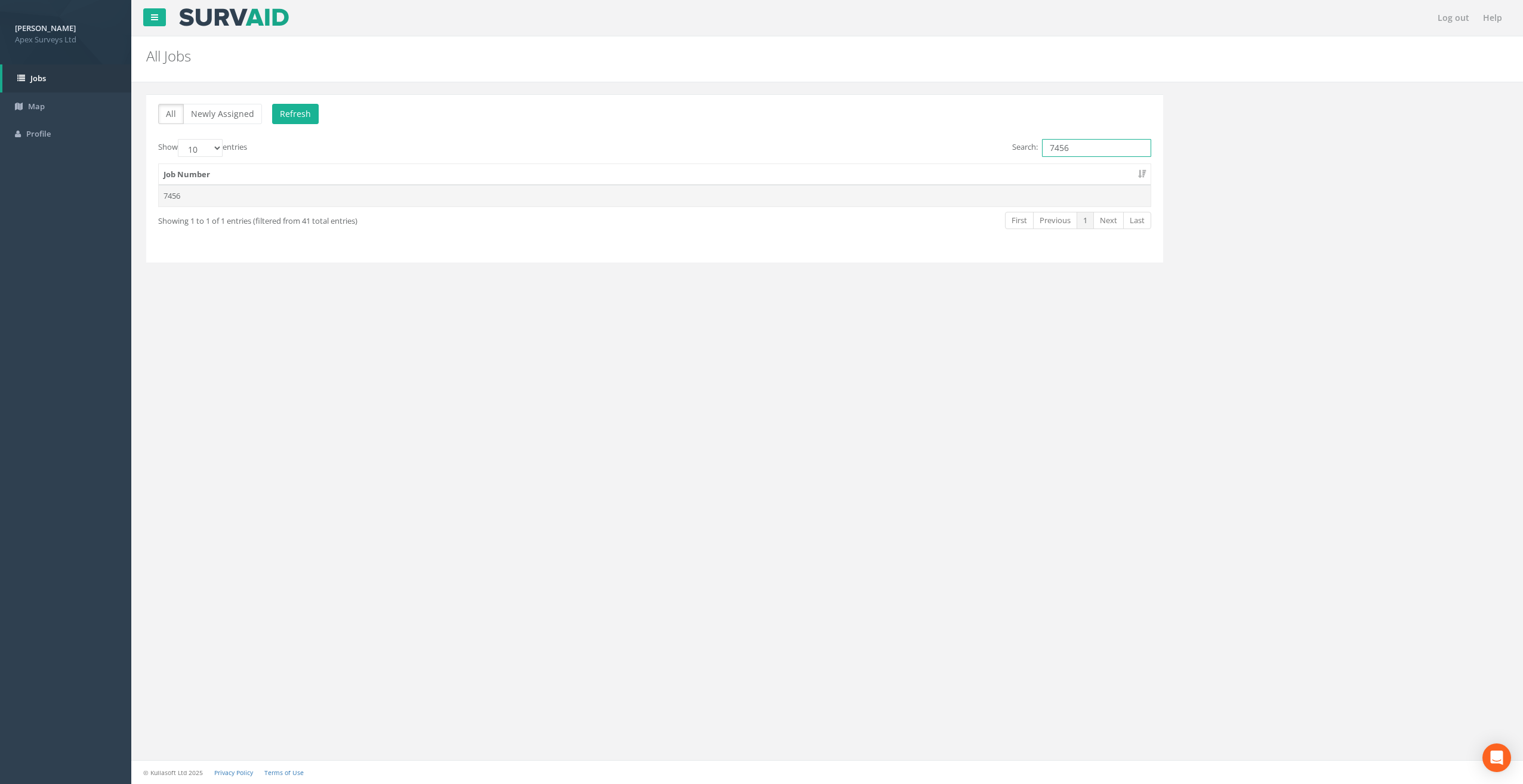
type input "7456"
click at [202, 197] on td "7456" at bounding box center [655, 196] width 992 height 22
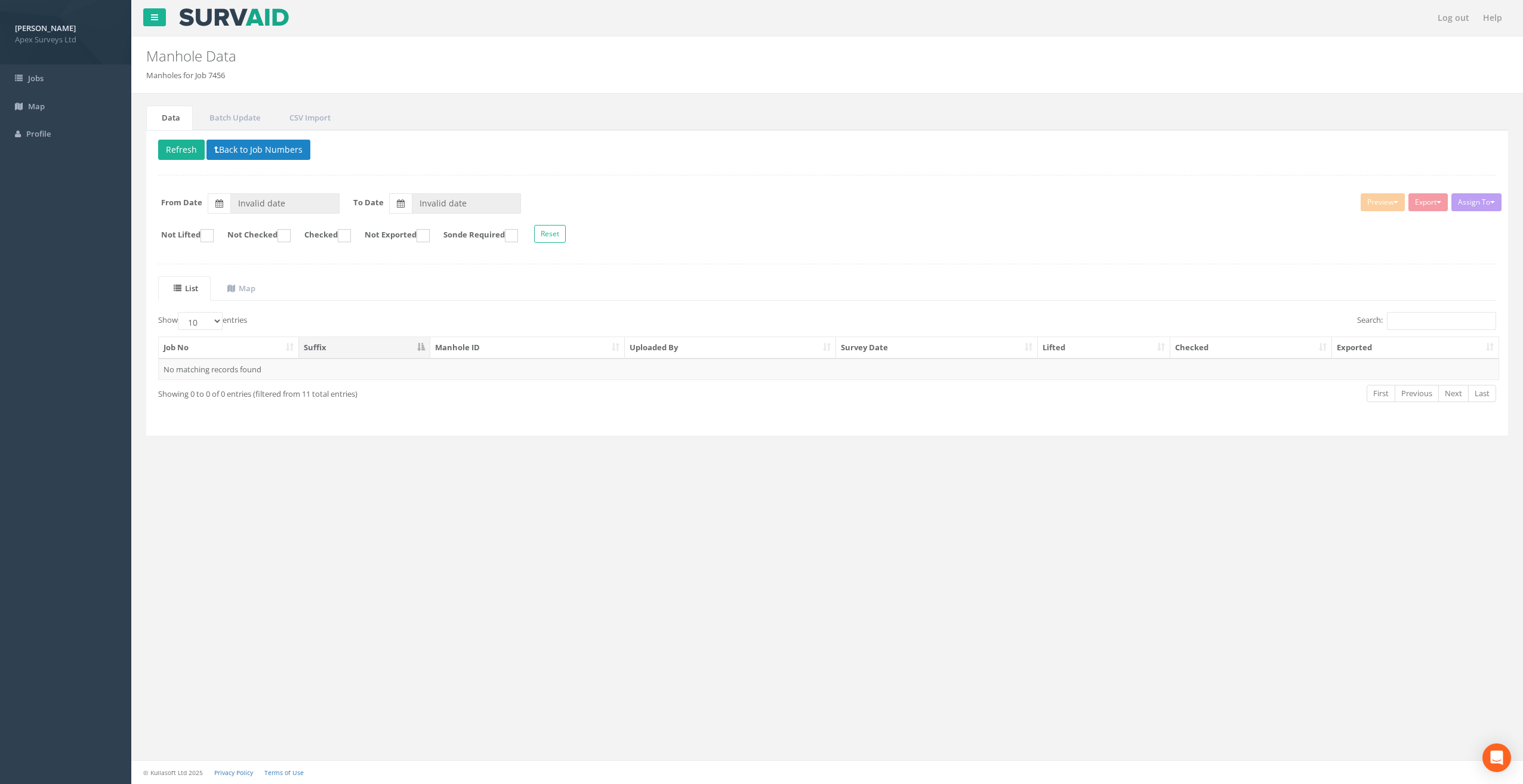
type input "[DATE]"
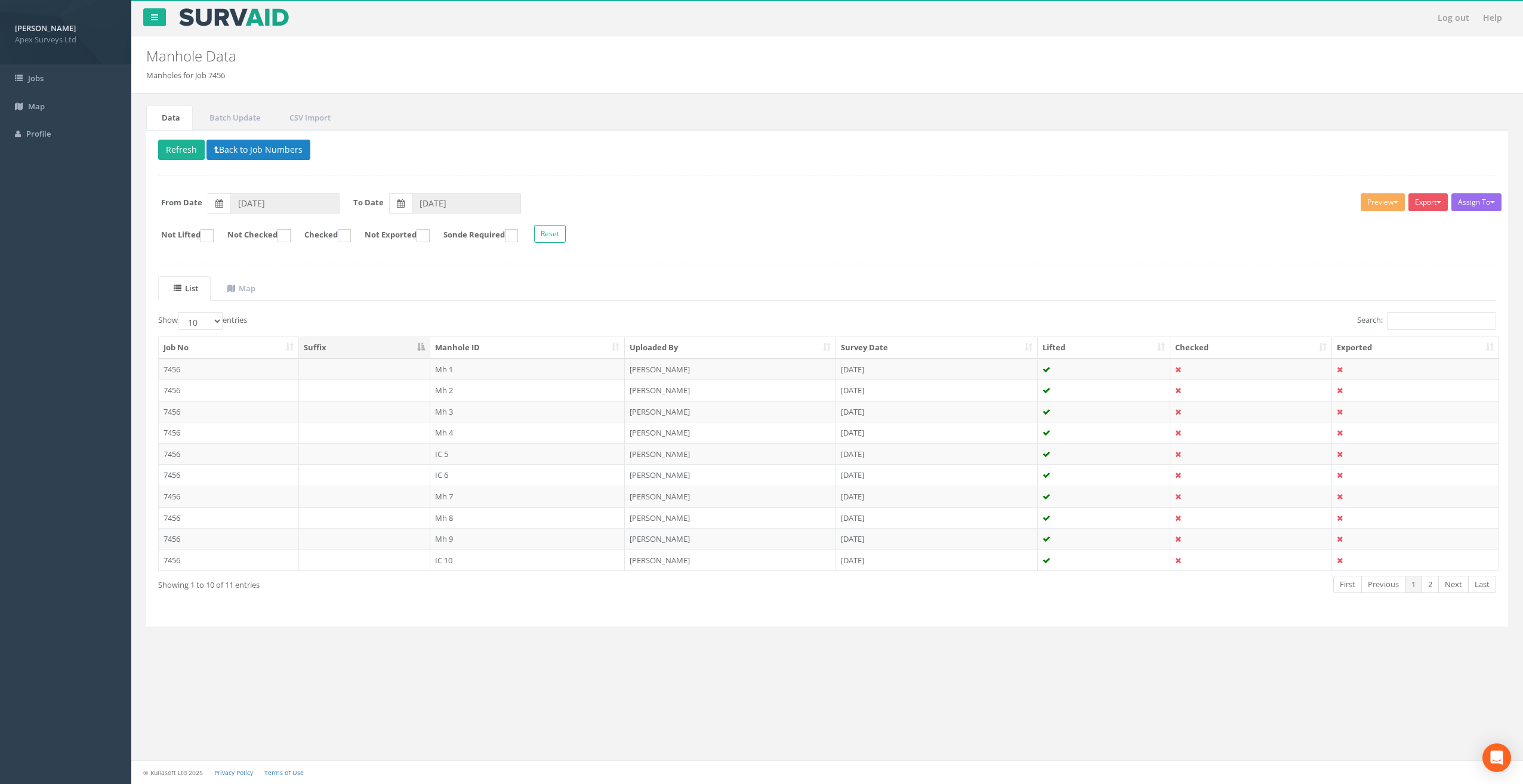
click at [939, 182] on div "Delete Refresh Back to Job Numbers Assign To No Companies Added Export Heathrow…" at bounding box center [827, 378] width 1362 height 497
